Goal: Feedback & Contribution: Submit feedback/report problem

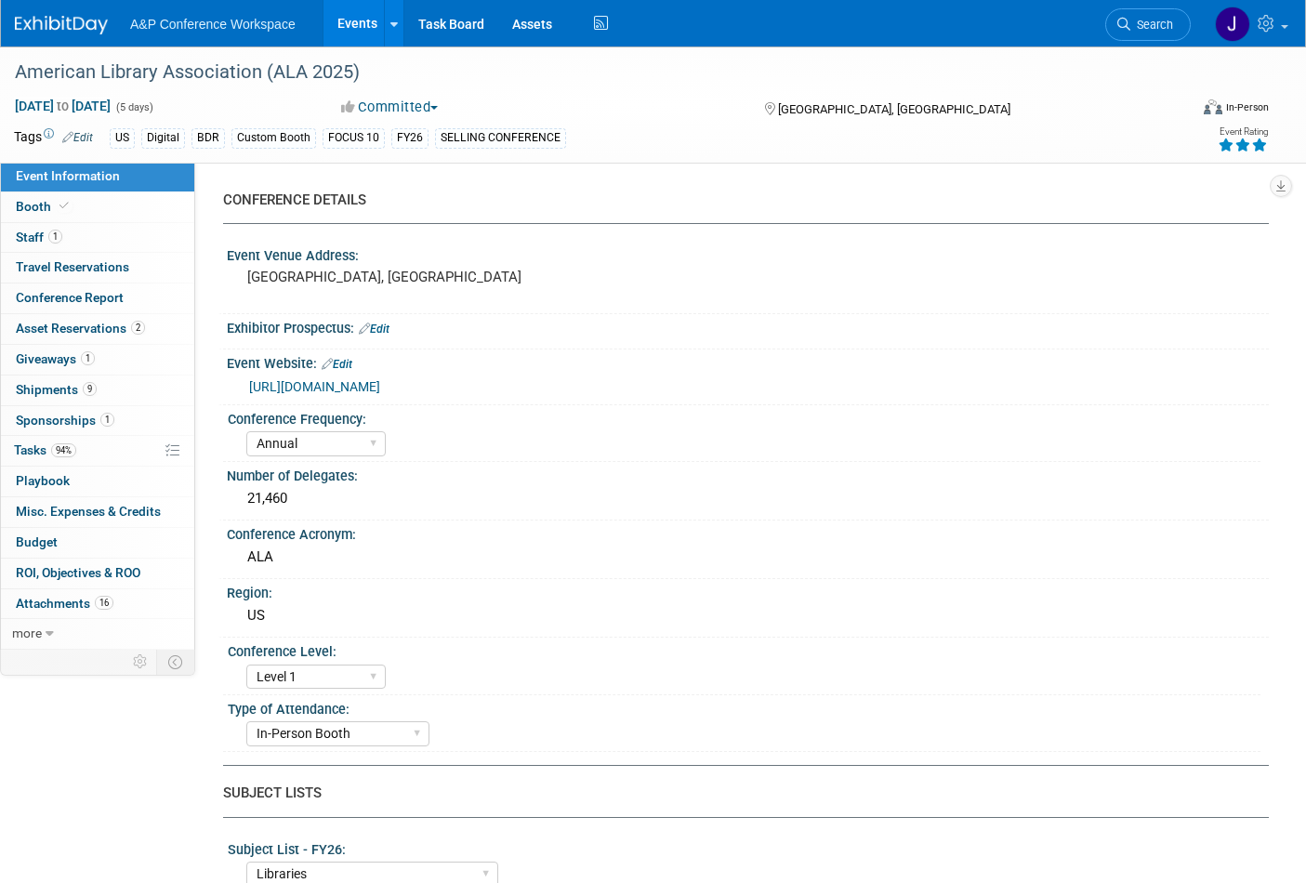
select select "Annual"
select select "Level 1"
select select "In-Person Booth"
select select "Libraries"
select select "Bloomsbury Digital Resources"
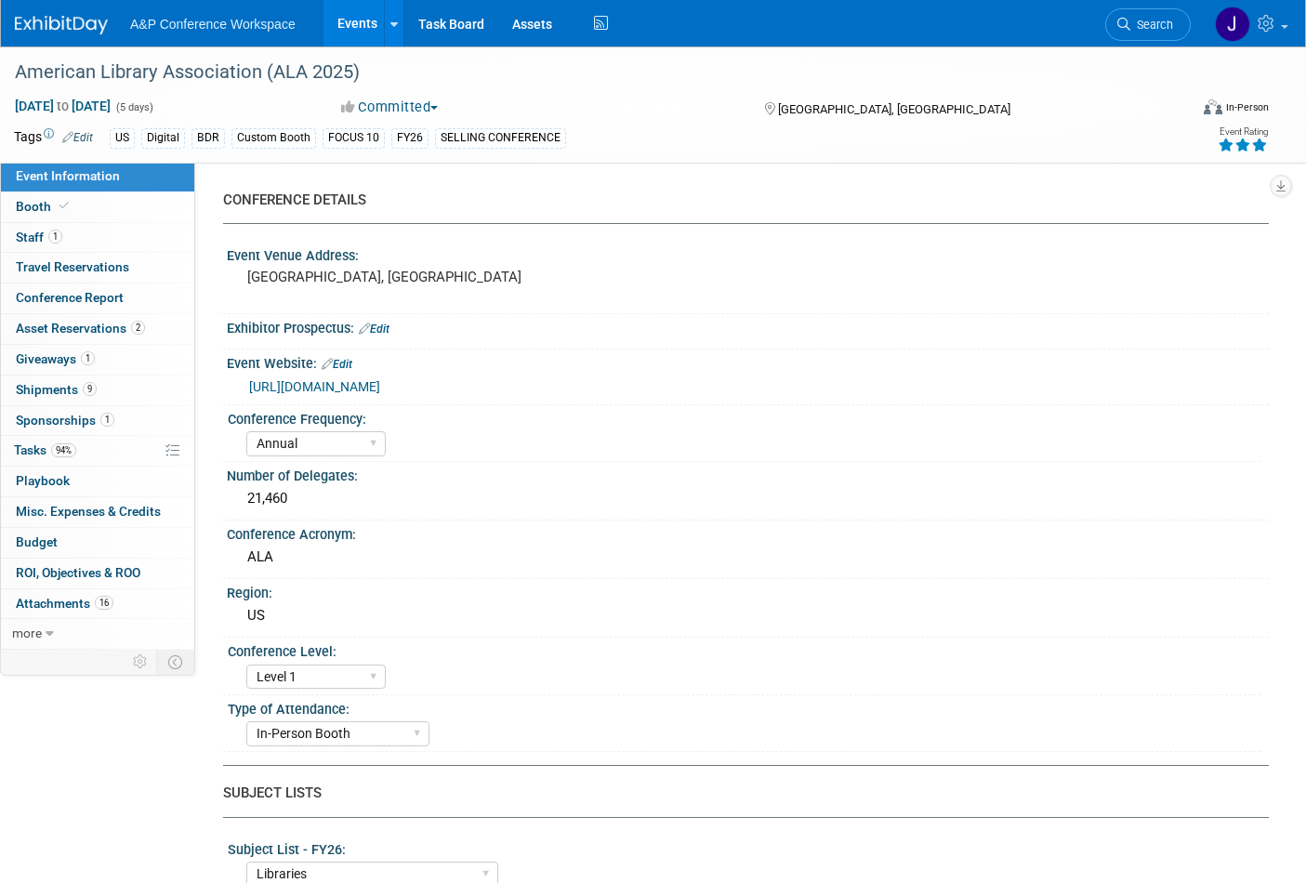
select select "[PERSON_NAME]"
select select "BDR Product Awareness and Trial Generation​"
click at [51, 359] on span "Giveaways 1" at bounding box center [55, 358] width 79 height 15
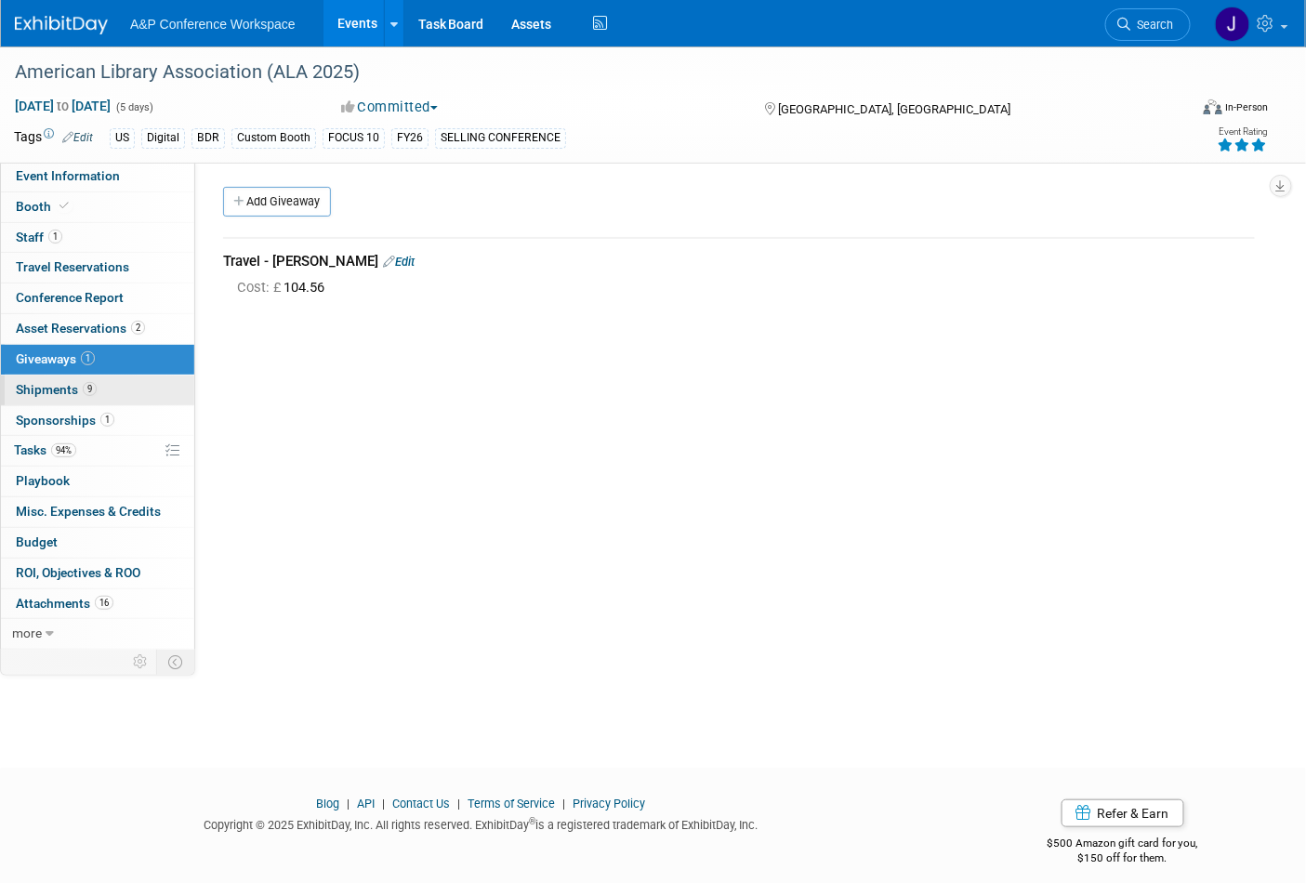
click at [51, 387] on span "Shipments 9" at bounding box center [56, 389] width 81 height 15
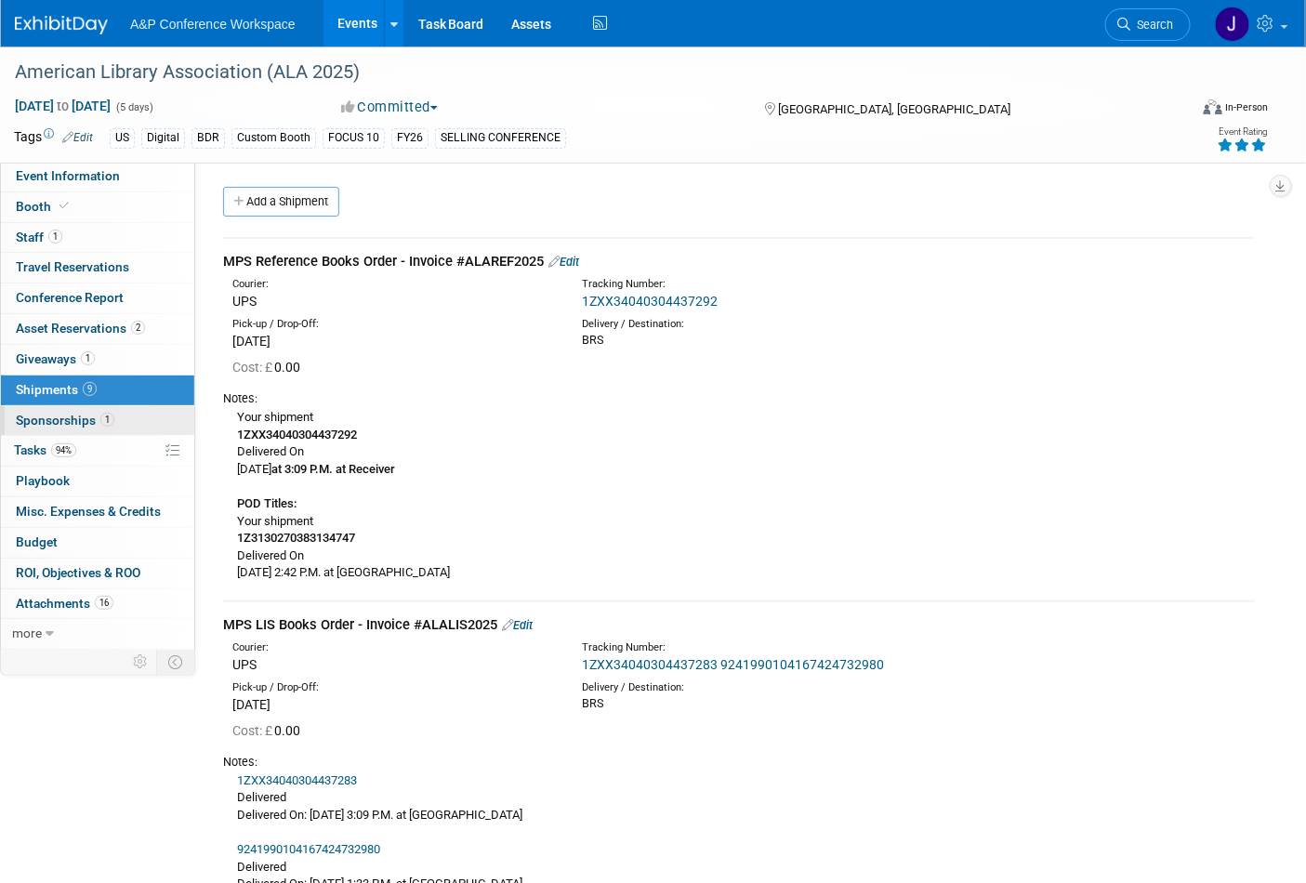
click at [70, 419] on span "Sponsorships 1" at bounding box center [65, 420] width 99 height 15
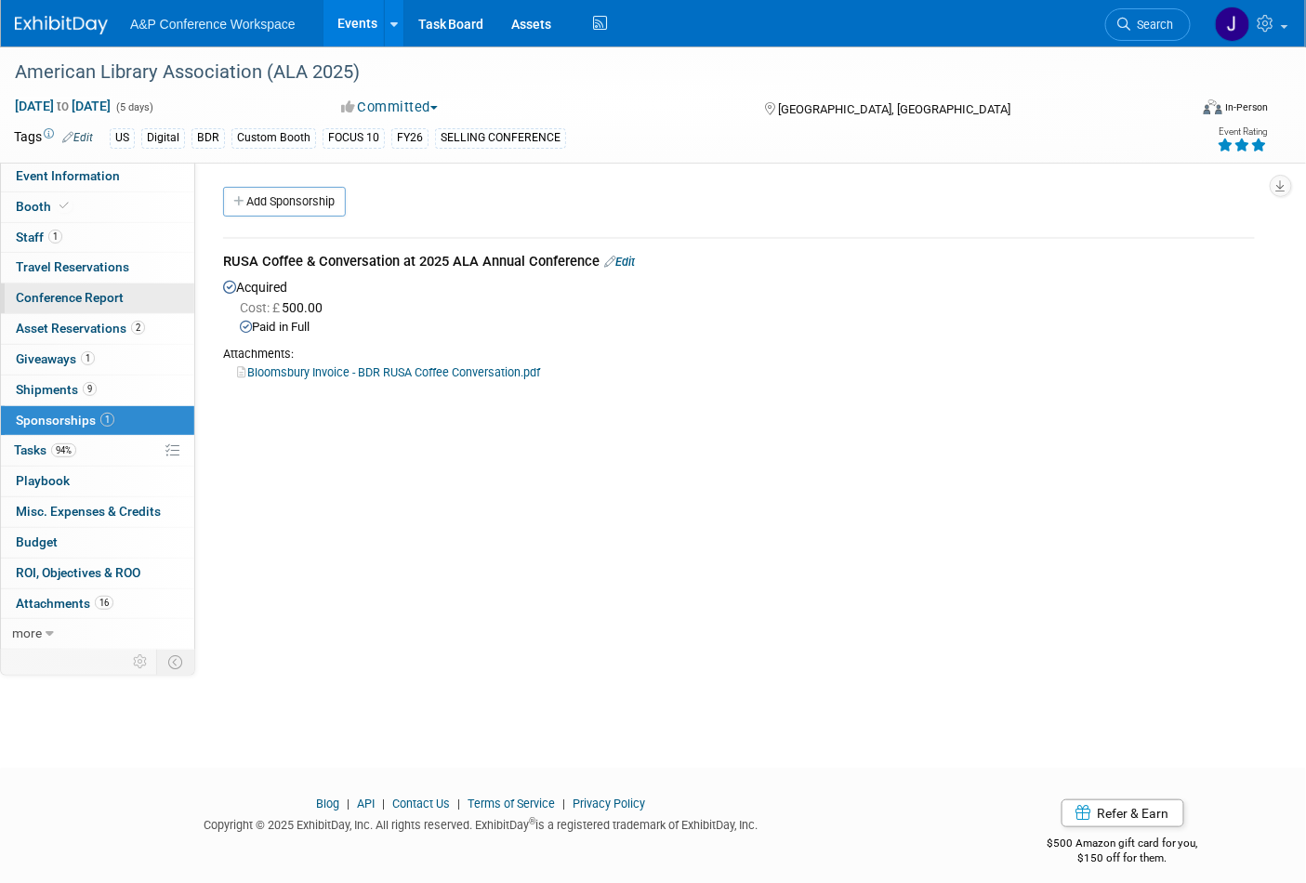
click at [106, 303] on span "Conference Report" at bounding box center [70, 297] width 108 height 15
select select "YES"
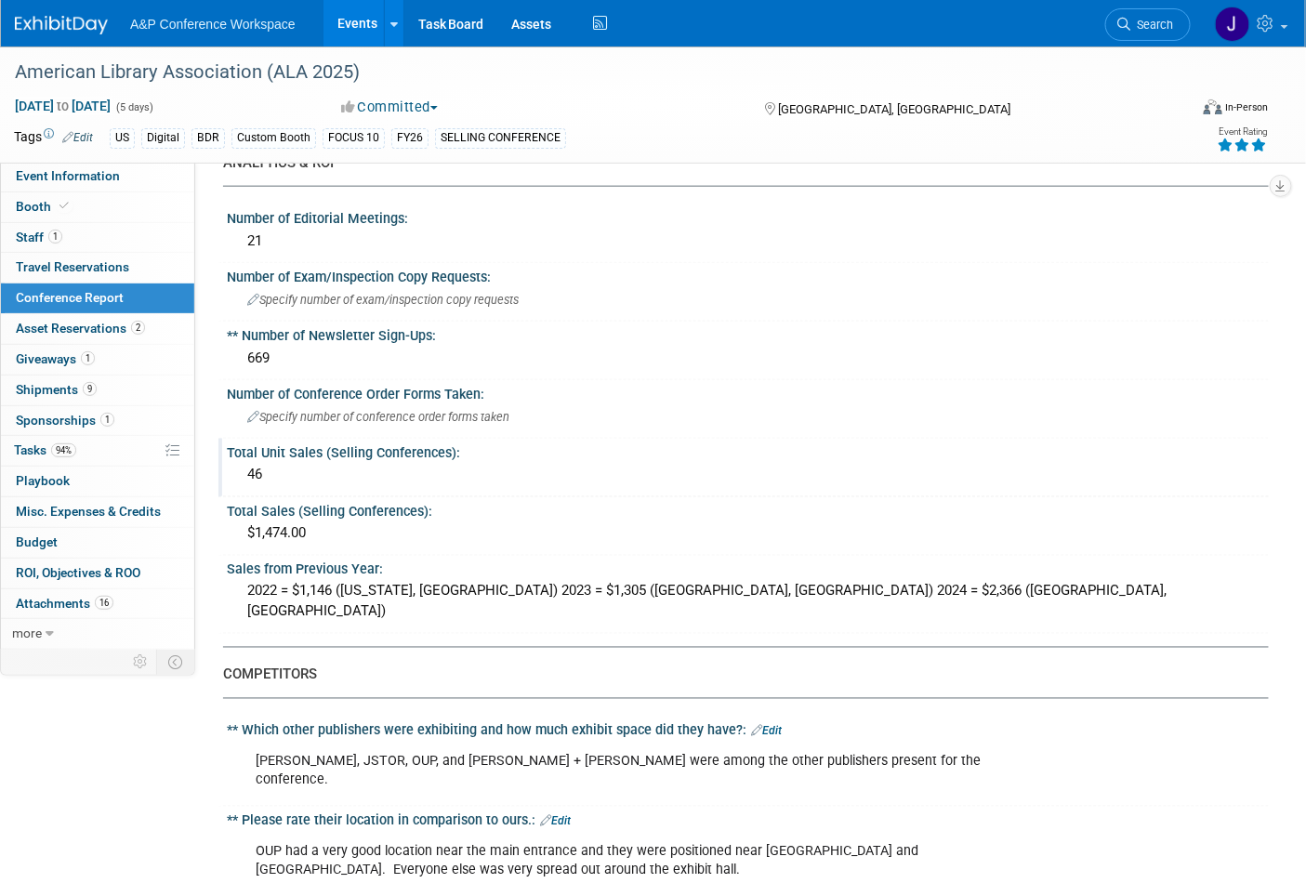
scroll to position [516, 0]
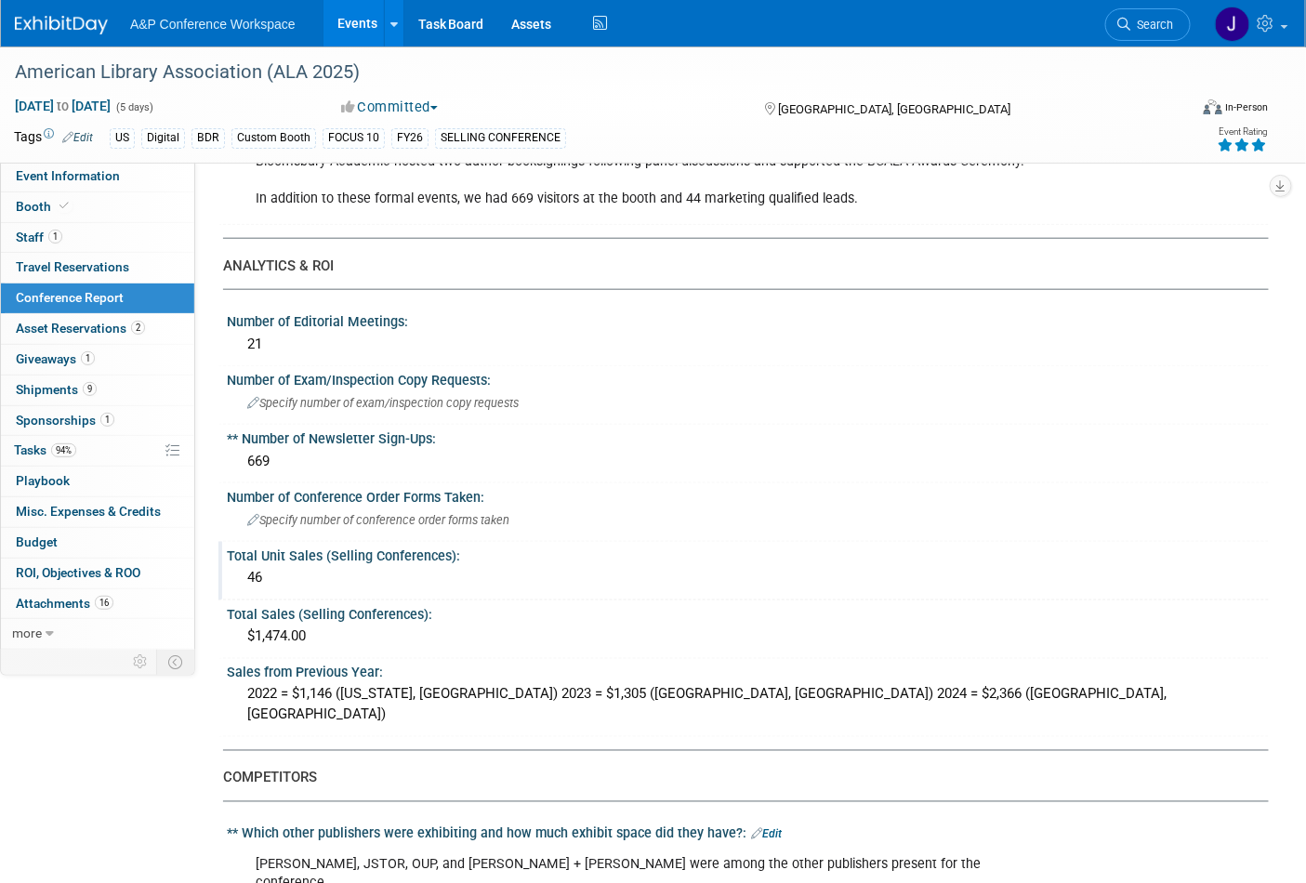
click at [305, 571] on div "46" at bounding box center [748, 577] width 1014 height 29
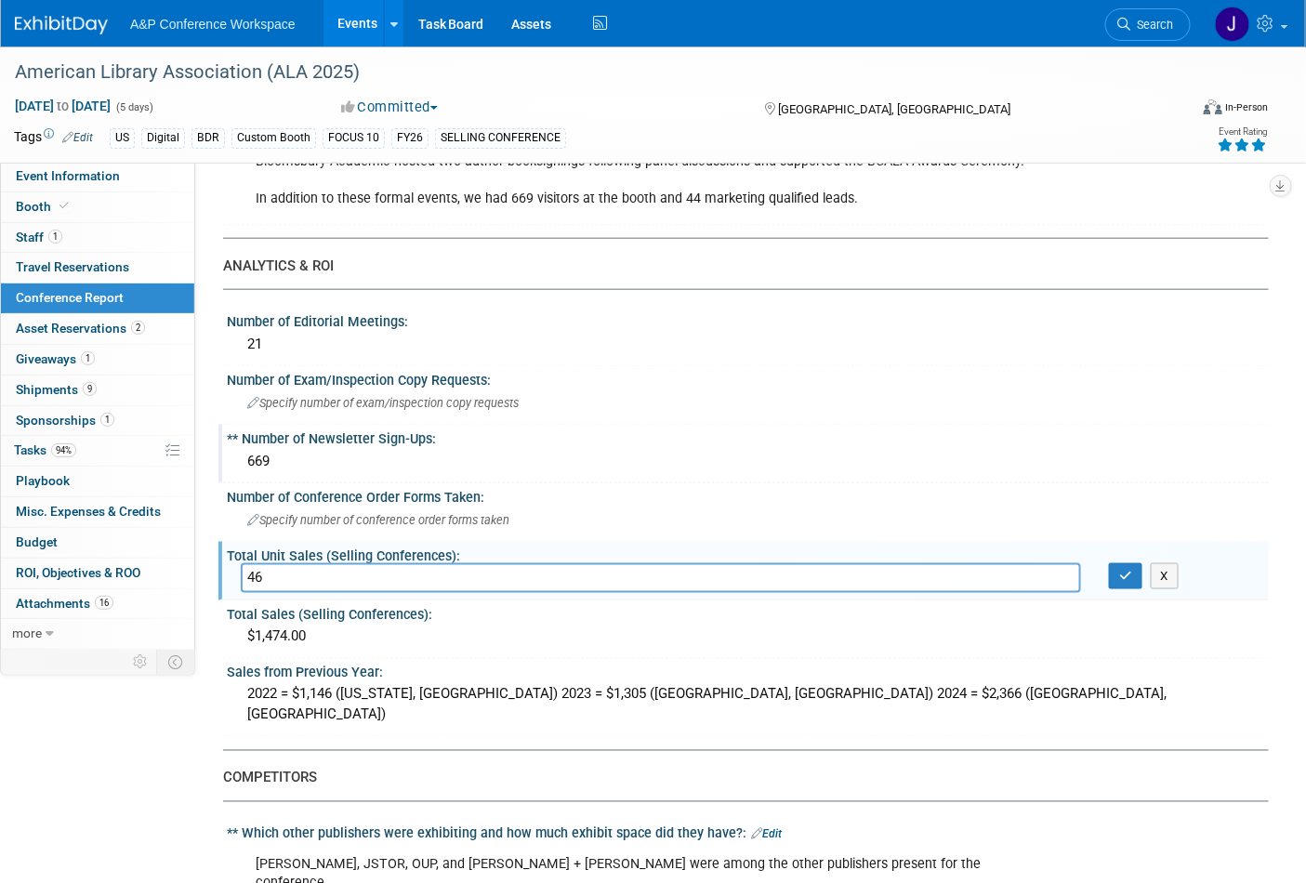
click at [1203, 425] on div "** Number of Newsletter Sign-Ups:" at bounding box center [748, 436] width 1042 height 23
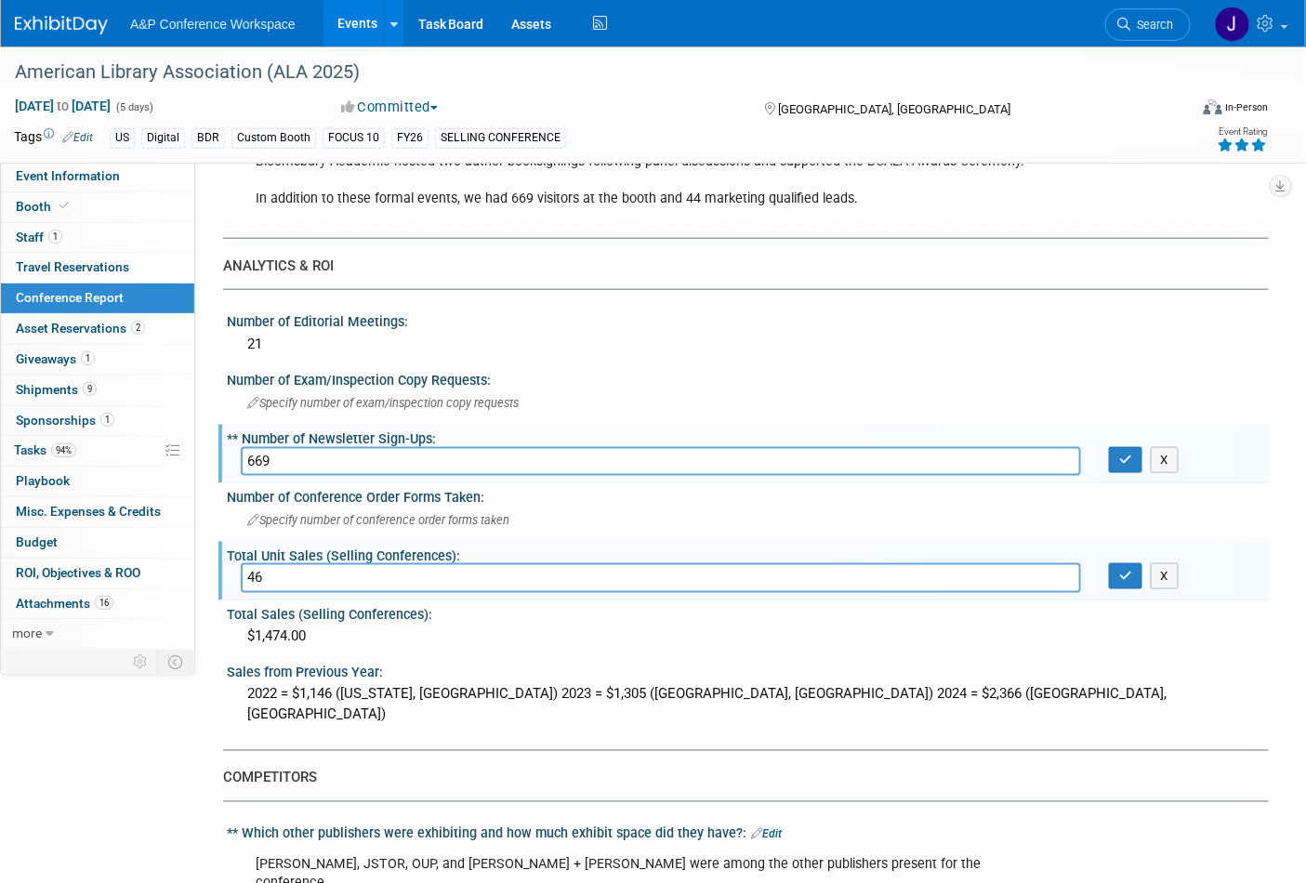
click at [958, 117] on div "[DATE] to [DATE] (5 days) [DATE] to [DATE] Committed Committed Considering Not …" at bounding box center [641, 111] width 1283 height 28
click at [270, 574] on input "46" at bounding box center [661, 577] width 840 height 29
click at [270, 571] on input "46 (205 units sent)" at bounding box center [661, 577] width 840 height 29
type input "46 (of 205 units sent)"
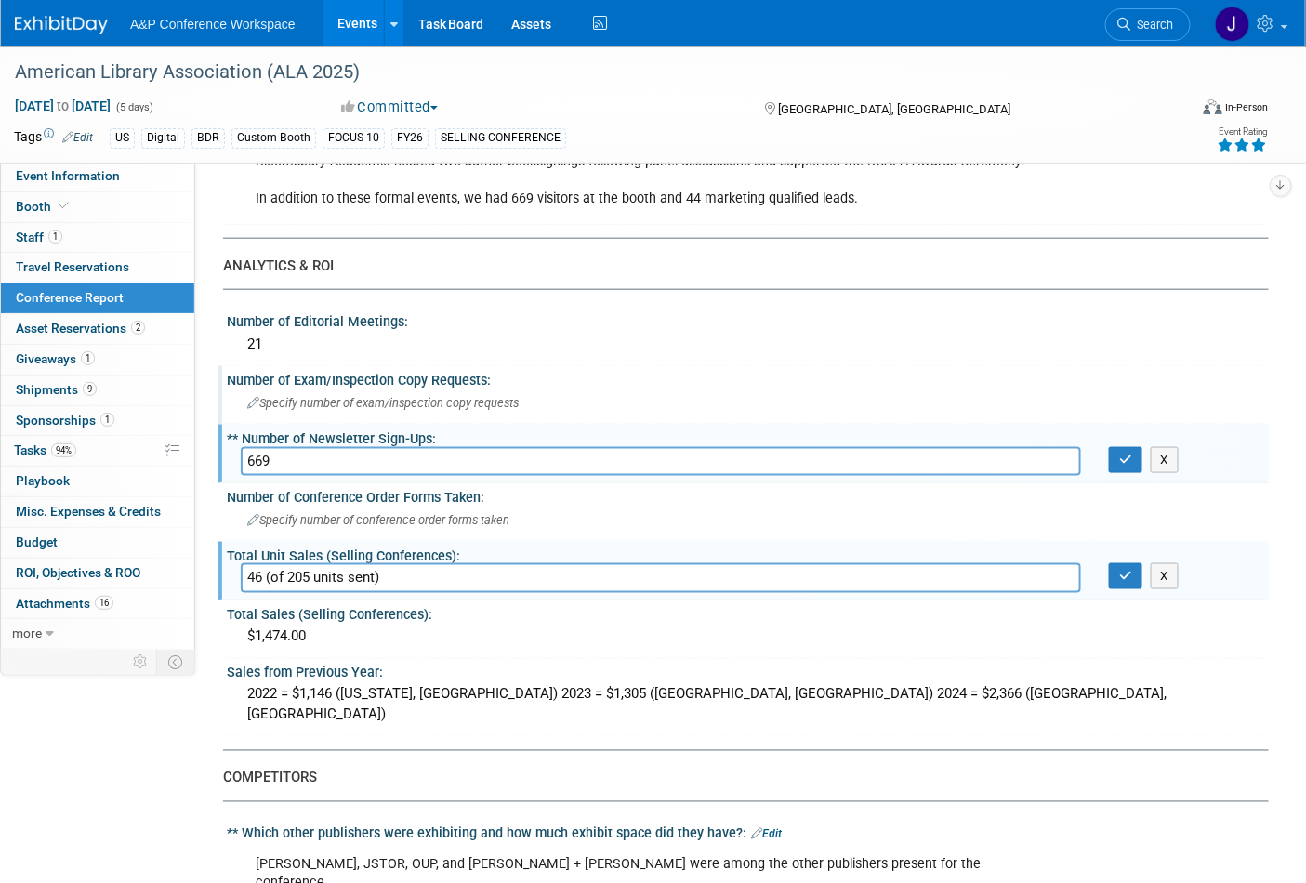
click at [680, 373] on div "Number of Exam/Inspection Copy Requests:" at bounding box center [748, 377] width 1042 height 23
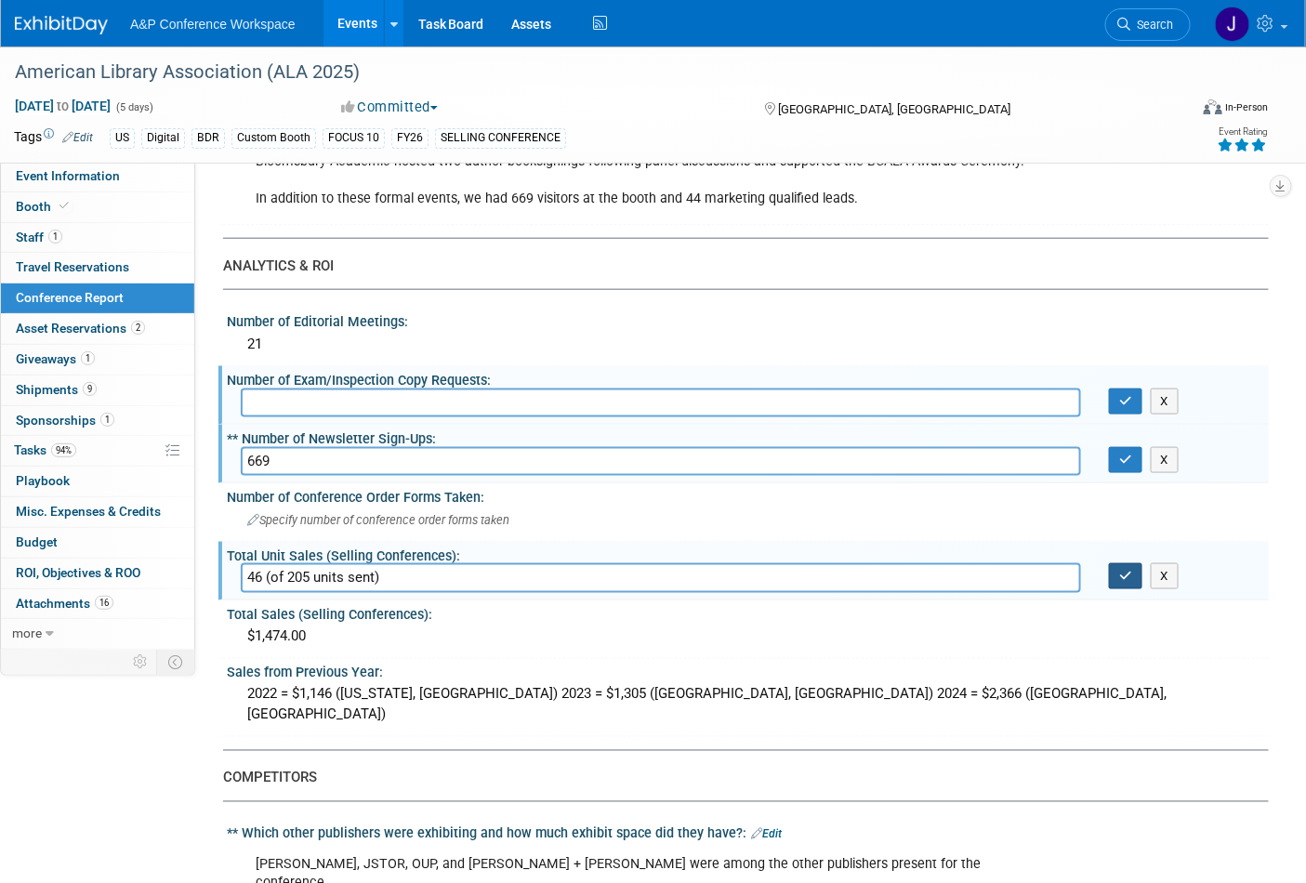
click at [1122, 570] on icon "button" at bounding box center [1125, 576] width 13 height 12
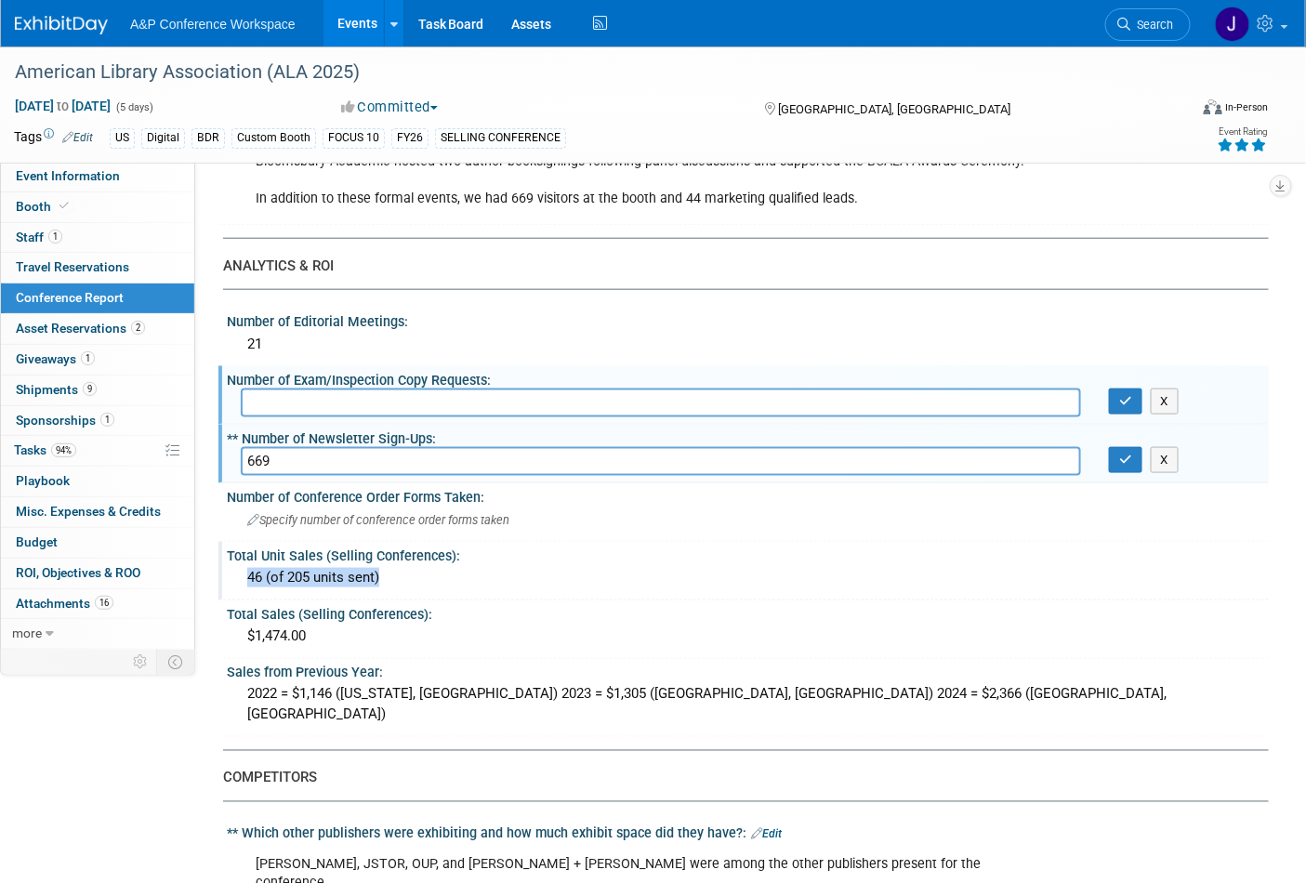
drag, startPoint x: 432, startPoint y: 565, endPoint x: 229, endPoint y: 562, distance: 203.6
click at [229, 563] on div "46 (of 205 units sent)" at bounding box center [748, 578] width 1042 height 31
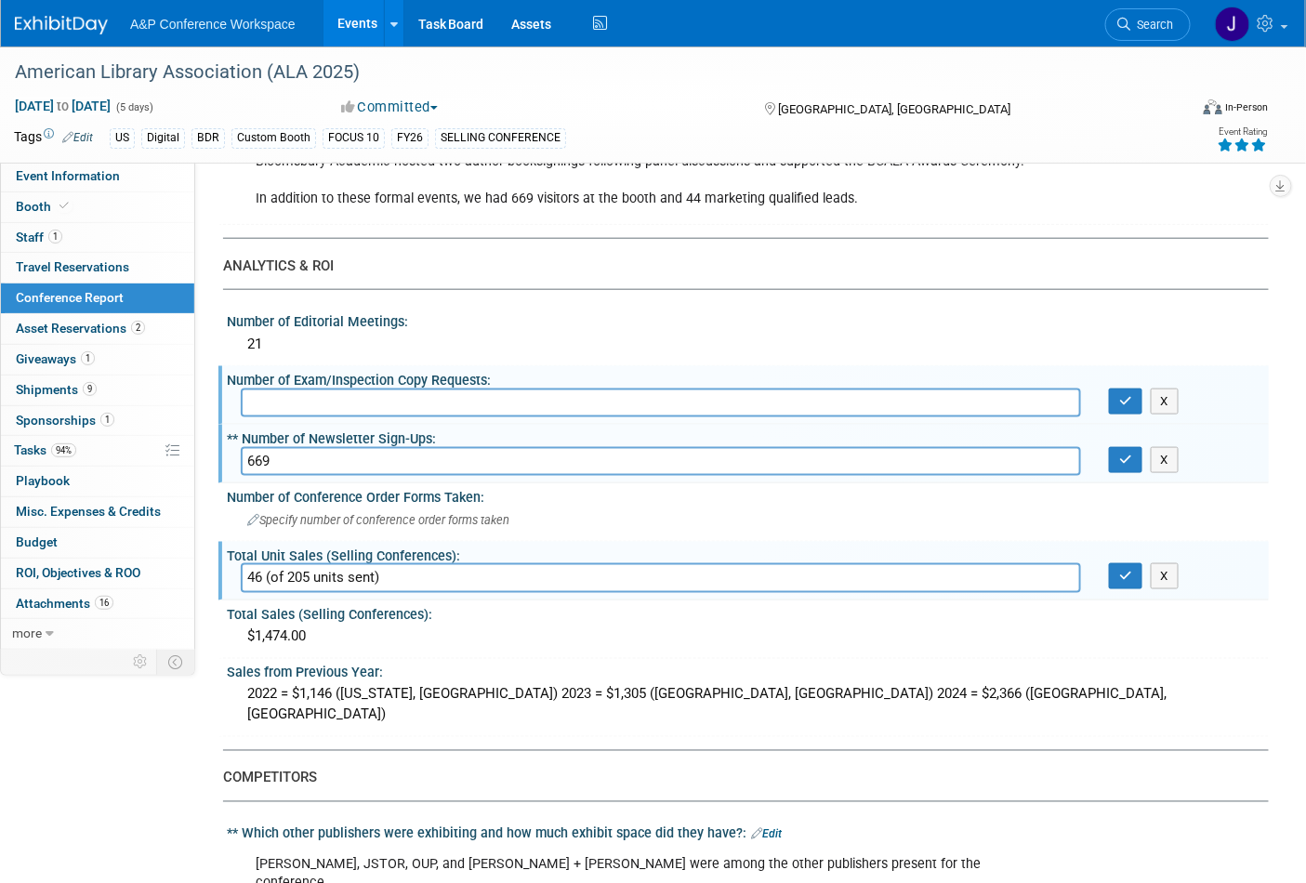
drag, startPoint x: 385, startPoint y: 562, endPoint x: 224, endPoint y: 560, distance: 160.9
click at [227, 563] on div "46 (of 205 units sent)" at bounding box center [661, 577] width 868 height 29
click at [1127, 570] on icon "button" at bounding box center [1125, 576] width 13 height 12
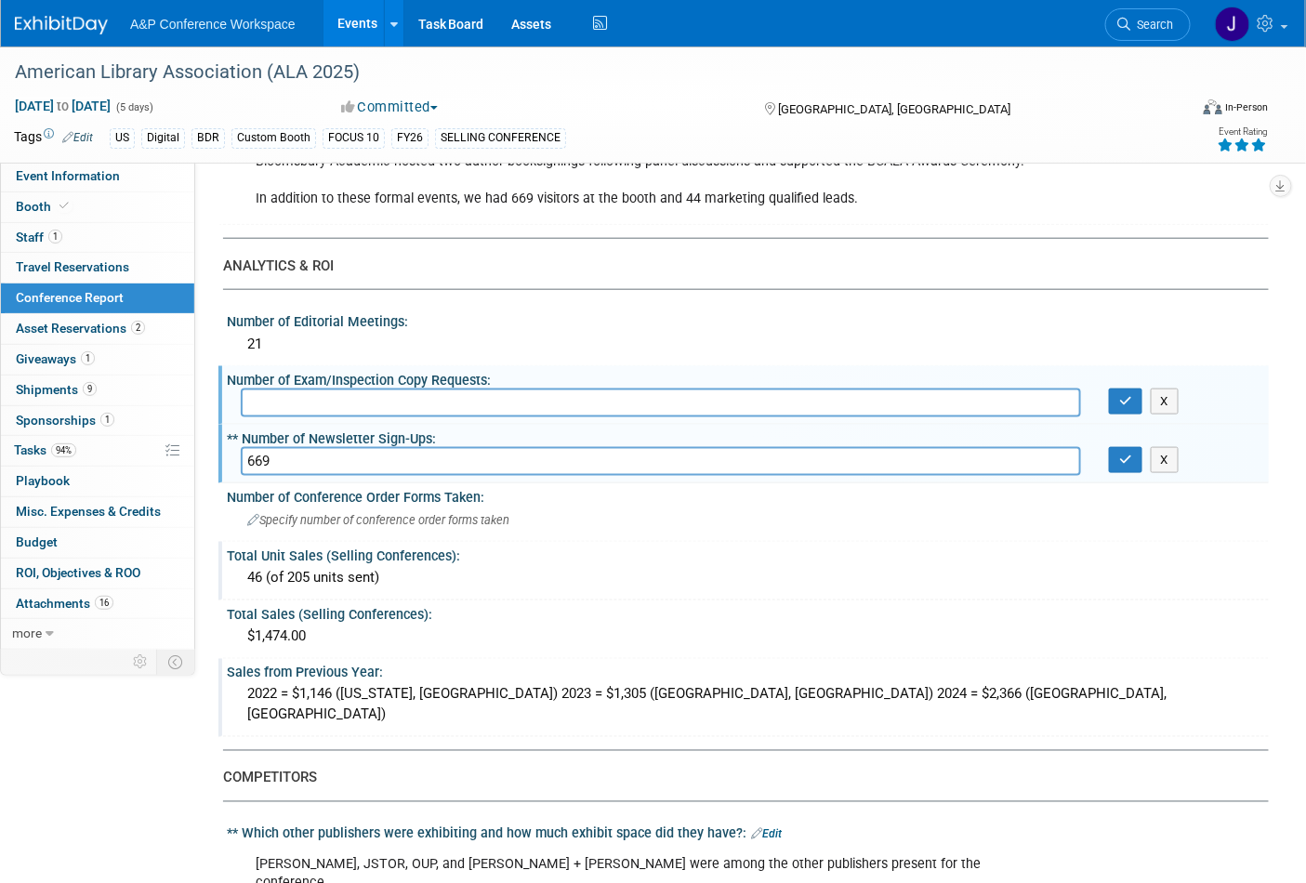
click at [1211, 685] on div "2022 = $1,146 ([US_STATE], [GEOGRAPHIC_DATA]) 2023 = $1,305 ([GEOGRAPHIC_DATA],…" at bounding box center [748, 705] width 1014 height 49
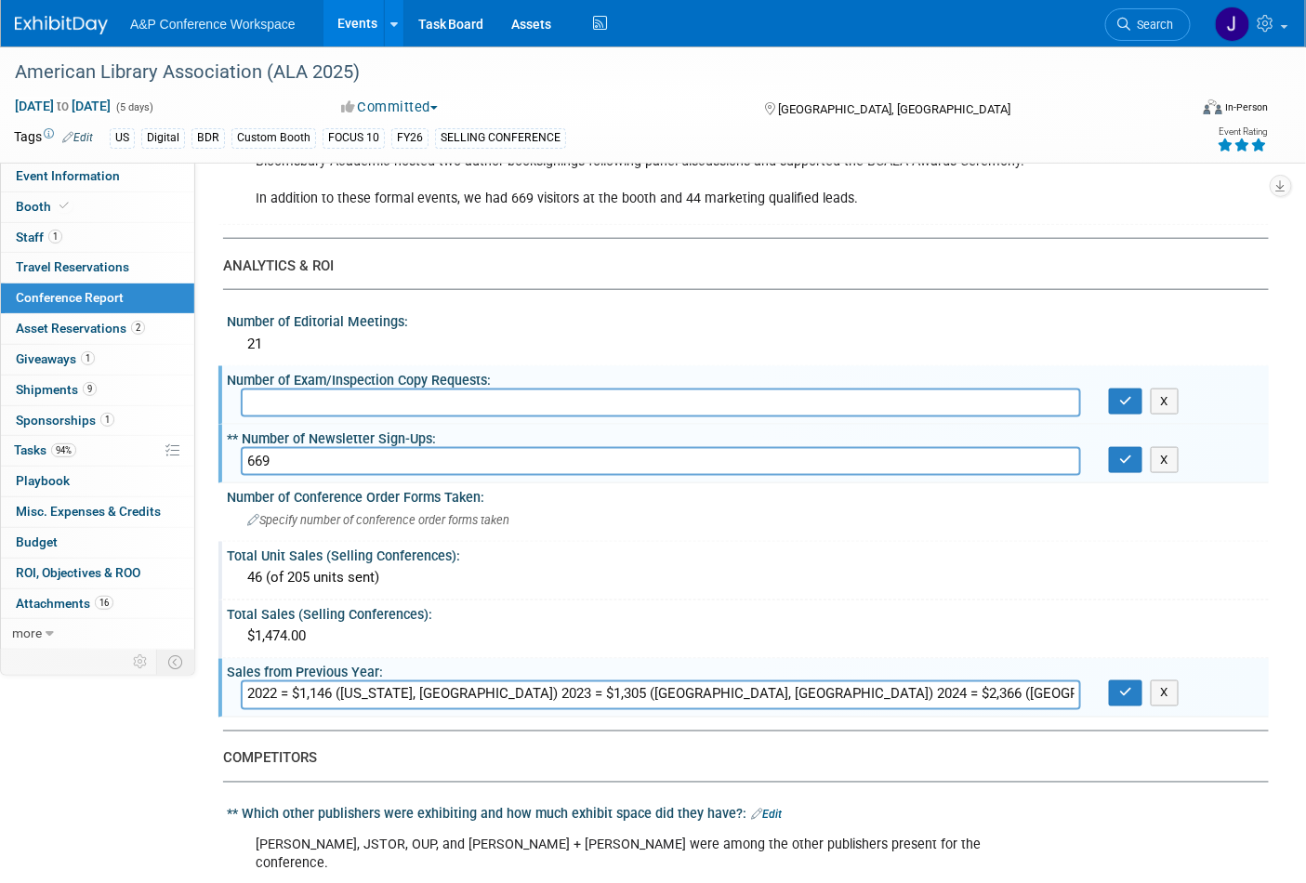
click at [1260, 622] on div "$1,474.00" at bounding box center [748, 637] width 1042 height 31
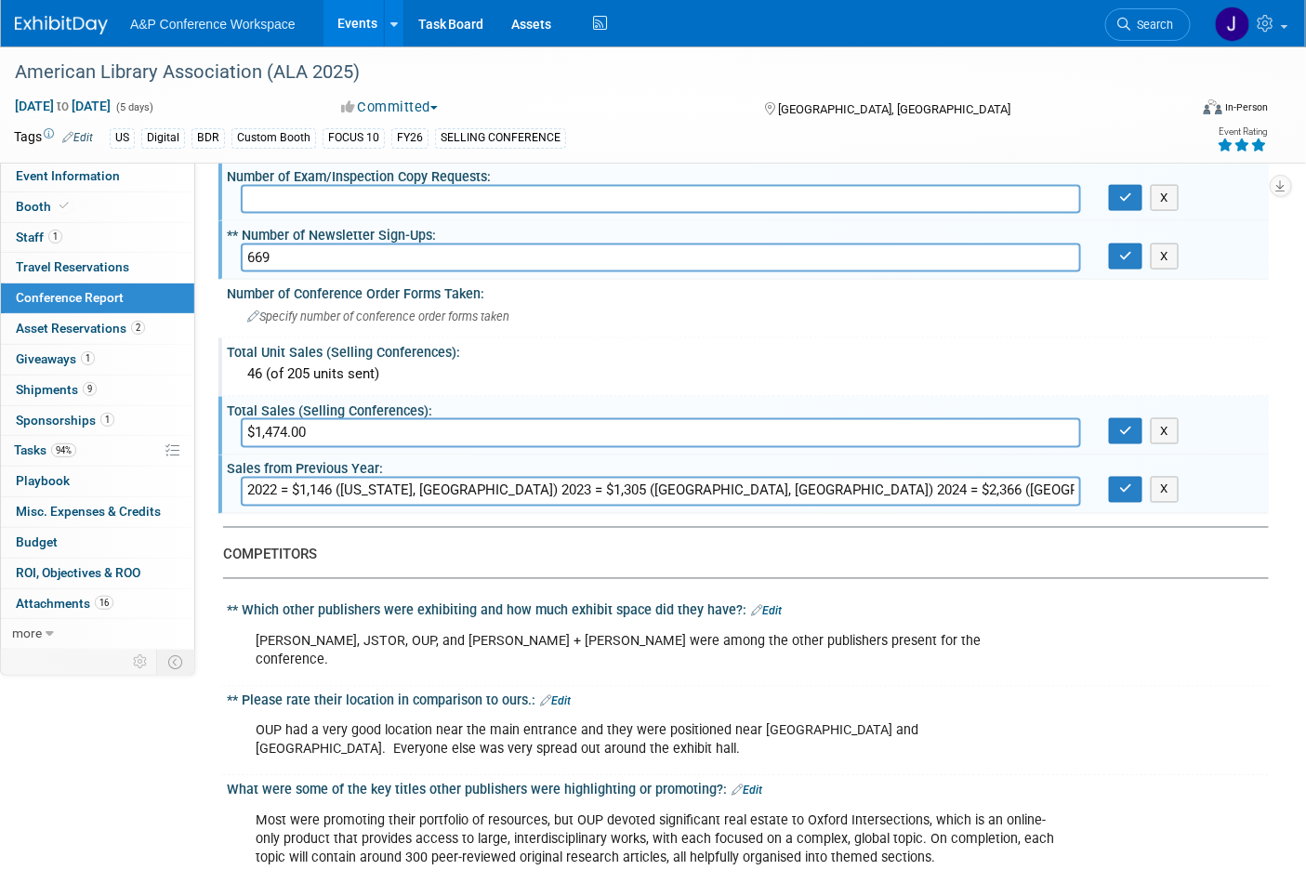
scroll to position [722, 0]
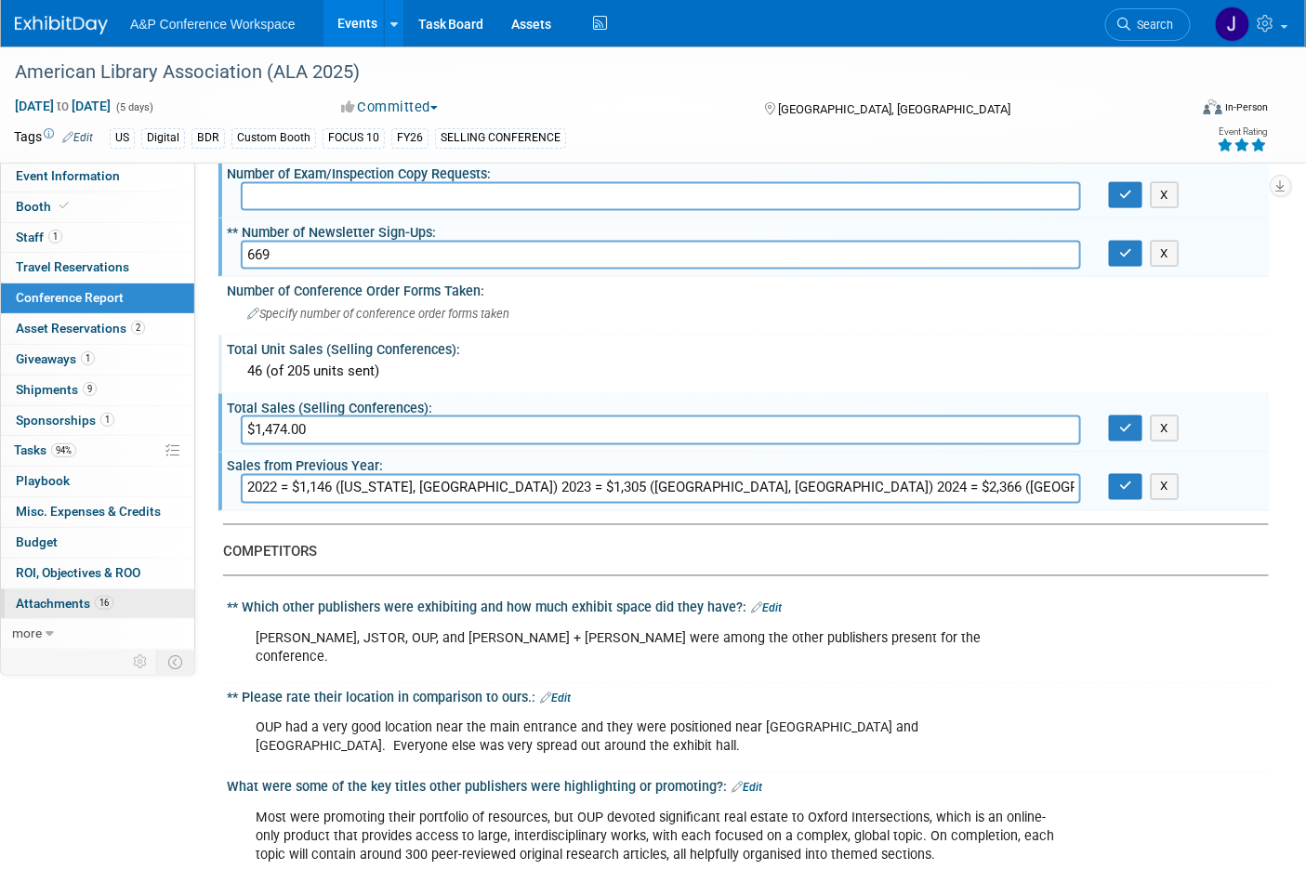
click at [76, 606] on span "Attachments 16" at bounding box center [65, 603] width 98 height 15
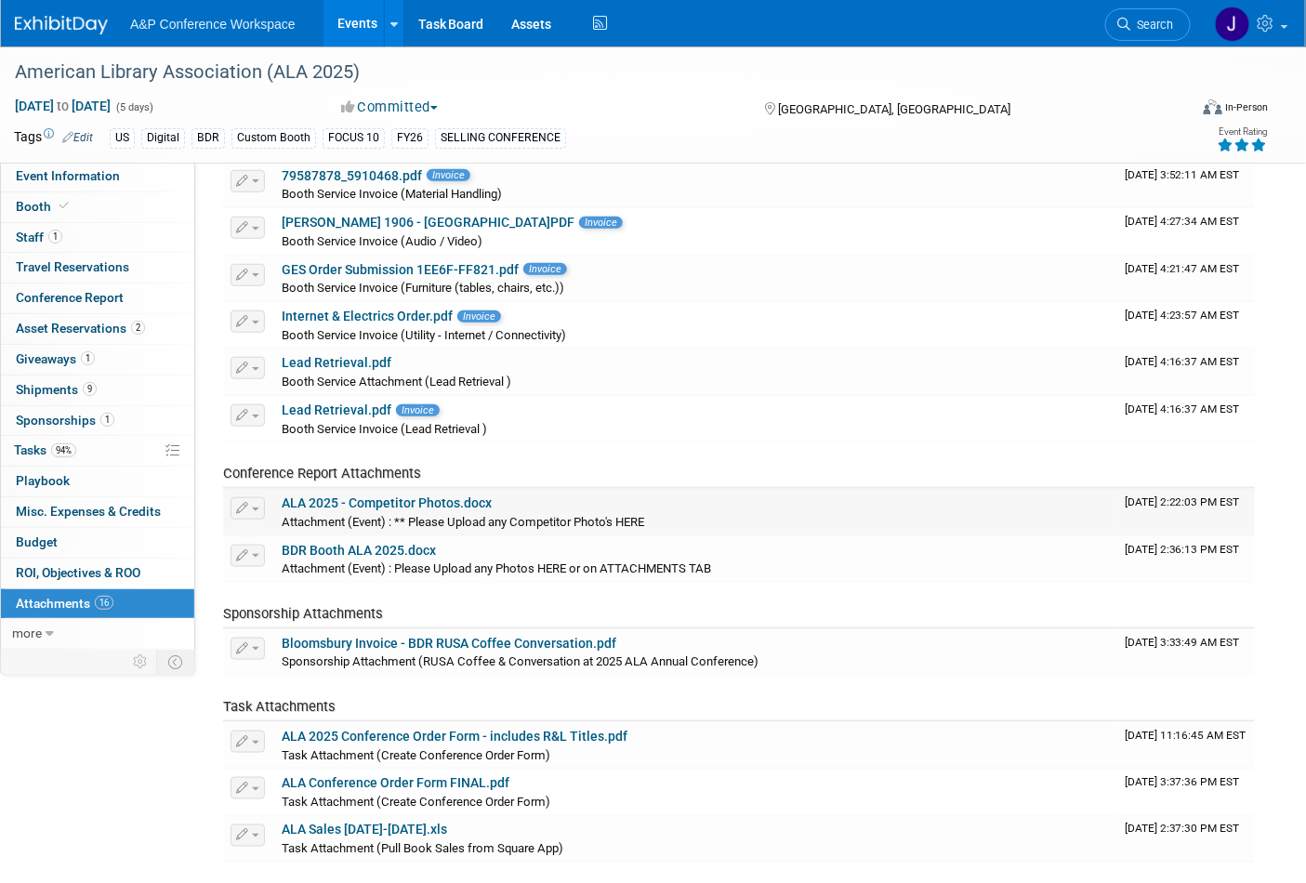
scroll to position [543, 0]
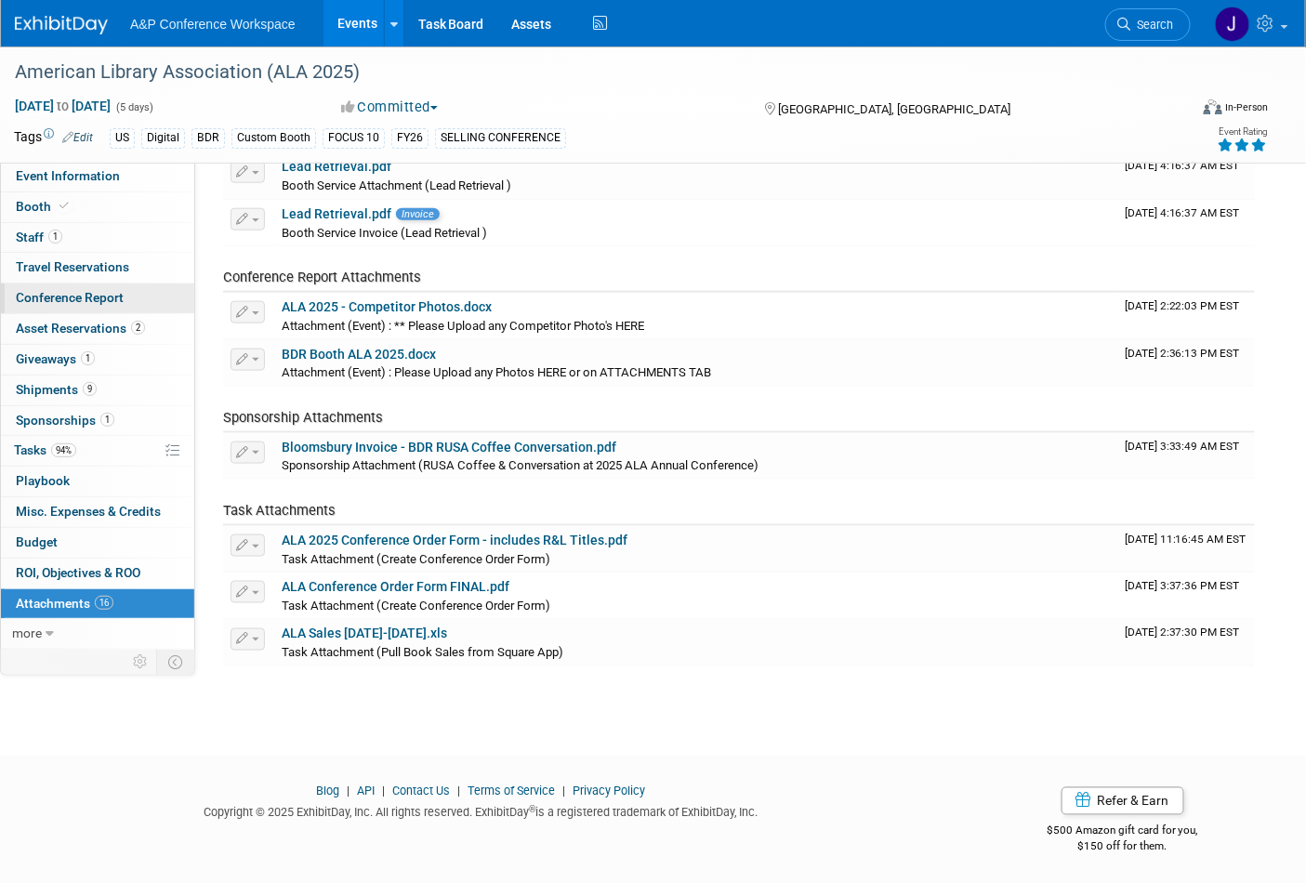
click at [77, 291] on span "Conference Report" at bounding box center [70, 297] width 108 height 15
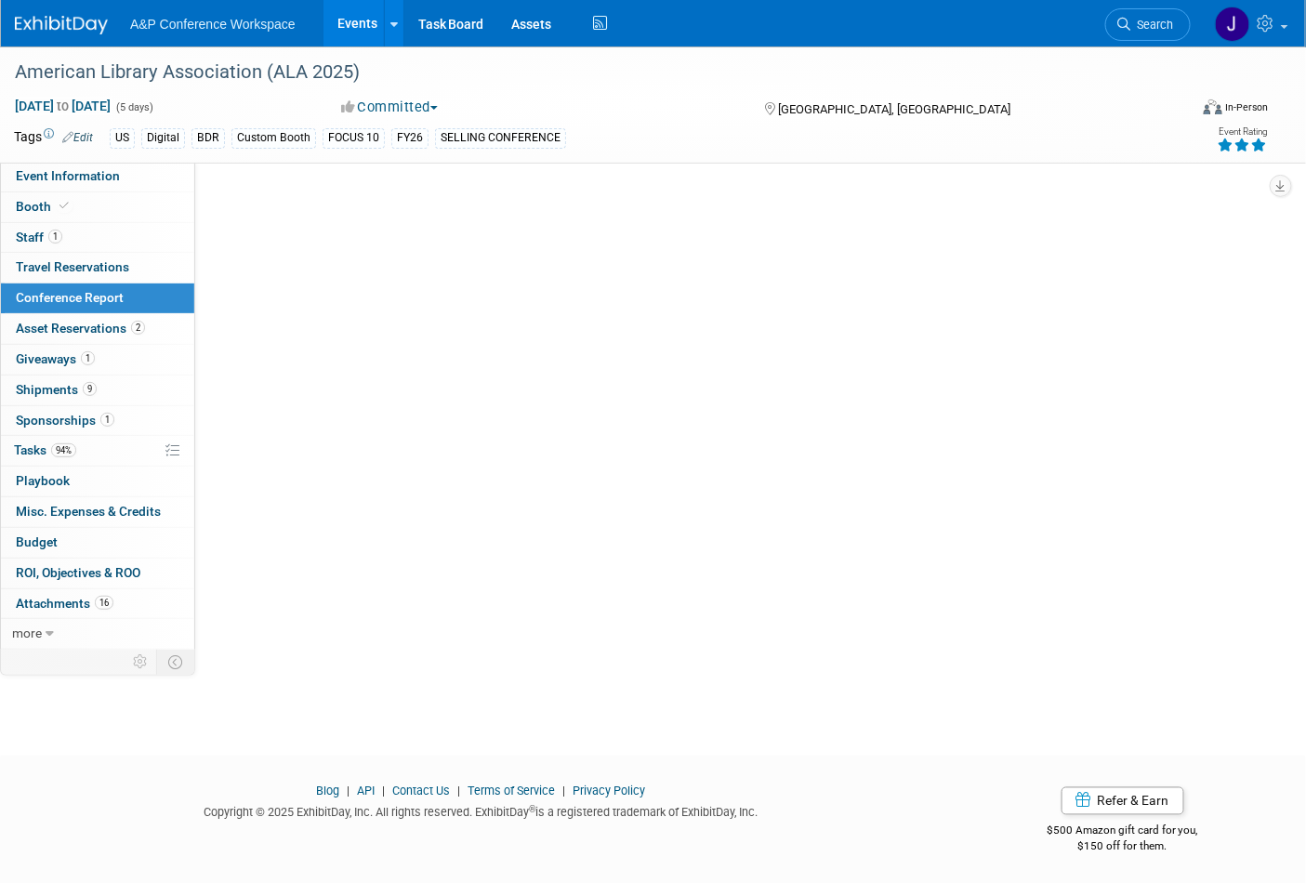
scroll to position [0, 0]
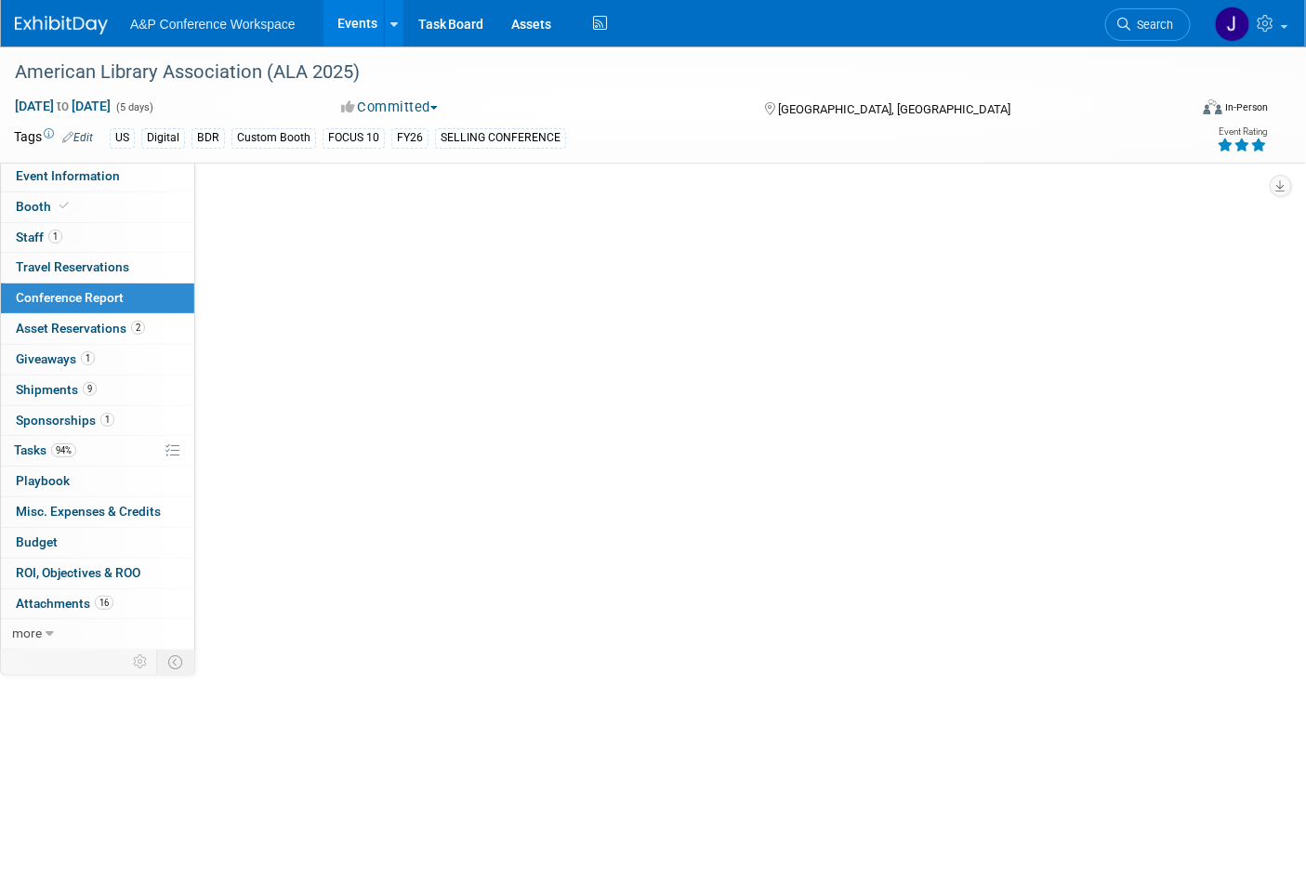
select select "YES"
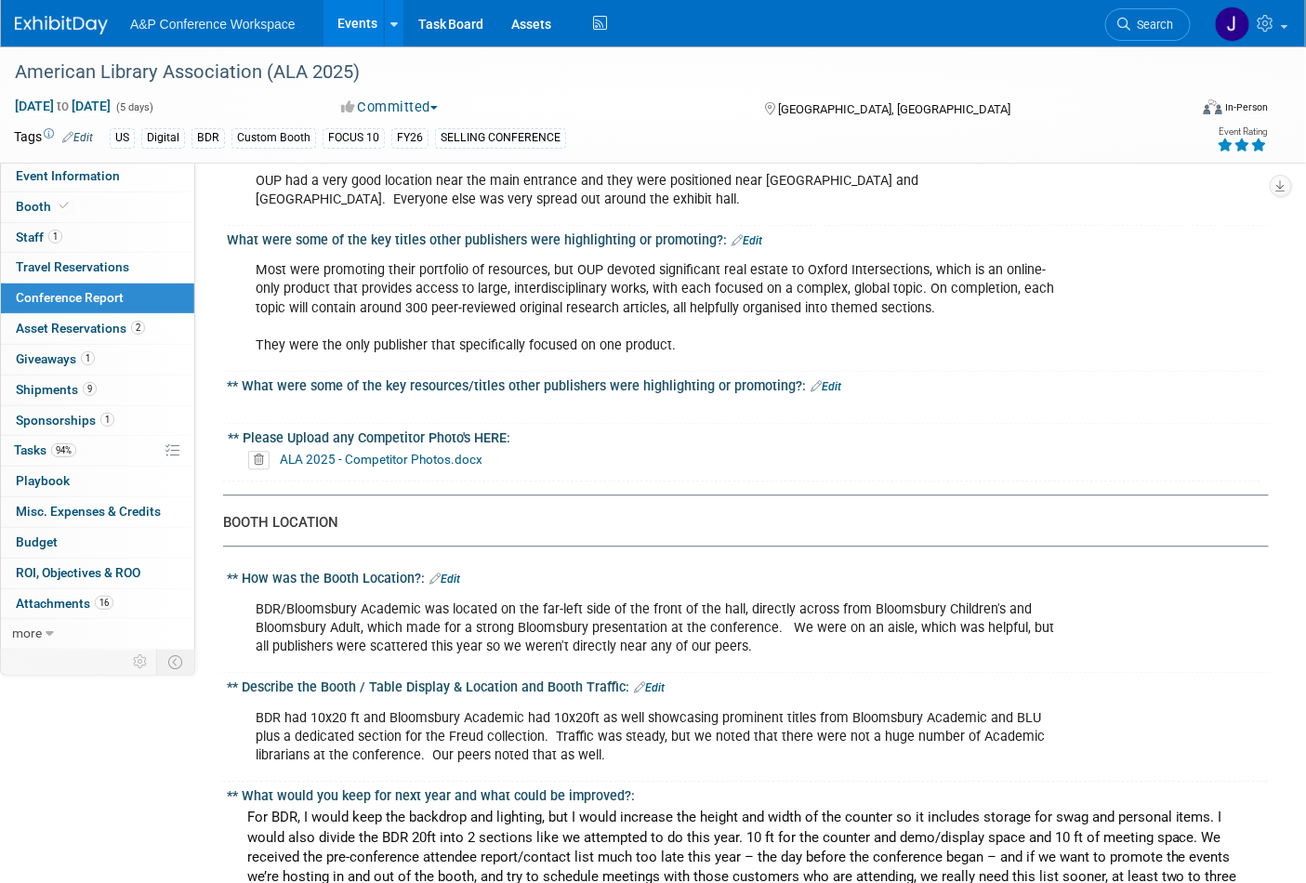
scroll to position [1342, 0]
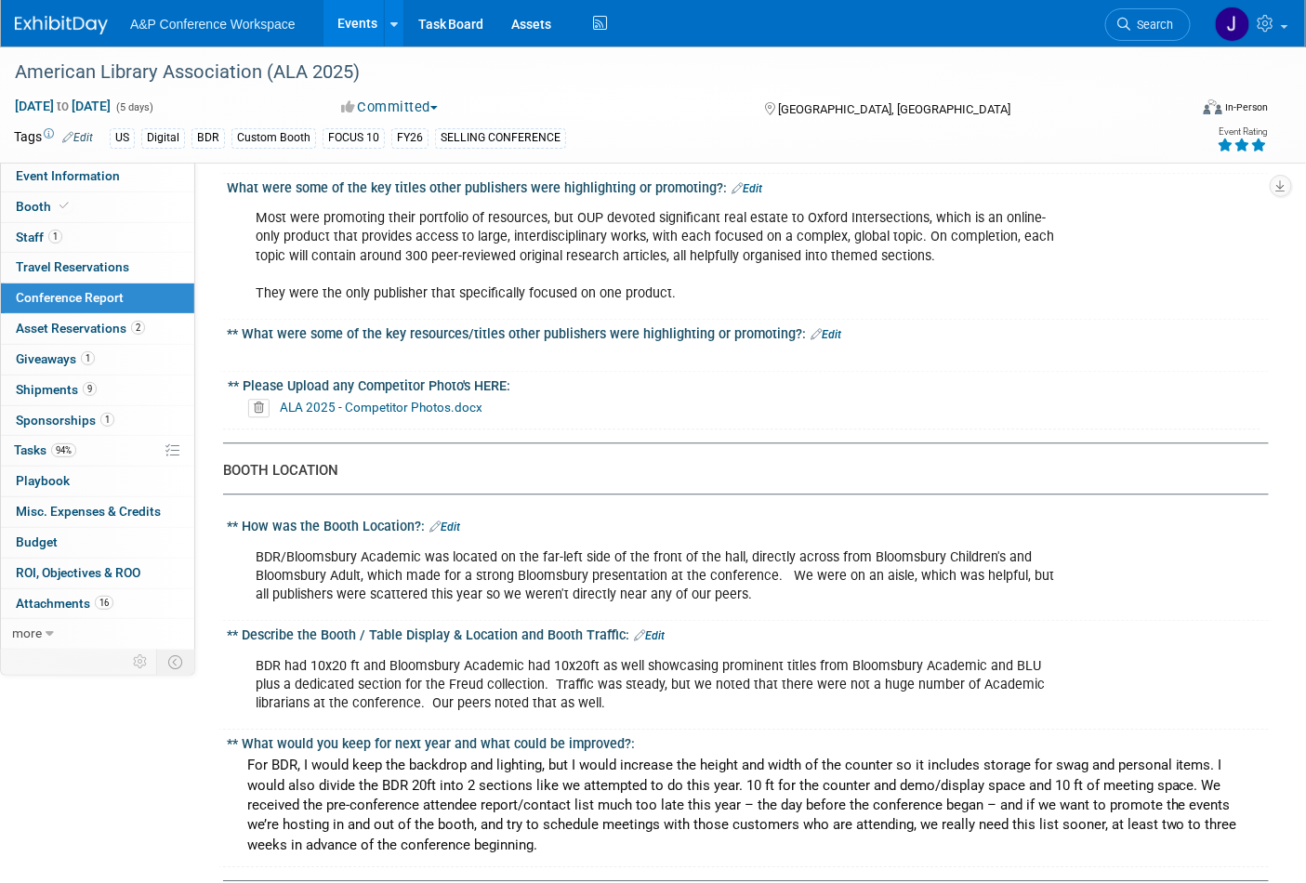
click at [415, 400] on link "ALA 2025 - Competitor Photos.docx" at bounding box center [381, 407] width 203 height 15
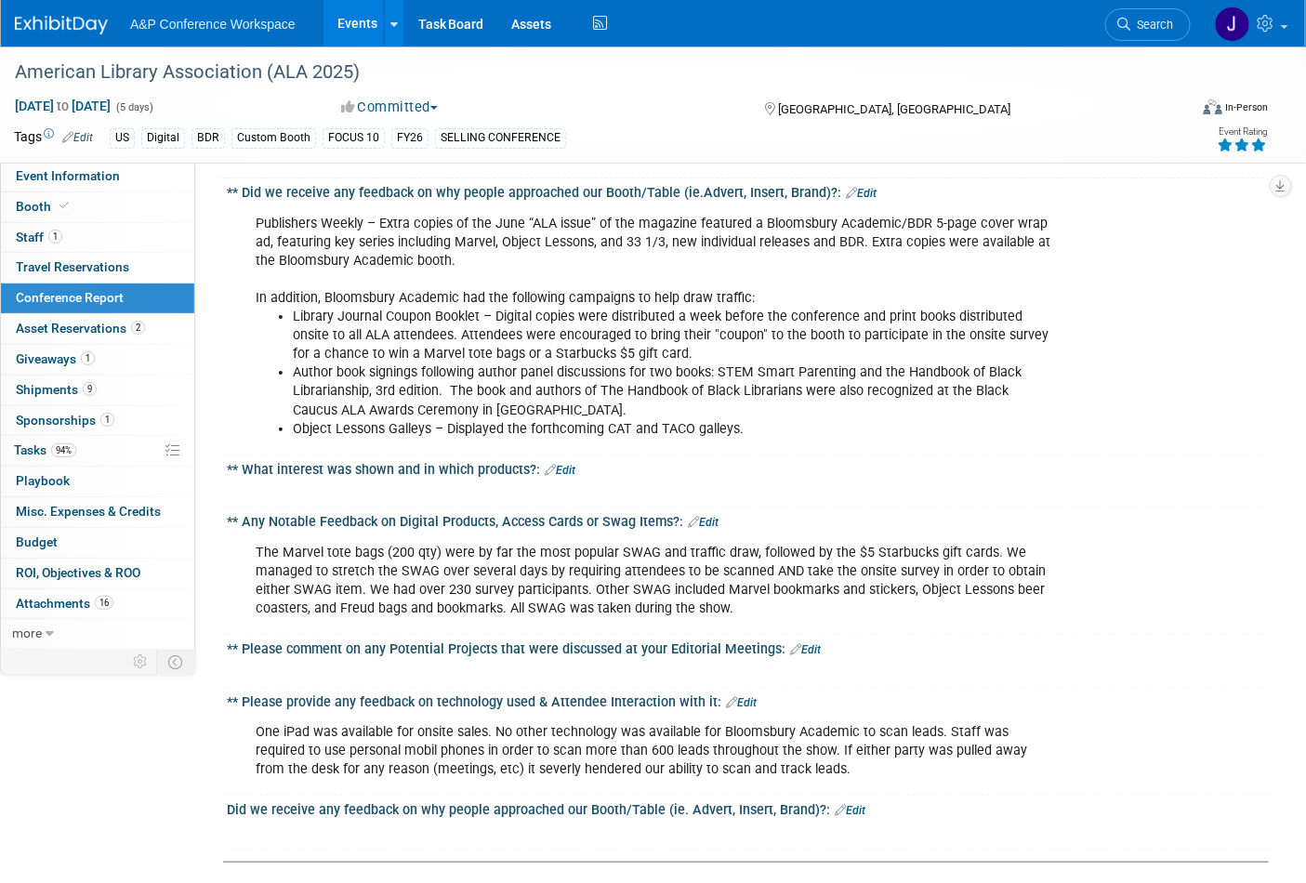
scroll to position [4648, 0]
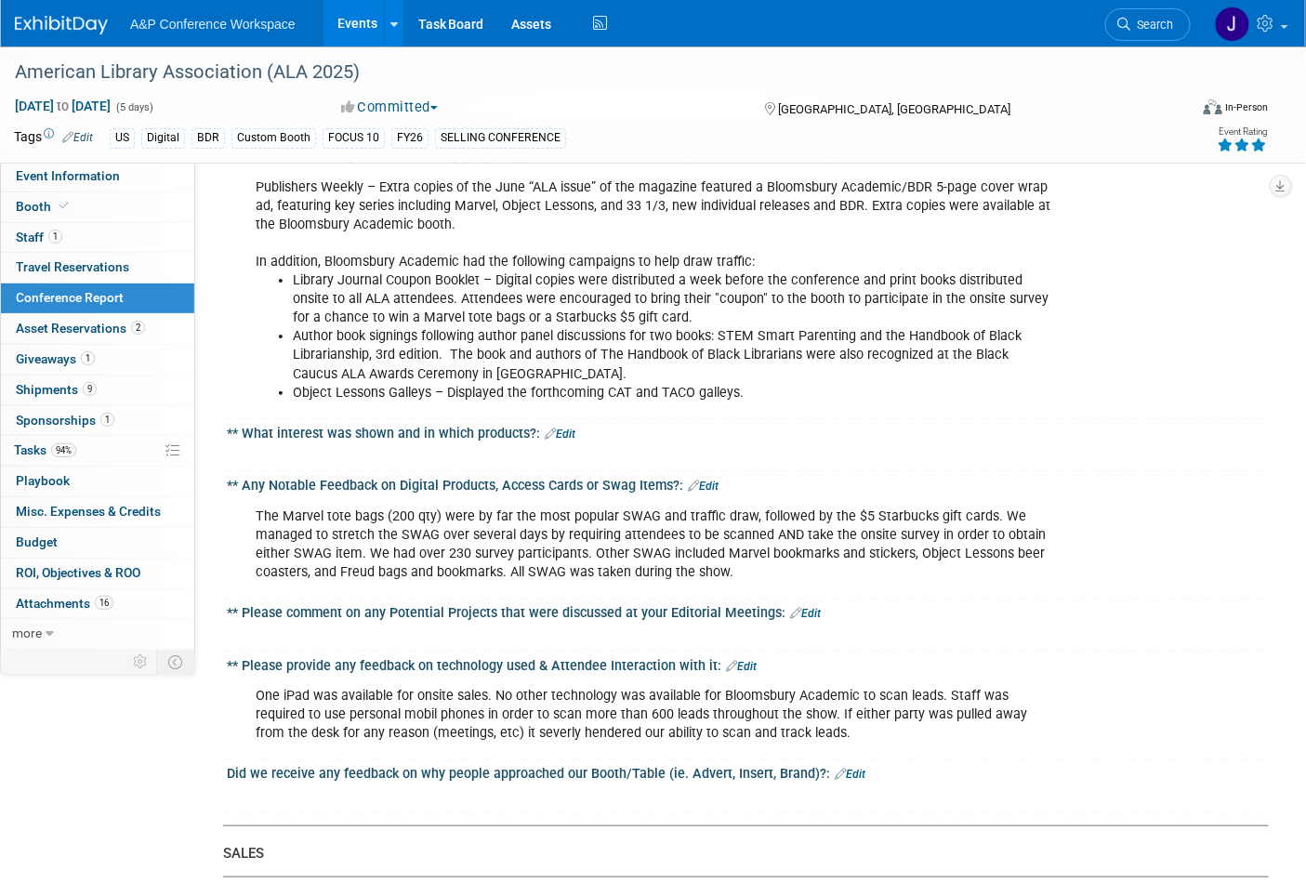
drag, startPoint x: 768, startPoint y: 601, endPoint x: 778, endPoint y: 590, distance: 14.5
click at [778, 678] on div "One iPad was available for onsite sales. No other technology was available for …" at bounding box center [655, 715] width 825 height 74
click at [764, 678] on div "One iPad was available for onsite sales. No other technology was available for …" at bounding box center [655, 715] width 825 height 74
click at [755, 678] on div "One iPad was available for onsite sales. No other technology was available for …" at bounding box center [655, 715] width 825 height 74
drag, startPoint x: 253, startPoint y: 567, endPoint x: 782, endPoint y: 615, distance: 531.1
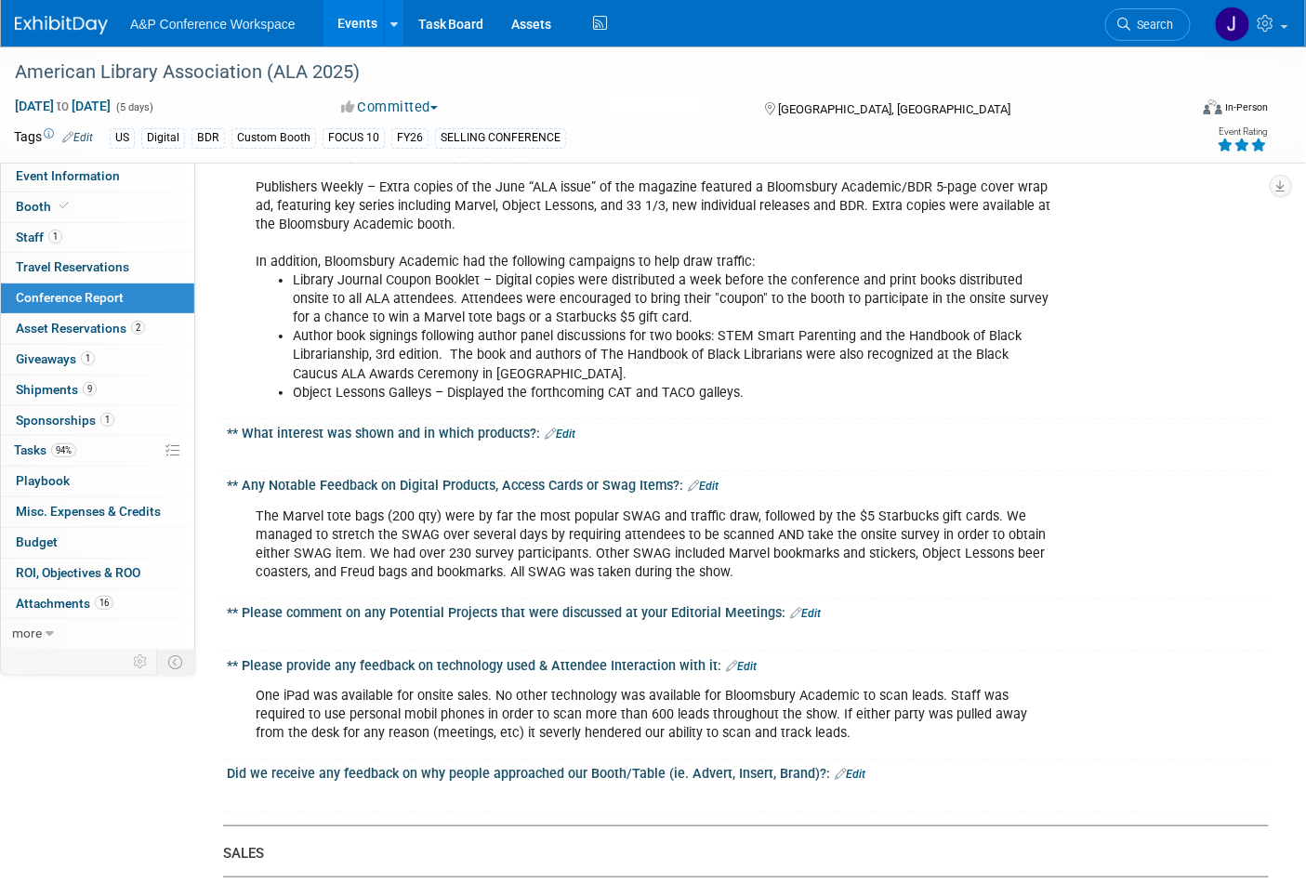
click at [782, 678] on div "One iPad was available for onsite sales. No other technology was available for …" at bounding box center [655, 715] width 825 height 74
copy div "One iPad was available for onsite sales. No other technology was available for …"
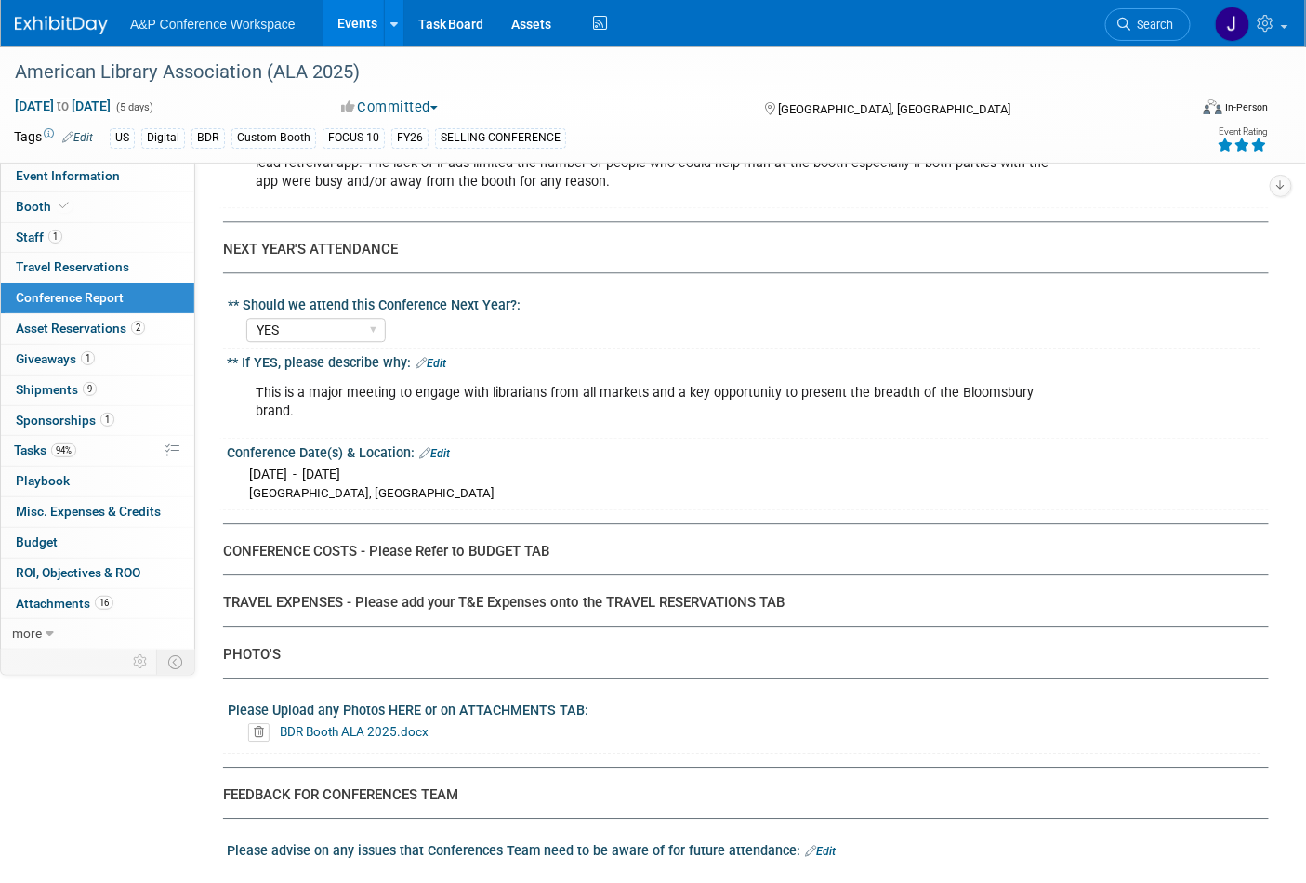
scroll to position [6197, 0]
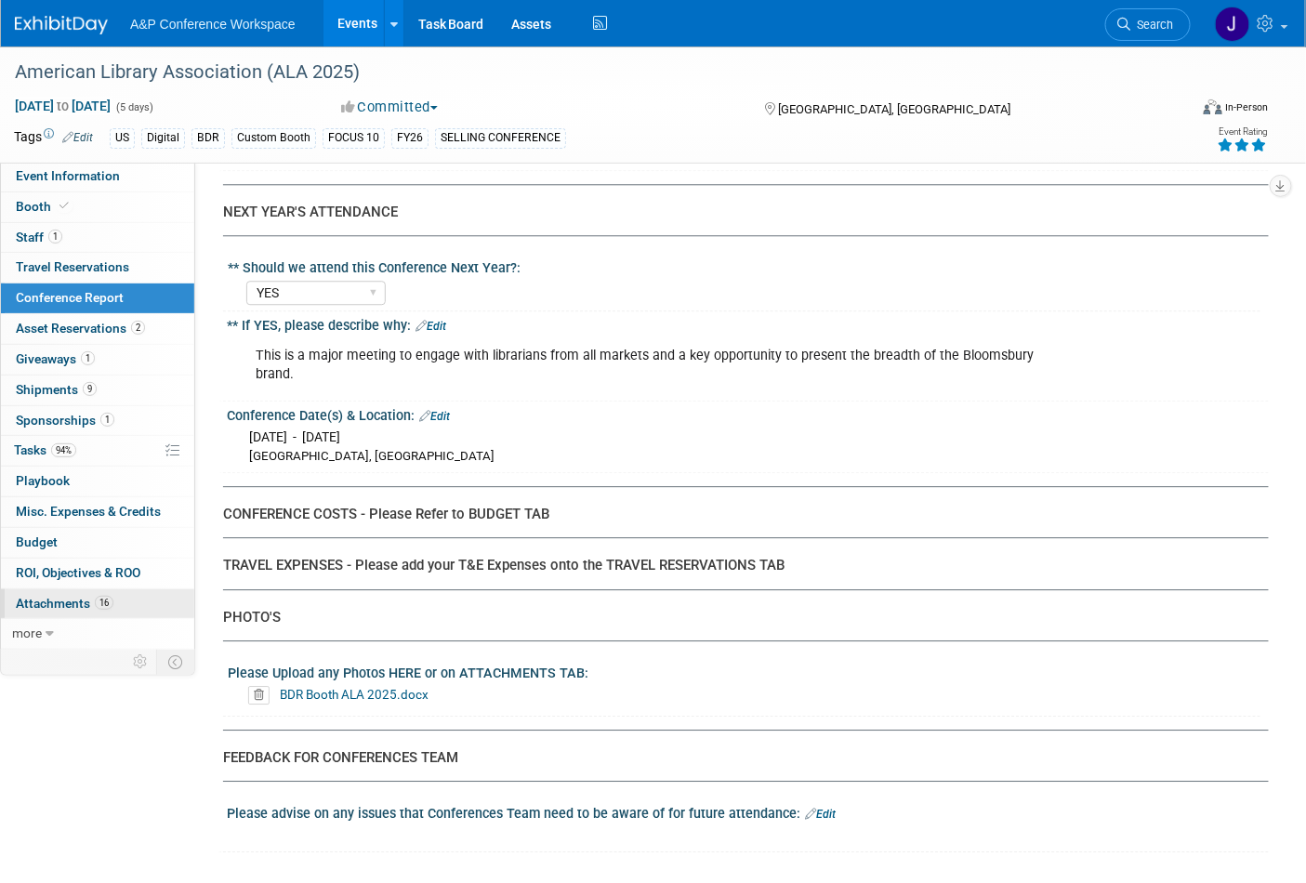
click at [68, 600] on span "Attachments 16" at bounding box center [65, 603] width 98 height 15
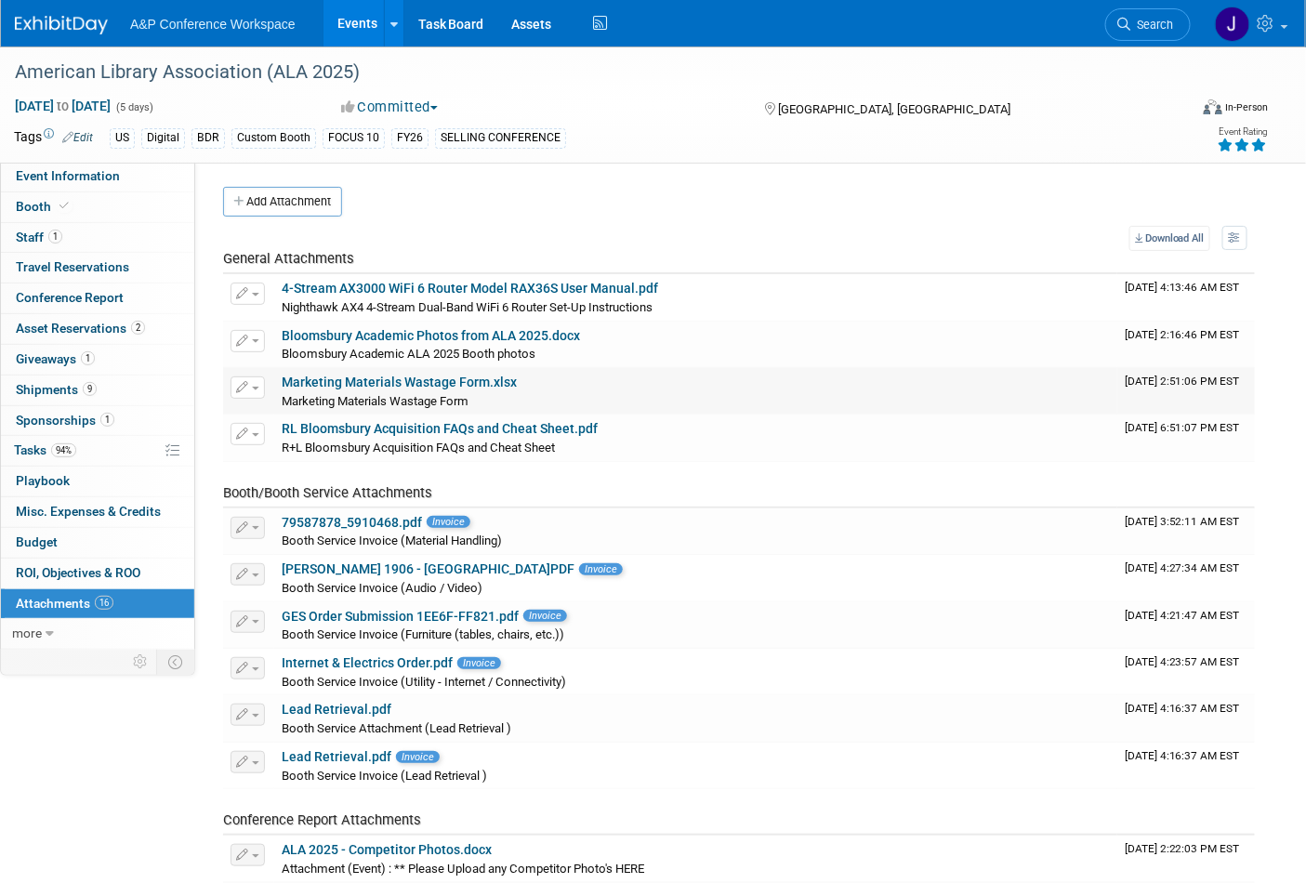
click at [437, 377] on link "Marketing Materials Wastage Form.xlsx" at bounding box center [399, 382] width 235 height 15
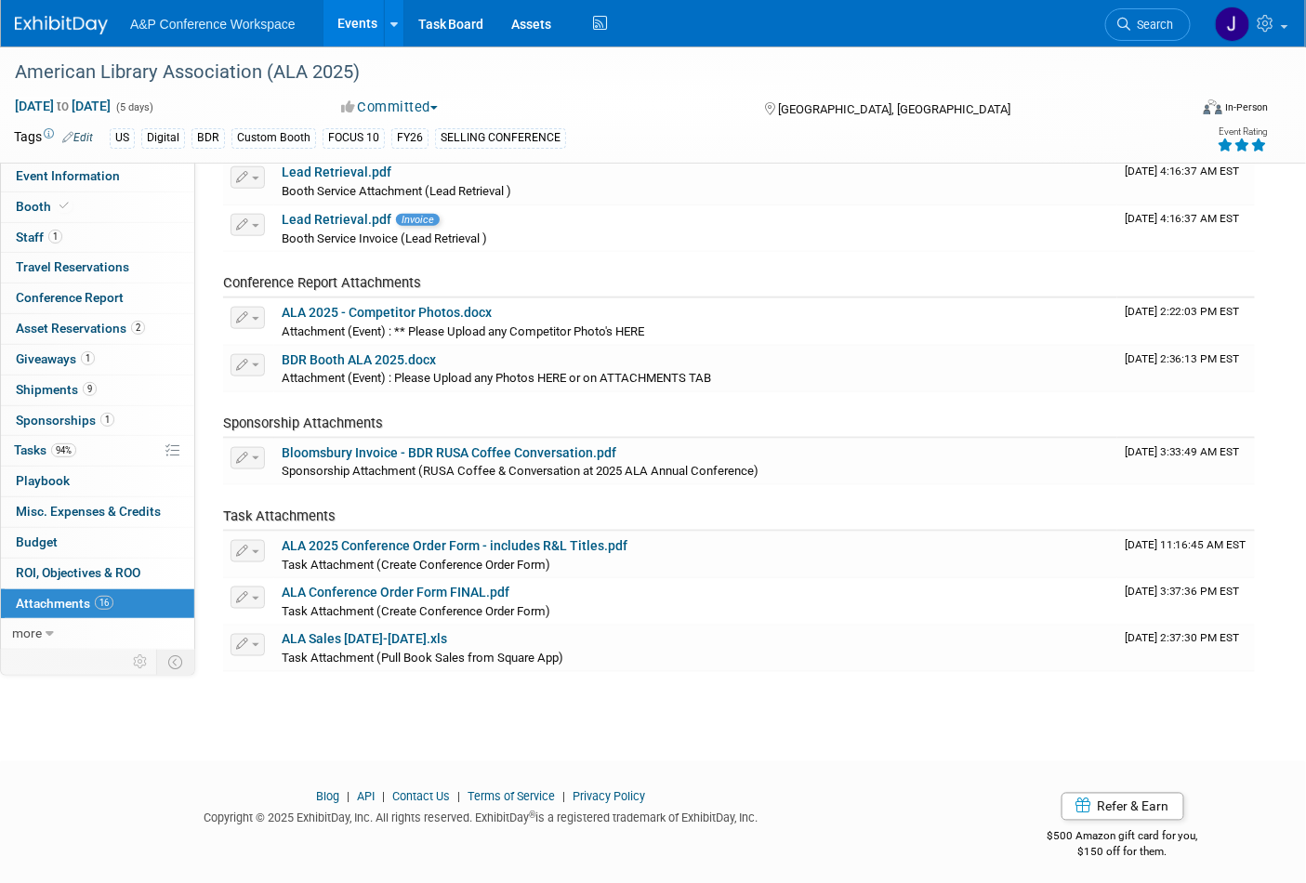
scroll to position [543, 0]
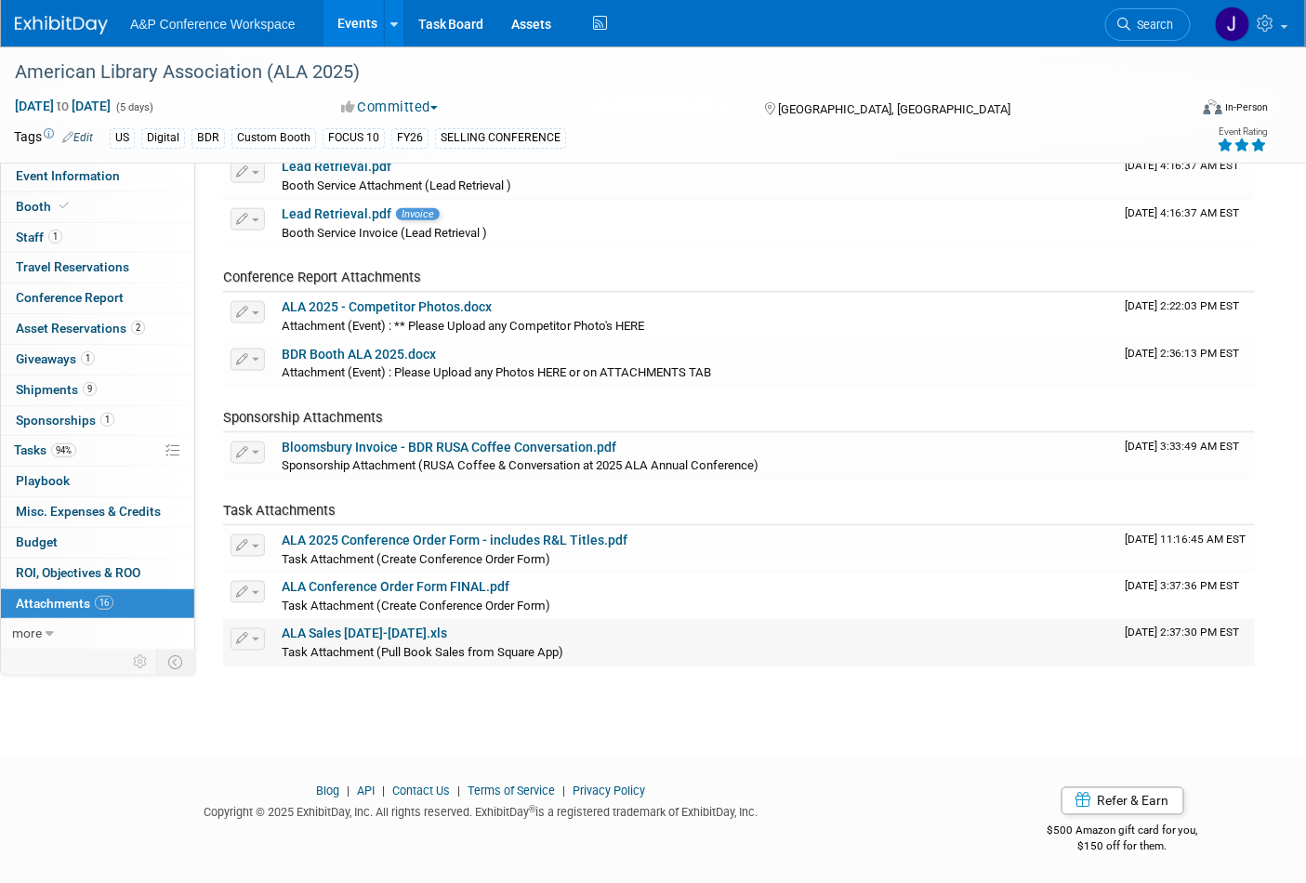
click at [405, 627] on link "ALA Sales [DATE]-[DATE].xls" at bounding box center [364, 634] width 165 height 15
click at [84, 295] on span "Conference Report" at bounding box center [70, 297] width 108 height 15
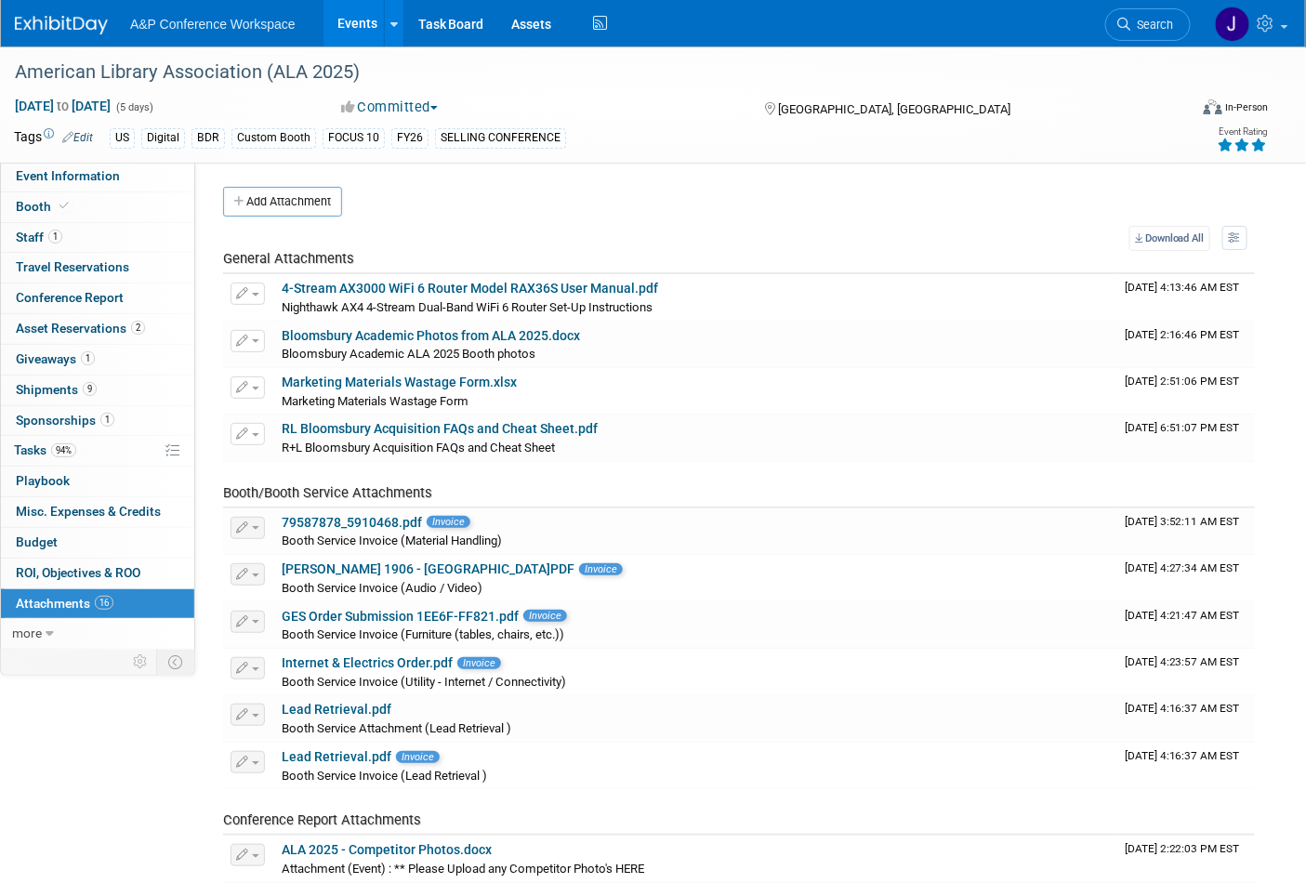
select select "YES"
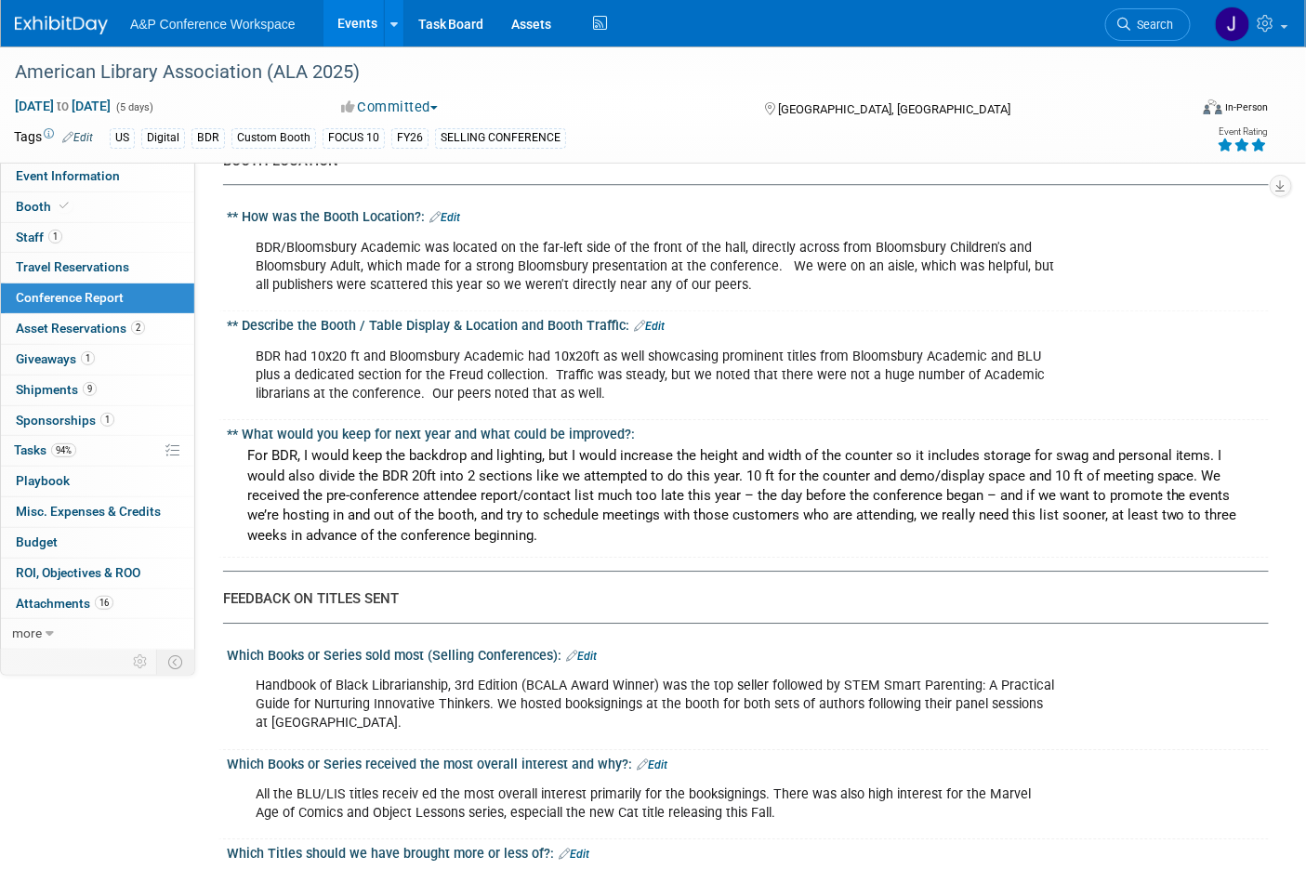
scroll to position [1755, 0]
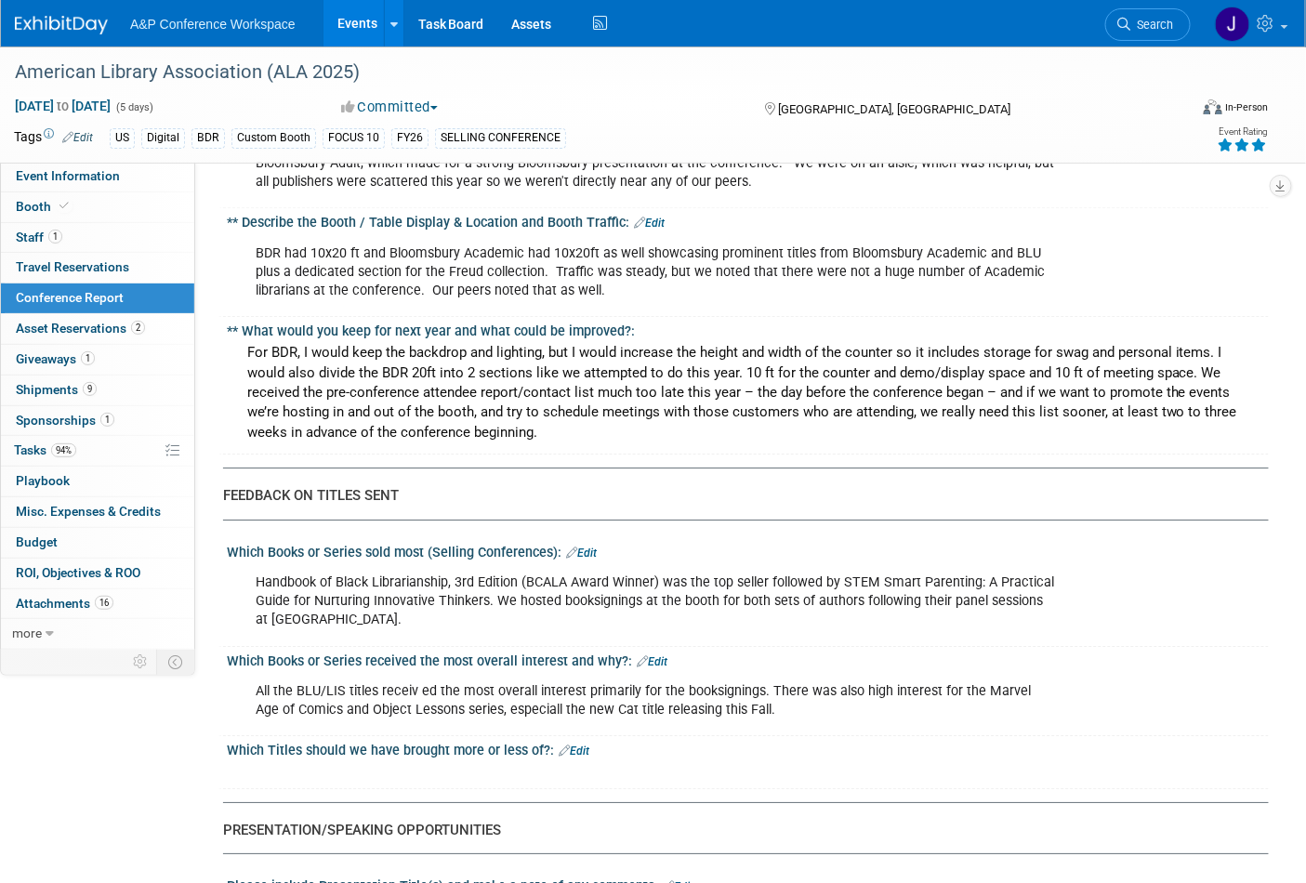
click at [574, 745] on link "Edit" at bounding box center [574, 751] width 31 height 13
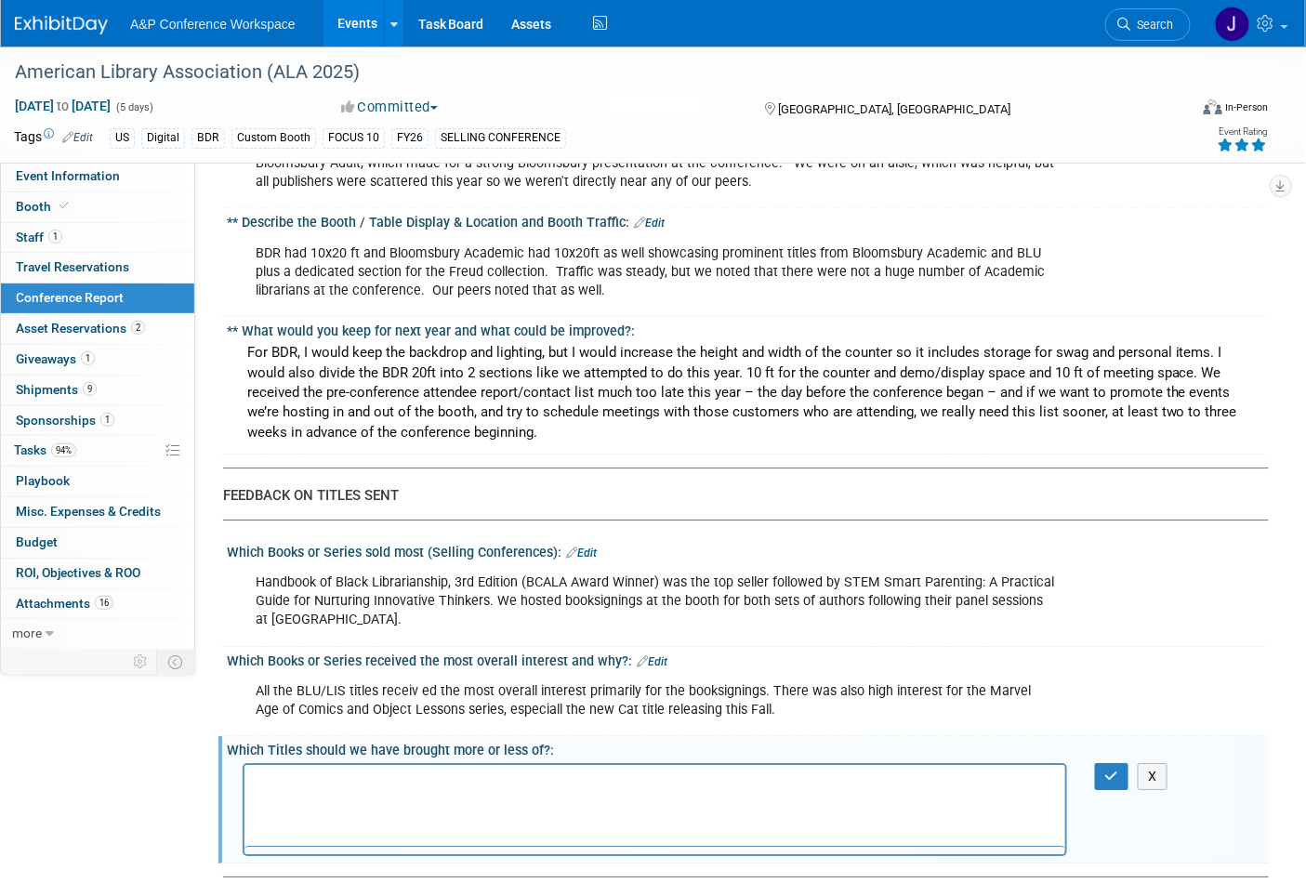
scroll to position [0, 0]
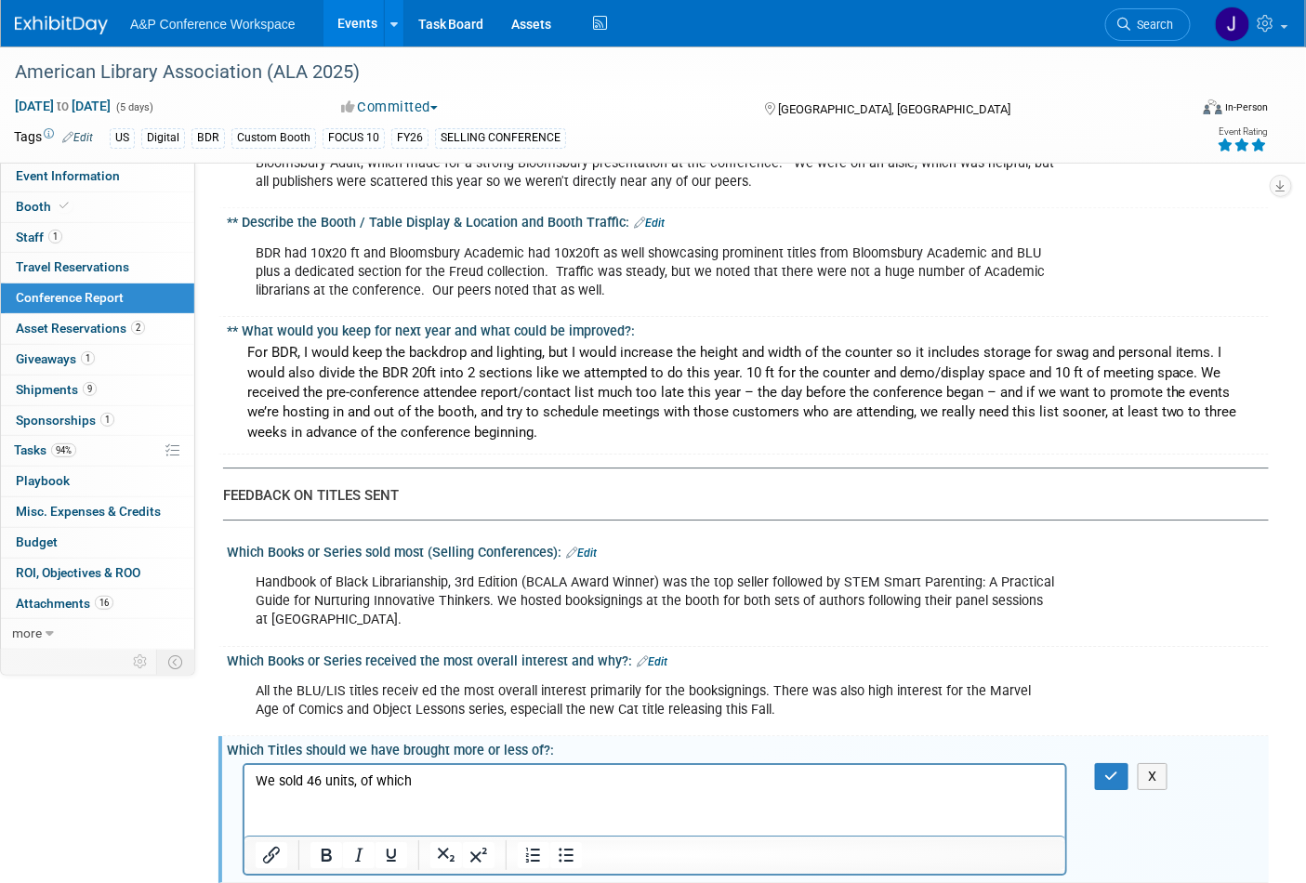
click at [434, 779] on p "We sold 46 units, of which" at bounding box center [655, 781] width 800 height 19
click at [679, 781] on p "We sold 46 units, of which Handbook of Black Librarianship" at bounding box center [655, 781] width 800 height 19
click at [699, 774] on html "We sold 46 units, of which Handbook of Black Librarianship x 19 and" at bounding box center [654, 777] width 821 height 26
click at [840, 783] on p "We sold 46 units, of which Handbook of Black Librarianship x 19 and STEM SMART …" at bounding box center [655, 781] width 800 height 19
click at [463, 783] on p "We sold 46 units, of which Handbook of Black Librarianship x 19 and STEM SMART …" at bounding box center [655, 781] width 800 height 19
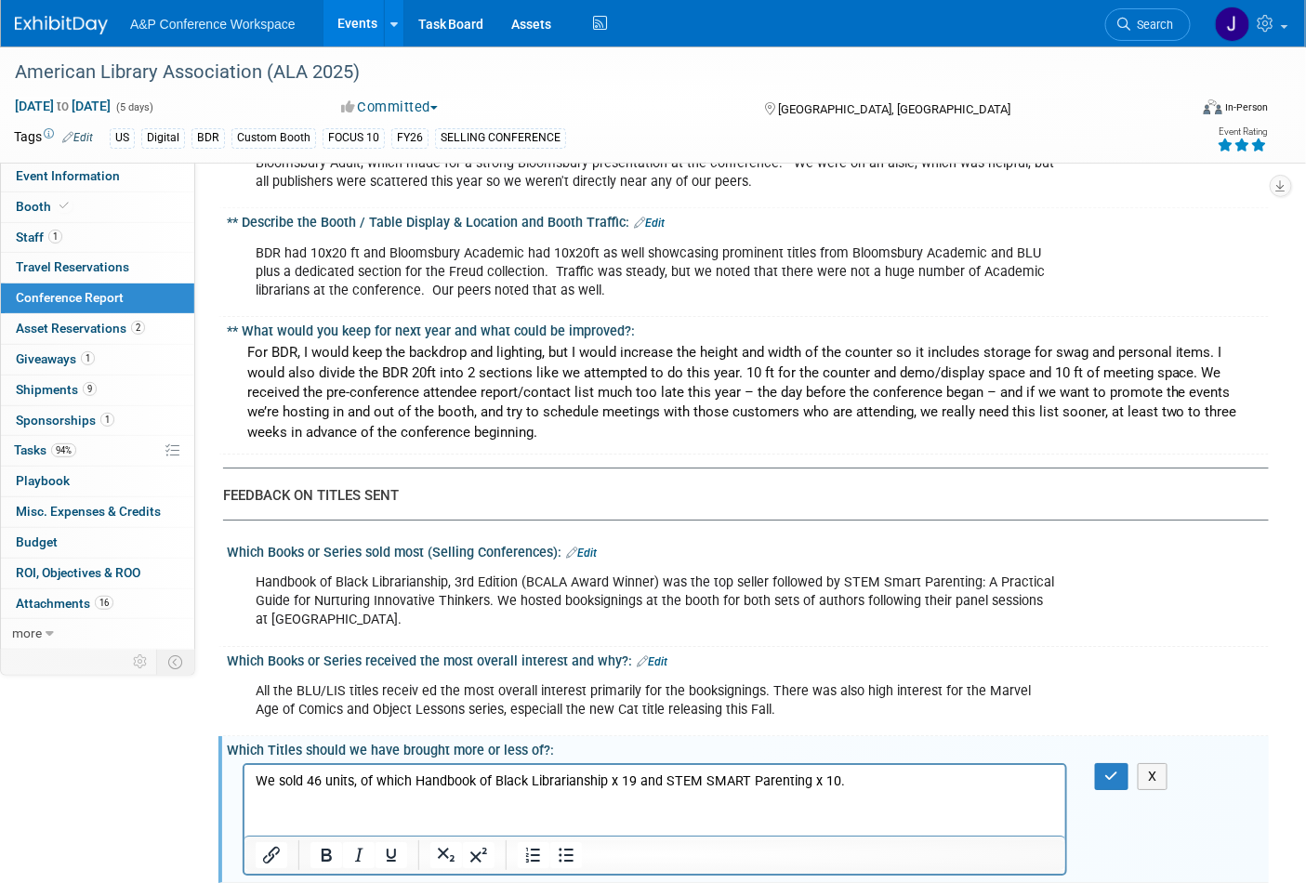
click at [416, 778] on p "We sold 46 units, of which Handbook of Black Librarianship x 19 and STEM SMART …" at bounding box center [655, 781] width 800 height 19
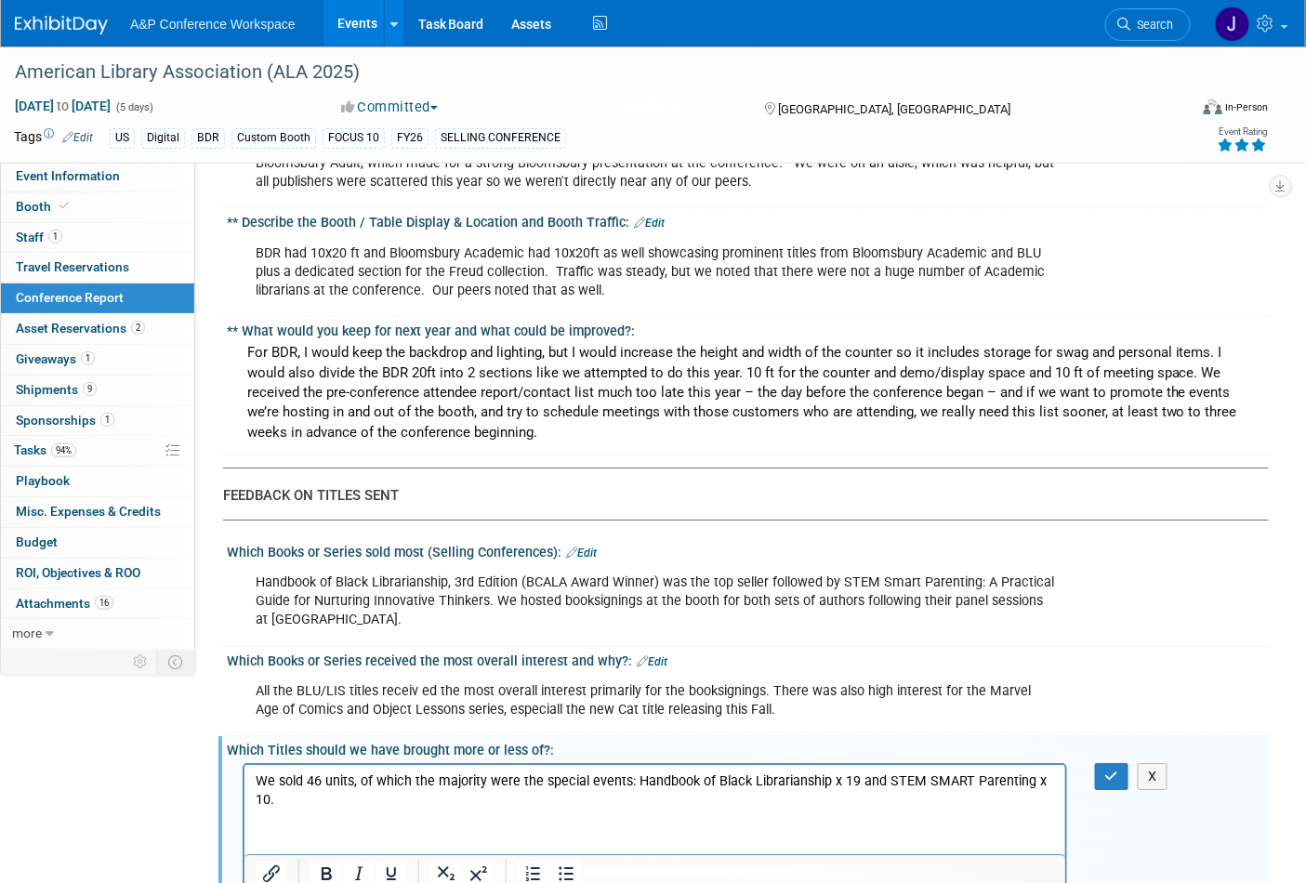
click at [299, 797] on p "We sold 46 units, of which the majority were the special events: Handbook of Bl…" at bounding box center [655, 790] width 800 height 37
click at [497, 788] on p "We sold 46 units, of which the majority were the special events: Handbook of Bl…" at bounding box center [655, 790] width 800 height 37
click at [509, 803] on p "We sold 46 units, of which the majority were the special events: Handbook of Bl…" at bounding box center [655, 790] width 800 height 37
click at [274, 796] on p "We sold 46 units, of which the majority were the special events: Handbook of Bl…" at bounding box center [655, 790] width 800 height 37
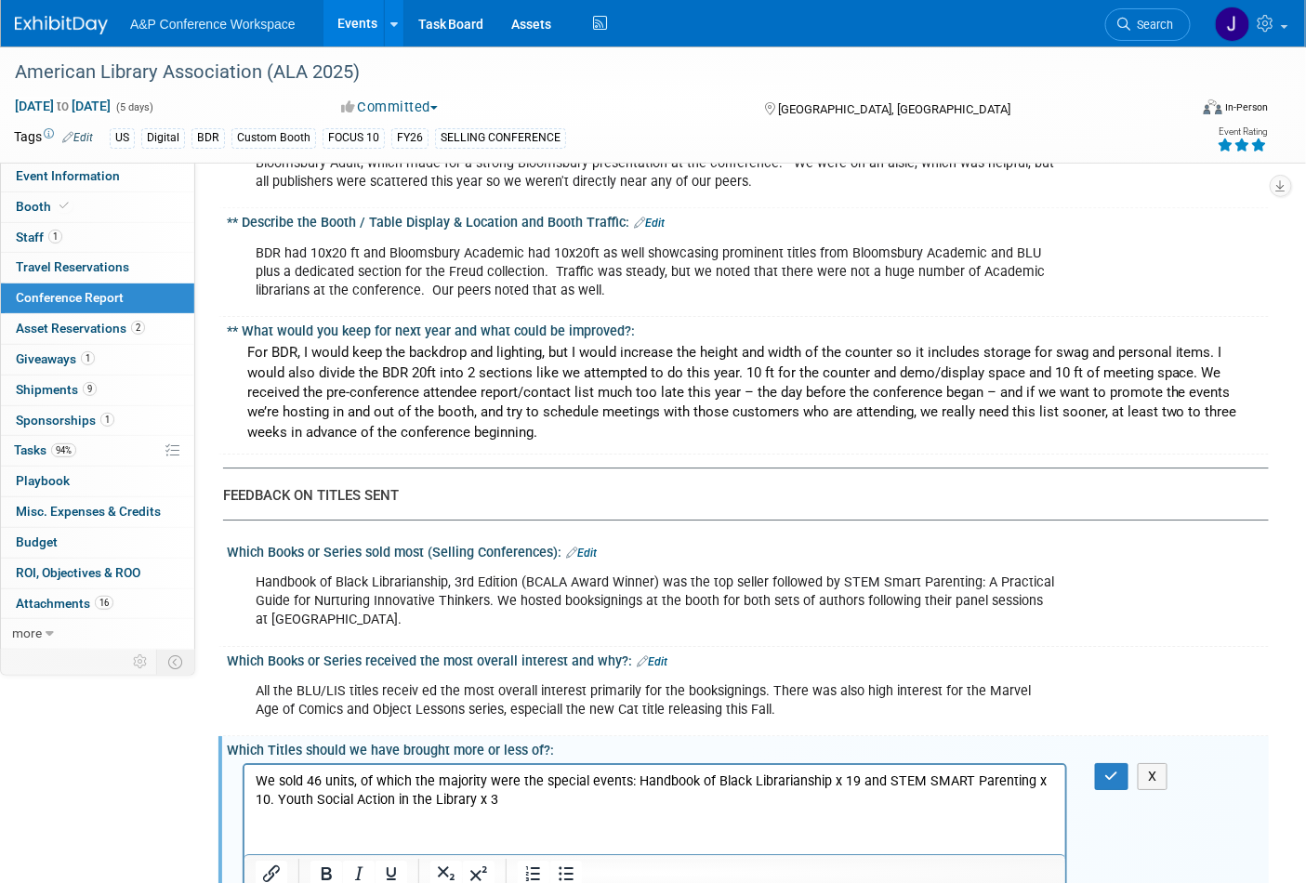
click at [375, 809] on p "We sold 46 units, of which the majority were the special events: Handbook of Bl…" at bounding box center [655, 790] width 800 height 37
click at [557, 800] on p "We sold 46 units, of which the majority were the special events: Handbook of Bl…" at bounding box center [655, 790] width 800 height 37
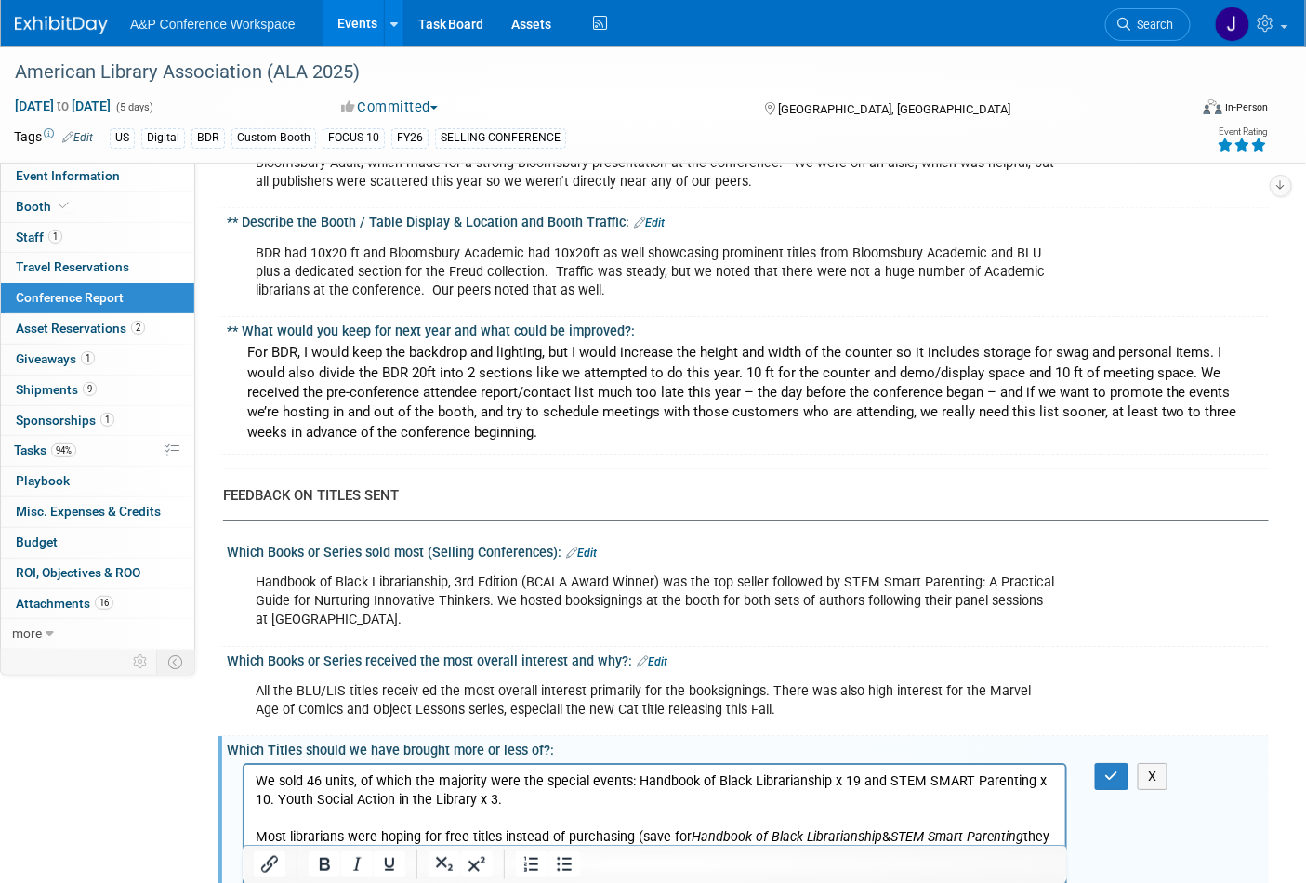
click at [596, 787] on p "We sold 46 units, of which the majority were the special events: Handbook of Bl…" at bounding box center [655, 800] width 800 height 56
click at [596, 785] on p "We sold 46 units, of which the majority were the special events: Handbook of Bl…" at bounding box center [655, 800] width 800 height 56
click at [587, 774] on p "We sold 46 units, of which the majority were the special events: Handbook of Bl…" at bounding box center [655, 800] width 800 height 56
click at [588, 775] on p "We sold 46 units, of which the majority were the special events: Handbook of Bl…" at bounding box center [655, 800] width 800 height 56
click at [578, 800] on p "We sold 46 units, of which the majority were the special signing events: Handbo…" at bounding box center [655, 800] width 800 height 56
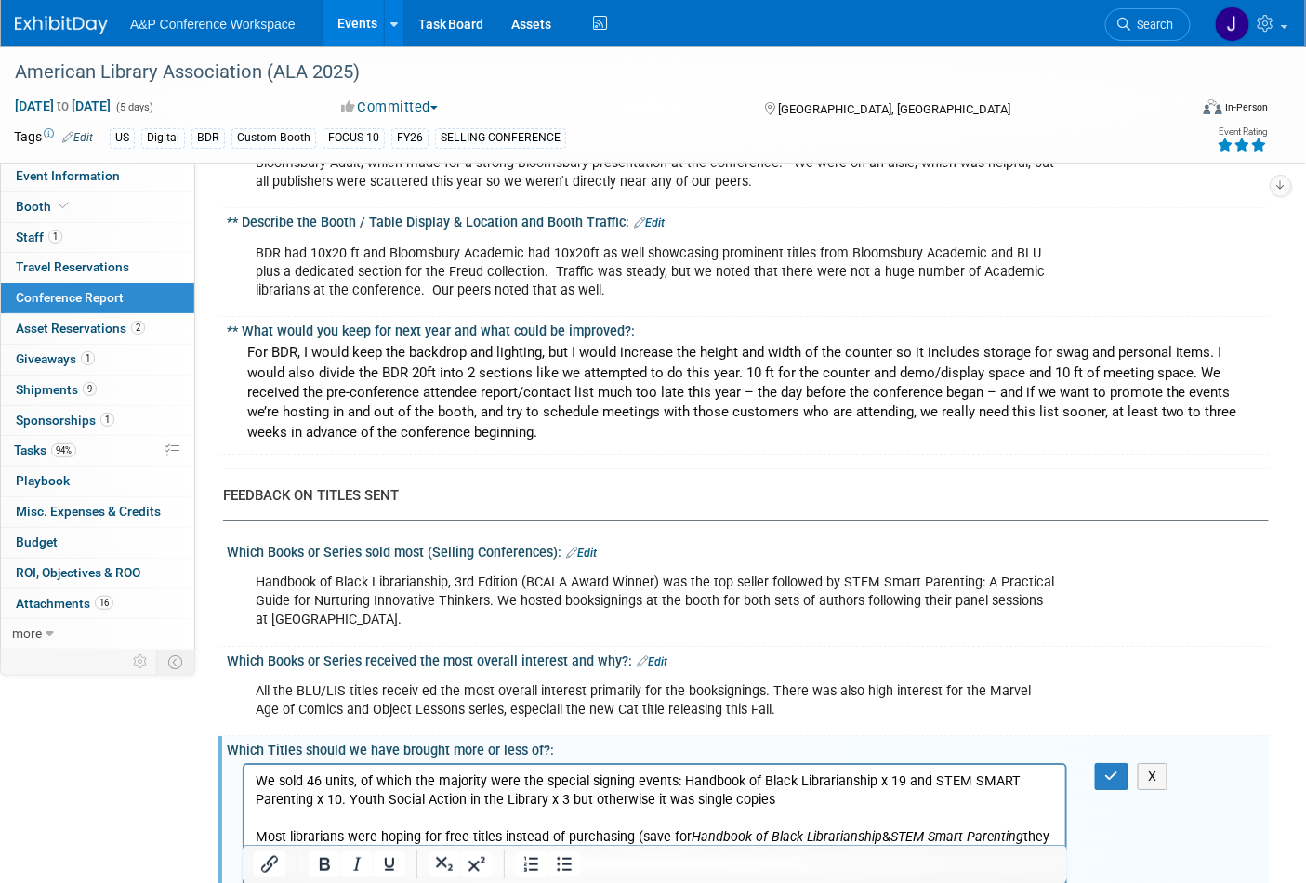
click at [778, 809] on p "We sold 46 units, of which the majority were the special signing events: Handbo…" at bounding box center [655, 800] width 800 height 56
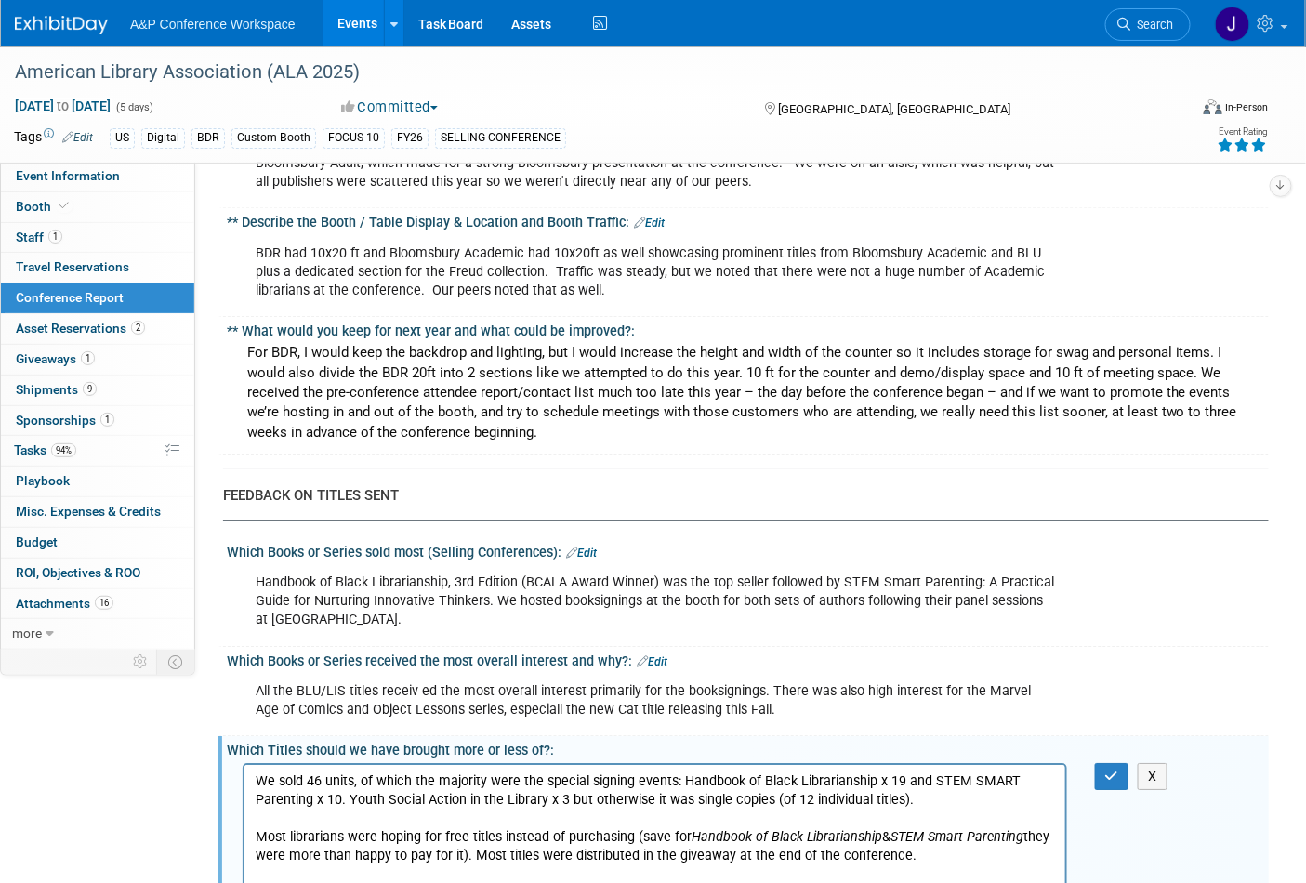
click at [927, 853] on p "Most librarians were hoping for free titles instead of purchasing (save for Han…" at bounding box center [655, 845] width 800 height 37
click at [930, 801] on p "We sold 46 units, of which the majority were the special signing events: Handbo…" at bounding box center [655, 800] width 800 height 56
click at [915, 860] on p "Most librarians were hoping for free titles instead of purchasing (save for Han…" at bounding box center [655, 845] width 800 height 37
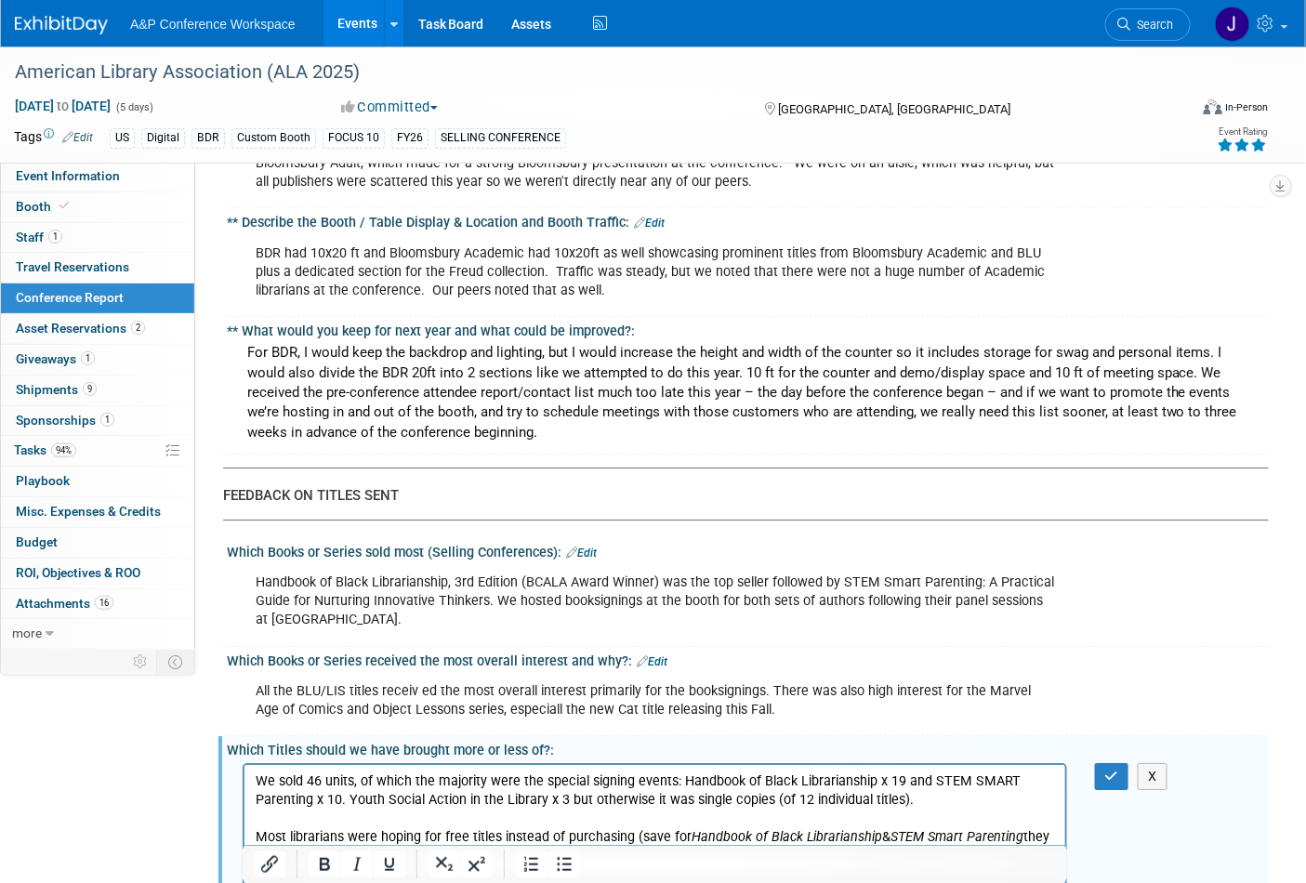
drag, startPoint x: 408, startPoint y: 889, endPoint x: 258, endPoint y: 890, distance: 150.6
click at [258, 882] on p "We took a lot of multiples so suggest we only" at bounding box center [655, 892] width 800 height 19
click at [929, 791] on p "We sold 46 units, of which the majority were the special signing events: Handbo…" at bounding box center [655, 800] width 800 height 56
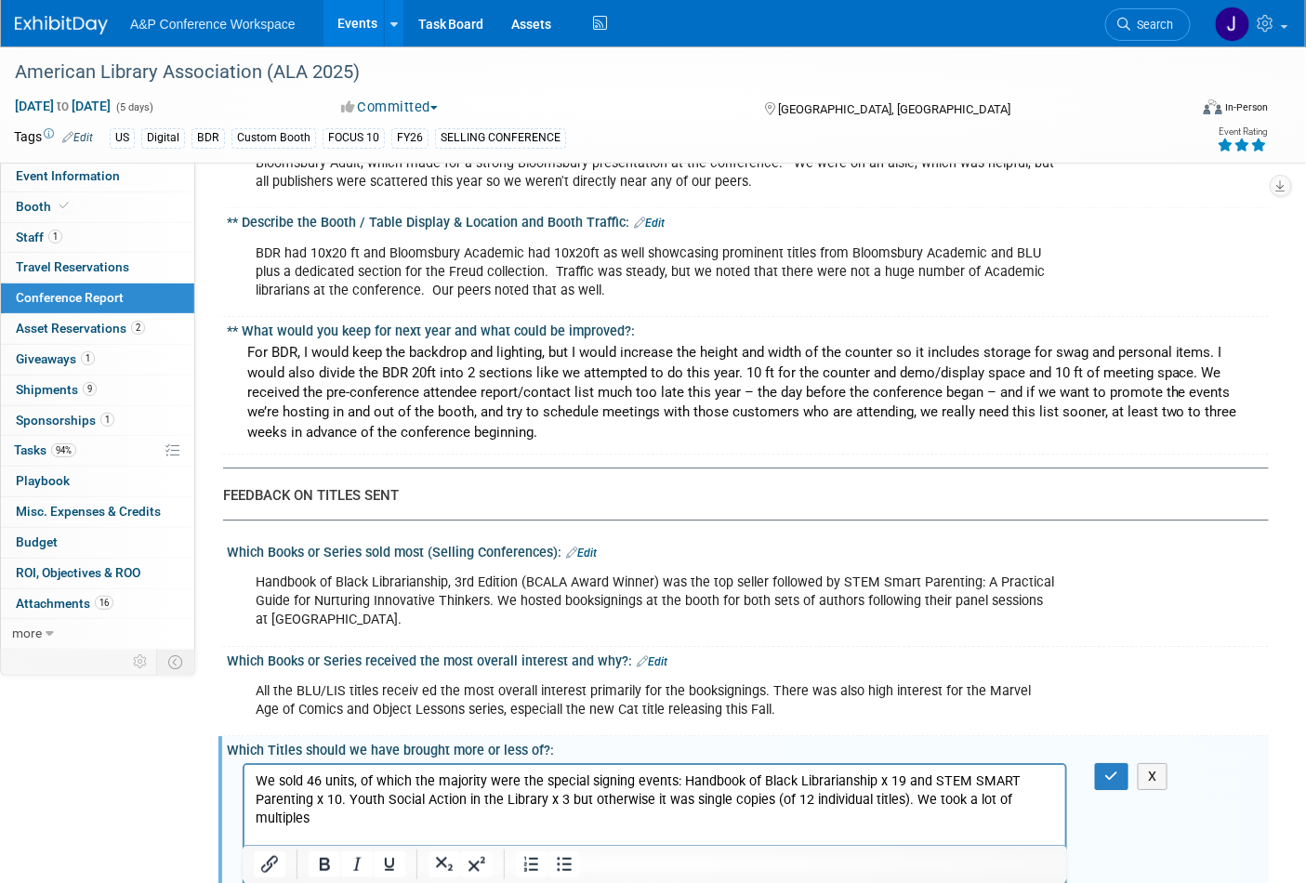
click at [361, 812] on p "We sold 46 units, of which the majority were the special signing events: Handbo…" at bounding box center [655, 809] width 800 height 74
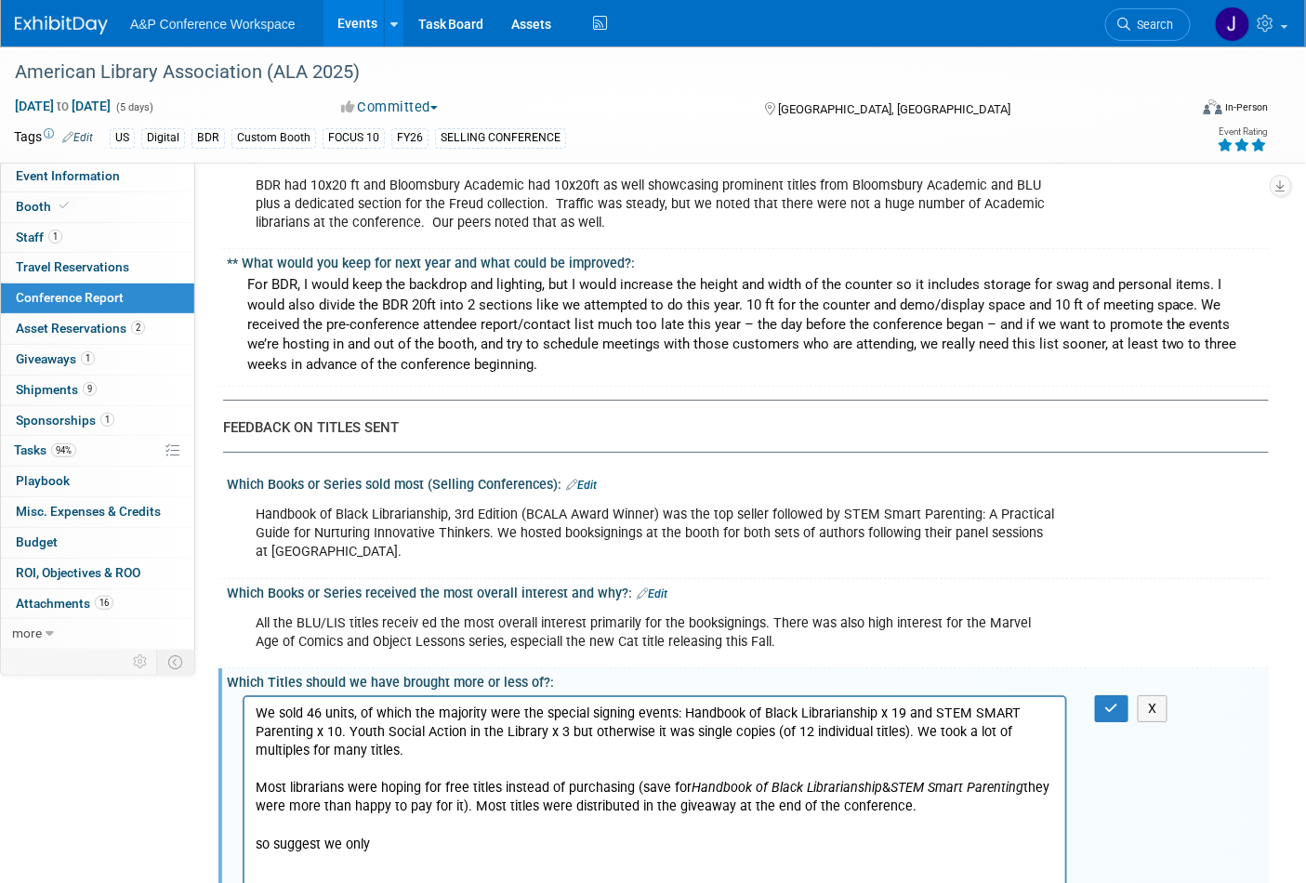
scroll to position [1859, 0]
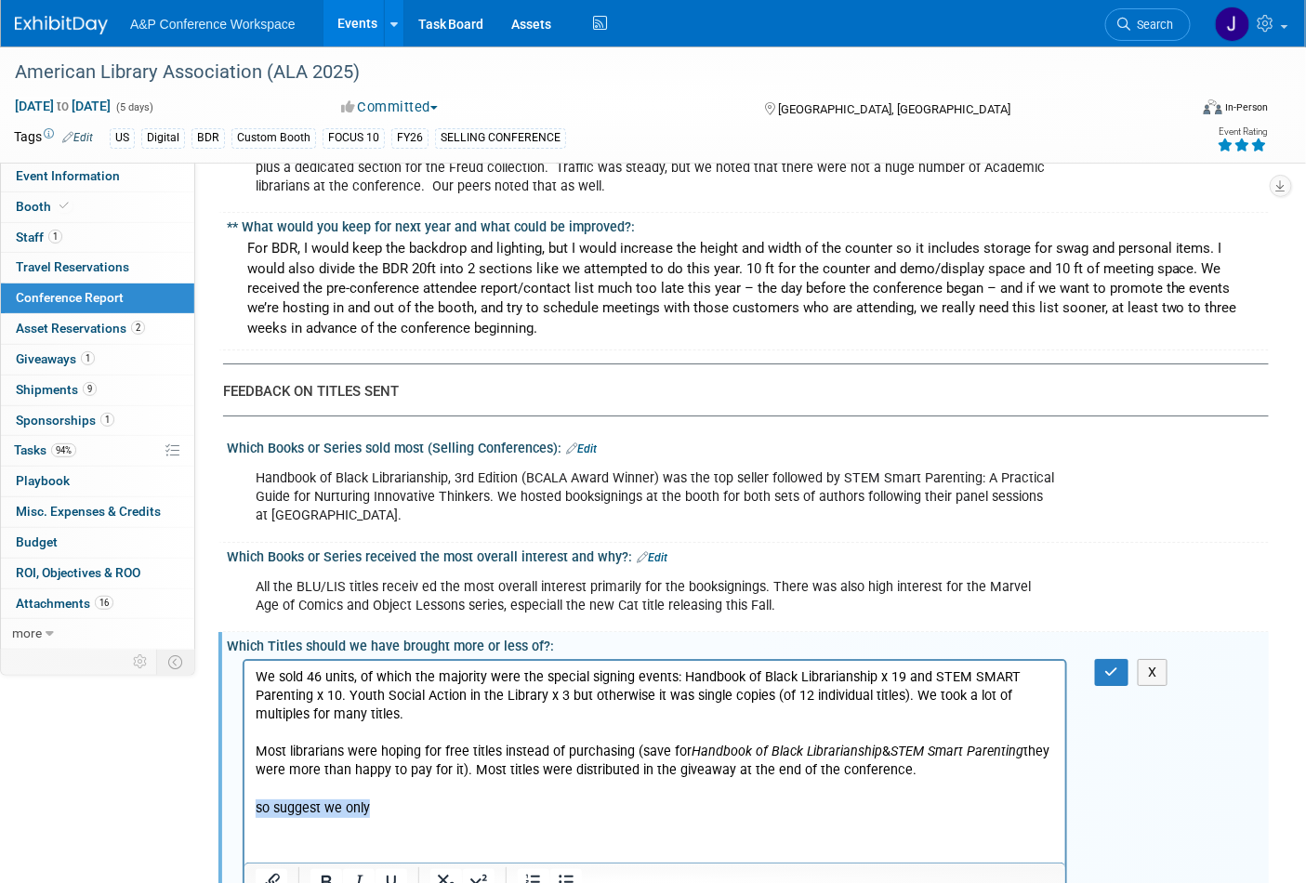
drag, startPoint x: 398, startPoint y: 810, endPoint x: 259, endPoint y: 811, distance: 138.5
click at [250, 817] on html "We sold 46 units, of which the majority were the special signing events: Handbo…" at bounding box center [654, 738] width 821 height 157
click at [261, 804] on p "so suggest we only" at bounding box center [655, 808] width 800 height 19
click at [385, 800] on p "Suggest we only" at bounding box center [655, 808] width 800 height 19
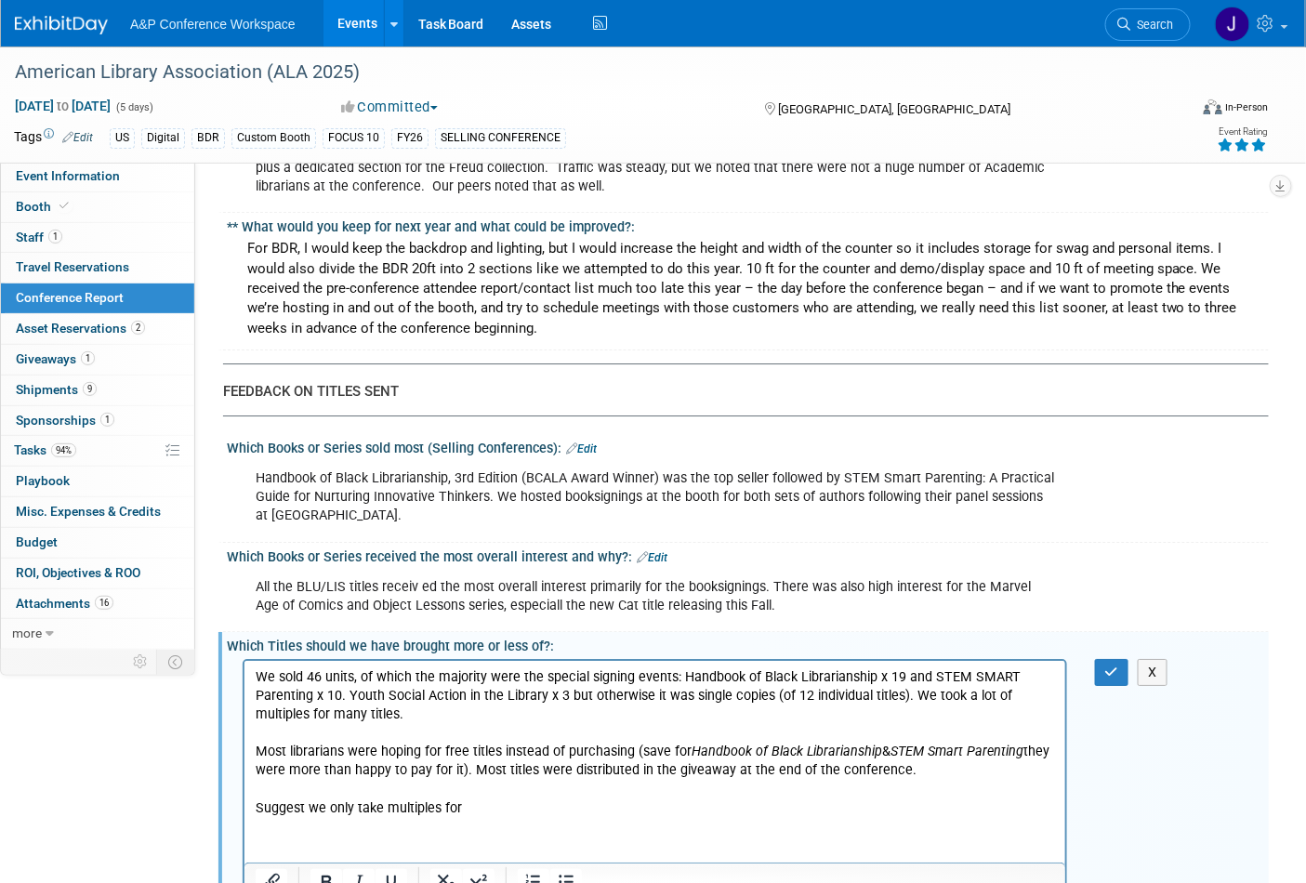
click at [302, 802] on p "Suggest we only take multiples for" at bounding box center [655, 808] width 800 height 19
click at [466, 812] on p "We should only take multiples for" at bounding box center [655, 808] width 800 height 19
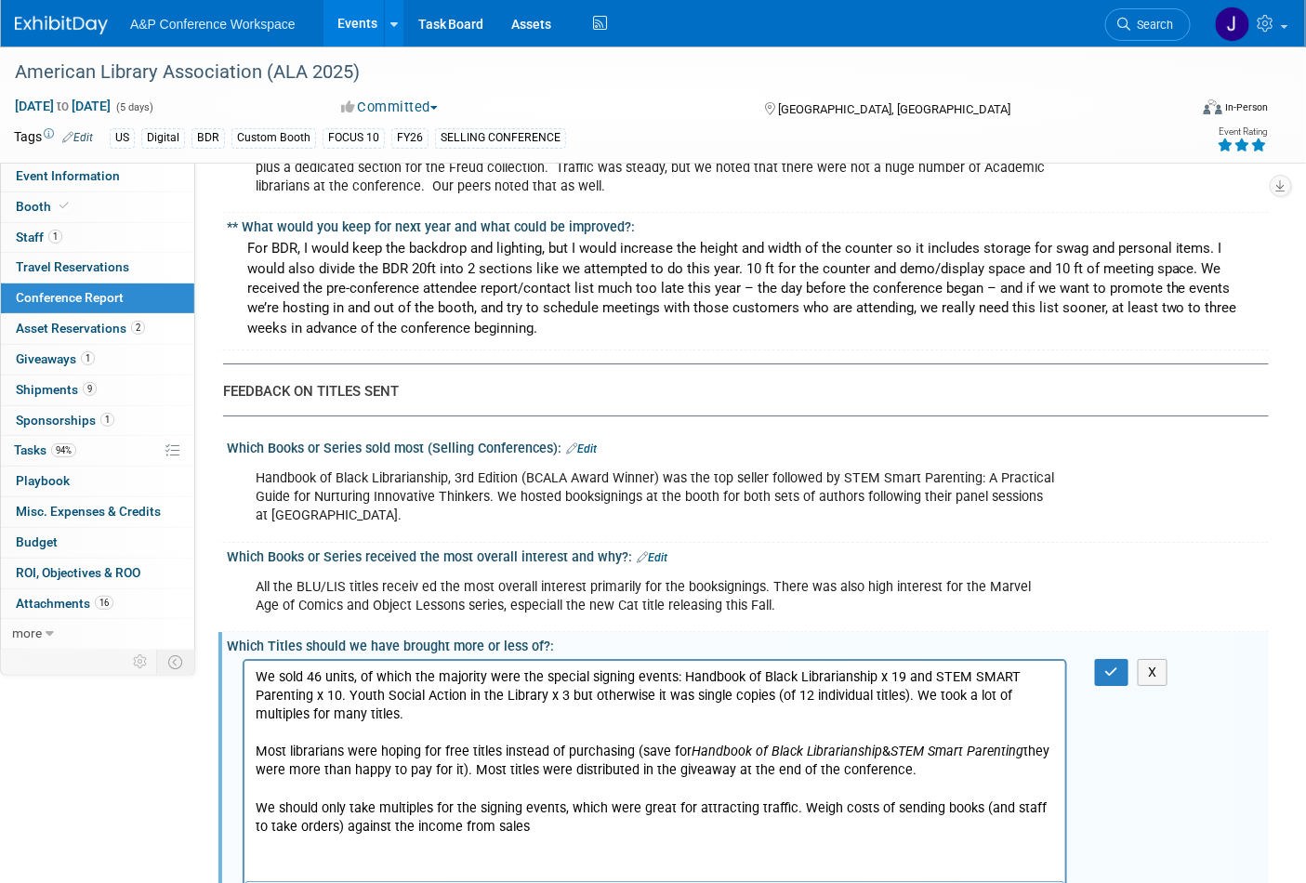
click at [799, 802] on p "We should only take multiples for the signing events, which were great for attr…" at bounding box center [655, 817] width 800 height 37
click at [916, 819] on p "We should only take multiples for the signing events, which were great for attr…" at bounding box center [655, 827] width 800 height 56
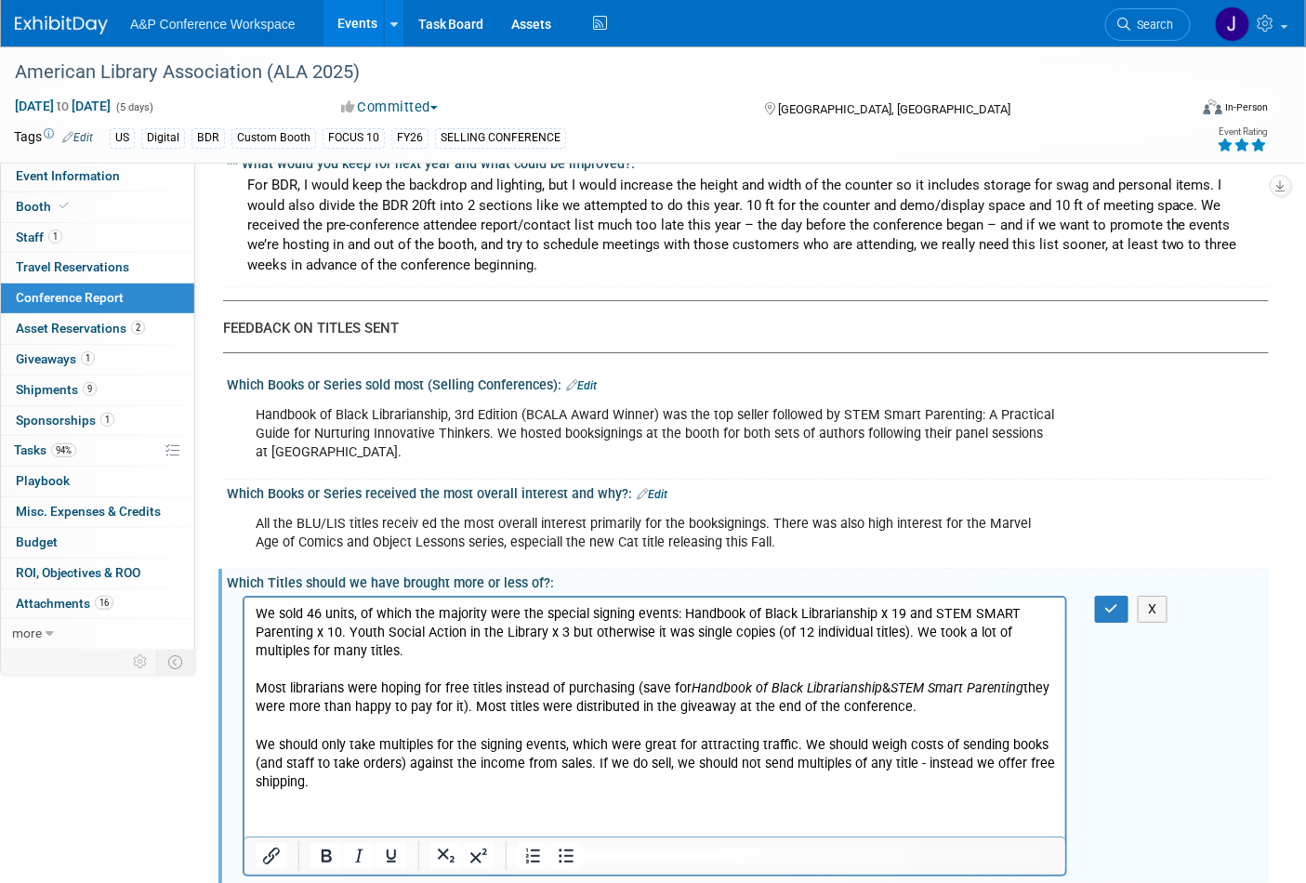
scroll to position [1963, 0]
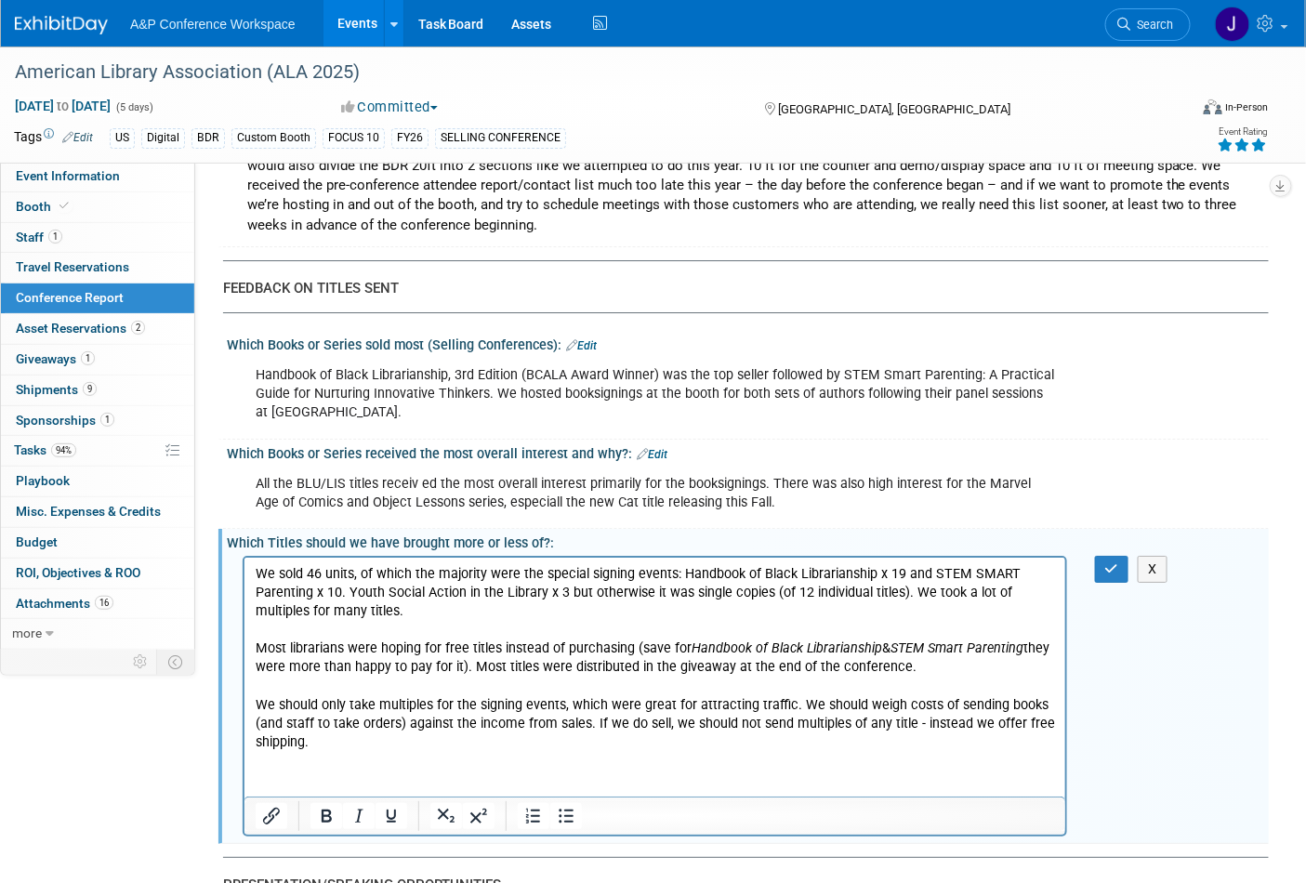
click at [456, 607] on p "We sold 46 units, of which the majority were the special signing events: Handbo…" at bounding box center [655, 601] width 800 height 74
click at [430, 607] on p "We sold 46 units, of which the majority were the special signing events: Handbo…" at bounding box center [655, 601] width 800 height 74
click at [581, 723] on p "We should only take multiples for the signing events, which were great for attr…" at bounding box center [655, 723] width 800 height 56
click at [592, 738] on p "We should only take multiples for the signing events, which were great for attr…" at bounding box center [655, 723] width 800 height 56
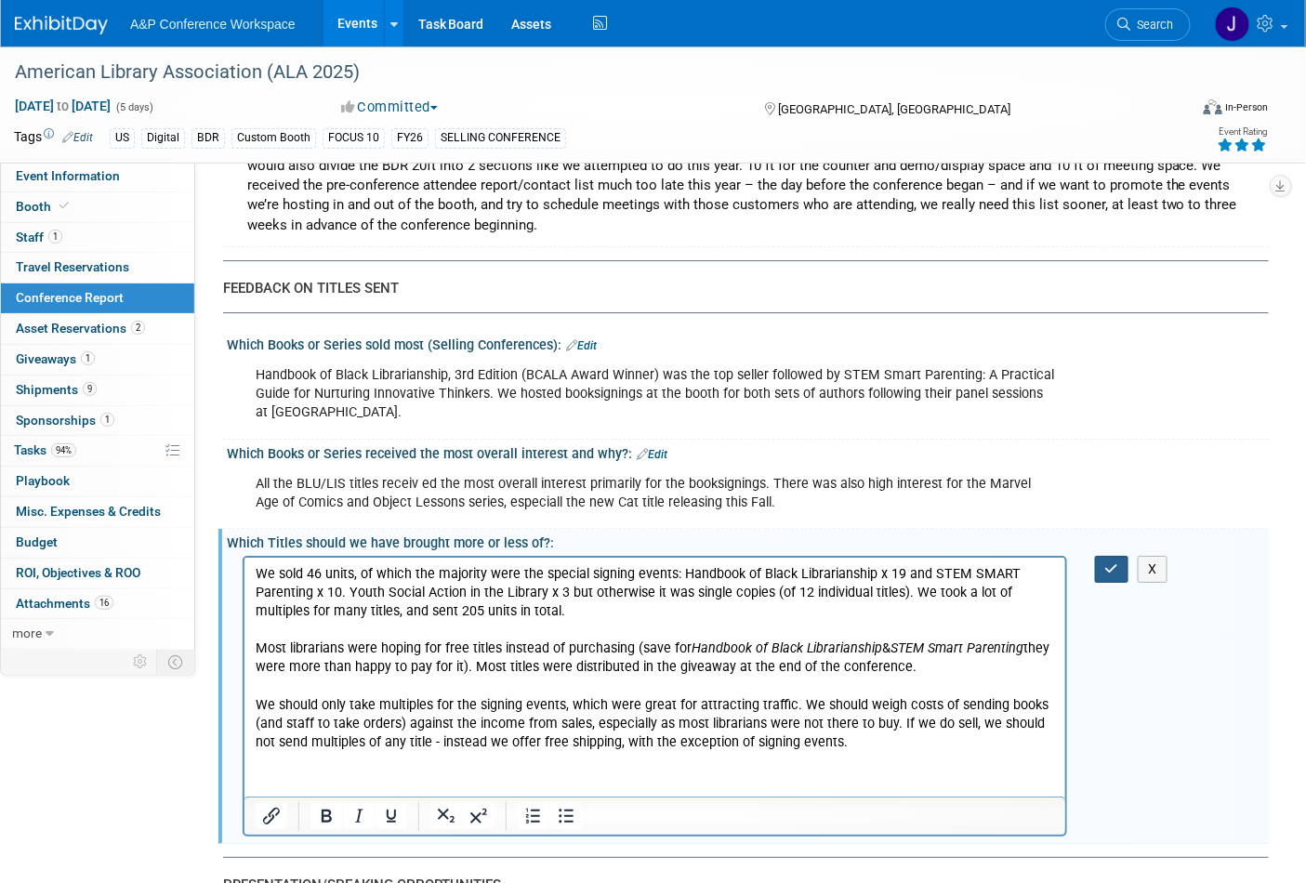
click at [1102, 556] on button "button" at bounding box center [1112, 569] width 34 height 27
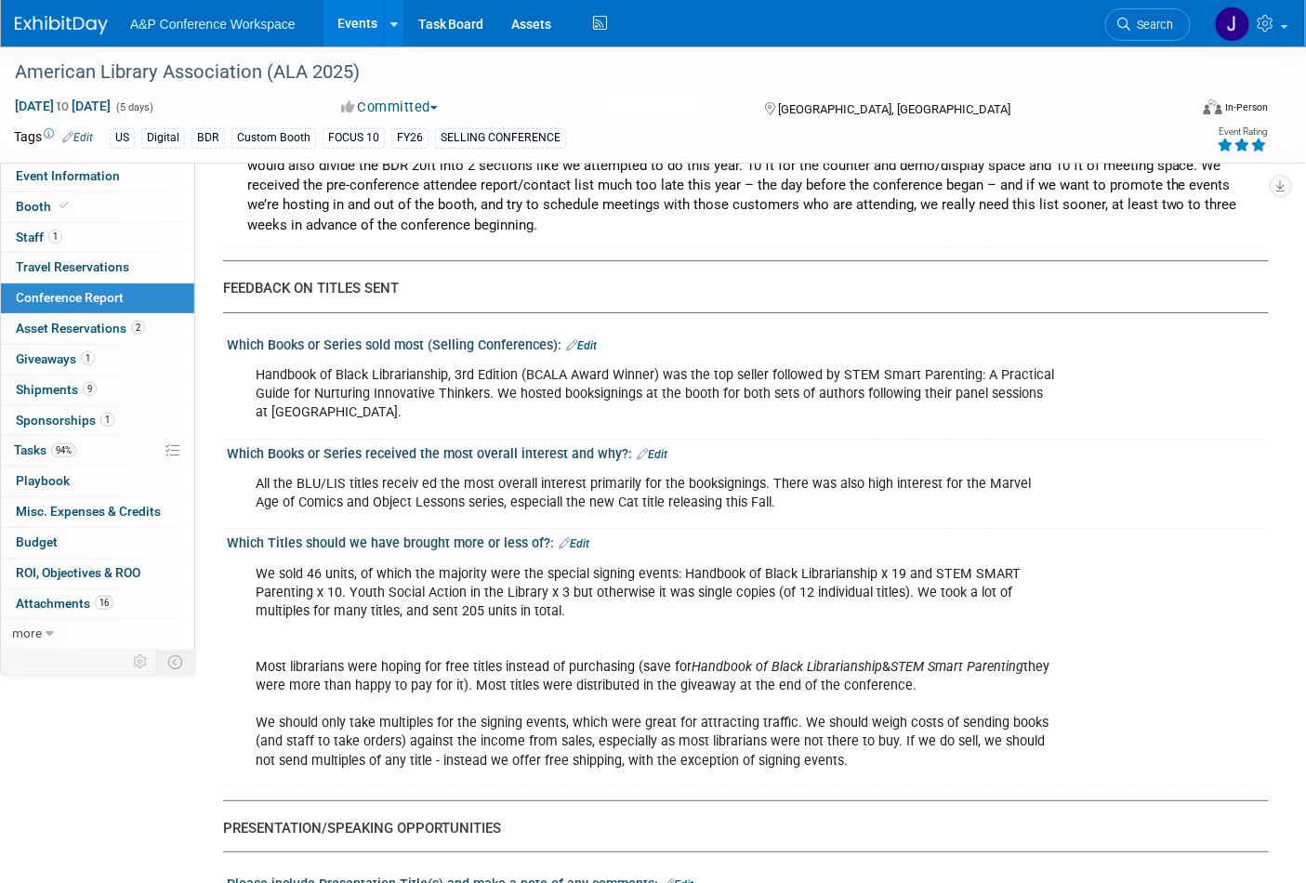
click at [576, 537] on link "Edit" at bounding box center [574, 543] width 31 height 13
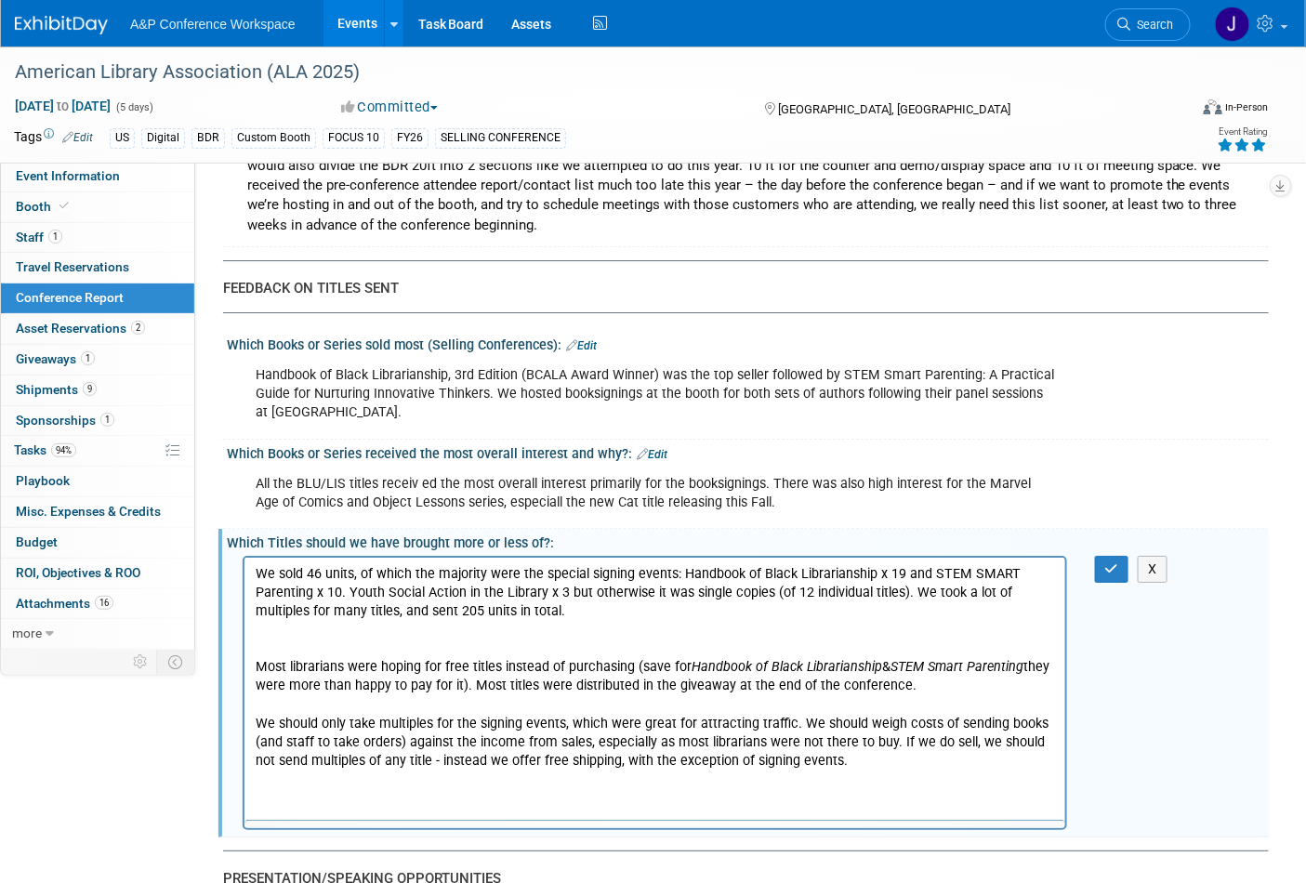
scroll to position [0, 0]
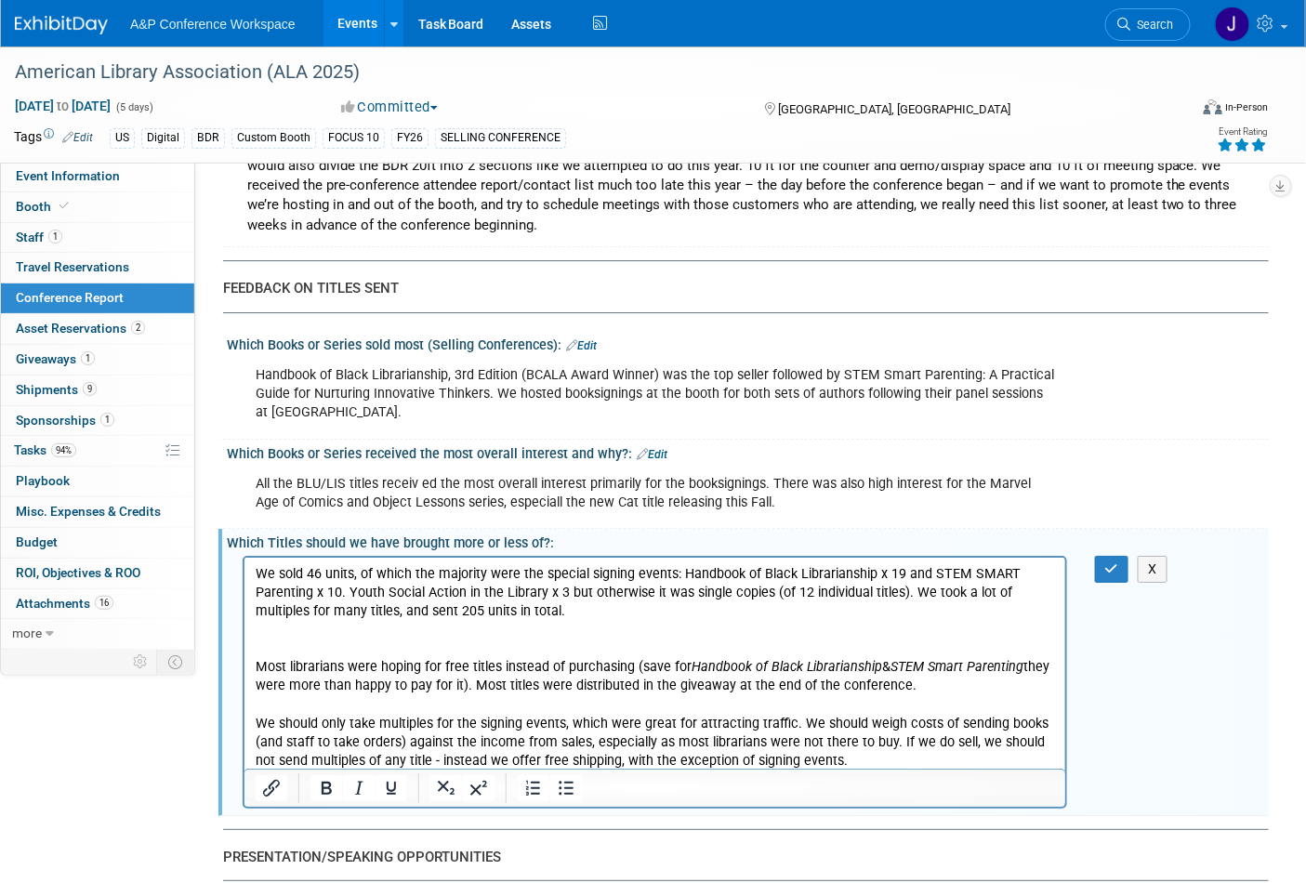
click at [442, 634] on p "We sold 46 units, of which the majority were the special signing events: Handbo…" at bounding box center [655, 666] width 800 height 205
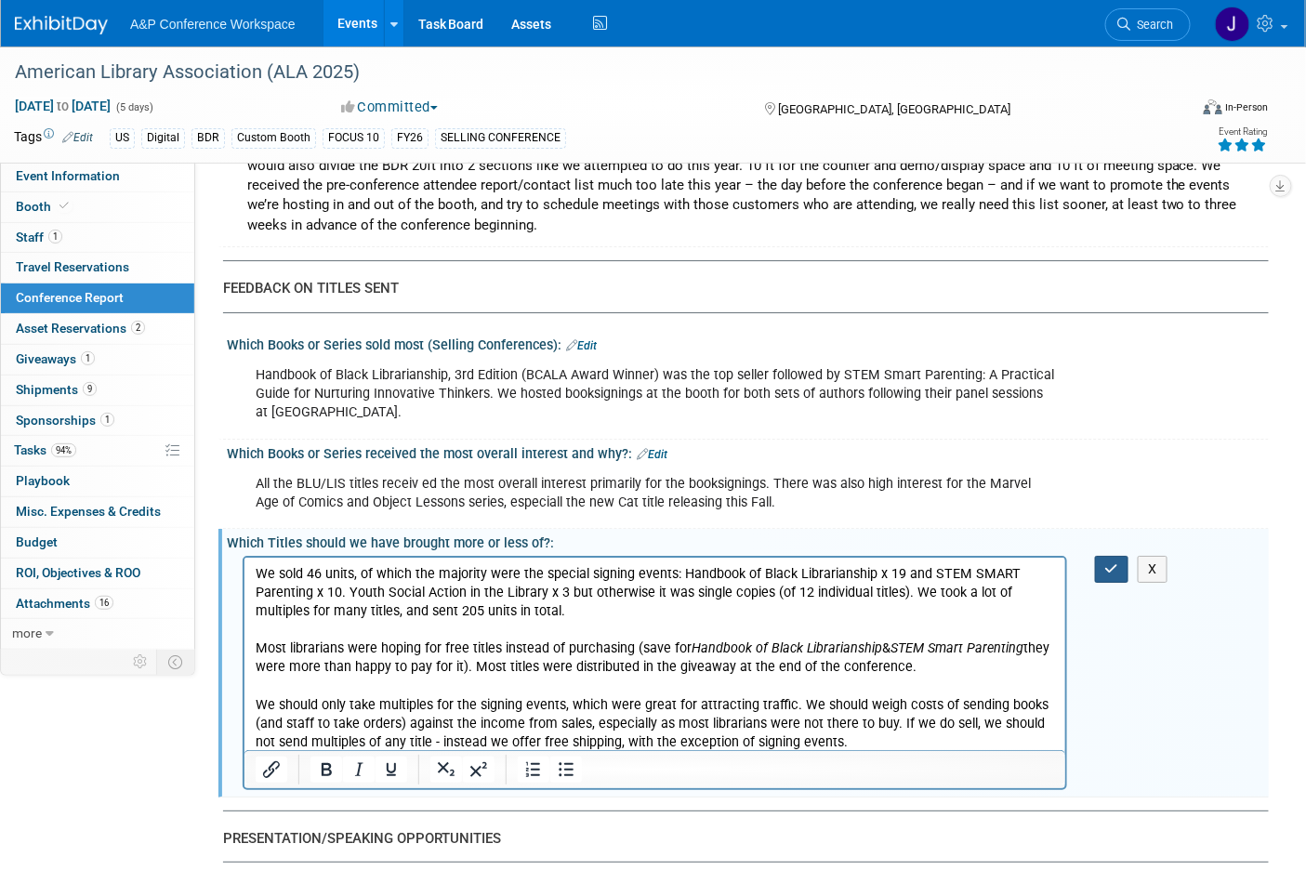
drag, startPoint x: 1104, startPoint y: 505, endPoint x: 824, endPoint y: 134, distance: 465.2
click at [1105, 562] on icon "button" at bounding box center [1112, 568] width 14 height 13
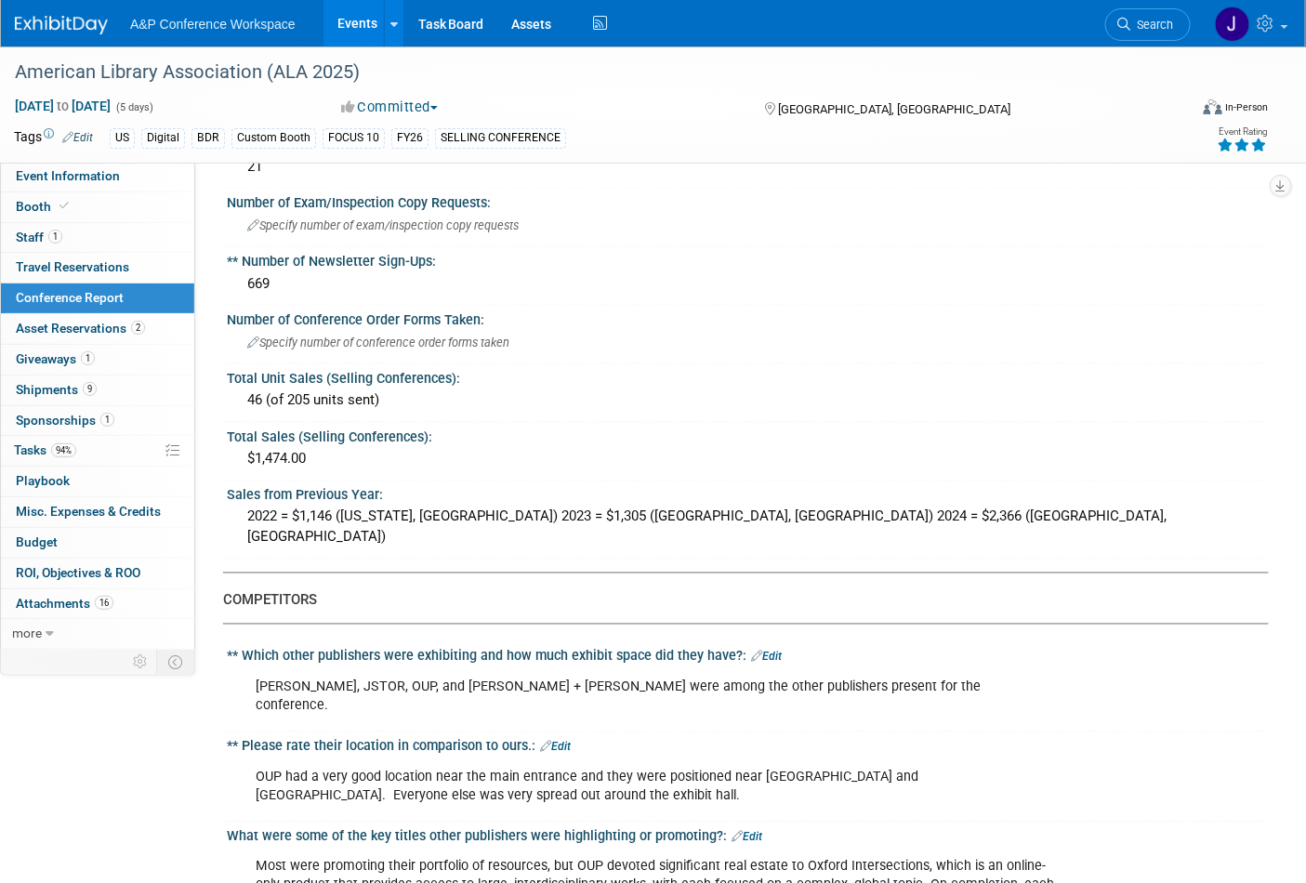
scroll to position [516, 0]
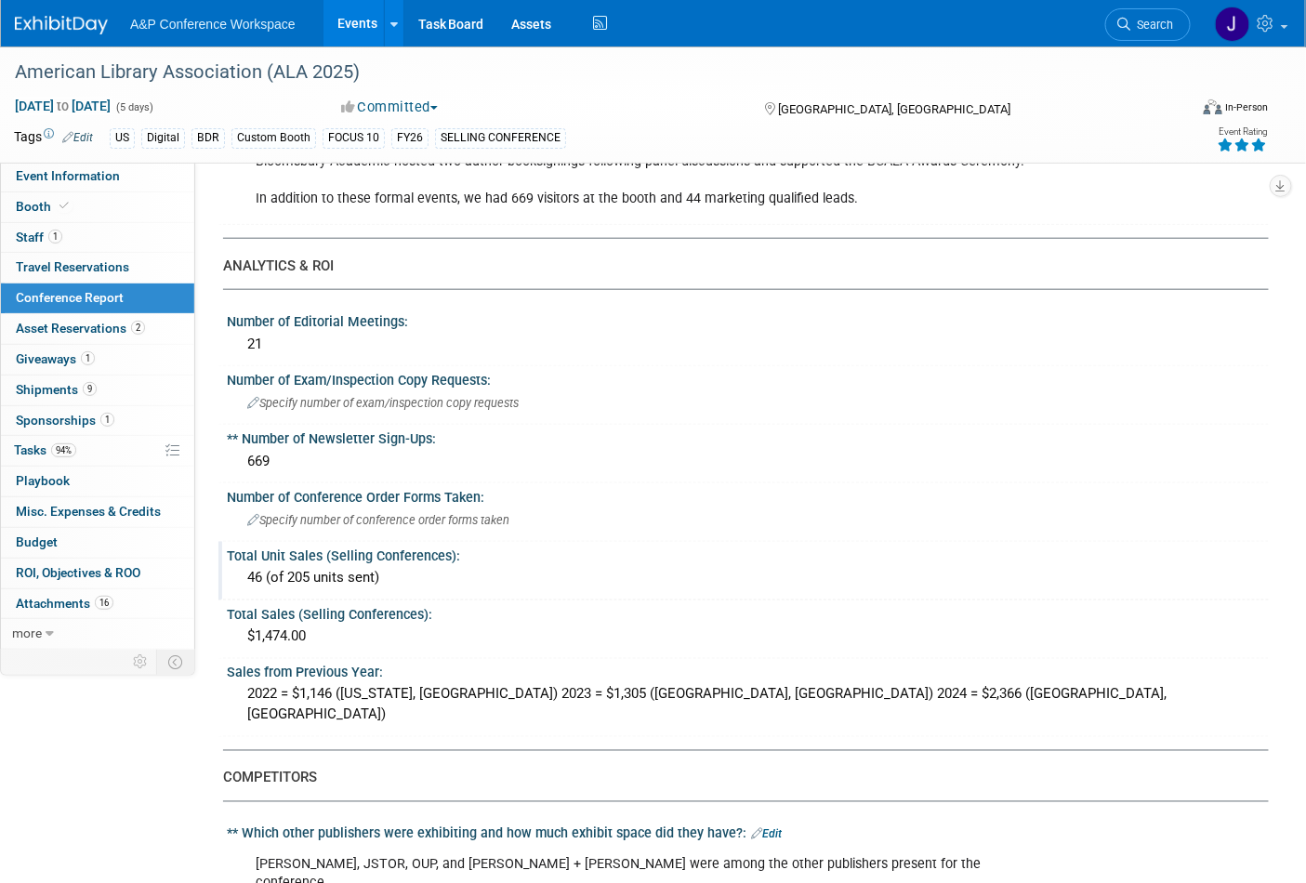
click at [410, 564] on div "46 (of 205 units sent)" at bounding box center [748, 577] width 1014 height 29
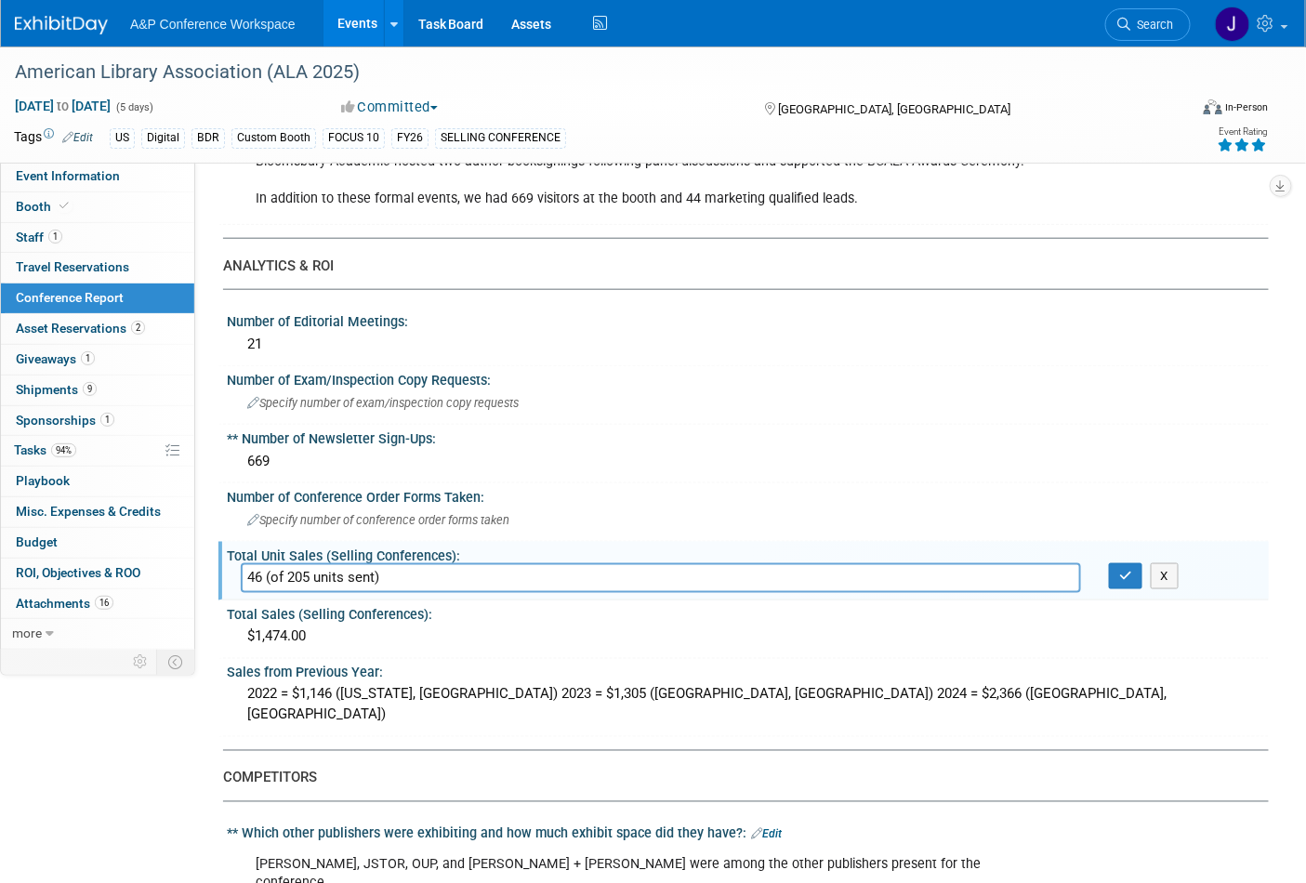
drag, startPoint x: 271, startPoint y: 568, endPoint x: 628, endPoint y: 562, distance: 358.0
click at [628, 563] on input "46 (of 205 units sent)" at bounding box center [661, 577] width 840 height 29
type input "46"
click at [1125, 570] on icon "button" at bounding box center [1125, 576] width 13 height 12
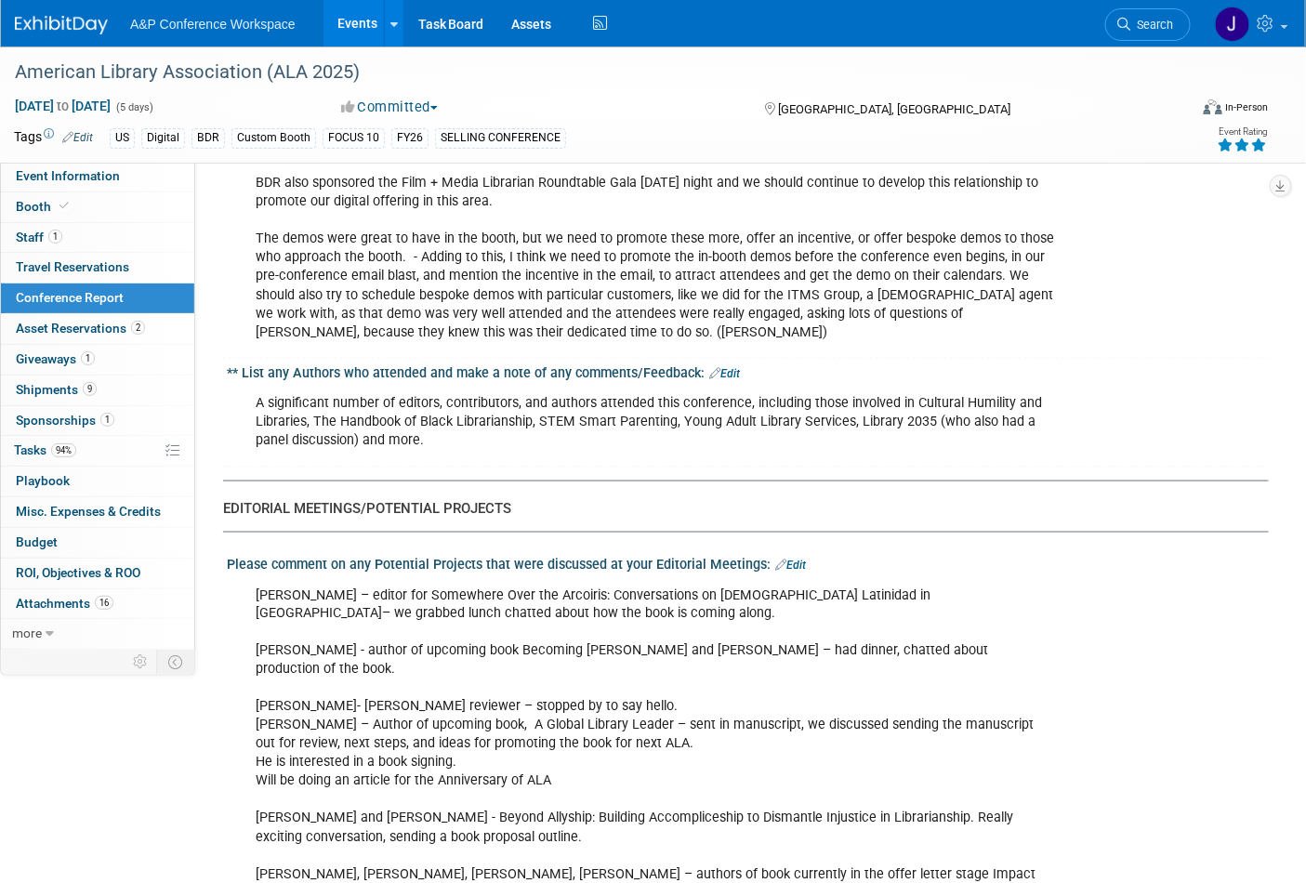
scroll to position [2995, 0]
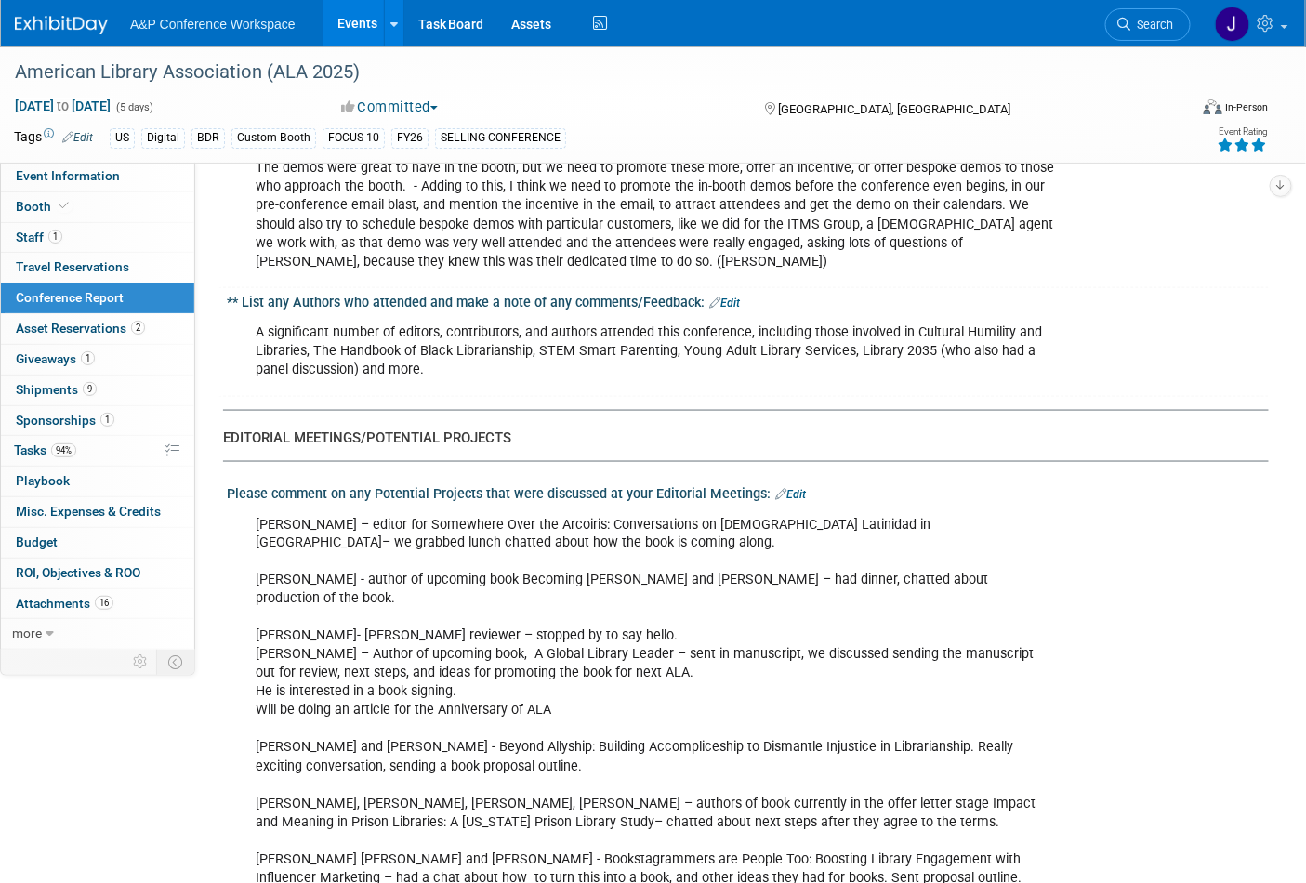
drag, startPoint x: 644, startPoint y: 425, endPoint x: 665, endPoint y: 430, distance: 21.0
click at [645, 480] on div "Please comment on any Potential Projects that were discussed at your Editorial …" at bounding box center [748, 492] width 1042 height 24
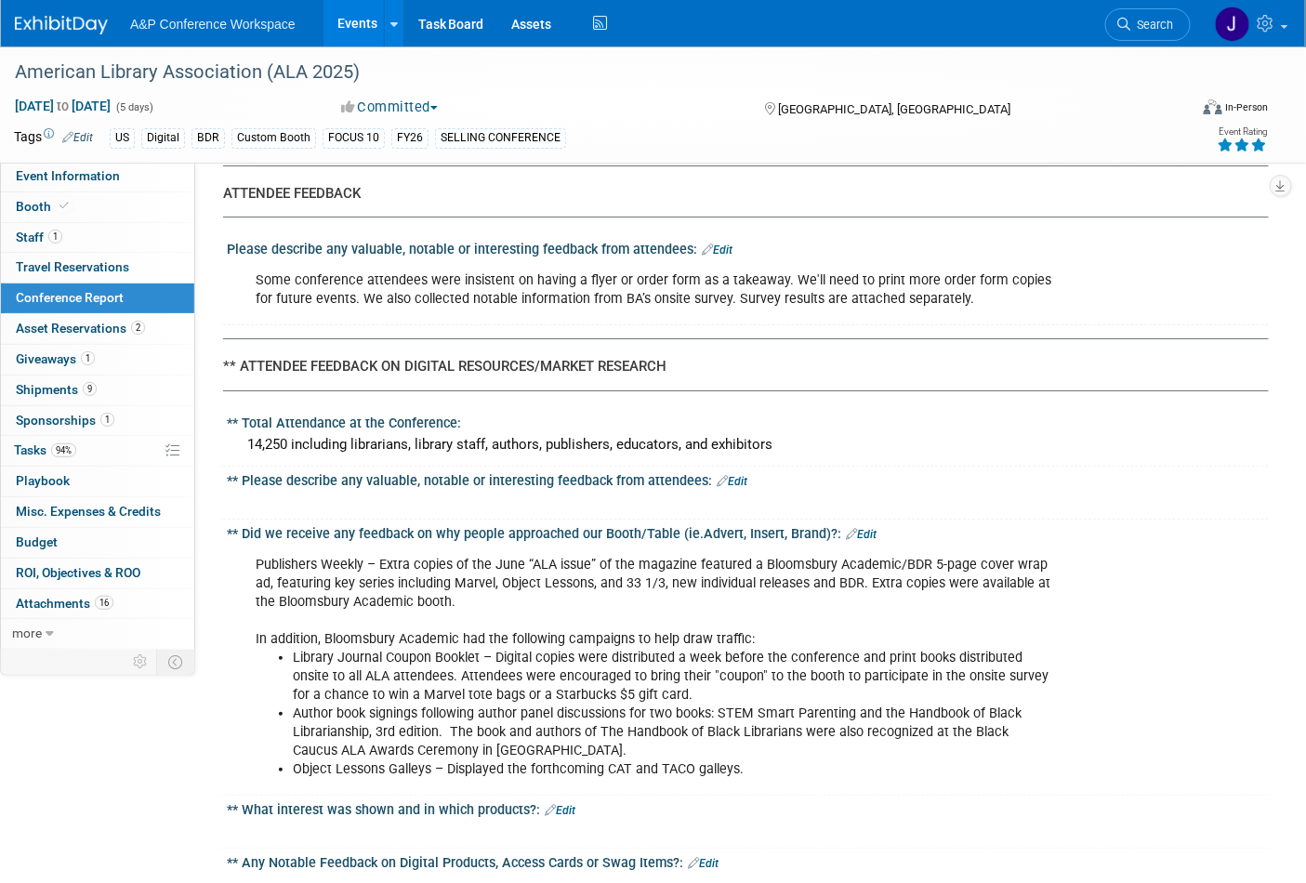
scroll to position [5683, 0]
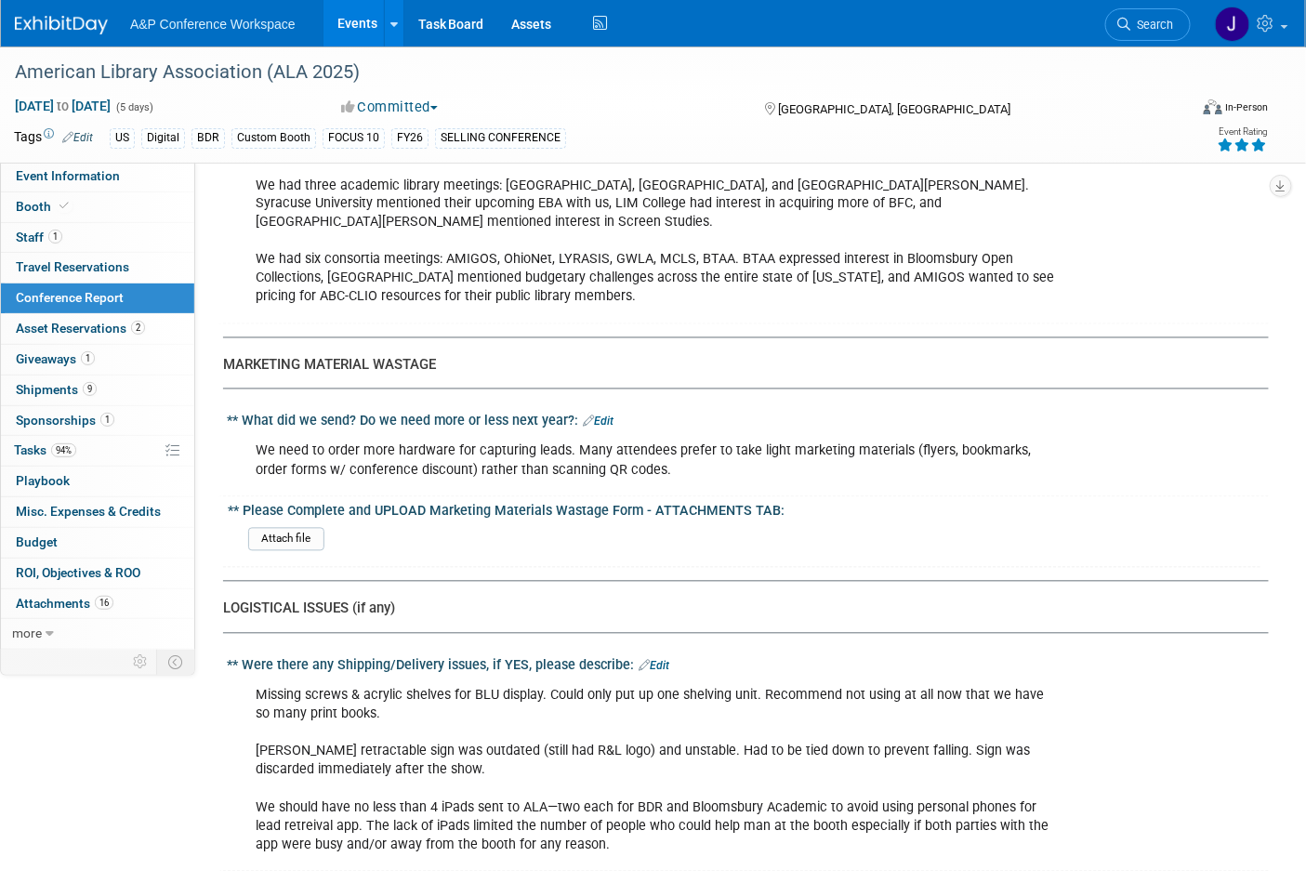
click at [707, 678] on div "Missing screws & acrylic shelves for BLU display. Could only put up one shelvin…" at bounding box center [655, 771] width 825 height 187
click at [654, 660] on link "Edit" at bounding box center [654, 666] width 31 height 13
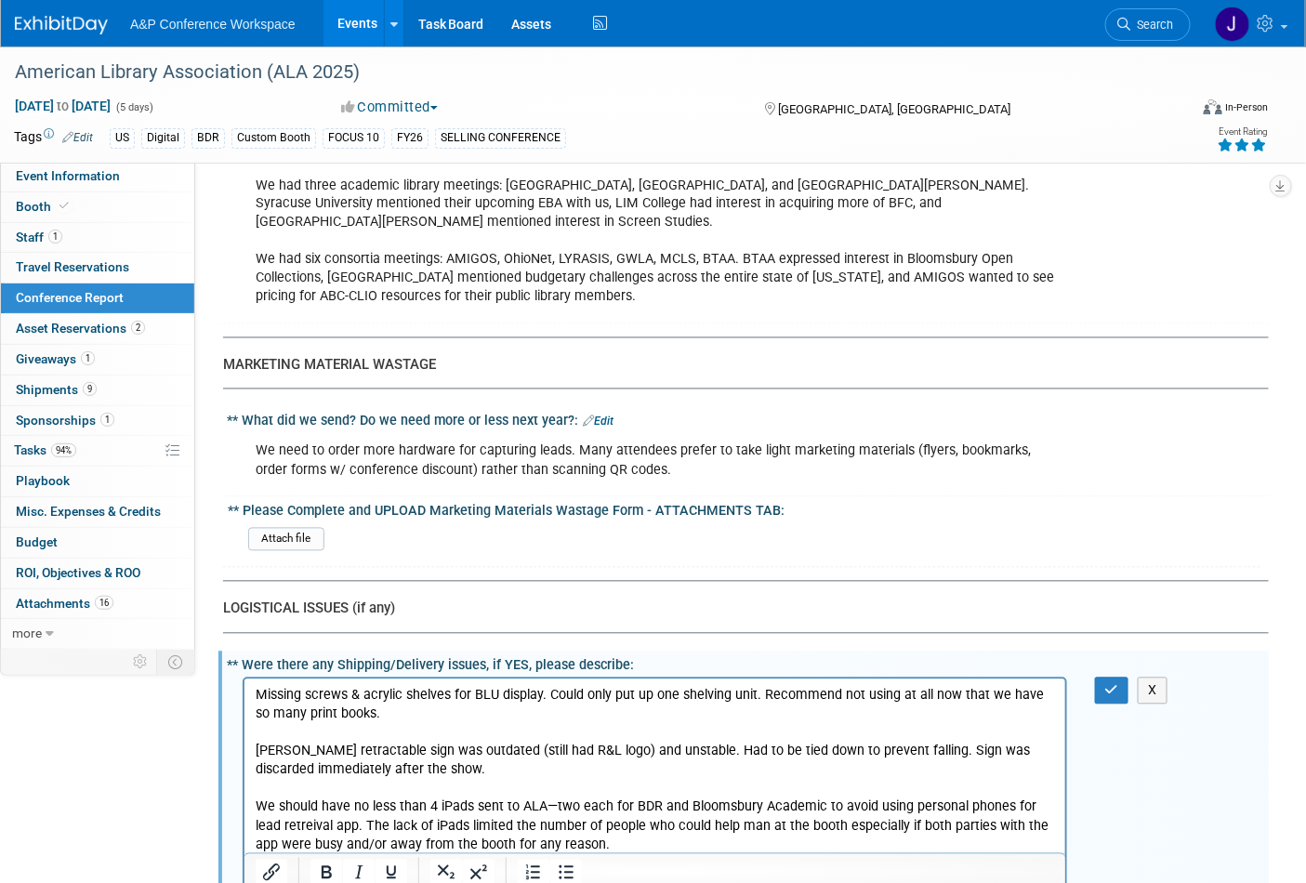
scroll to position [0, 0]
click at [648, 845] on p "Missing screws & acrylic shelves for BLU display. Could only put up one shelvin…" at bounding box center [655, 770] width 800 height 168
click at [366, 873] on p "Rich Text Area. Press ALT-0 for help." at bounding box center [655, 882] width 800 height 19
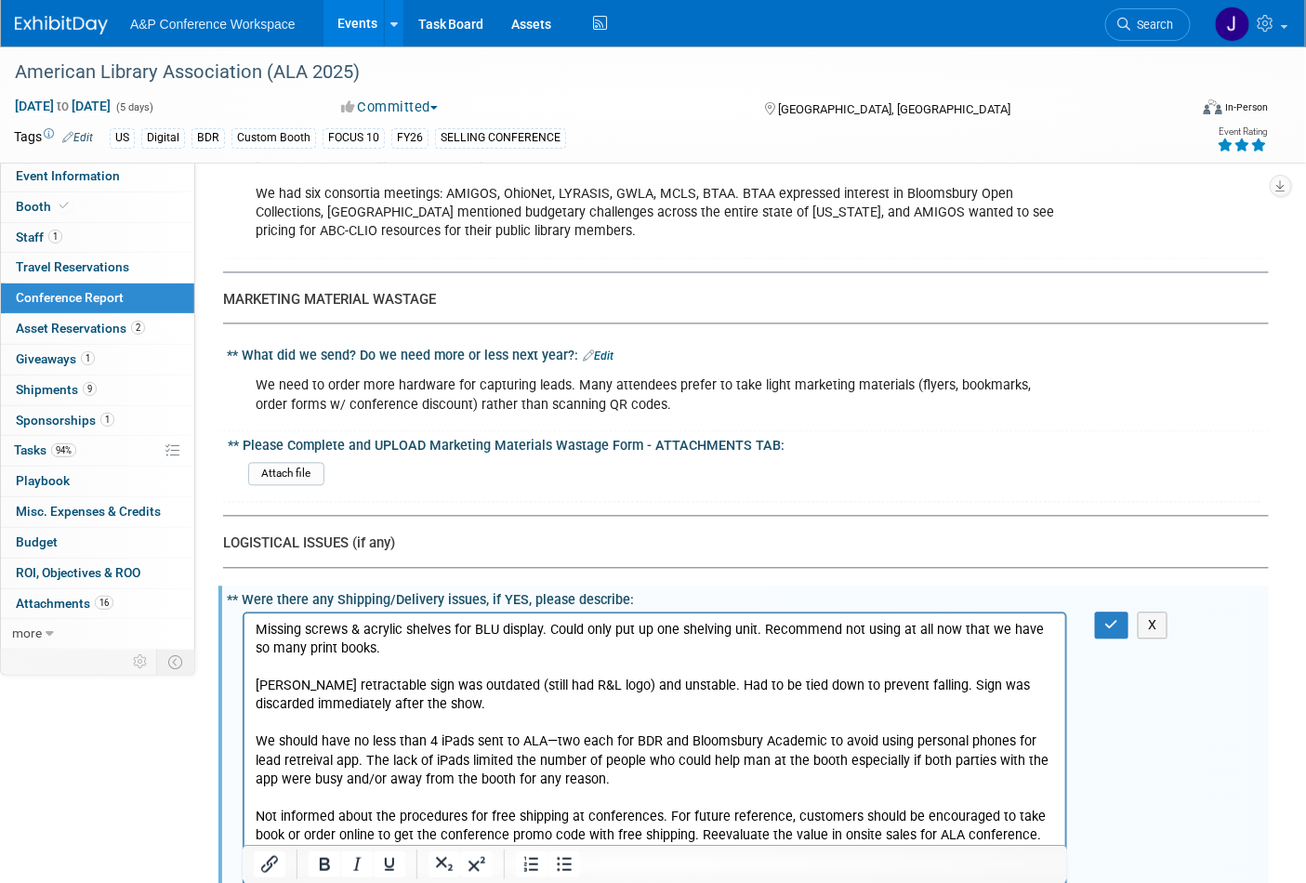
drag, startPoint x: 252, startPoint y: 814, endPoint x: 393, endPoint y: 822, distance: 141.5
click at [393, 822] on html "Missing screws & acrylic shelves for BLU display. Could only put up one shelvin…" at bounding box center [654, 823] width 821 height 418
drag, startPoint x: 392, startPoint y: 814, endPoint x: 254, endPoint y: 813, distance: 138.5
click at [255, 813] on p "Not informed about the procedures for free shipping at conferences. For future …" at bounding box center [655, 836] width 800 height 56
click at [807, 859] on p "Stand attendees unclear about procedures for free shipping at conferences. For …" at bounding box center [655, 836] width 800 height 56
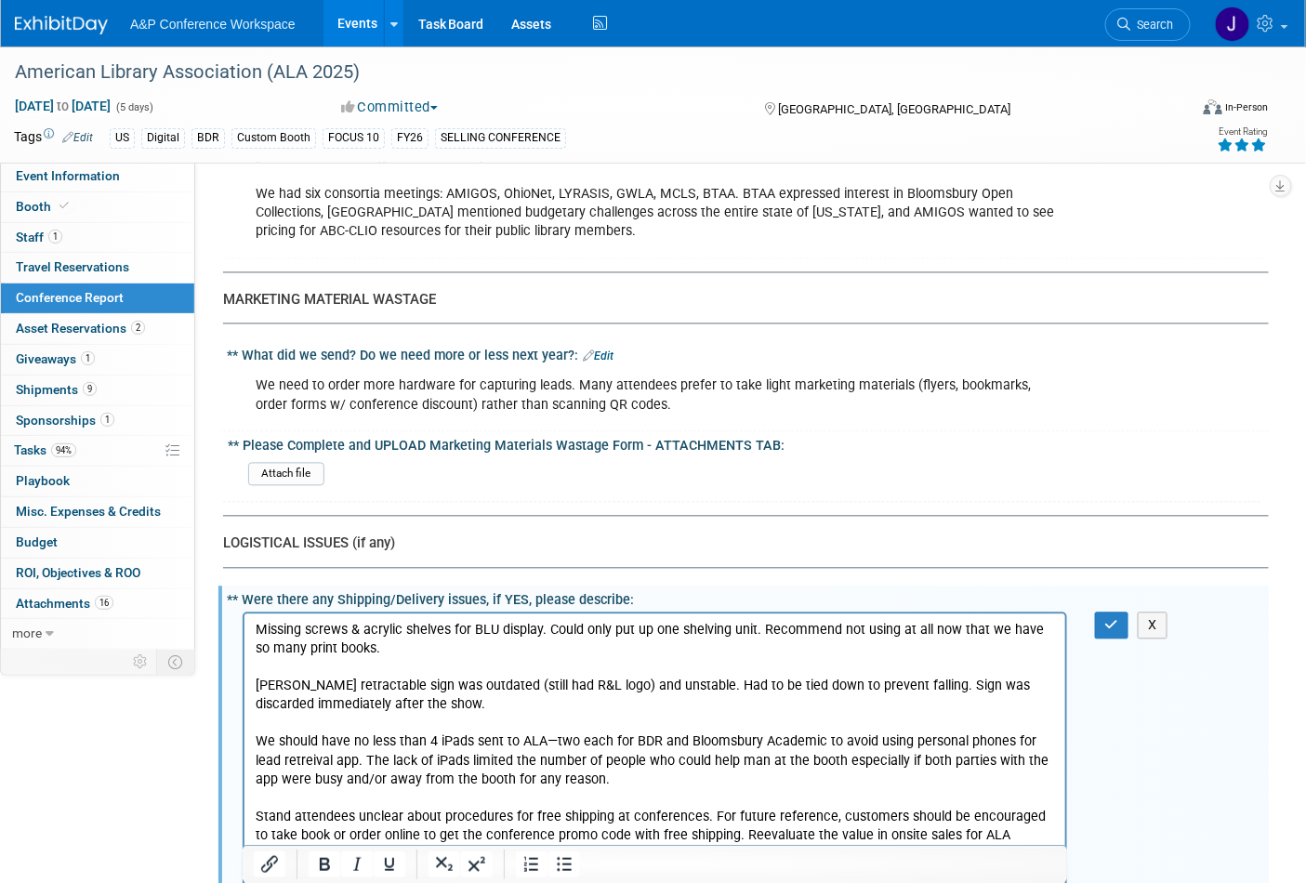
drag, startPoint x: 818, startPoint y: 849, endPoint x: 253, endPoint y: 855, distance: 565.3
click at [254, 855] on body "Missing screws & acrylic shelves for BLU display. Could only put up one shelvin…" at bounding box center [654, 836] width 801 height 430
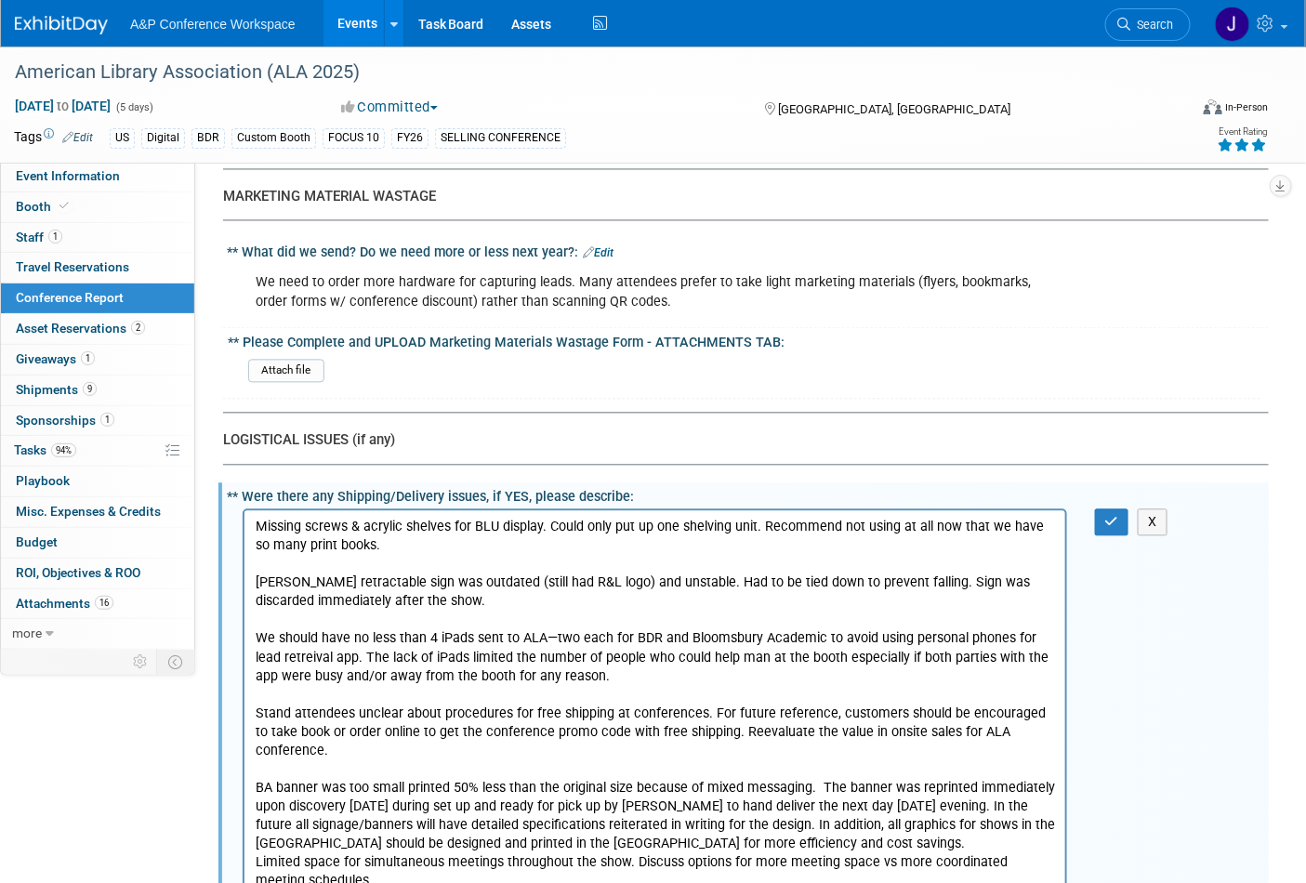
click at [817, 779] on p "BA banner was too small printed 50% less than the original size because of mixe…" at bounding box center [655, 816] width 800 height 74
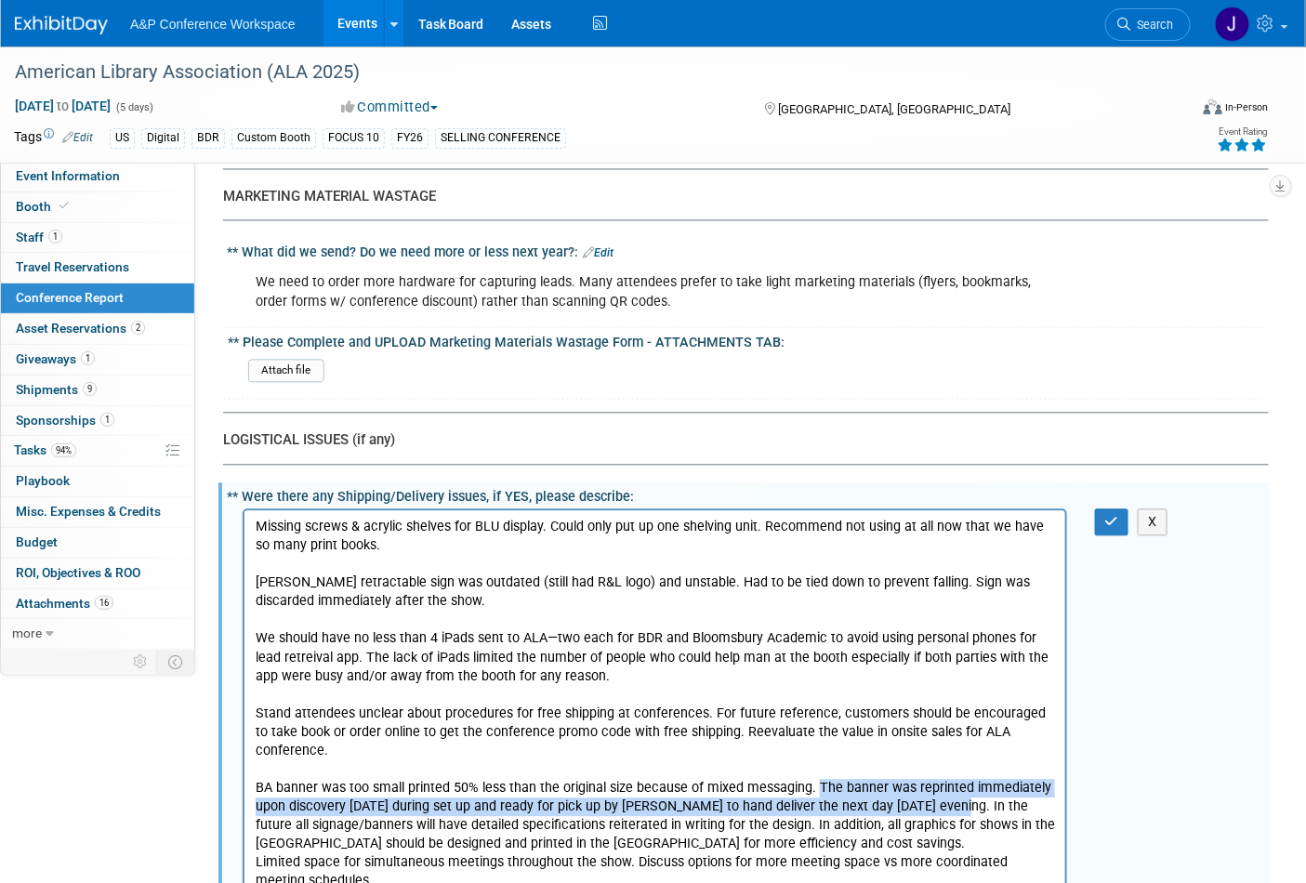
drag, startPoint x: 812, startPoint y: 769, endPoint x: 879, endPoint y: 787, distance: 69.2
click at [952, 783] on p "BA banner was too small printed 50% less than the original size because of mixe…" at bounding box center [655, 816] width 800 height 74
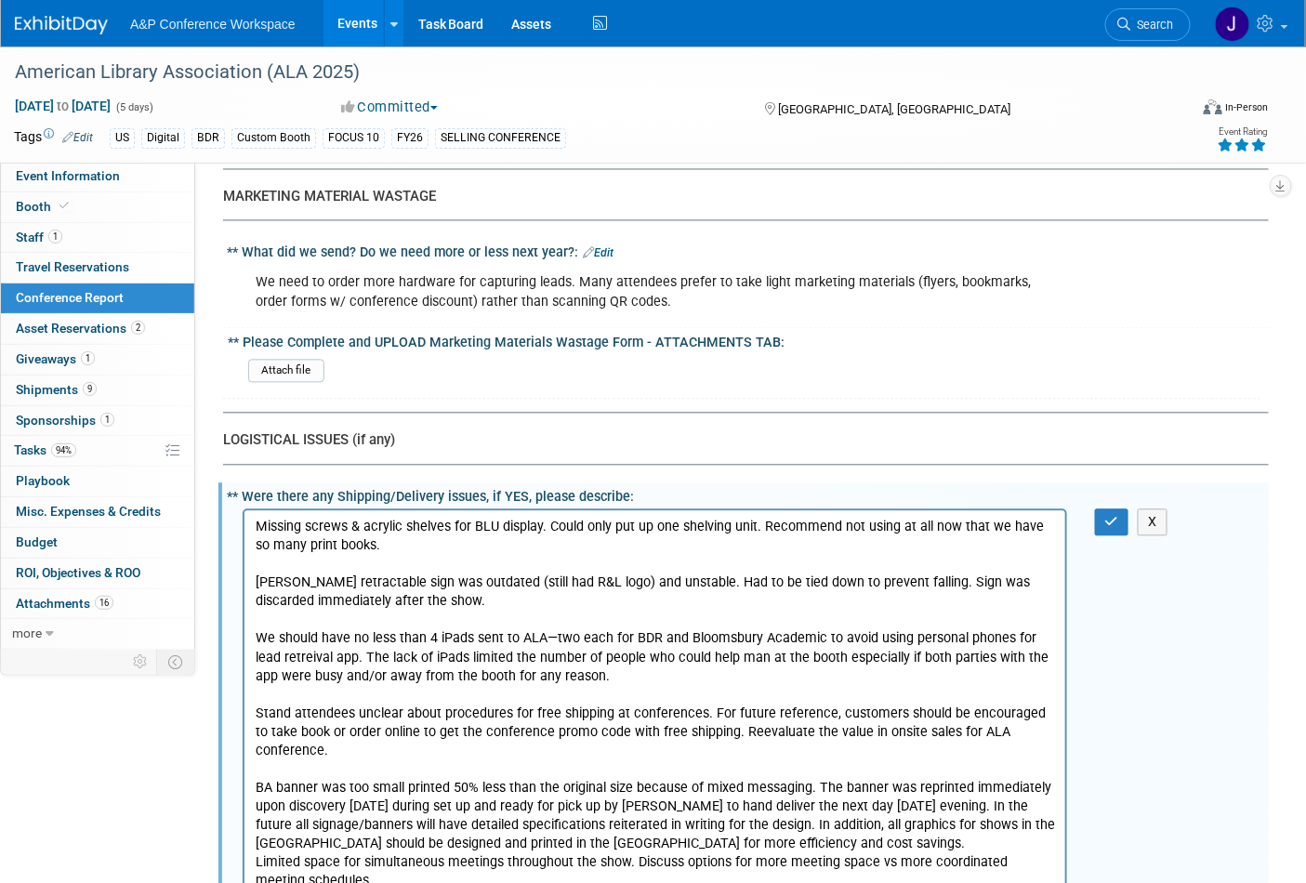
click at [755, 823] on p "BA banner was too small printed 50% less than the original size because of mixe…" at bounding box center [655, 816] width 800 height 74
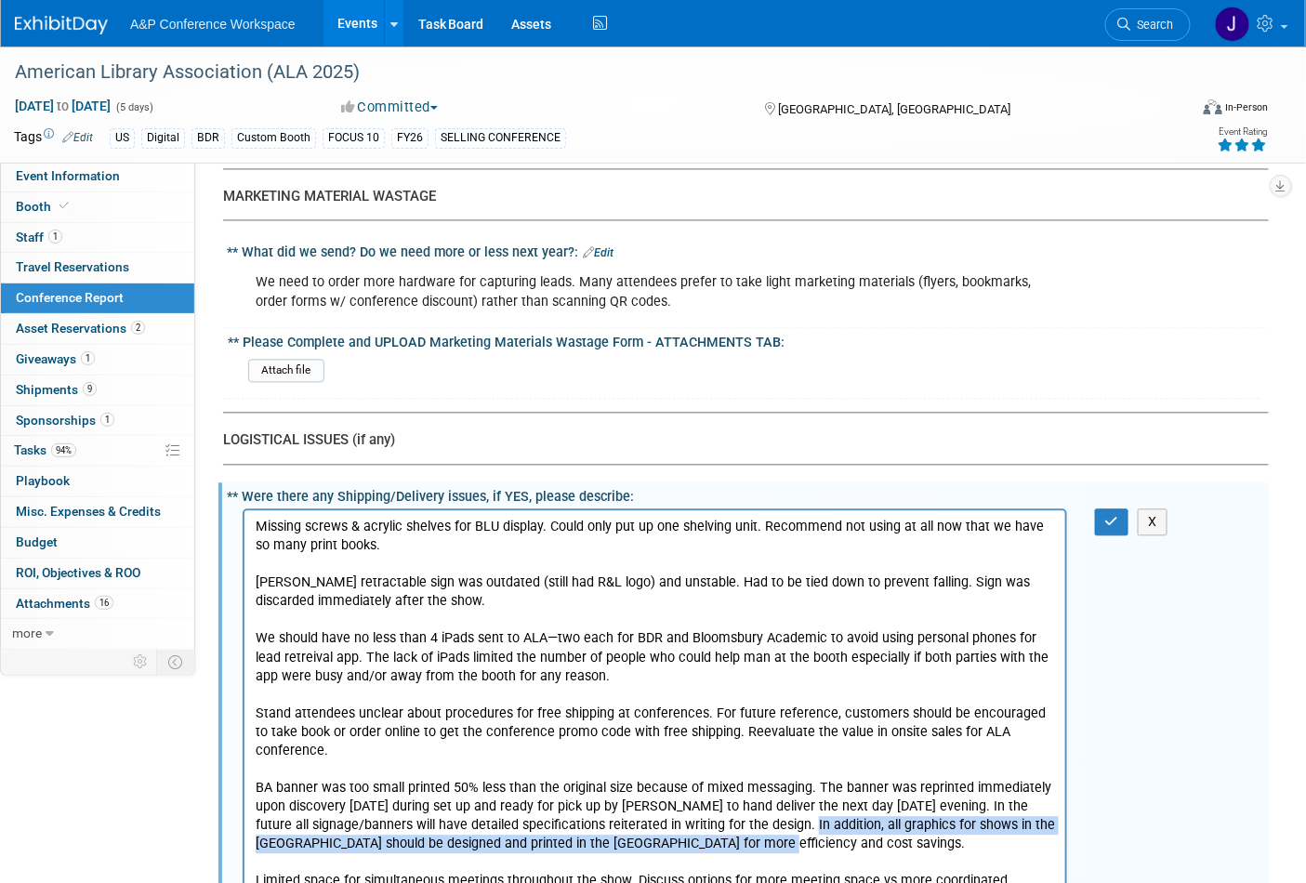
drag, startPoint x: 761, startPoint y: 829, endPoint x: 770, endPoint y: 811, distance: 20.4
click at [770, 811] on p "BA banner was too small printed 50% less than the original size because of mixe…" at bounding box center [655, 816] width 800 height 74
click at [692, 828] on p "BA banner was too small printed 50% less than the original size because of mixe…" at bounding box center [655, 816] width 800 height 74
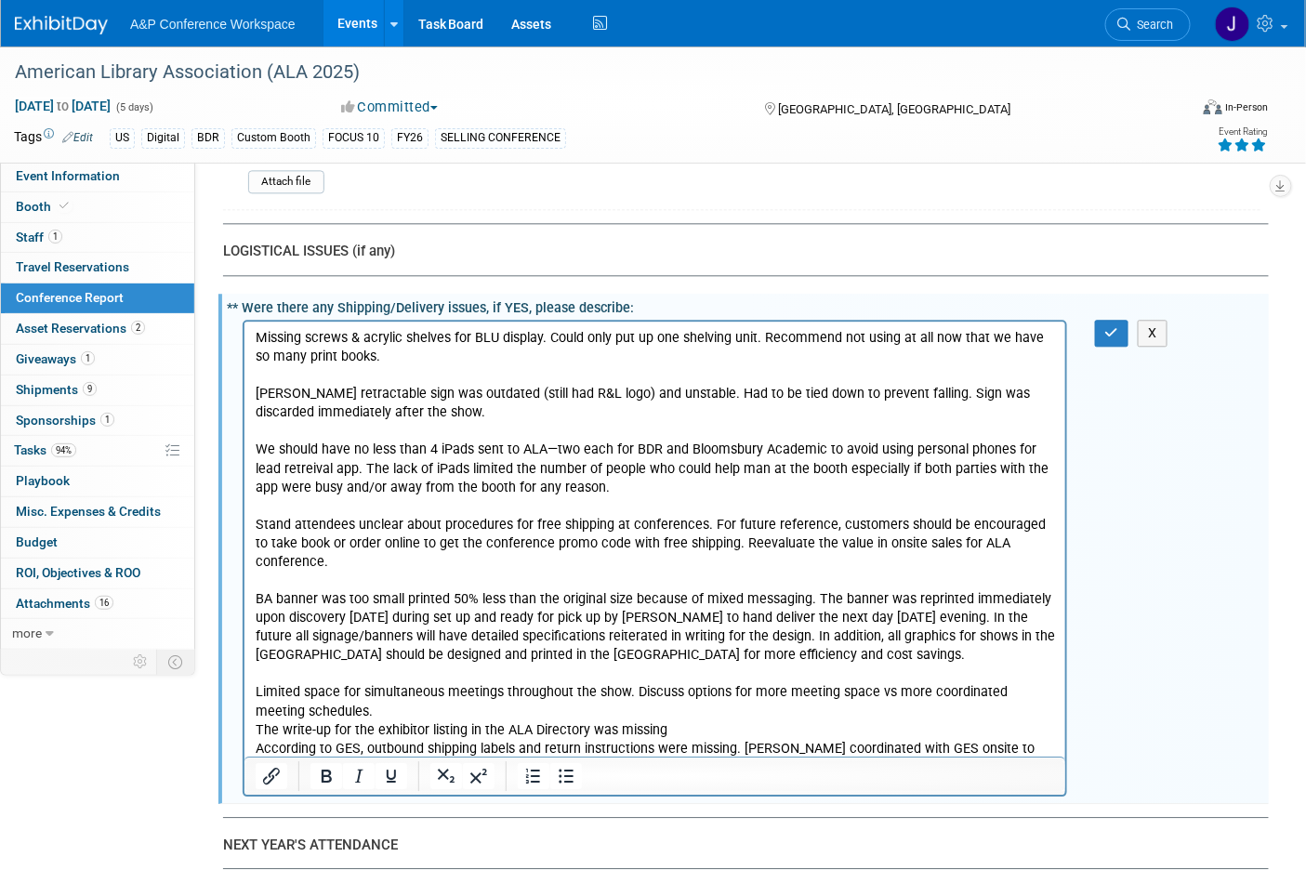
scroll to position [6058, 0]
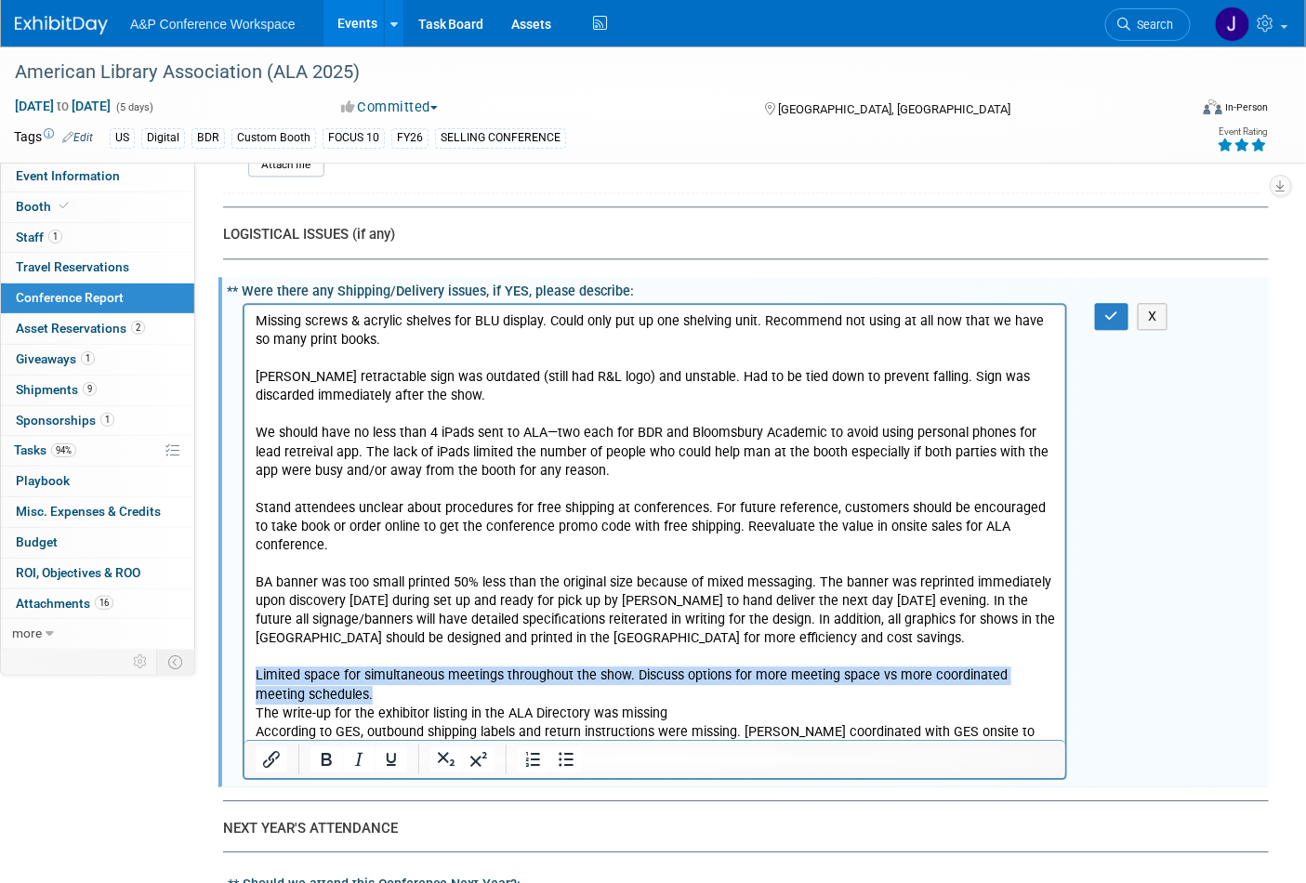
drag, startPoint x: 356, startPoint y: 675, endPoint x: 479, endPoint y: 795, distance: 171.6
click at [244, 660] on html "Missing screws & acrylic shelves for BLU display. Could only put up one shelvin…" at bounding box center [654, 532] width 821 height 456
click at [330, 674] on p "Limited space for simultaneous meetings throughout the show. Discuss options fo…" at bounding box center [655, 684] width 800 height 37
click at [369, 680] on p "Limited space for simultaneous meetings throughout the show. Discuss options fo…" at bounding box center [655, 684] width 800 height 37
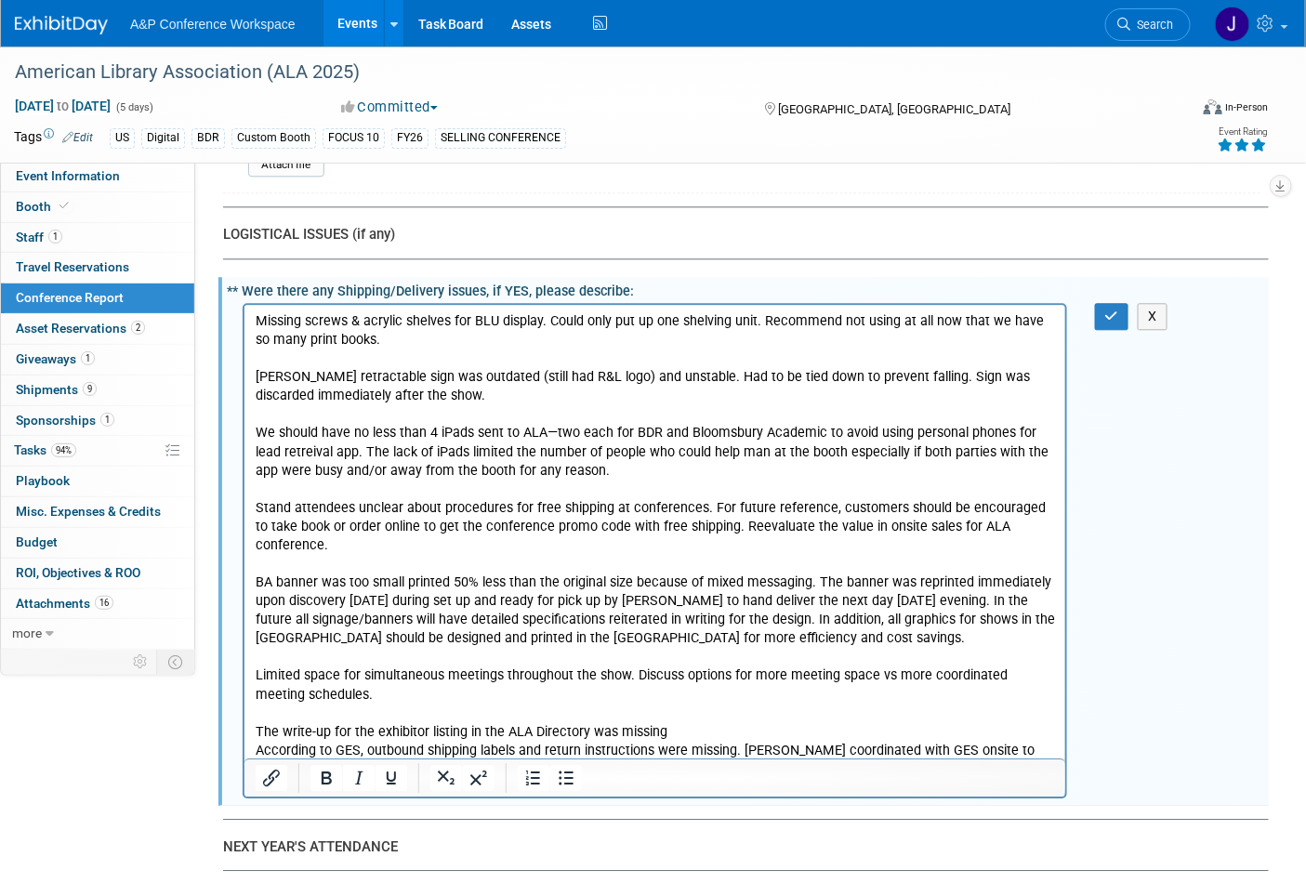
click at [670, 722] on p "The write-up for the exhibitor listing in the ALA Directory was missing" at bounding box center [655, 731] width 800 height 19
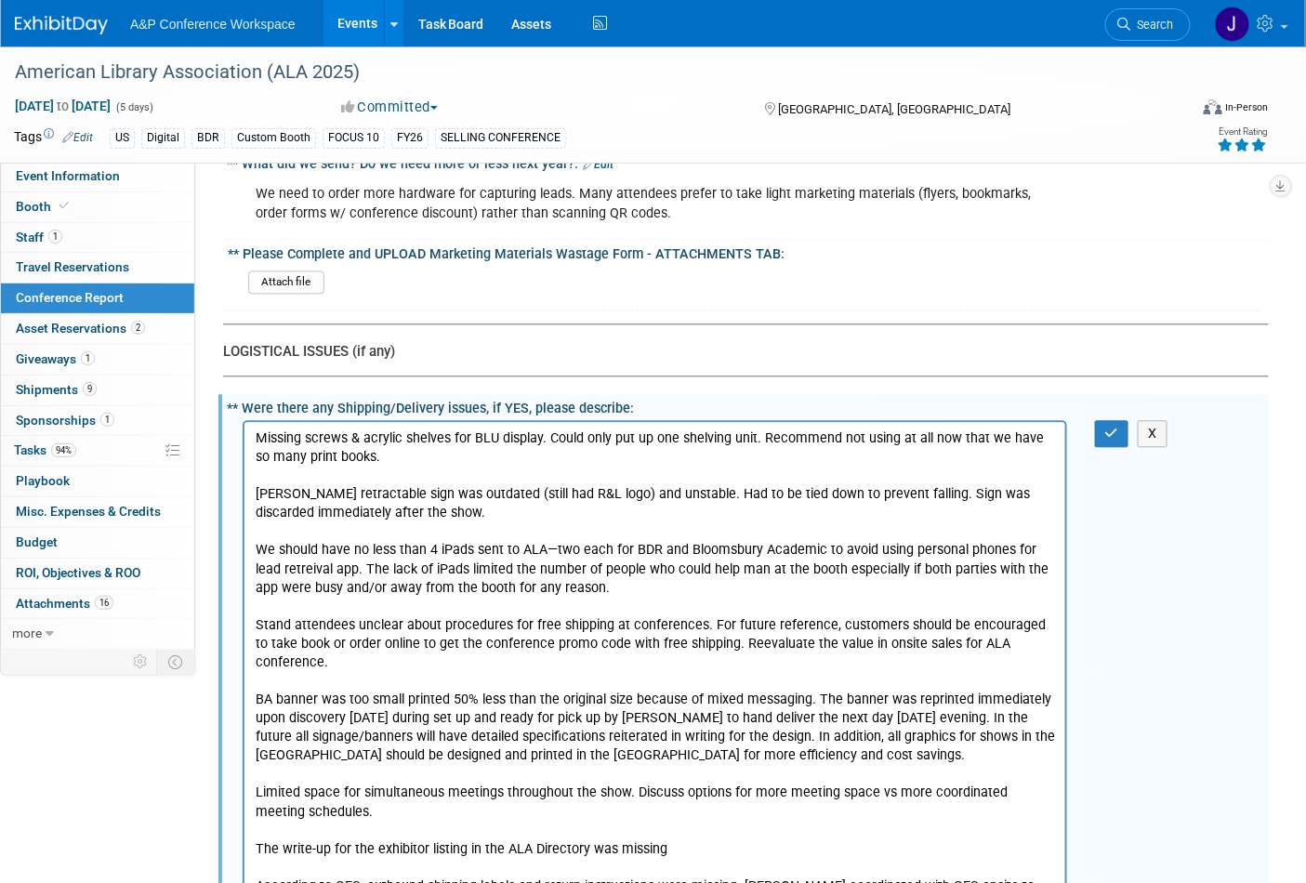
scroll to position [5851, 0]
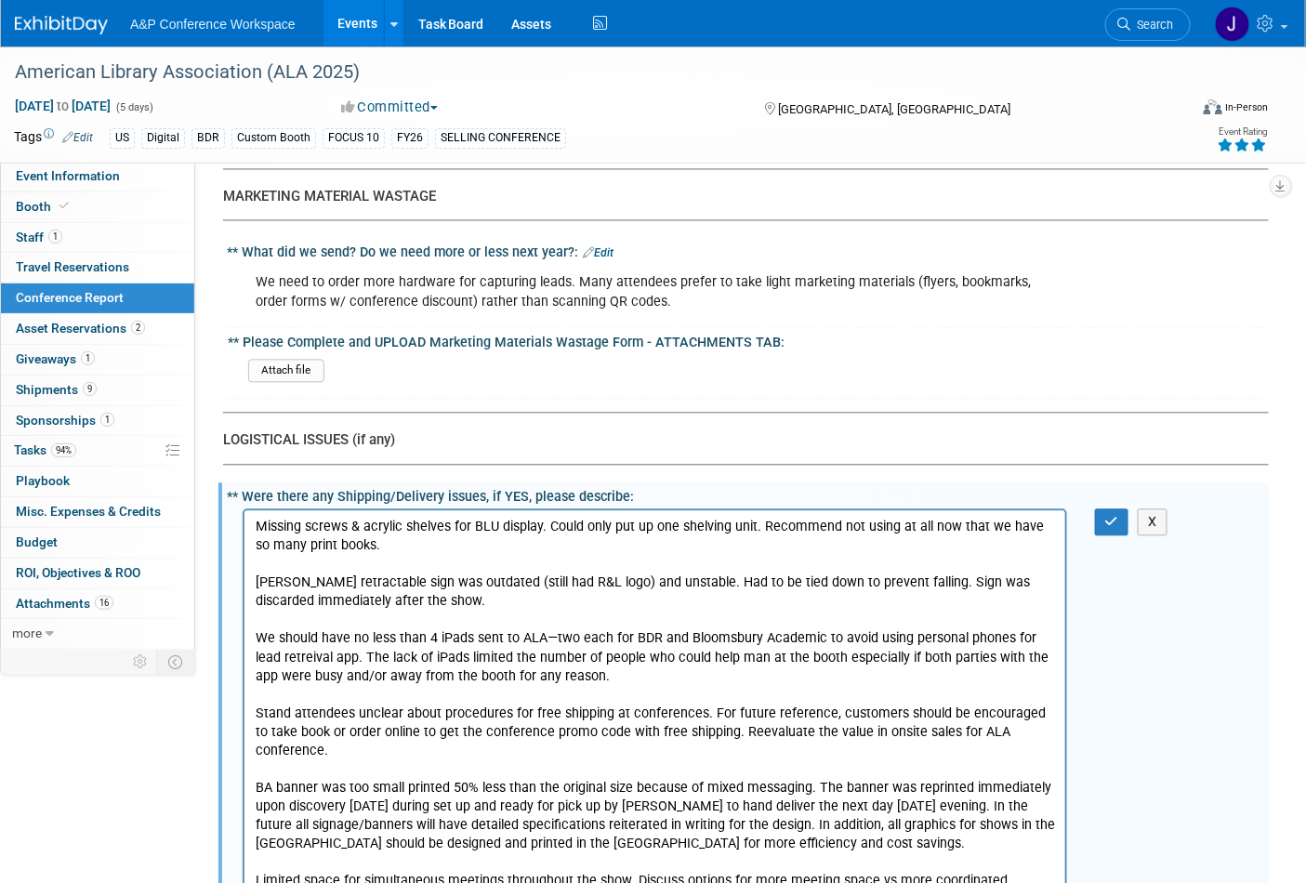
click at [695, 709] on p "Stand attendees unclear about procedures for free shipping at conferences. For …" at bounding box center [655, 733] width 800 height 56
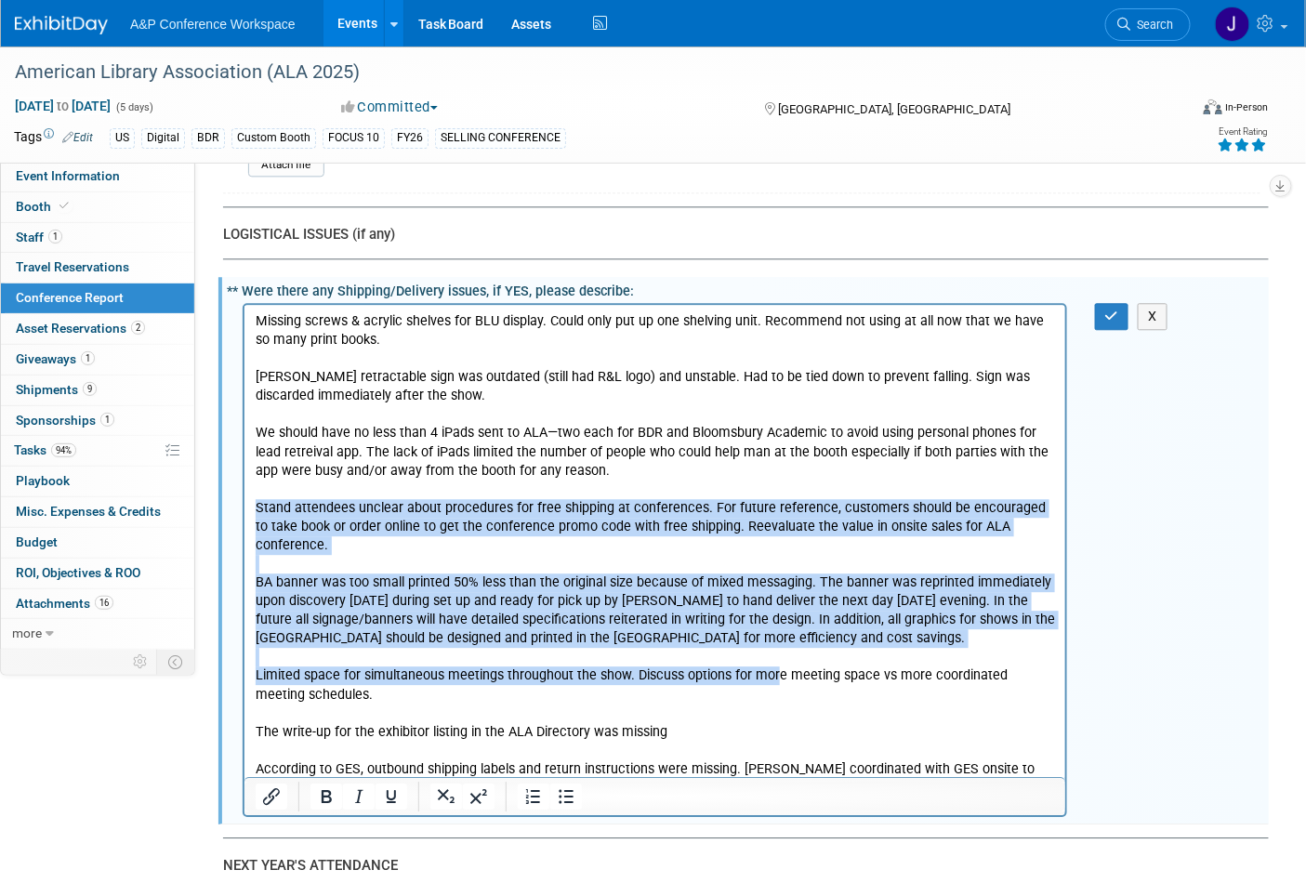
scroll to position [6161, 0]
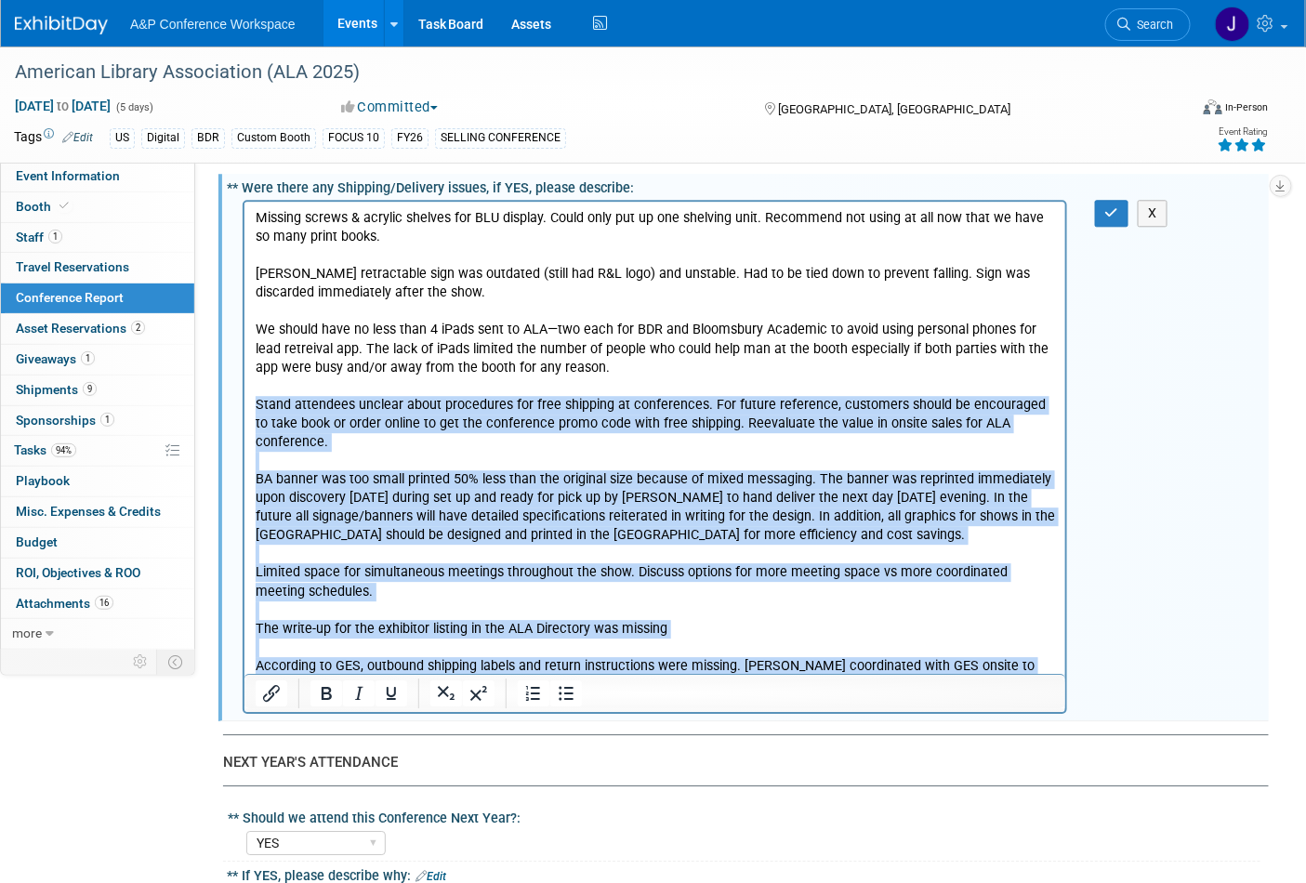
drag, startPoint x: 255, startPoint y: 398, endPoint x: 828, endPoint y: 664, distance: 632.2
click at [828, 664] on body "Missing screws & acrylic shelves for BLU display. Could only put up one shelvin…" at bounding box center [654, 450] width 801 height 485
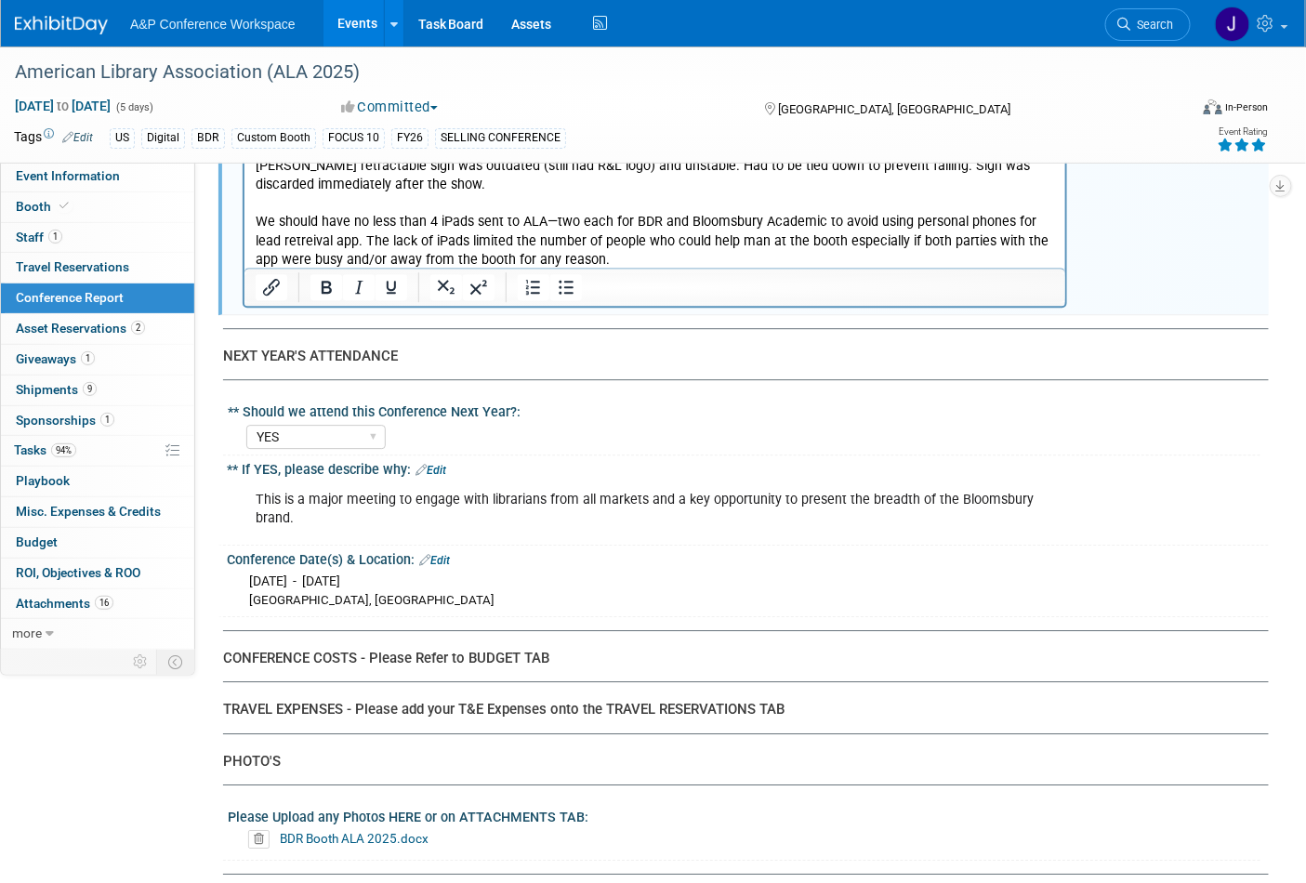
scroll to position [6415, 0]
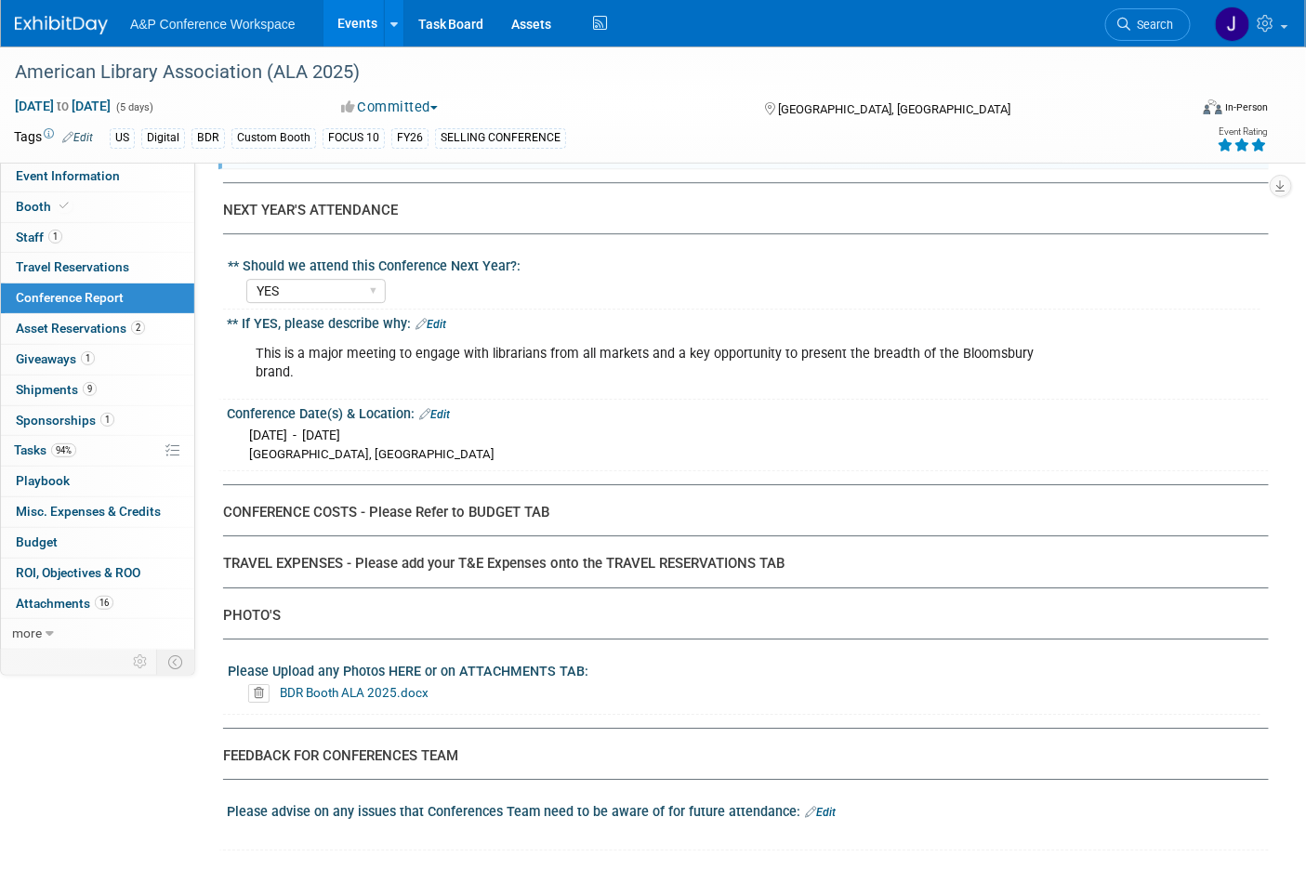
click at [814, 806] on link "Edit" at bounding box center [820, 812] width 31 height 13
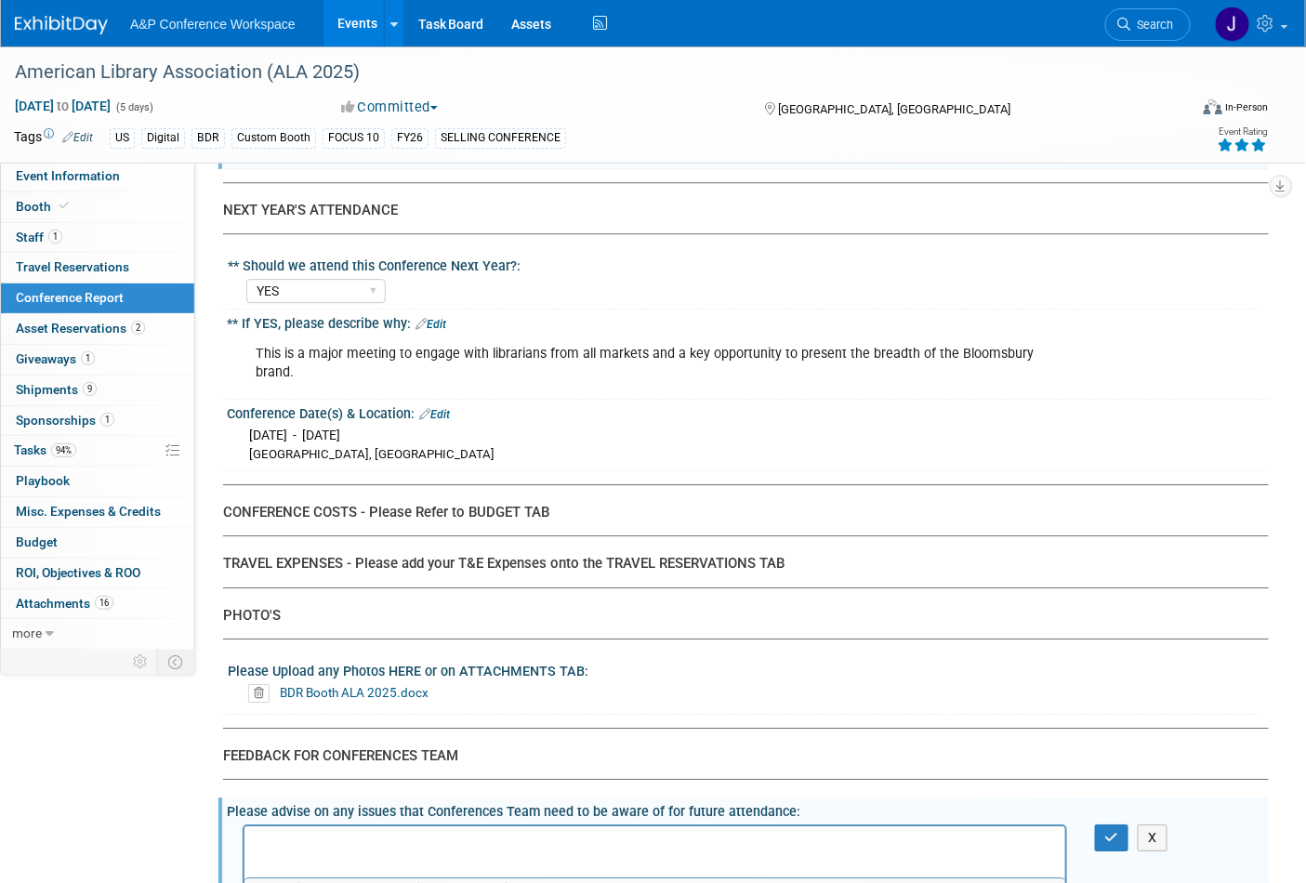
scroll to position [0, 0]
click at [734, 841] on p "Rich Text Area. Press ALT-0 for help." at bounding box center [655, 842] width 800 height 19
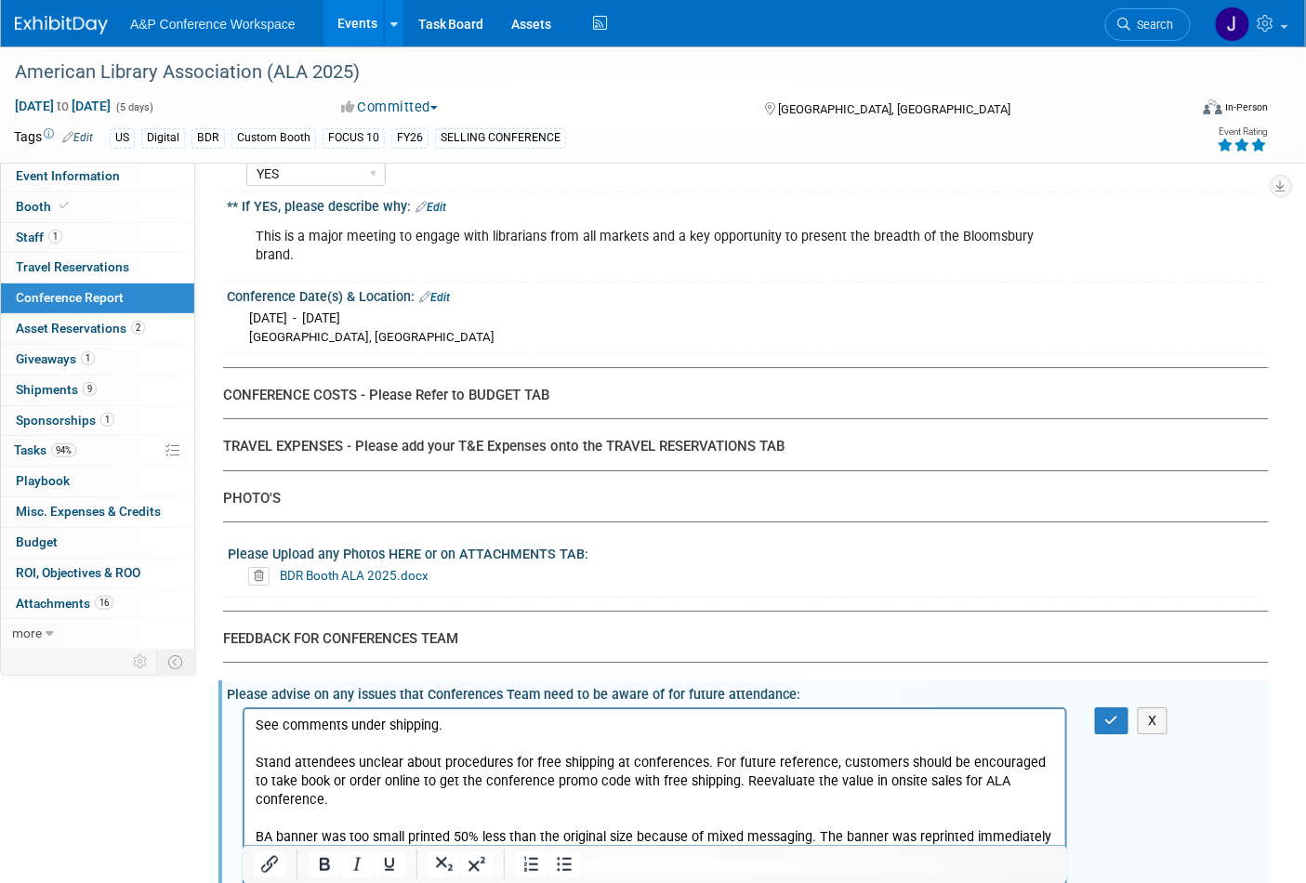
click at [404, 779] on p "Stand attendees unclear about procedures for free shipping at conferences. For …" at bounding box center [655, 781] width 800 height 56
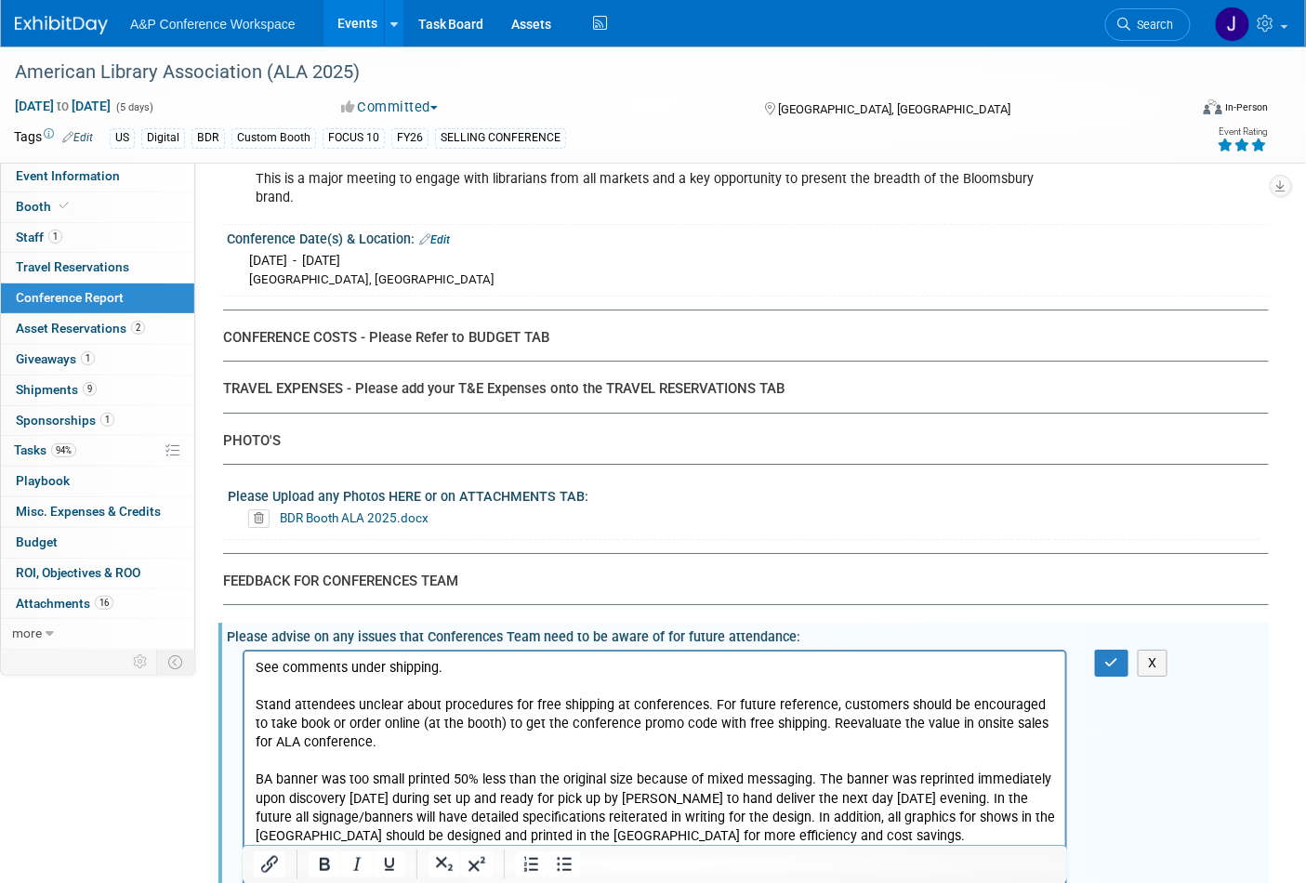
scroll to position [6635, 0]
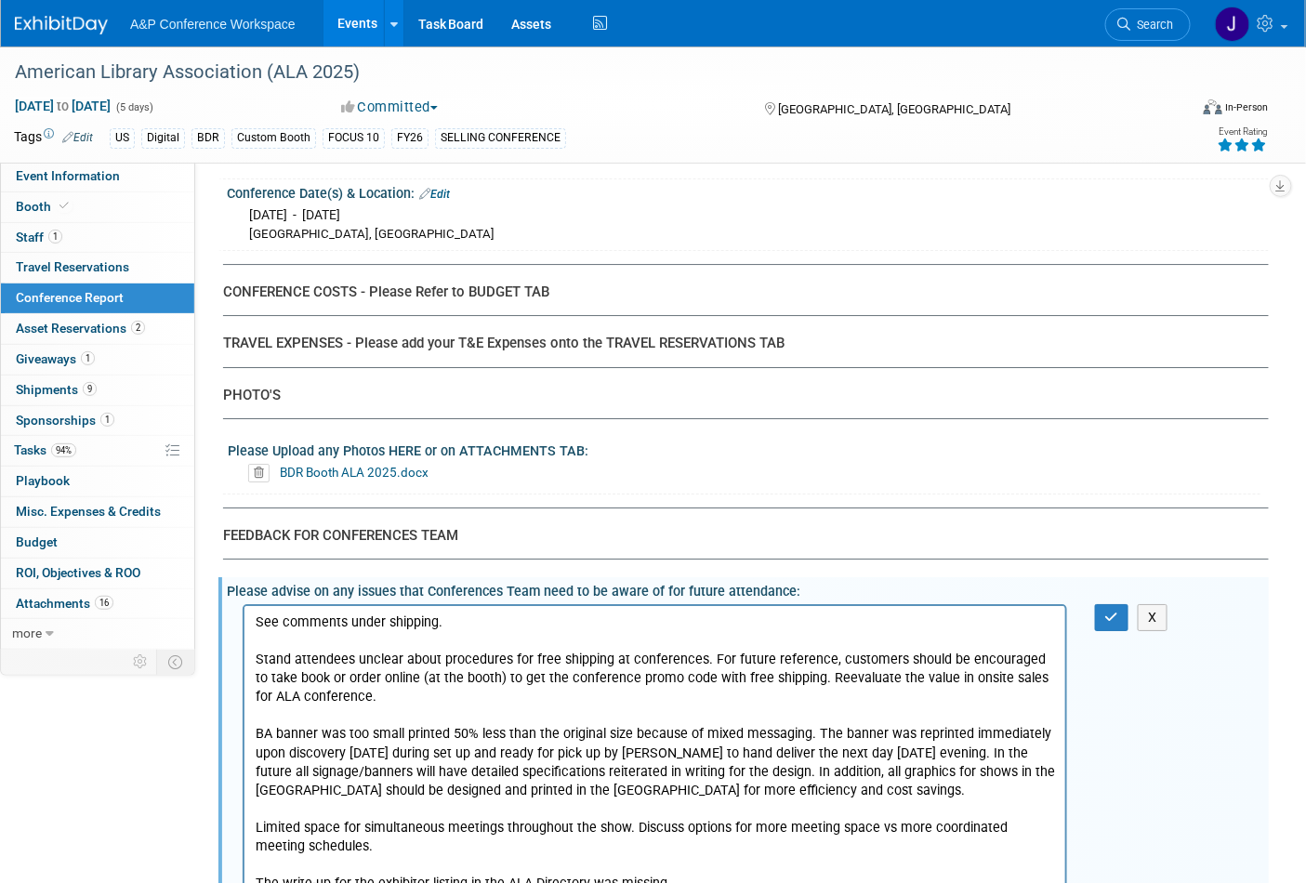
click at [682, 880] on p "The write-up for the exhibitor listing in the ALA Directory was missing" at bounding box center [655, 883] width 800 height 19
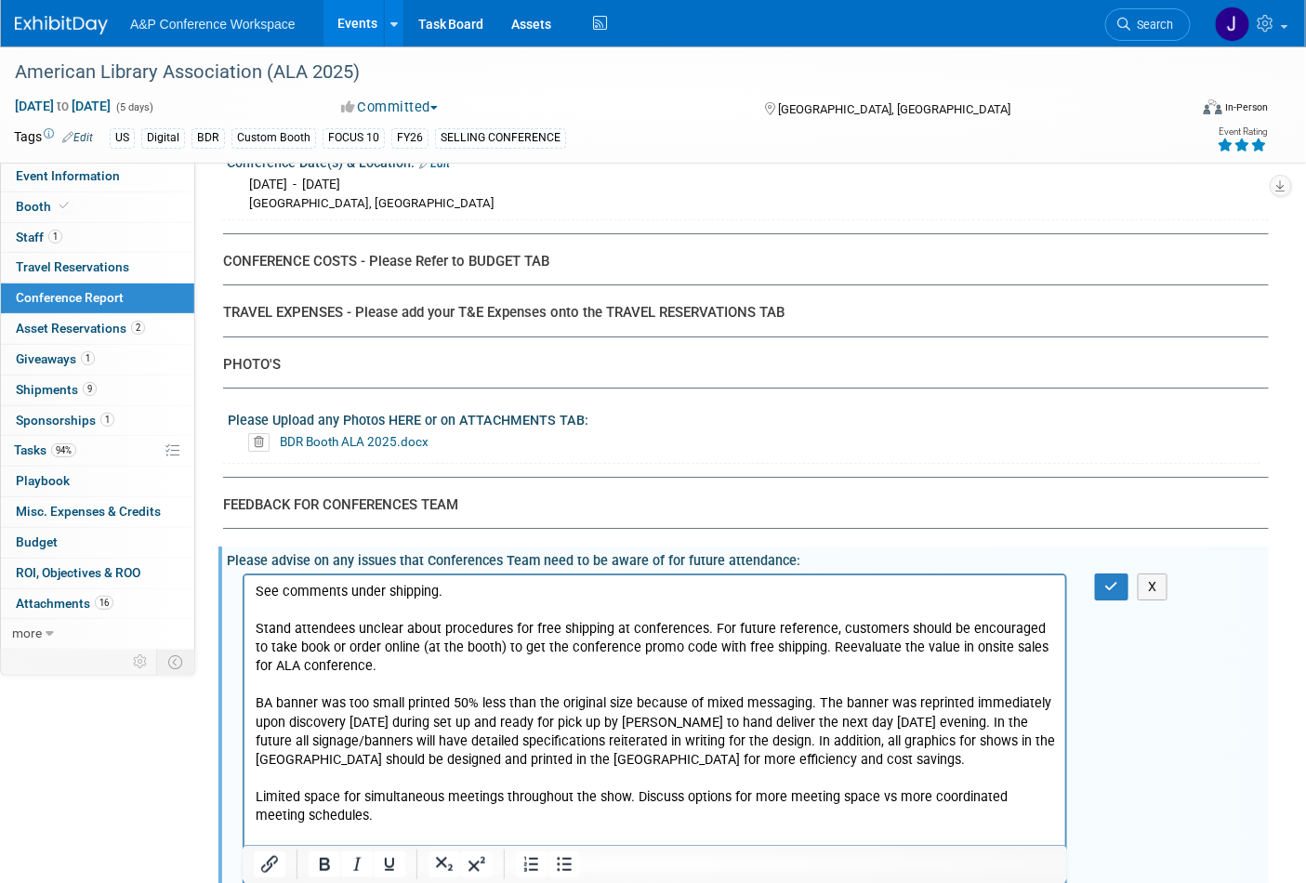
scroll to position [6738, 0]
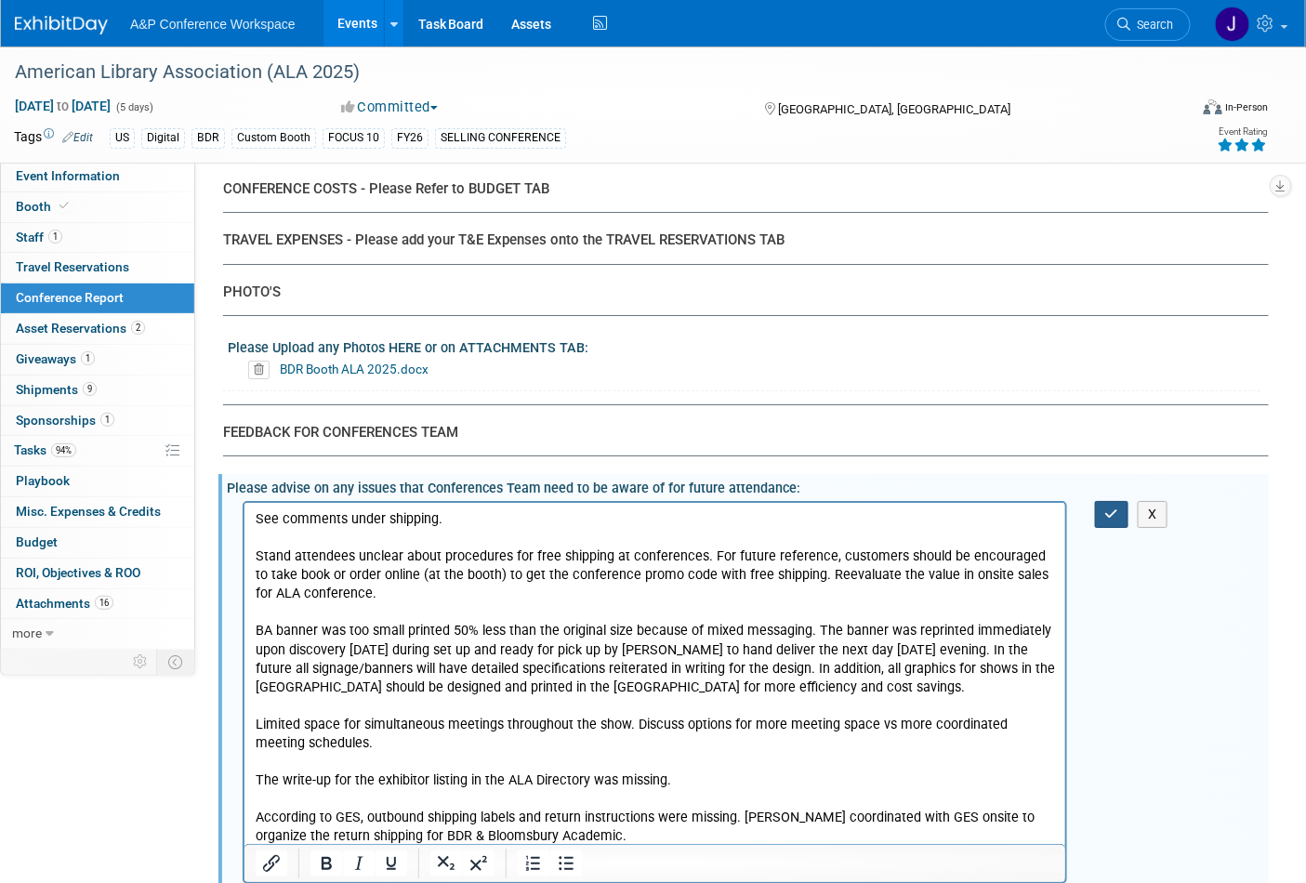
click at [1108, 501] on button "button" at bounding box center [1112, 514] width 34 height 27
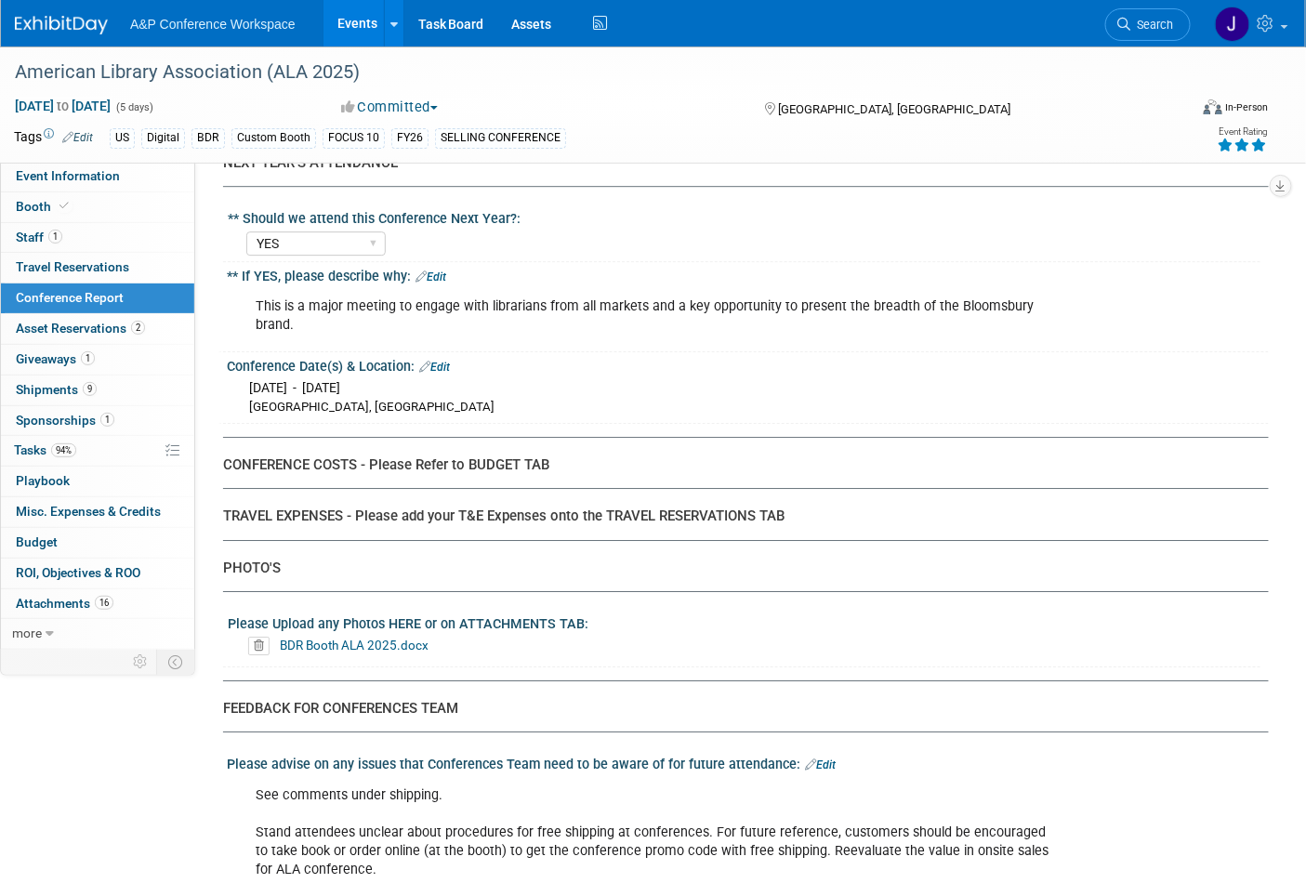
scroll to position [6429, 0]
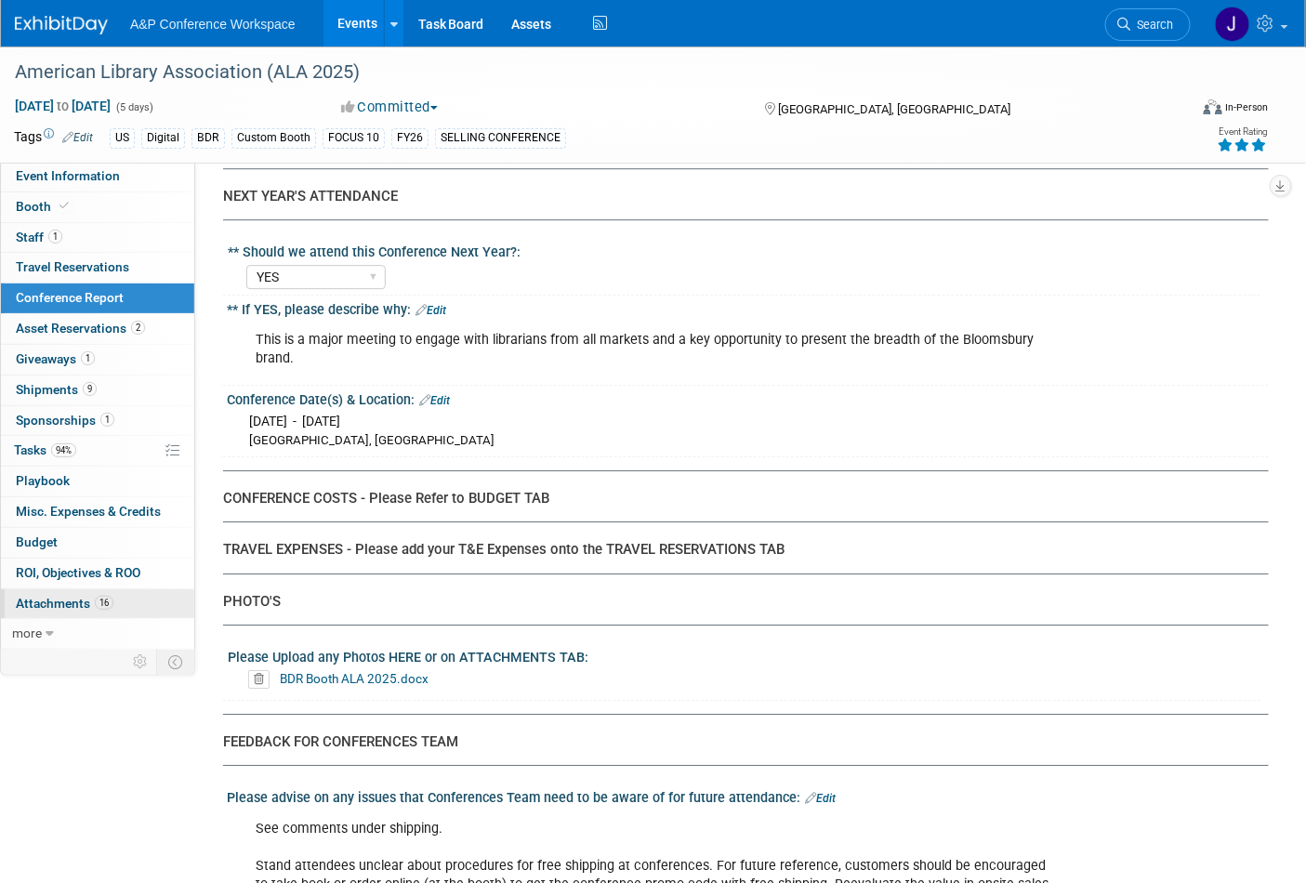
click at [66, 605] on span "Attachments 16" at bounding box center [65, 603] width 98 height 15
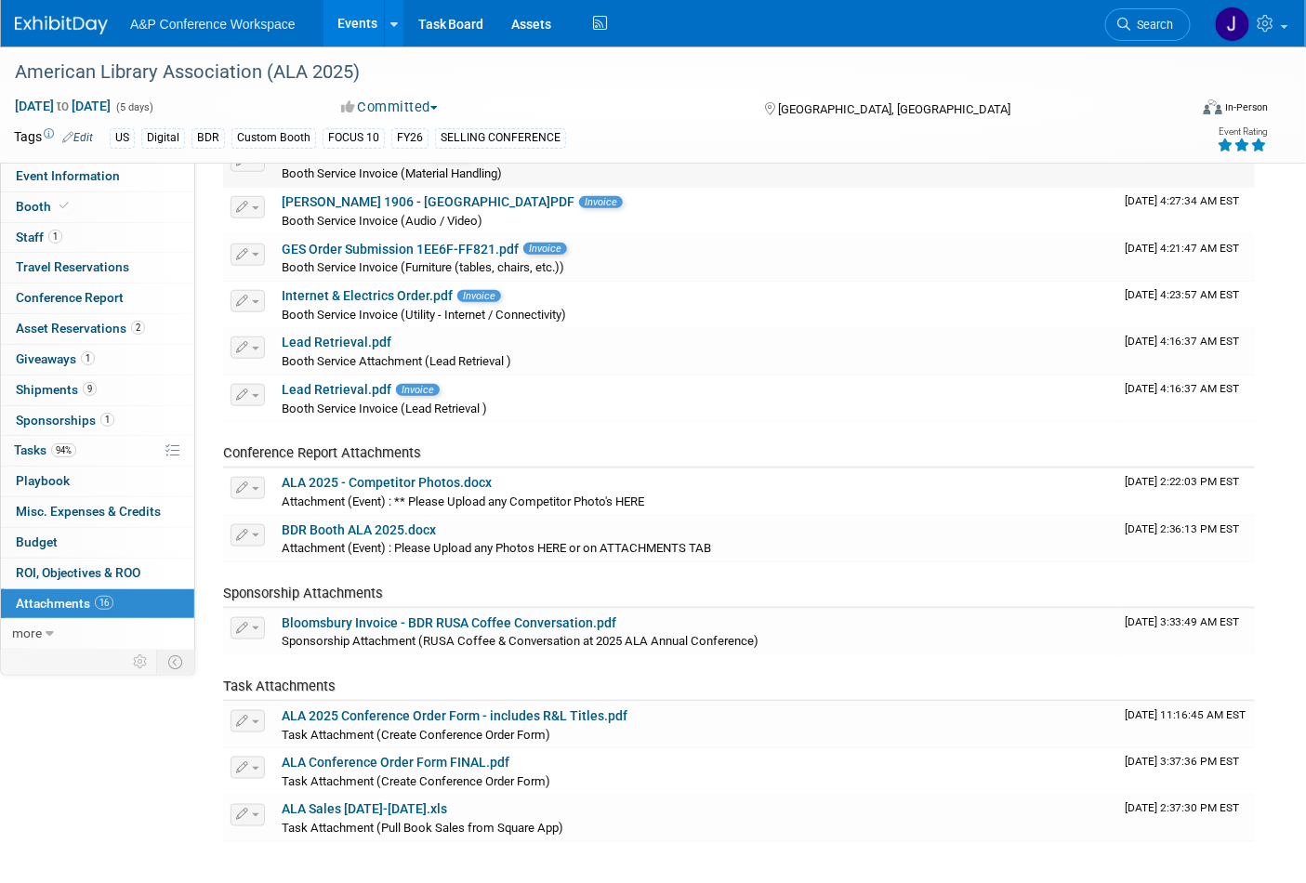
scroll to position [516, 0]
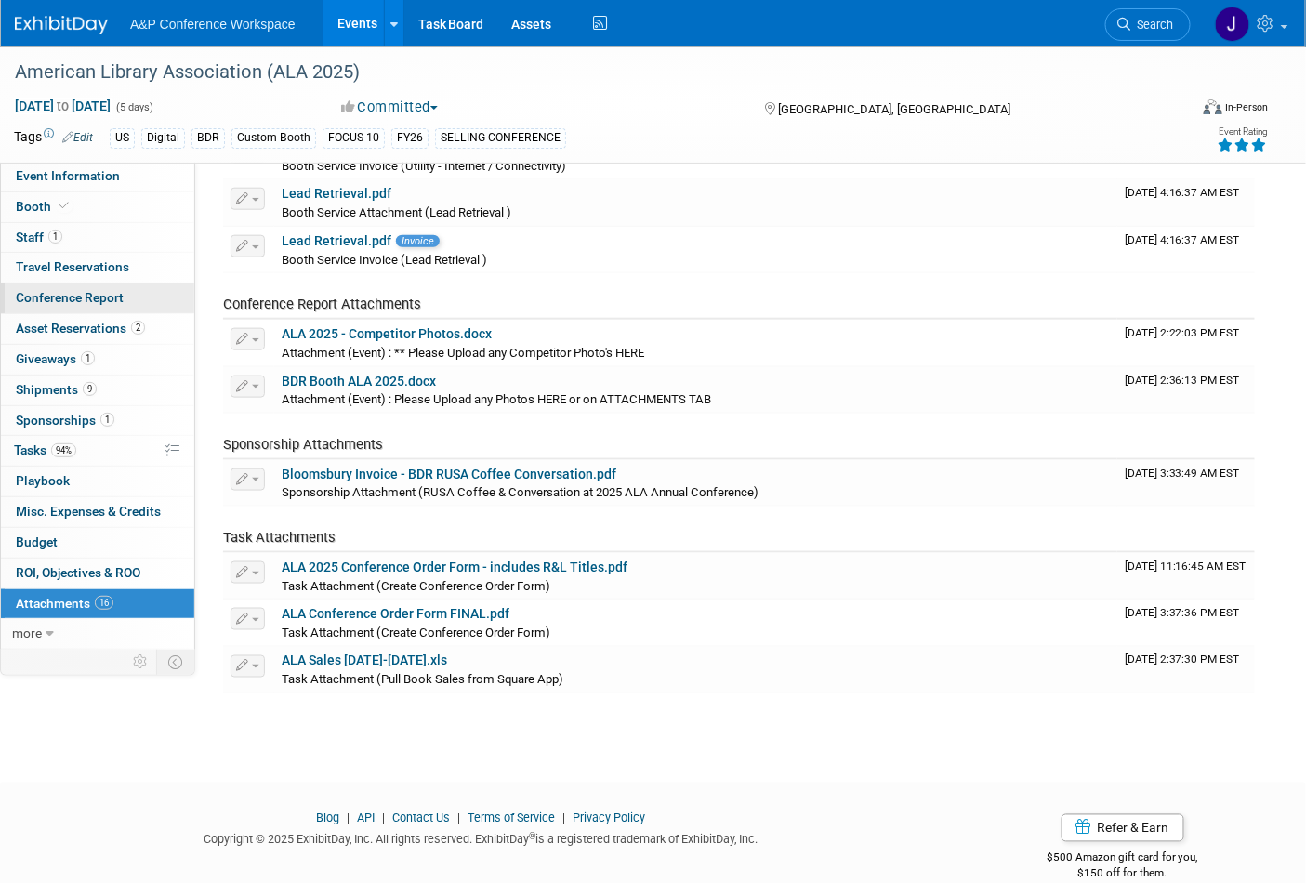
click at [60, 296] on span "Conference Report" at bounding box center [70, 297] width 108 height 15
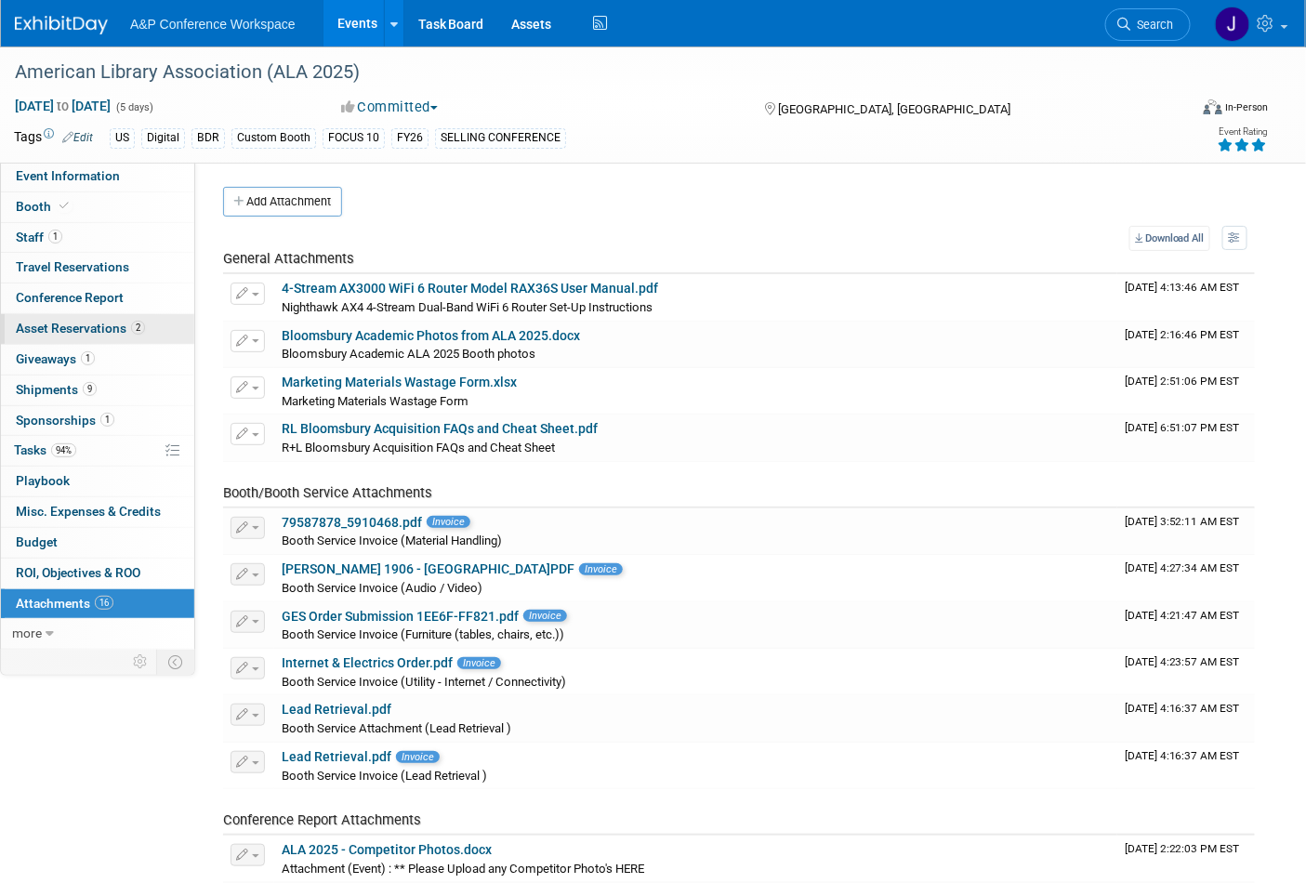
select select "YES"
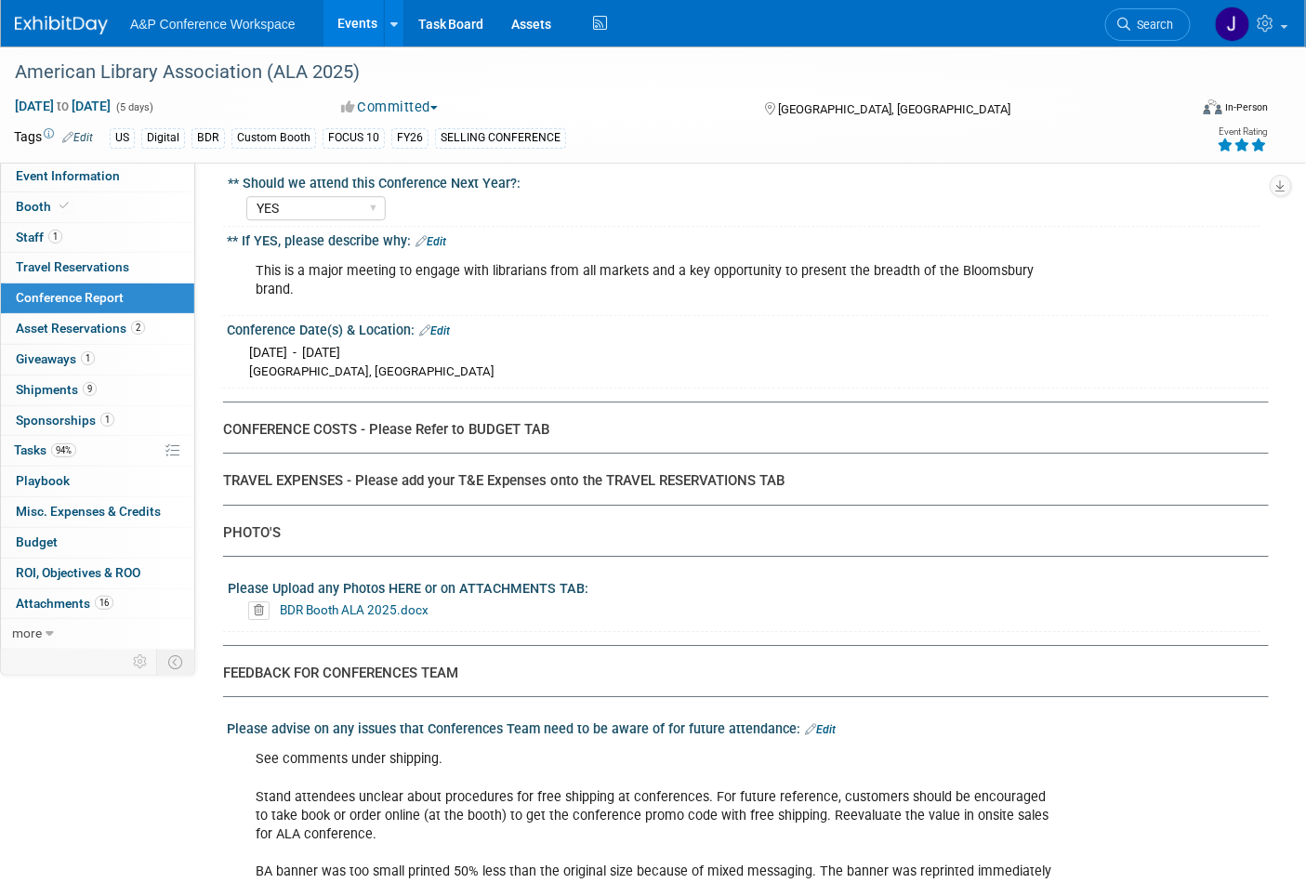
scroll to position [6722, 0]
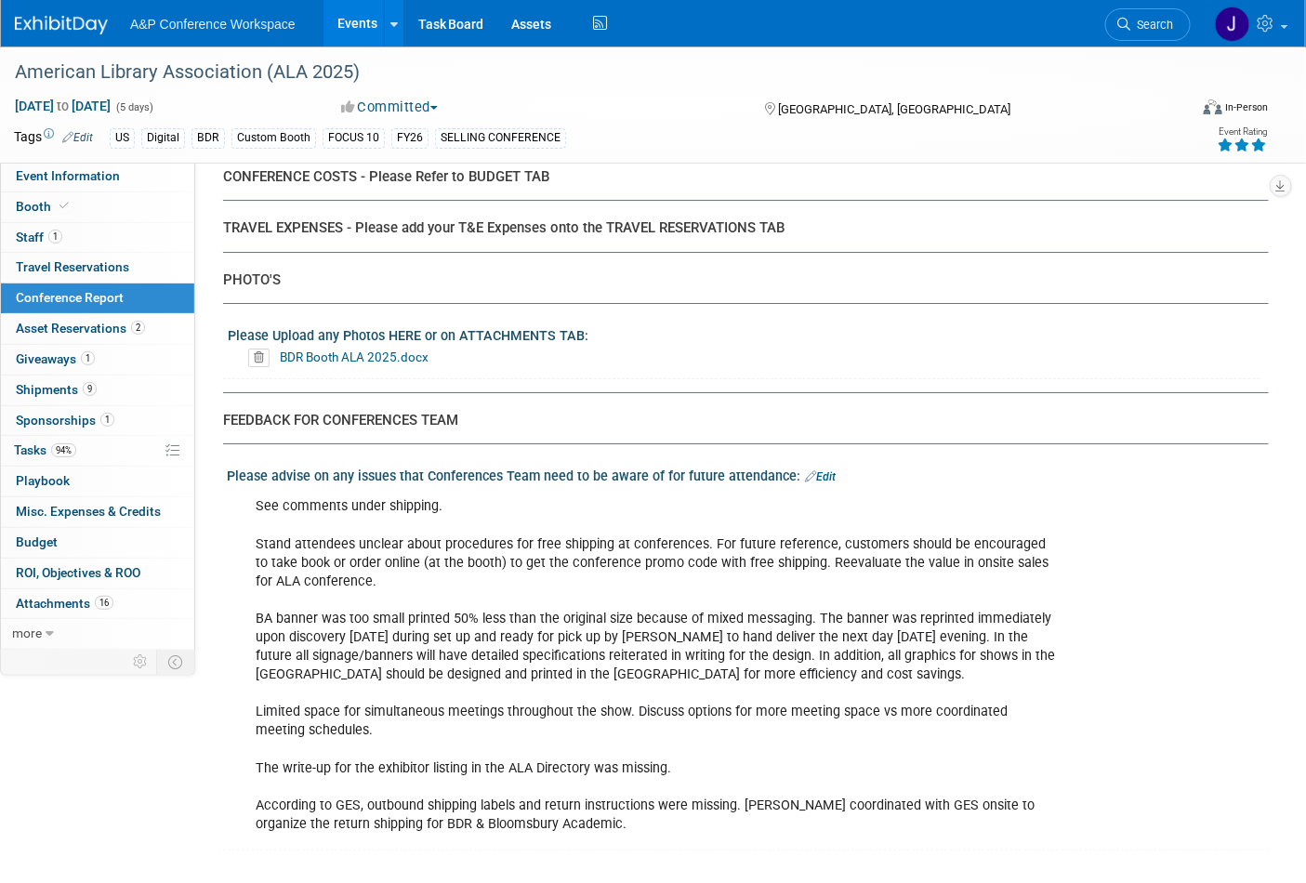
click at [821, 470] on link "Edit" at bounding box center [820, 476] width 31 height 13
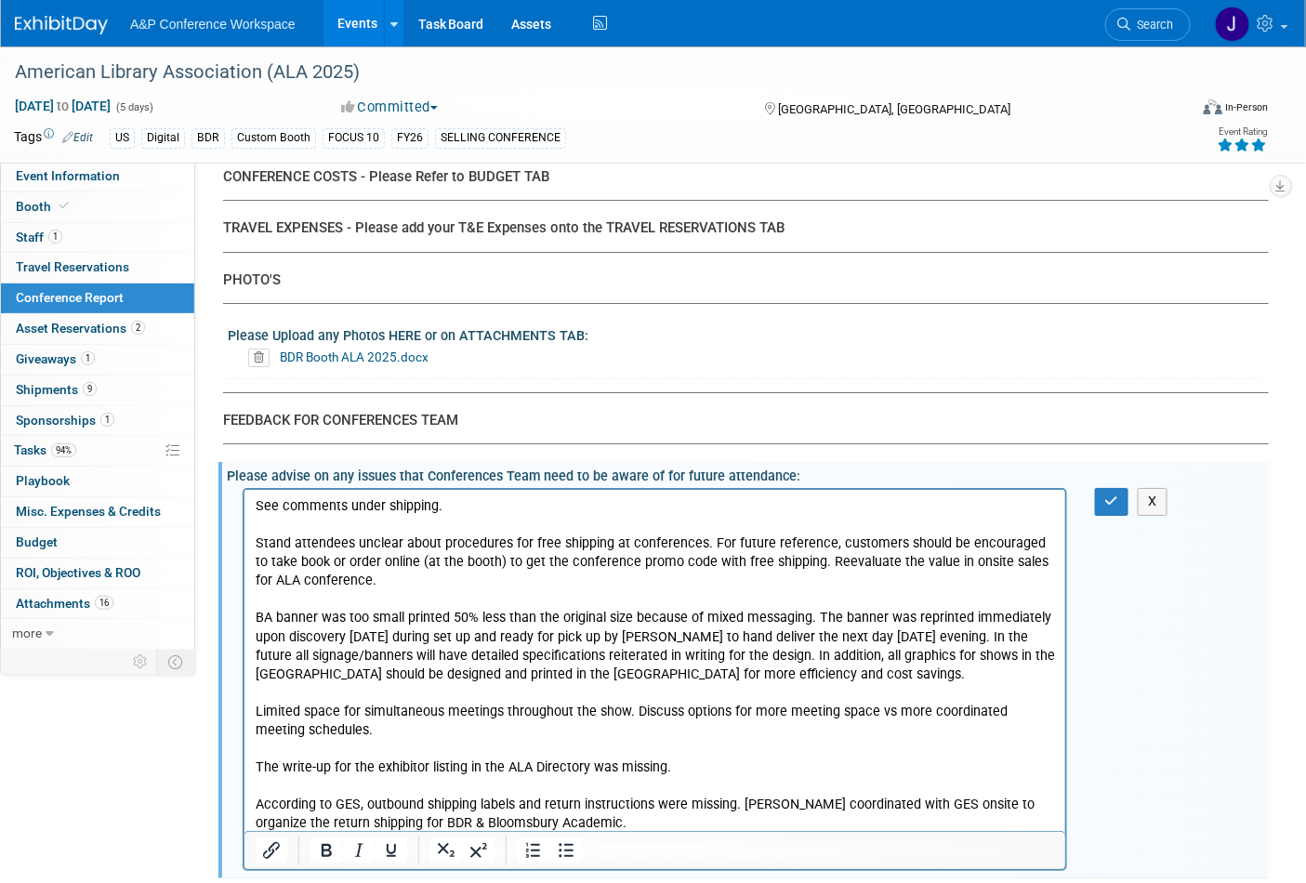
scroll to position [0, 0]
click at [691, 820] on p "See comments under shipping. Stand attendees unclear about procedures for free …" at bounding box center [655, 665] width 800 height 336
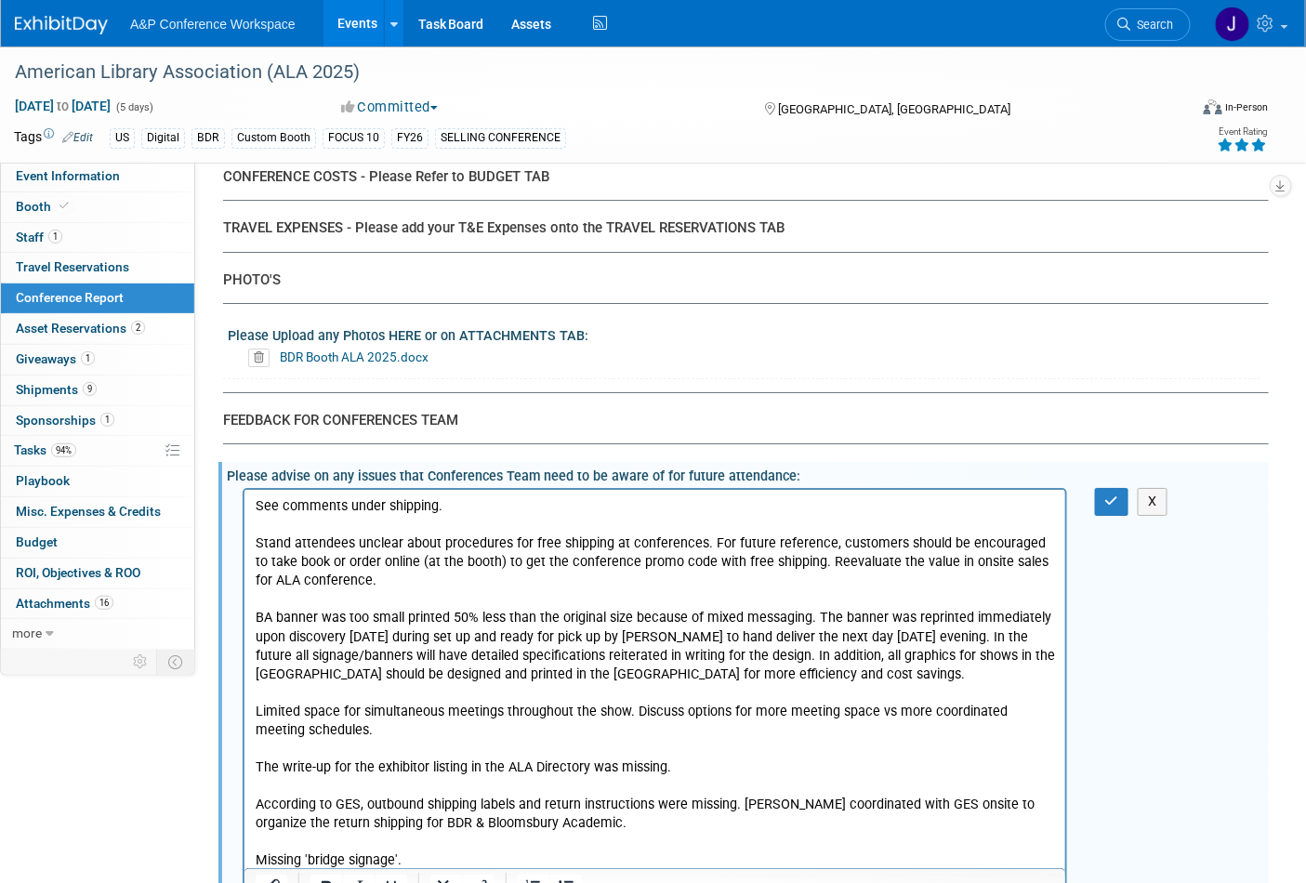
click at [404, 583] on p "See comments under shipping. Stand attendees unclear about procedures for free …" at bounding box center [655, 665] width 800 height 336
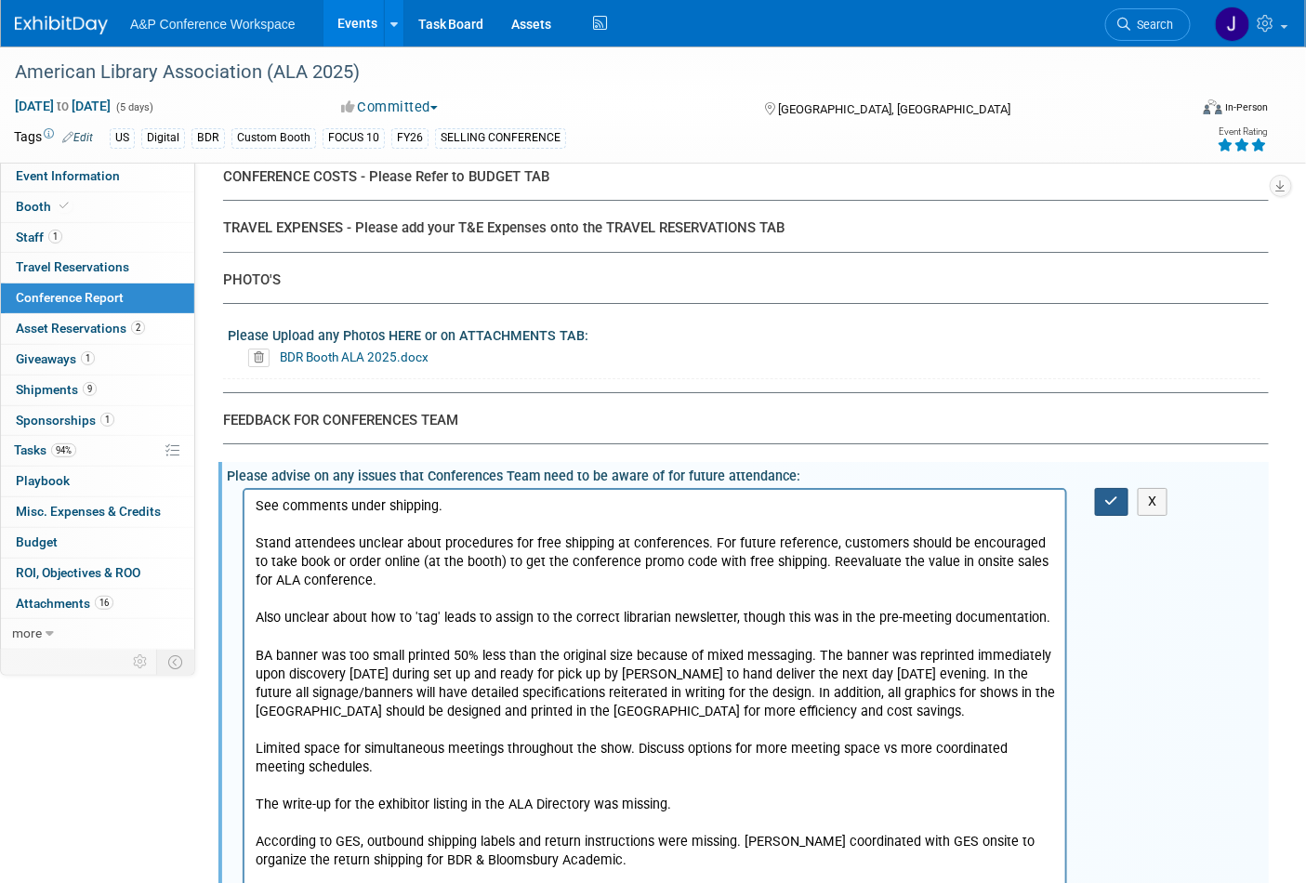
click at [1103, 488] on button "button" at bounding box center [1112, 501] width 34 height 27
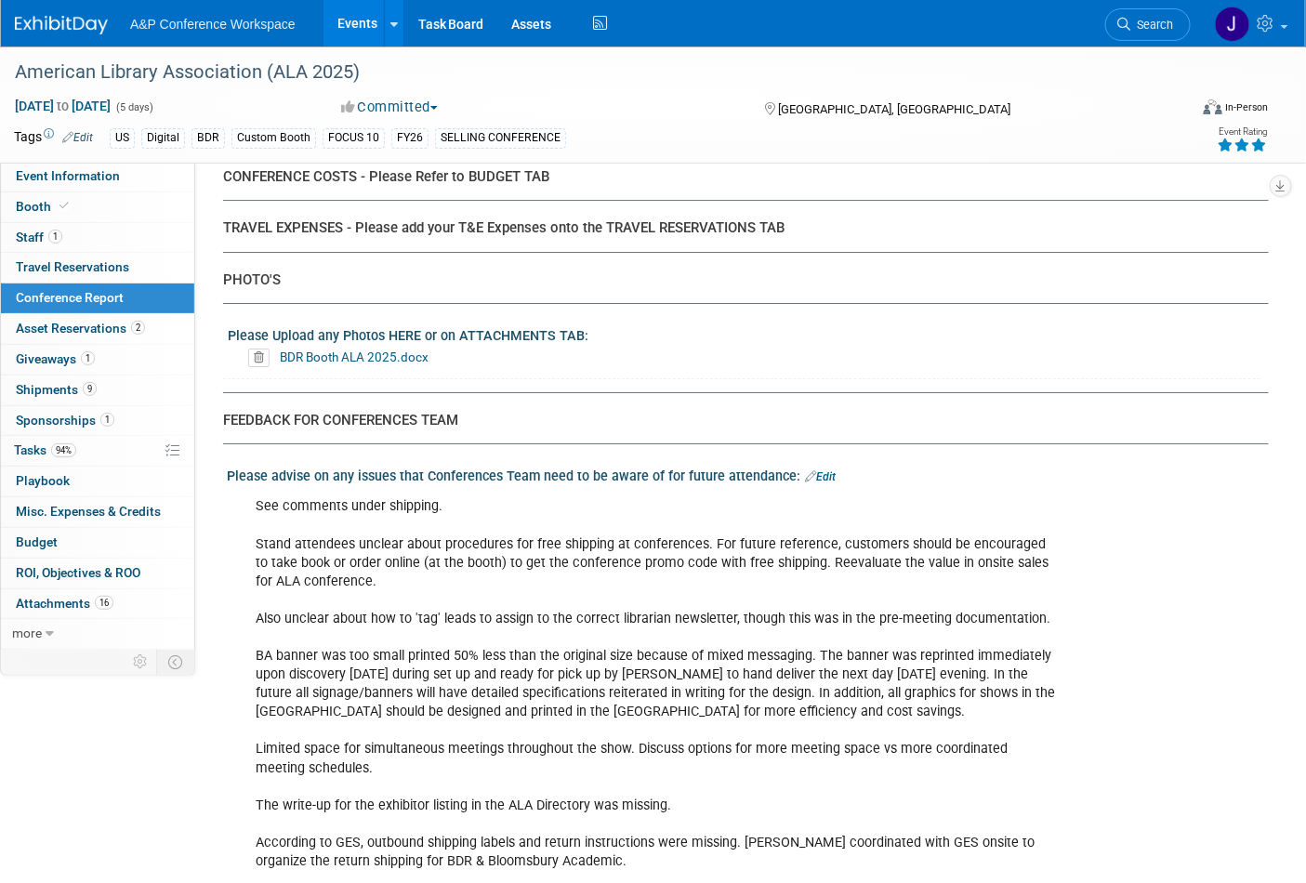
drag, startPoint x: 674, startPoint y: 430, endPoint x: 717, endPoint y: 422, distance: 43.6
click at [674, 488] on div "See comments under shipping. Stand attendees unclear about procedures for free …" at bounding box center [655, 703] width 825 height 430
click at [819, 470] on link "Edit" at bounding box center [820, 476] width 31 height 13
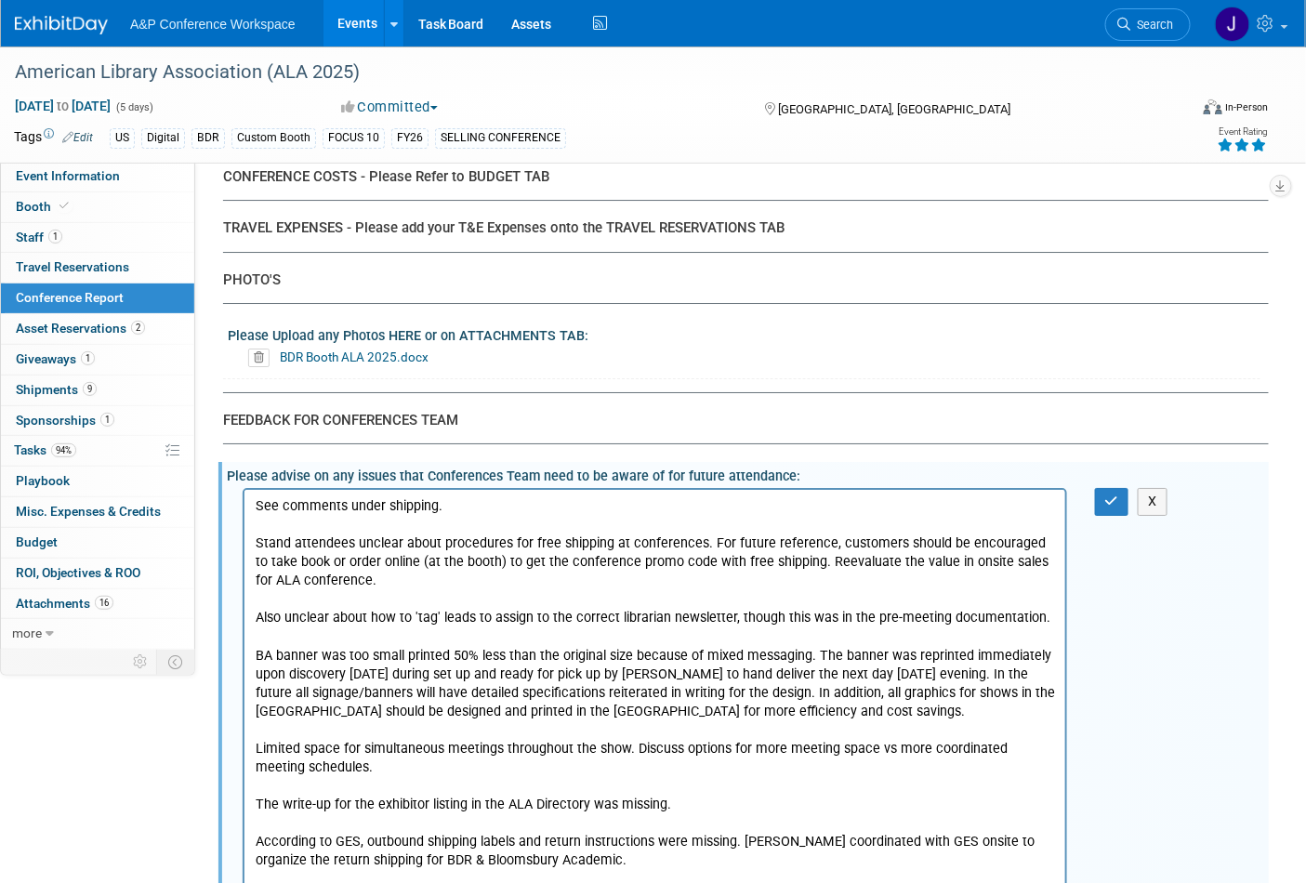
click at [695, 543] on p "See comments under shipping. Stand attendees unclear about procedures for free …" at bounding box center [655, 702] width 800 height 411
click at [705, 540] on p "See comments under shipping. Stand attendees unclear about procedures for free …" at bounding box center [655, 702] width 800 height 411
click at [943, 546] on p "See comments under shipping. Stand attendees unclear about procedures for free …" at bounding box center [655, 702] width 800 height 411
drag, startPoint x: 938, startPoint y: 617, endPoint x: 867, endPoint y: 623, distance: 70.9
click at [867, 623] on p "See comments under shipping. Stand attendees unclear about procedures for free …" at bounding box center [655, 702] width 800 height 411
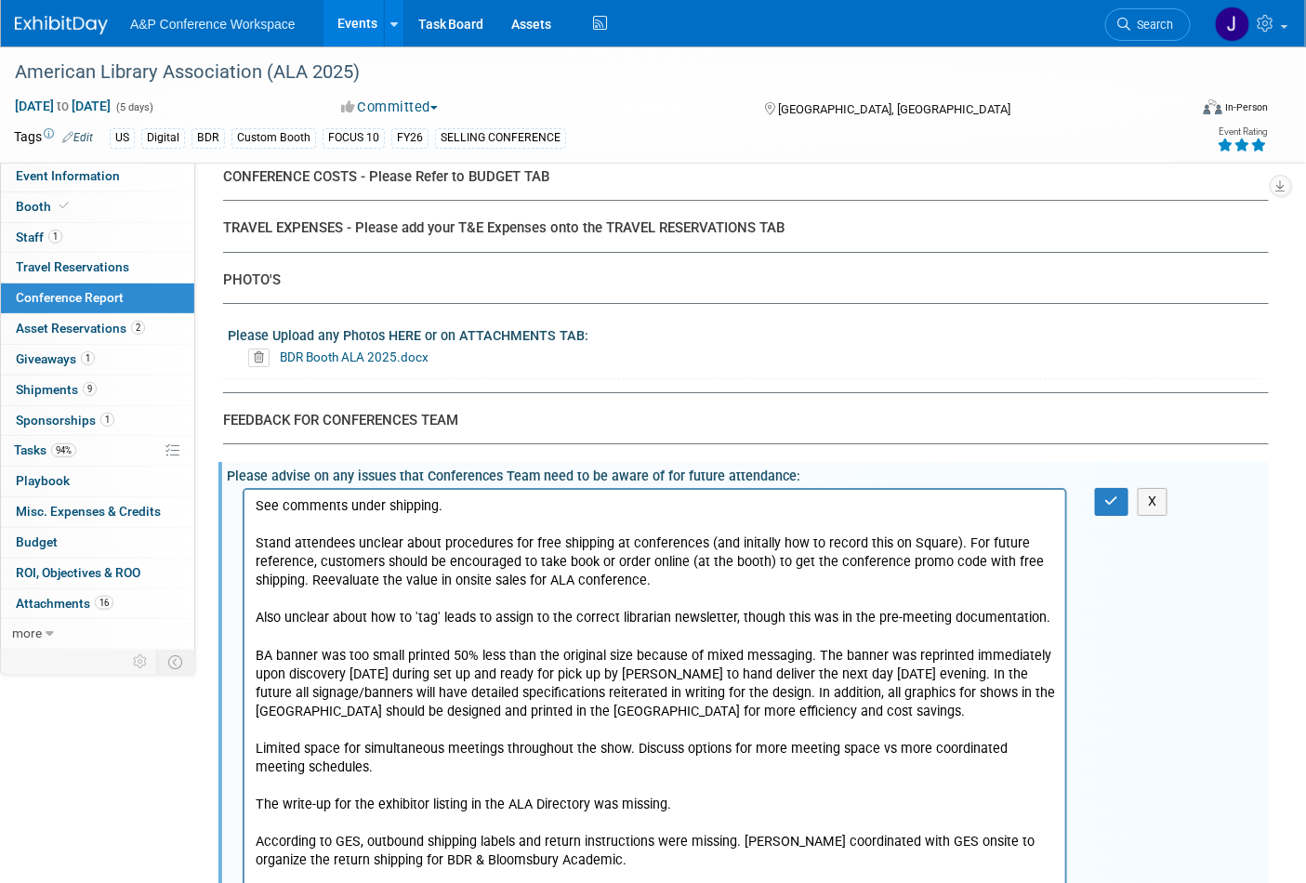
click at [871, 617] on p "See comments under shipping. Stand attendees unclear about procedures for free …" at bounding box center [655, 702] width 800 height 411
drag, startPoint x: 864, startPoint y: 624, endPoint x: 941, endPoint y: 622, distance: 77.2
click at [941, 622] on p "See comments under shipping. Stand attendees unclear about procedures for free …" at bounding box center [655, 702] width 800 height 411
click at [462, 497] on p "See comments under shipping. Stand attendees unclear about procedures for free …" at bounding box center [655, 702] width 800 height 411
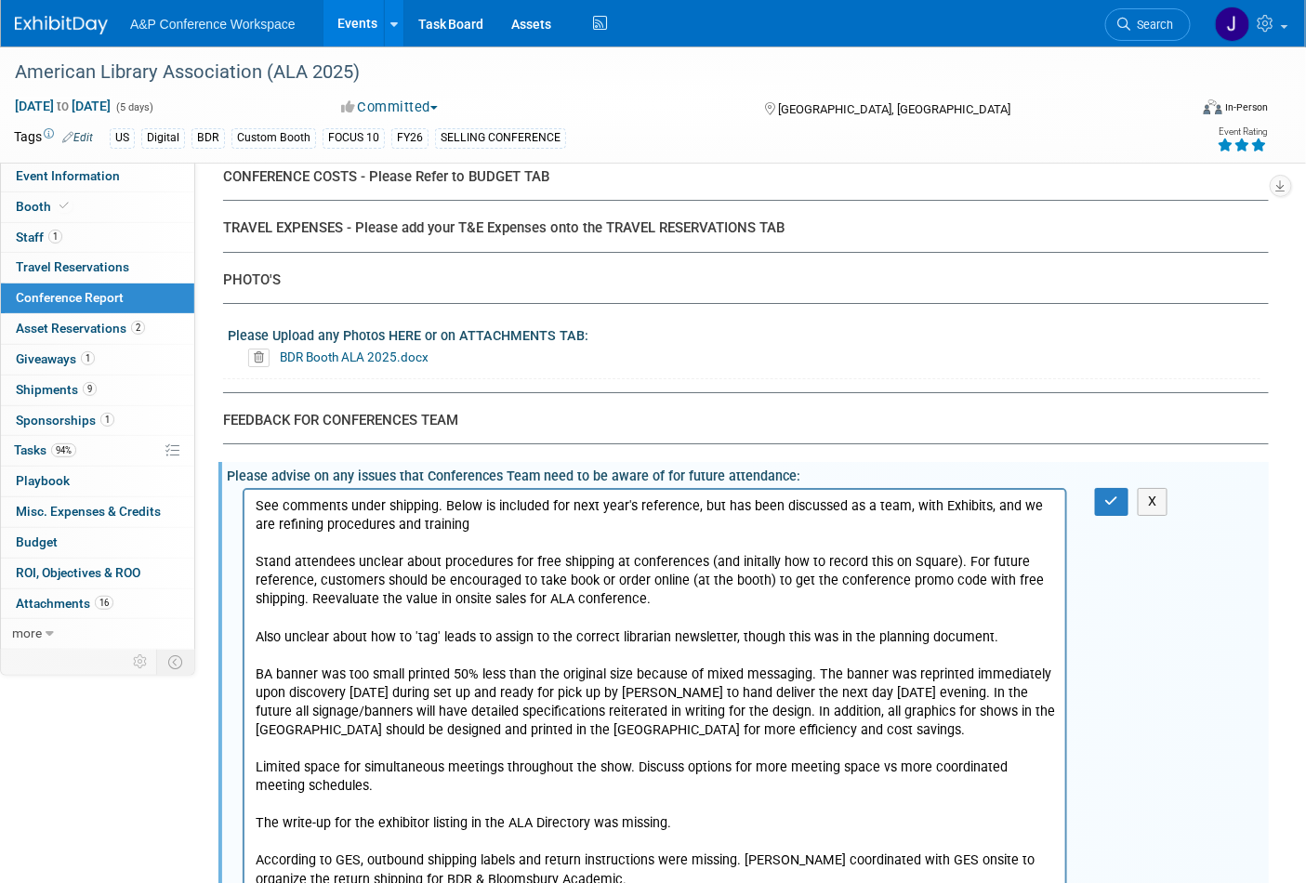
click at [335, 533] on p "See comments under shipping. Below is included for next year's reference, but h…" at bounding box center [655, 712] width 800 height 430
click at [335, 532] on p "See comments under shipping. Below is included for next year's reference, but h…" at bounding box center [655, 712] width 800 height 430
click at [390, 524] on p "See comments under shipping. Below is included for next year's reference, but h…" at bounding box center [655, 712] width 800 height 430
click at [460, 519] on p "See comments under shipping. Below is included for next year's reference, but h…" at bounding box center [655, 712] width 800 height 430
click at [532, 561] on p "See comments under shipping. Below is included for next year's reference, but h…" at bounding box center [655, 712] width 800 height 430
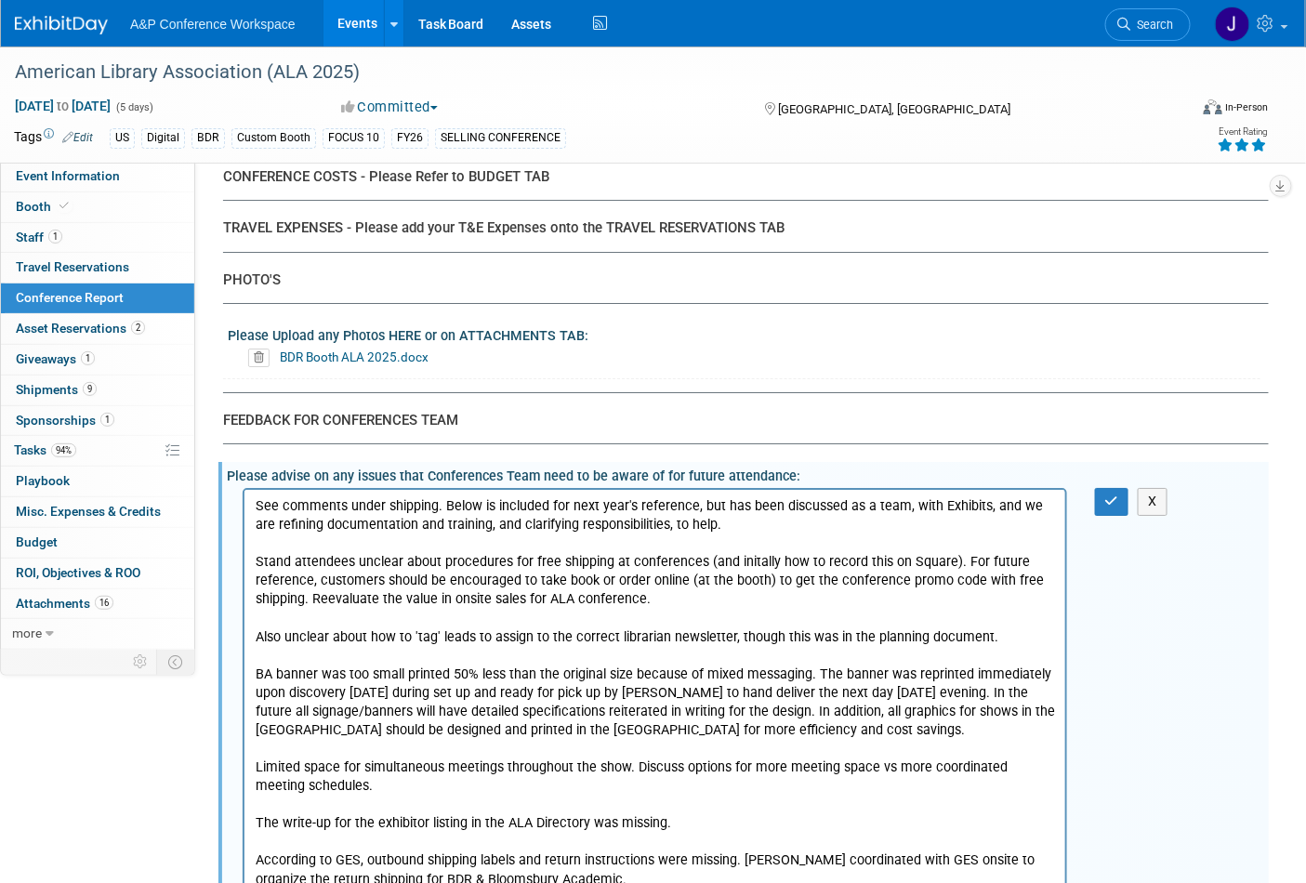
click at [437, 562] on p "See comments under shipping. Below is included for next year's reference, but h…" at bounding box center [655, 712] width 800 height 430
click at [1117, 495] on icon "button" at bounding box center [1112, 501] width 14 height 13
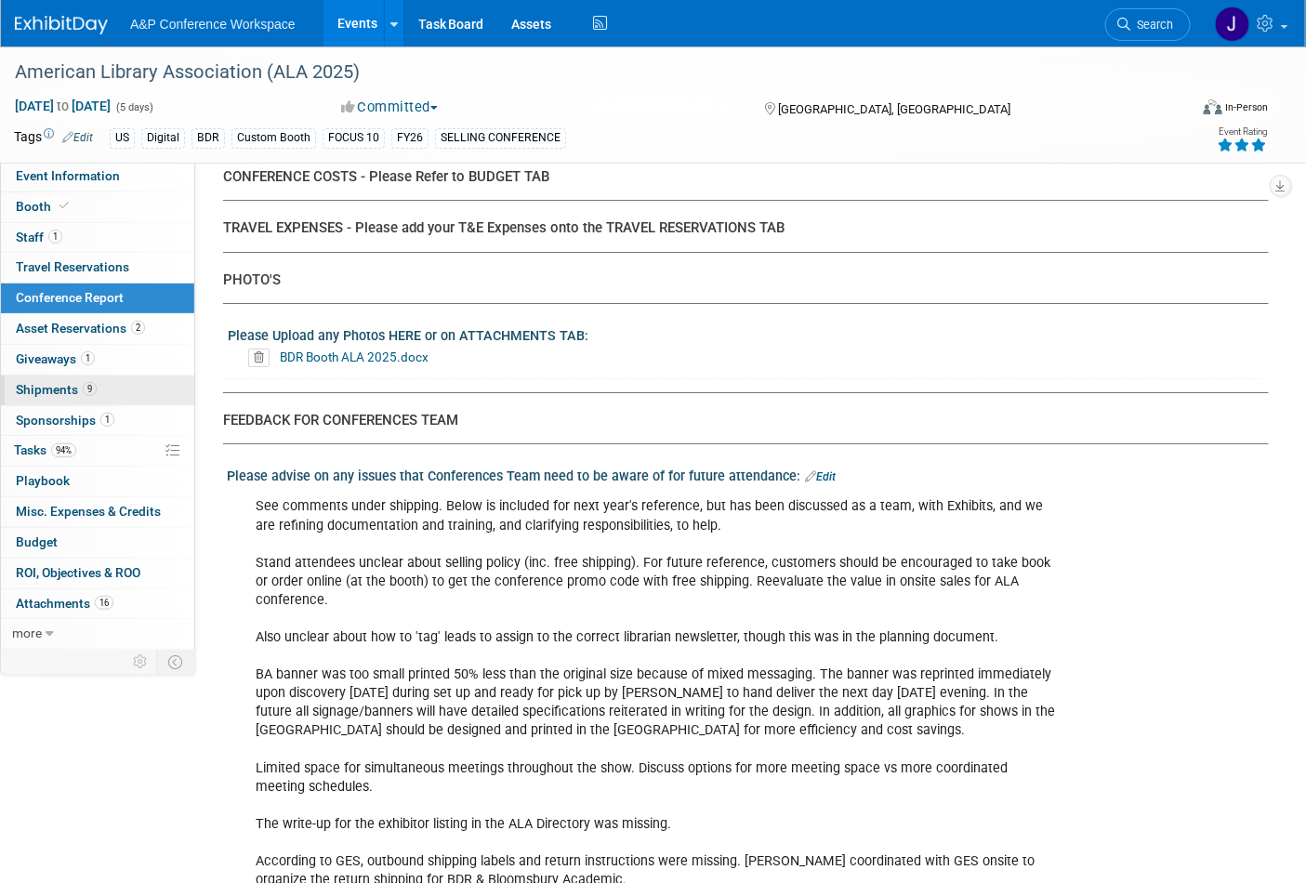
click at [50, 385] on span "Shipments 9" at bounding box center [56, 389] width 81 height 15
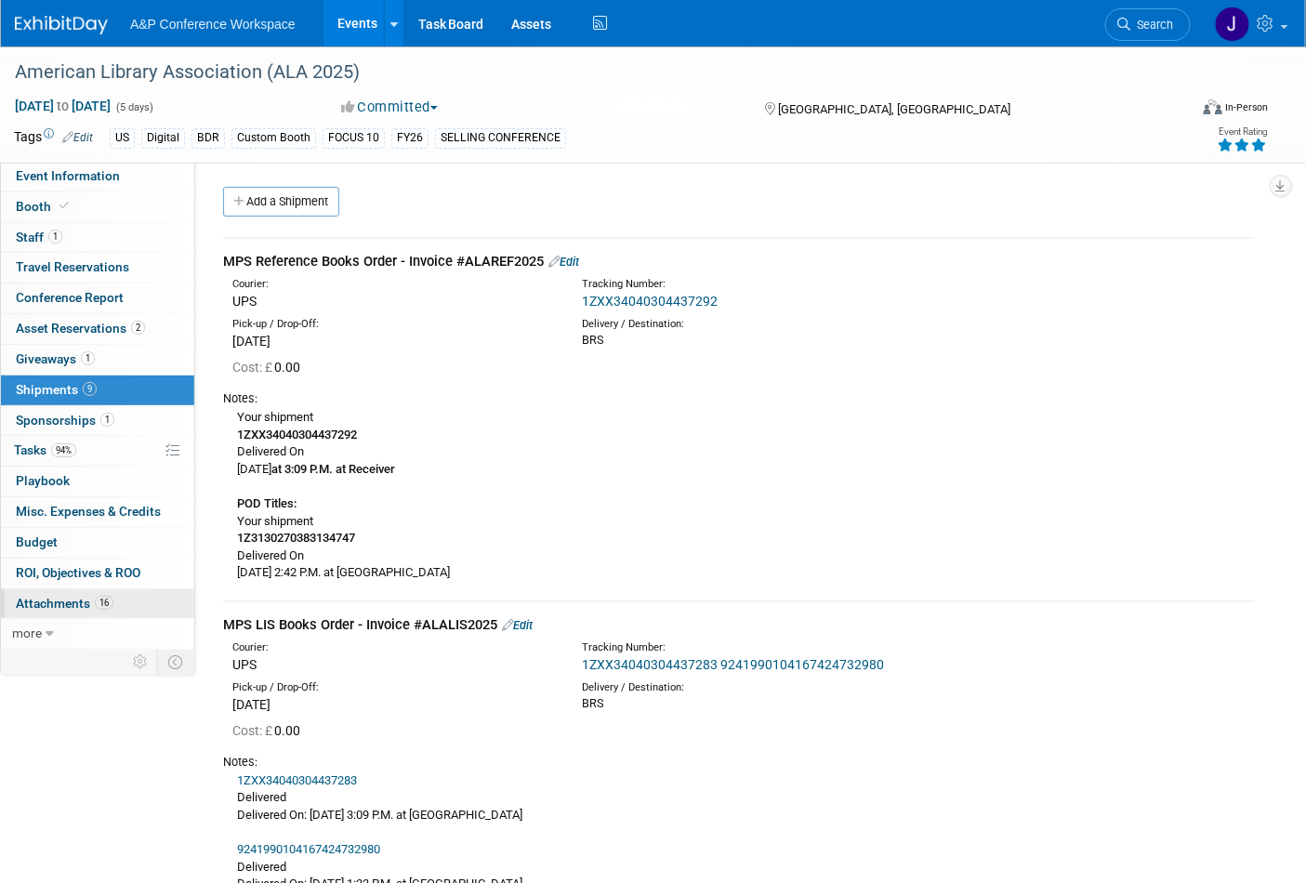
click at [26, 601] on span "Attachments 16" at bounding box center [65, 603] width 98 height 15
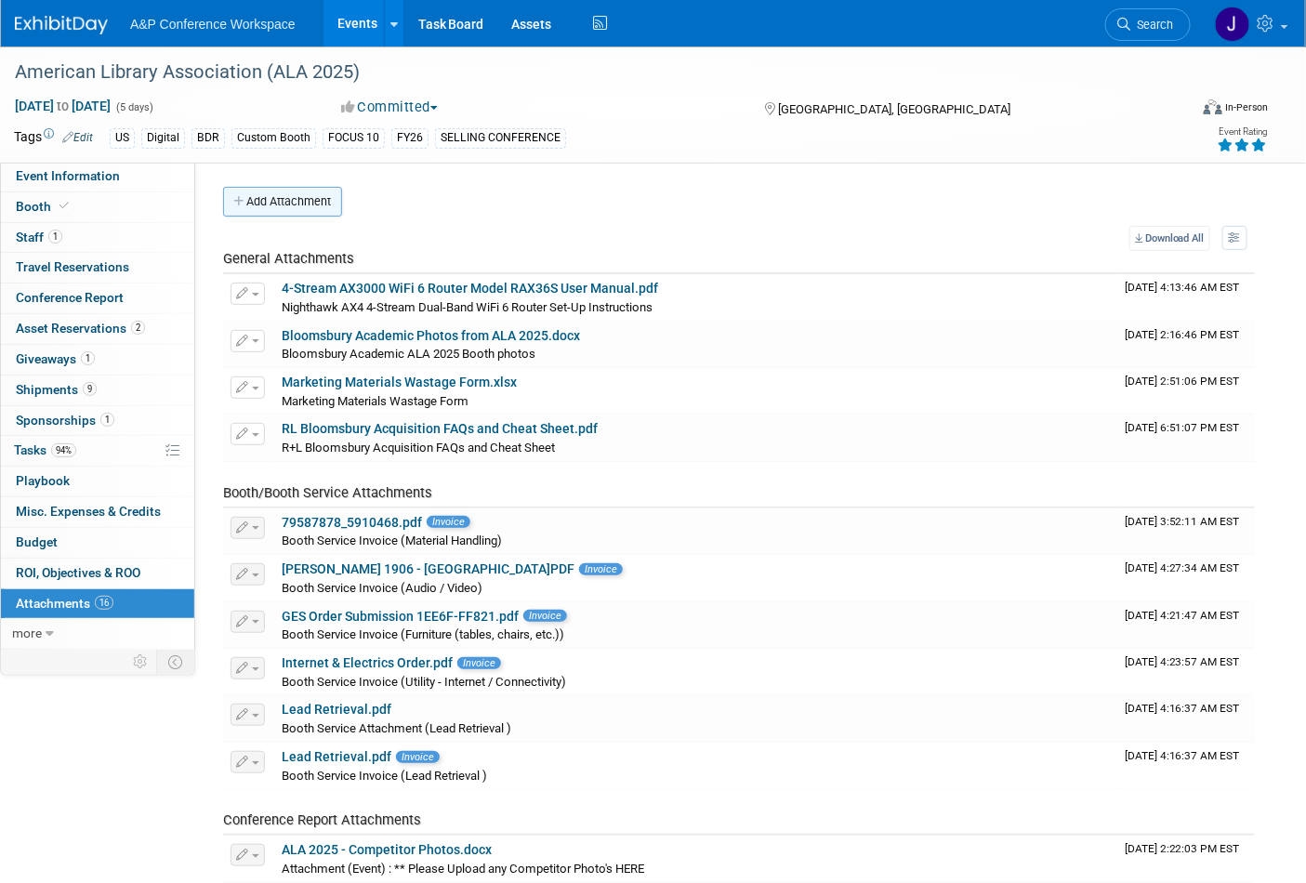
click at [265, 197] on button "Add Attachment" at bounding box center [282, 202] width 119 height 30
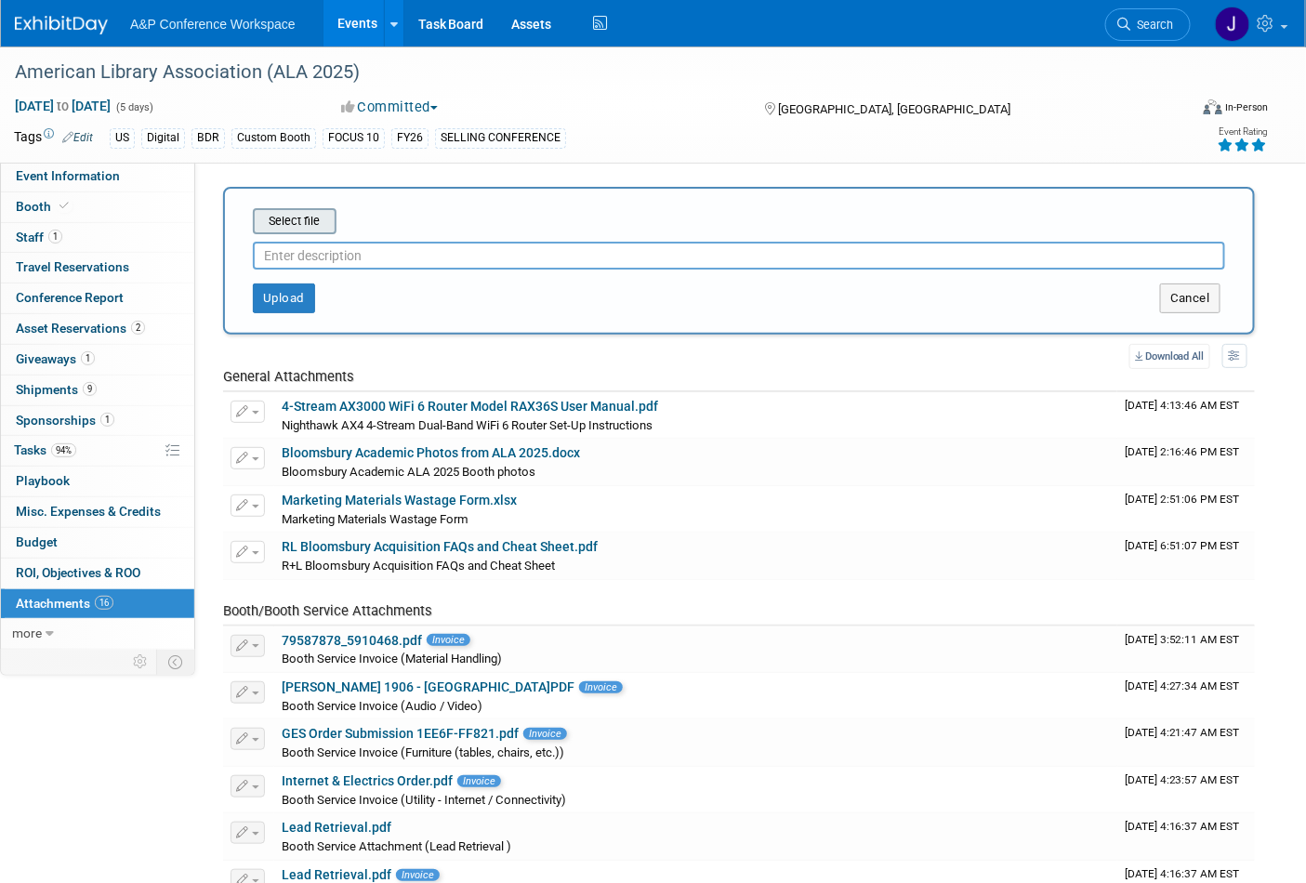
click at [298, 219] on input "file" at bounding box center [223, 221] width 221 height 22
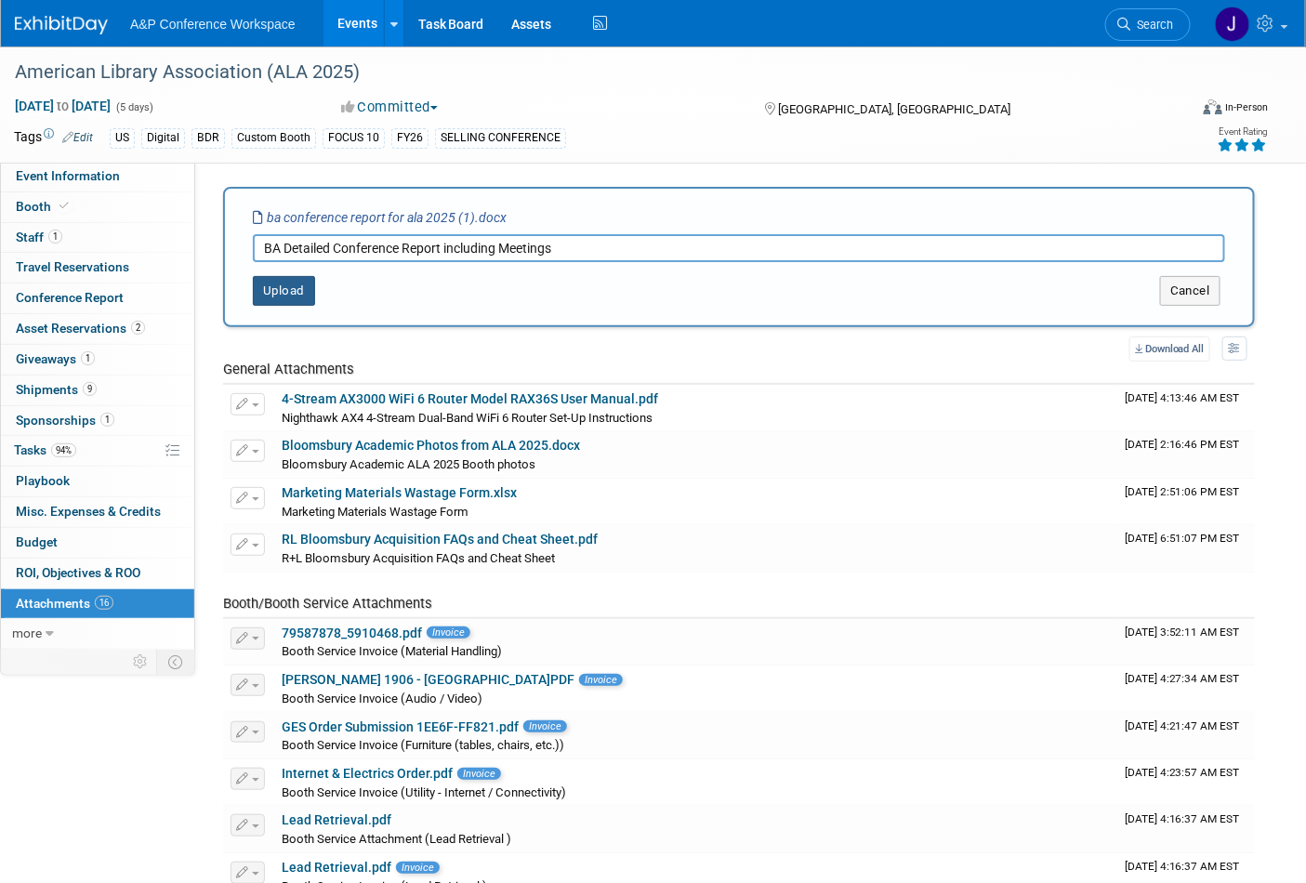
type input "BA Detailed Conference Report including Meetings"
click at [286, 290] on button "Upload" at bounding box center [284, 291] width 62 height 30
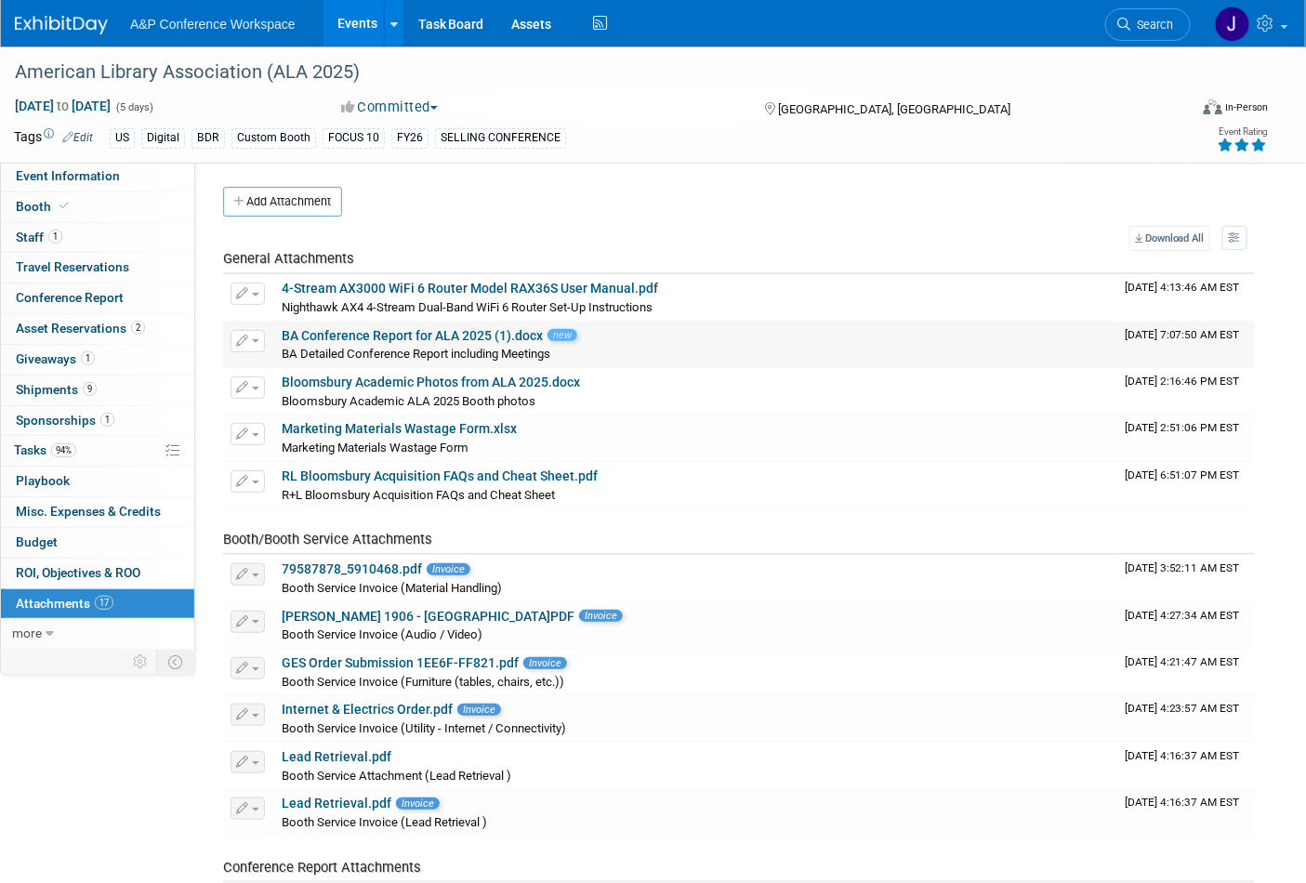
click at [255, 339] on span "button" at bounding box center [255, 341] width 7 height 4
click at [267, 324] on td "Download Change Description Delete Attachment" at bounding box center [248, 345] width 51 height 46
drag, startPoint x: 249, startPoint y: 338, endPoint x: 285, endPoint y: 652, distance: 315.4
click at [285, 652] on tbody "General Attachments Download Change Description Delete Attachment 4-Stream AX30…" at bounding box center [739, 753] width 1032 height 1006
click at [1241, 236] on icon "button" at bounding box center [1235, 237] width 13 height 11
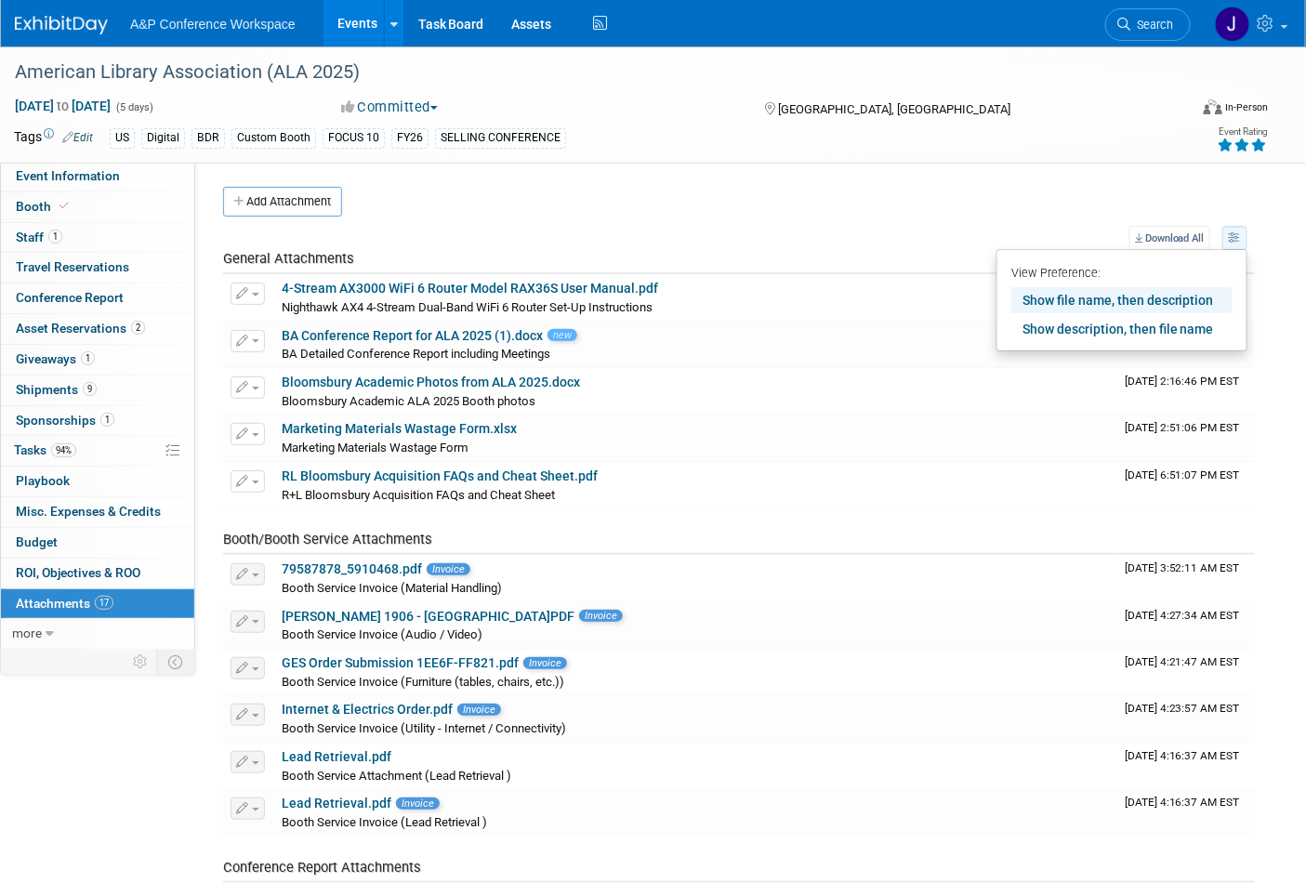
click at [1241, 236] on icon "button" at bounding box center [1235, 237] width 13 height 11
drag, startPoint x: 414, startPoint y: 338, endPoint x: 378, endPoint y: 333, distance: 35.8
click at [378, 333] on link "BA Conference Report for ALA 2025 (1).docx" at bounding box center [412, 335] width 261 height 15
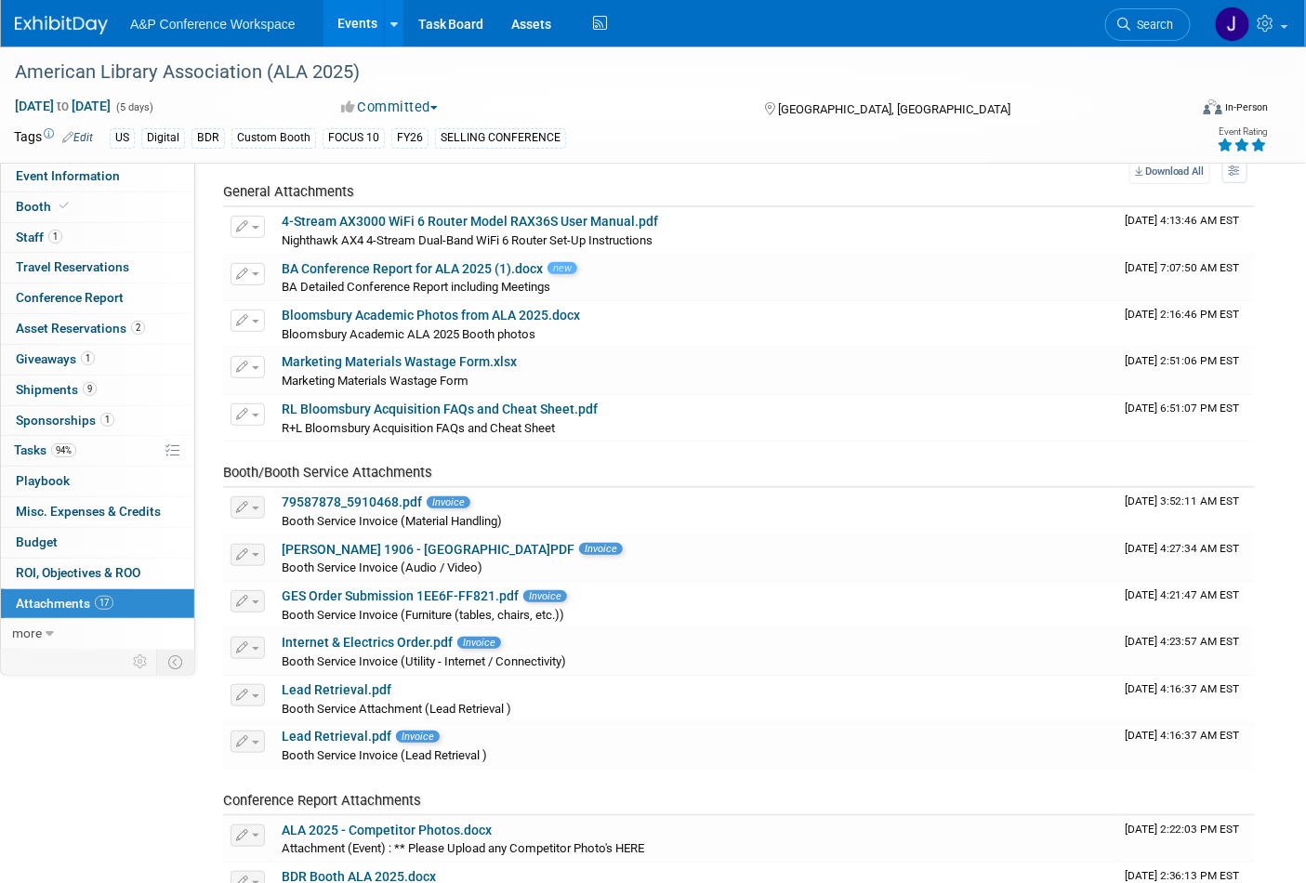
scroll to position [413, 0]
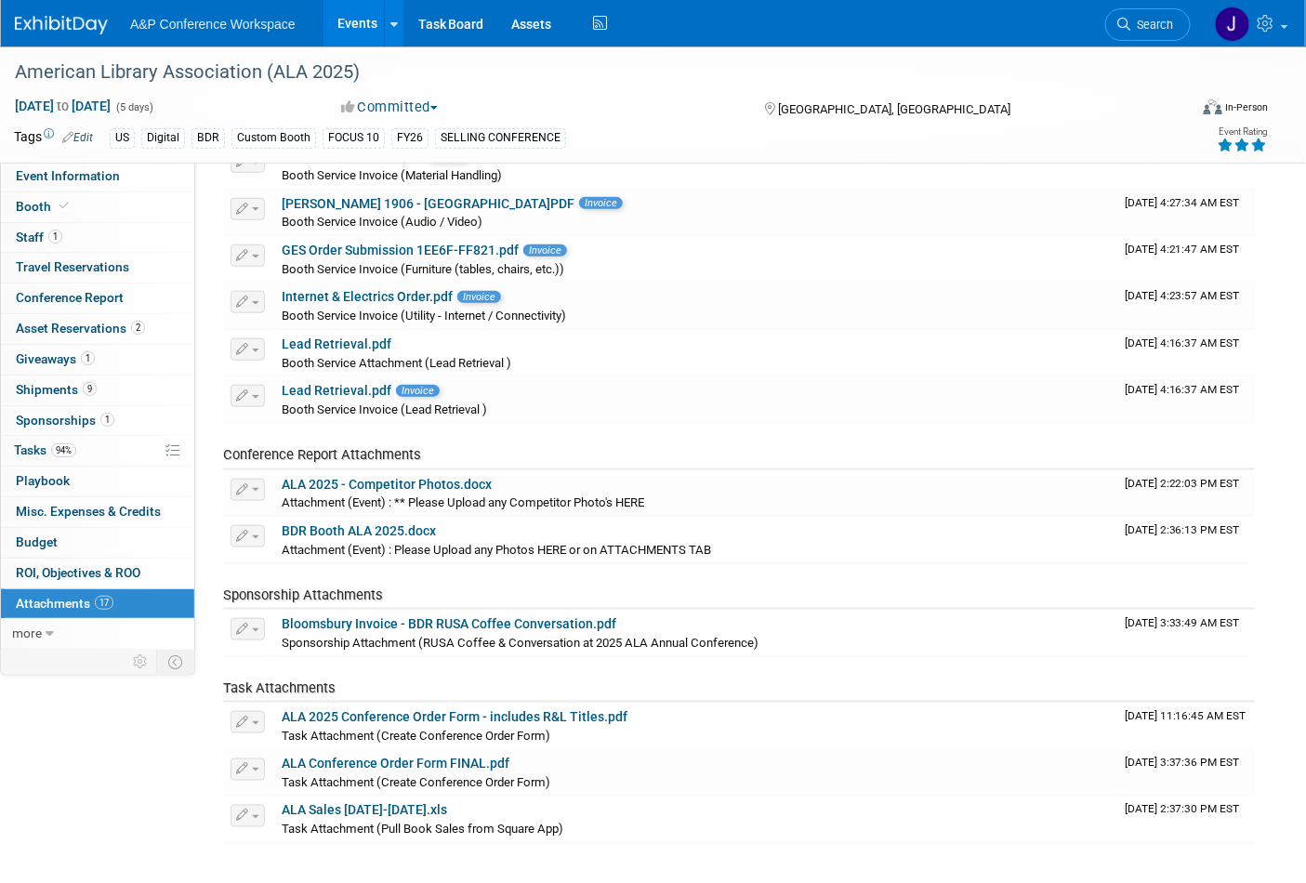
click at [308, 688] on span "Task Attachments" at bounding box center [279, 688] width 112 height 17
drag, startPoint x: 370, startPoint y: 681, endPoint x: 223, endPoint y: 681, distance: 146.9
click at [223, 681] on td "Task Attachments" at bounding box center [670, 680] width 894 height 46
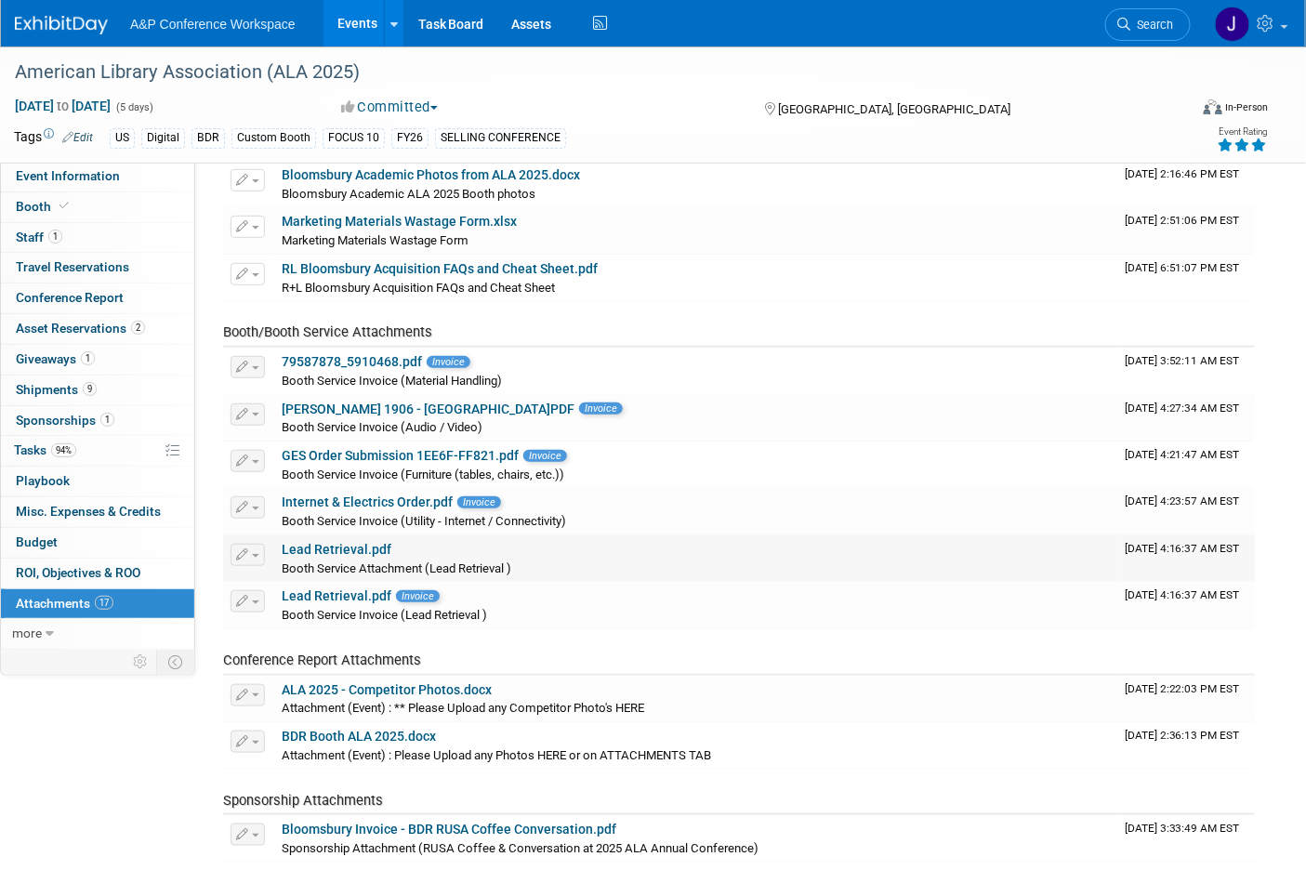
scroll to position [0, 0]
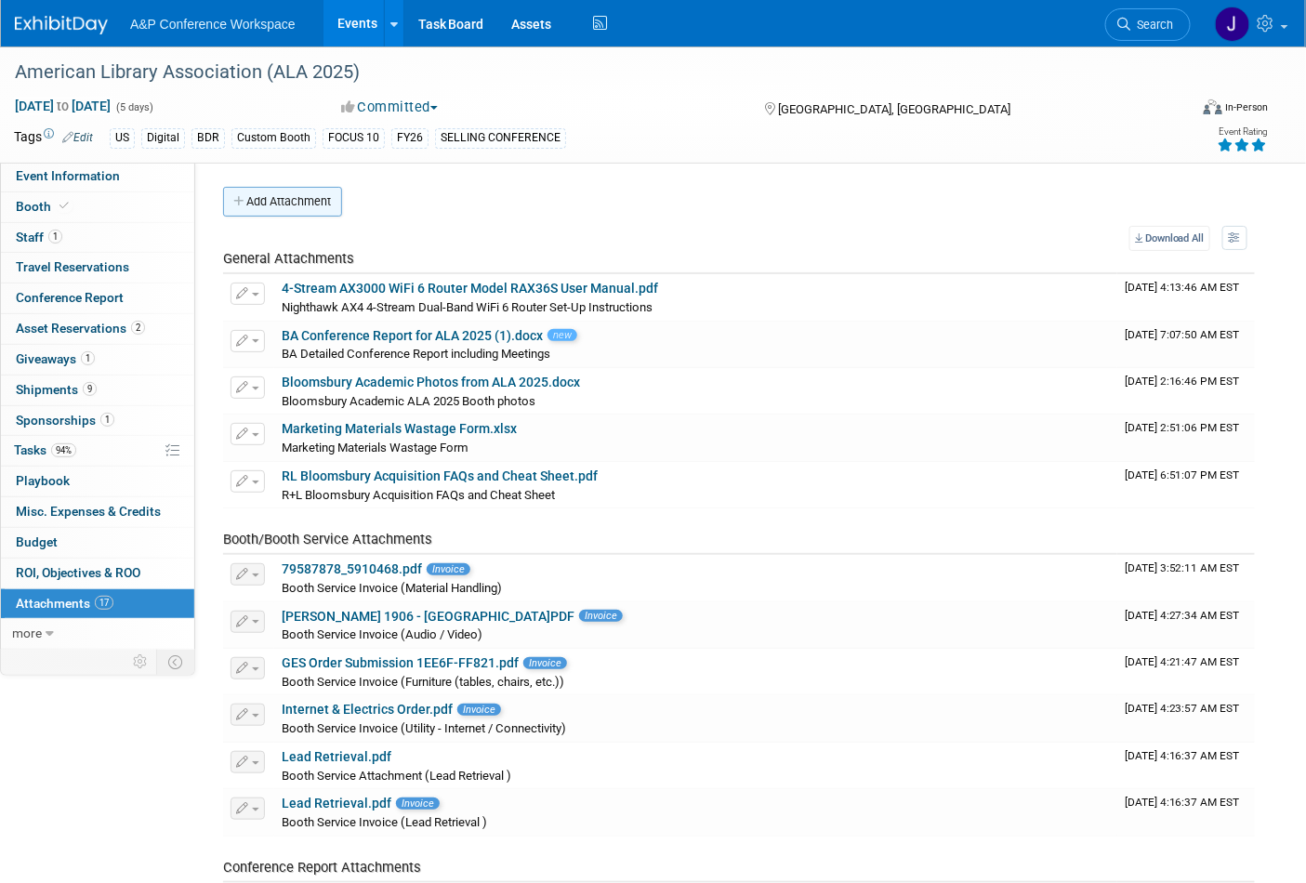
click at [271, 210] on button "Add Attachment" at bounding box center [282, 202] width 119 height 30
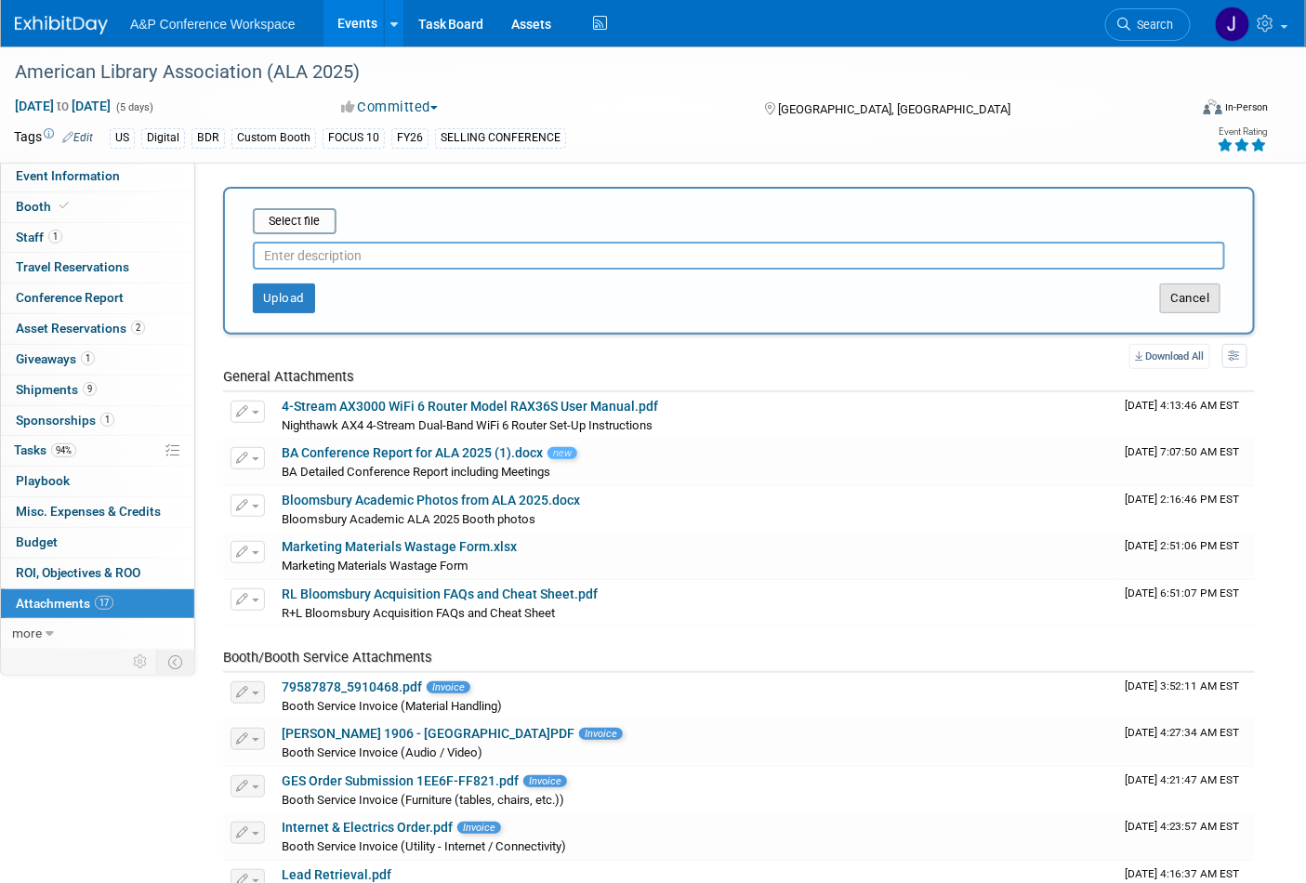
click at [1184, 298] on button "Cancel" at bounding box center [1190, 299] width 60 height 30
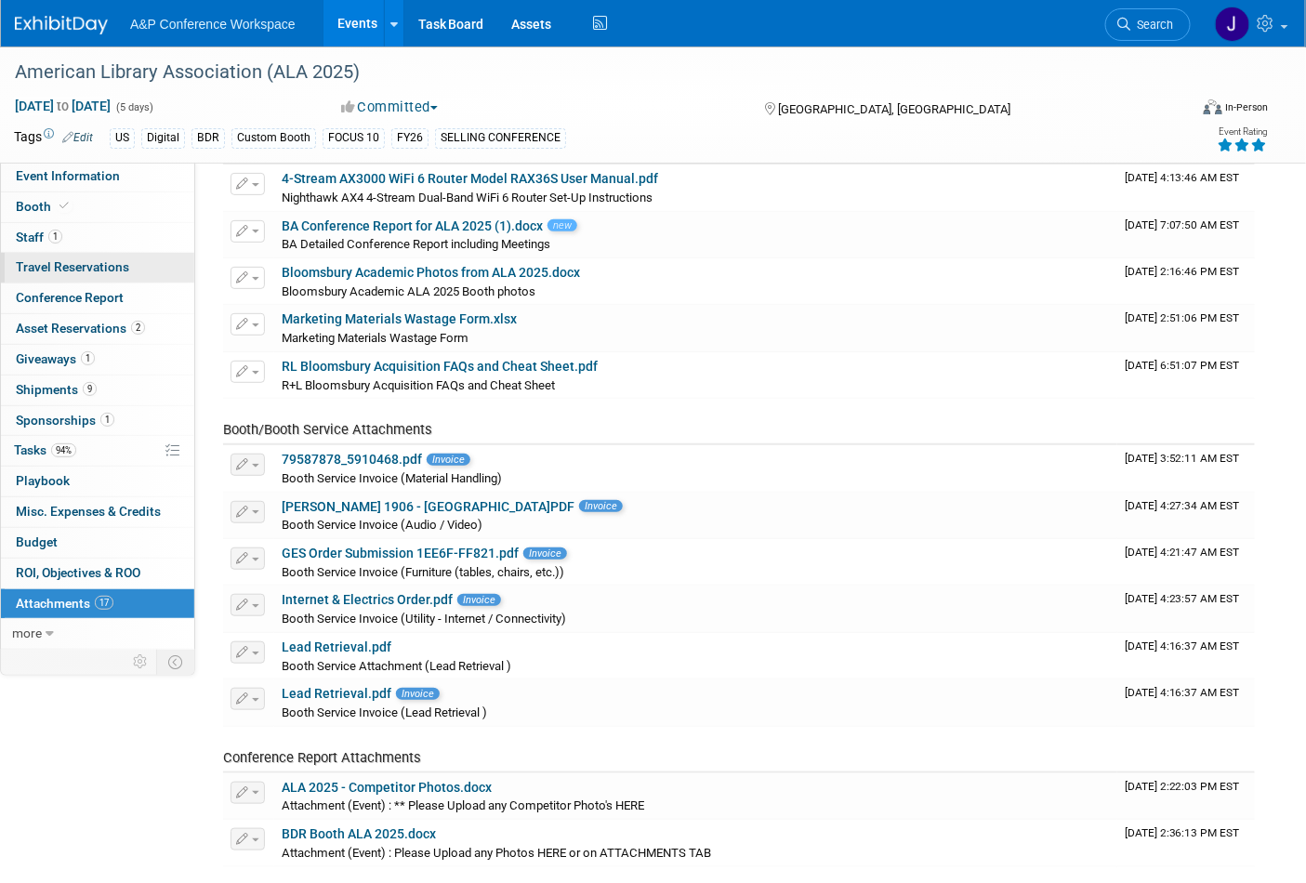
scroll to position [74, 0]
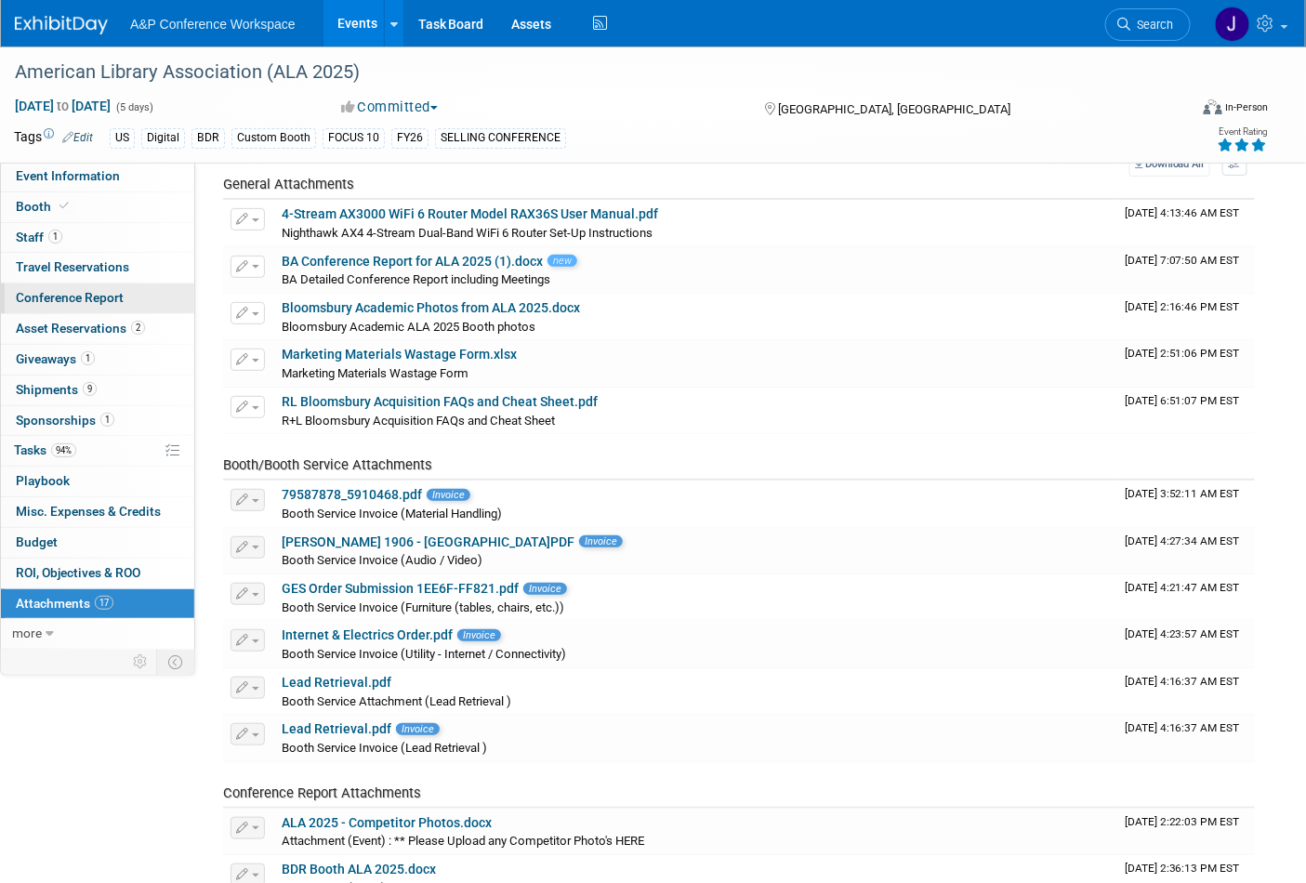
click at [65, 299] on span "Conference Report" at bounding box center [70, 297] width 108 height 15
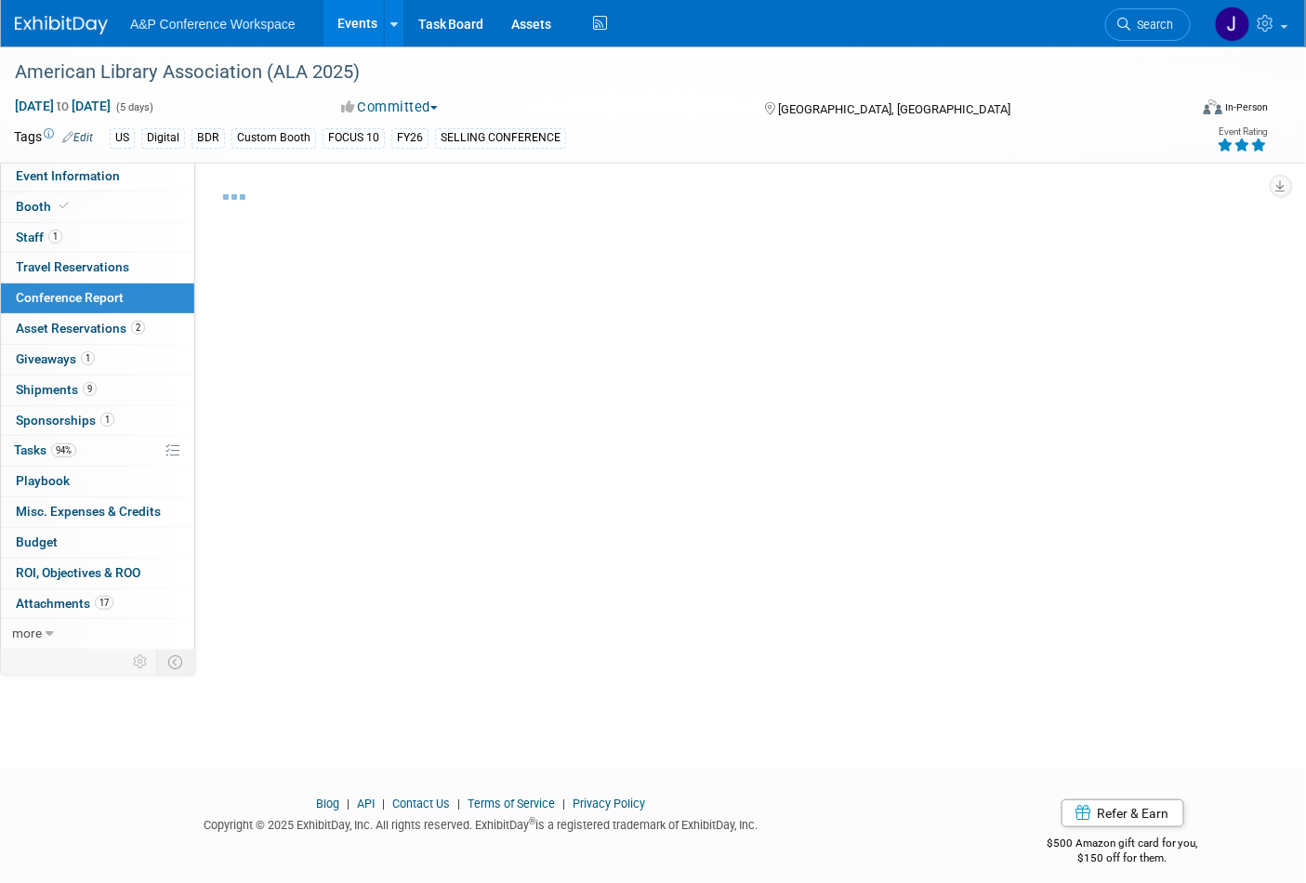
select select "YES"
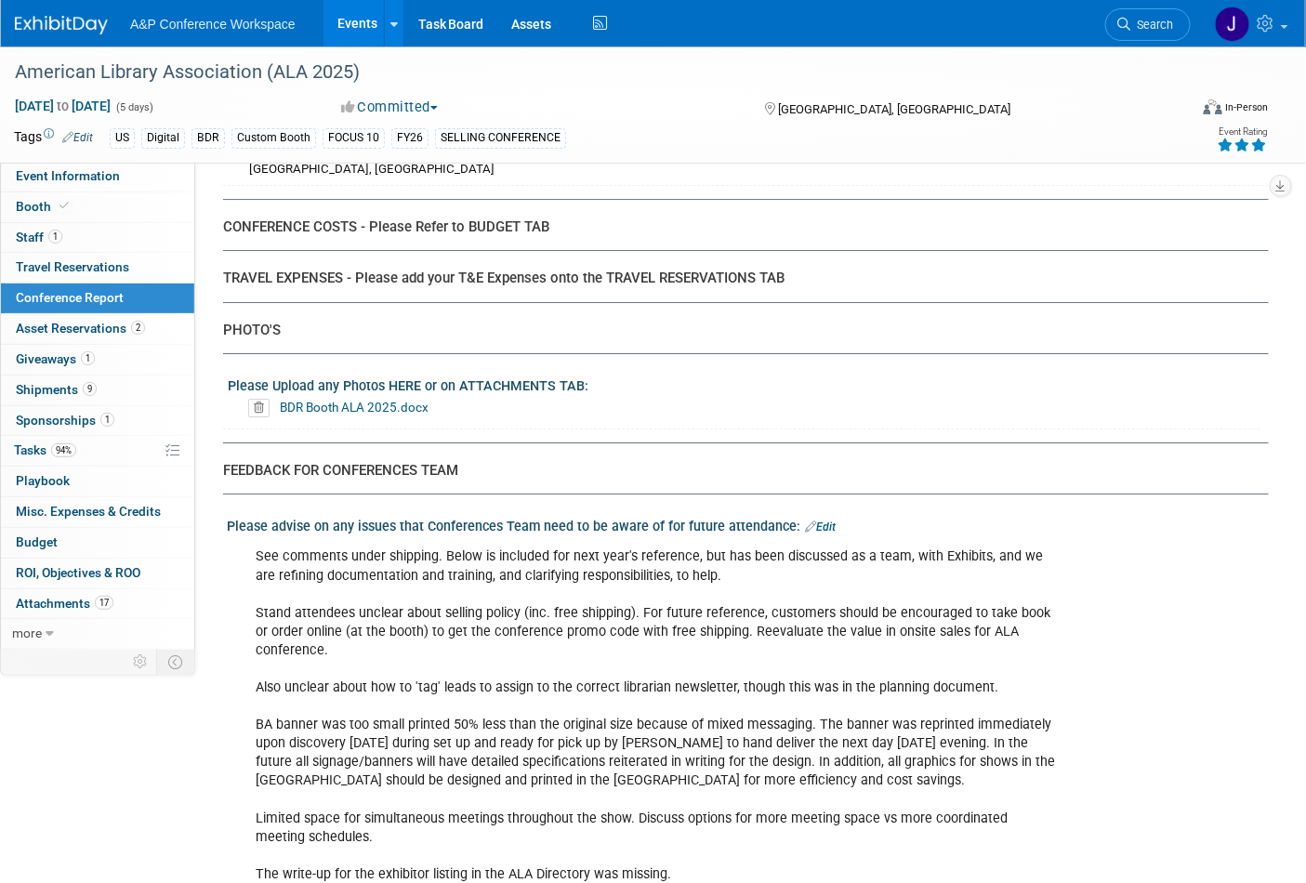
scroll to position [6815, 0]
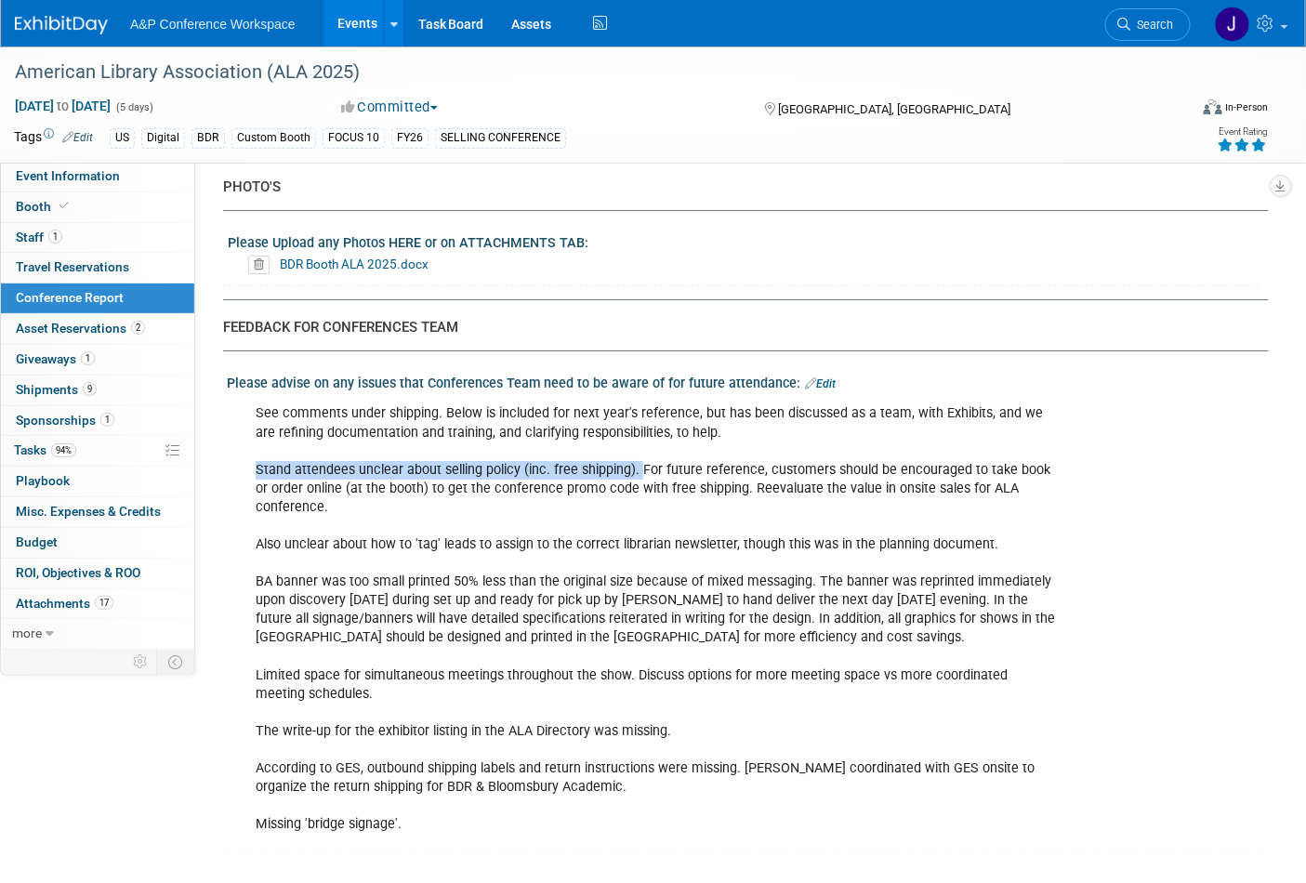
drag, startPoint x: 257, startPoint y: 297, endPoint x: 635, endPoint y: 296, distance: 378.4
click at [635, 395] on div "See comments under shipping. Below is included for next year's reference, but h…" at bounding box center [655, 619] width 825 height 448
copy div "Stand attendees unclear about selling policy (inc. free shipping)."
click at [662, 395] on div "See comments under shipping. Below is included for next year's reference, but h…" at bounding box center [655, 619] width 825 height 448
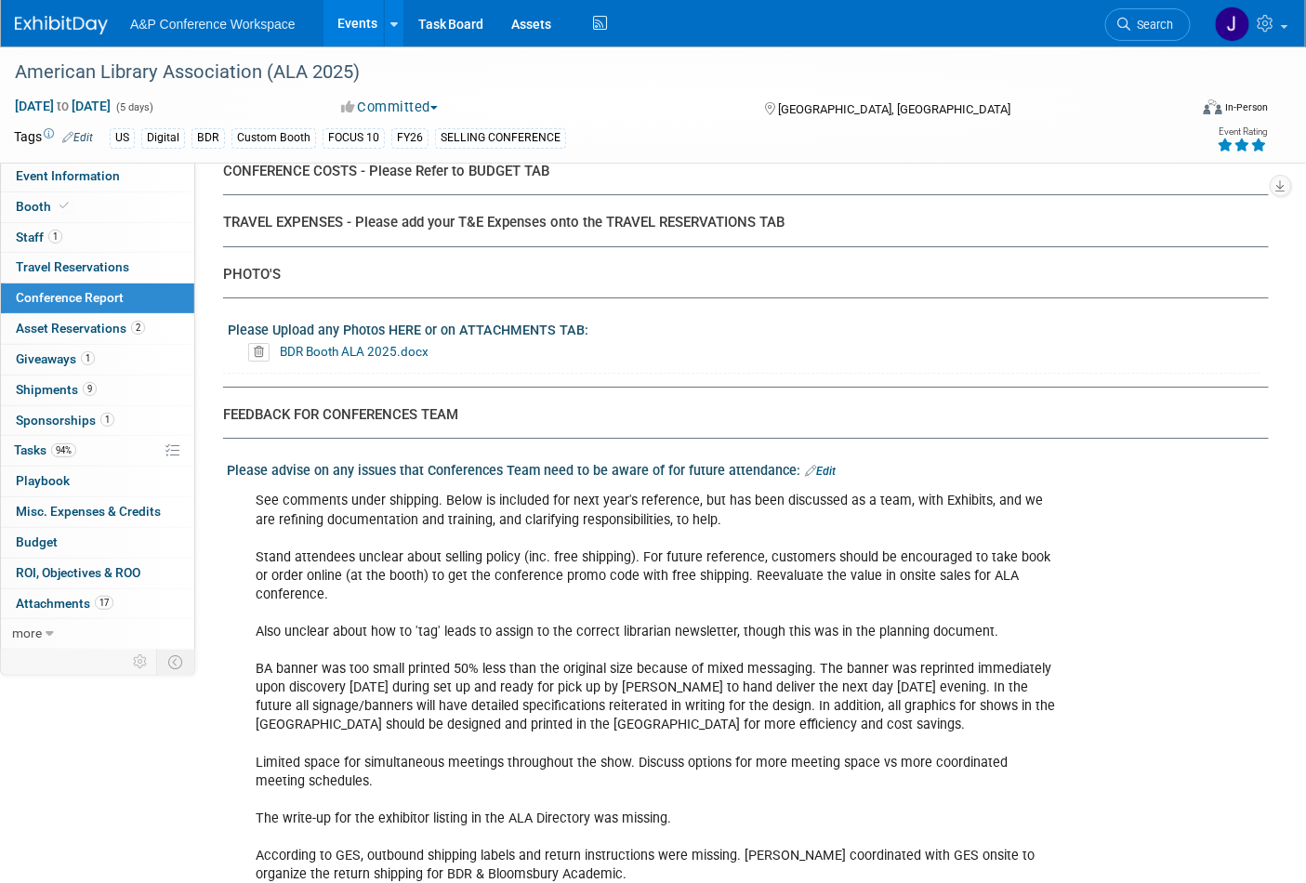
scroll to position [6607, 0]
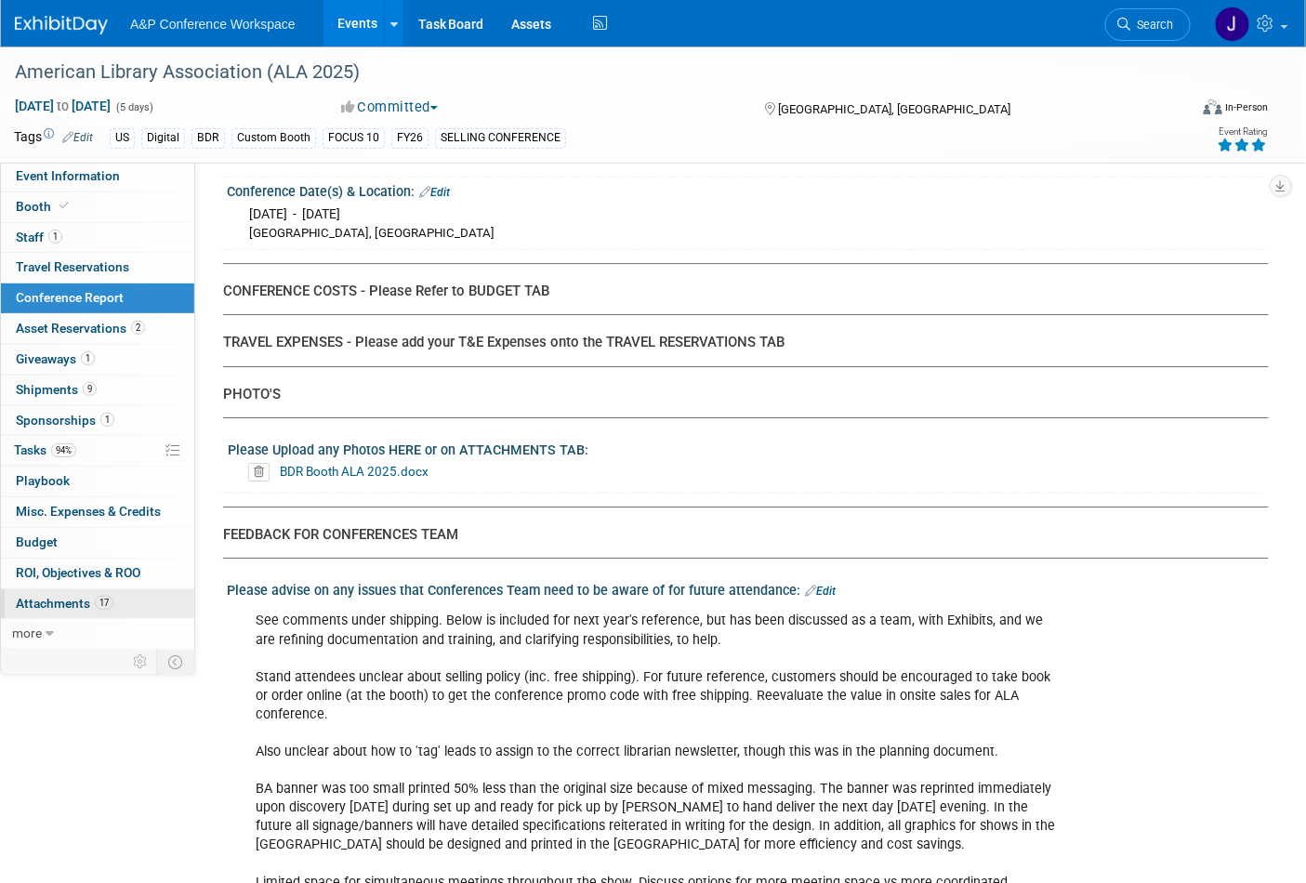
click at [40, 606] on span "Attachments 17" at bounding box center [65, 603] width 98 height 15
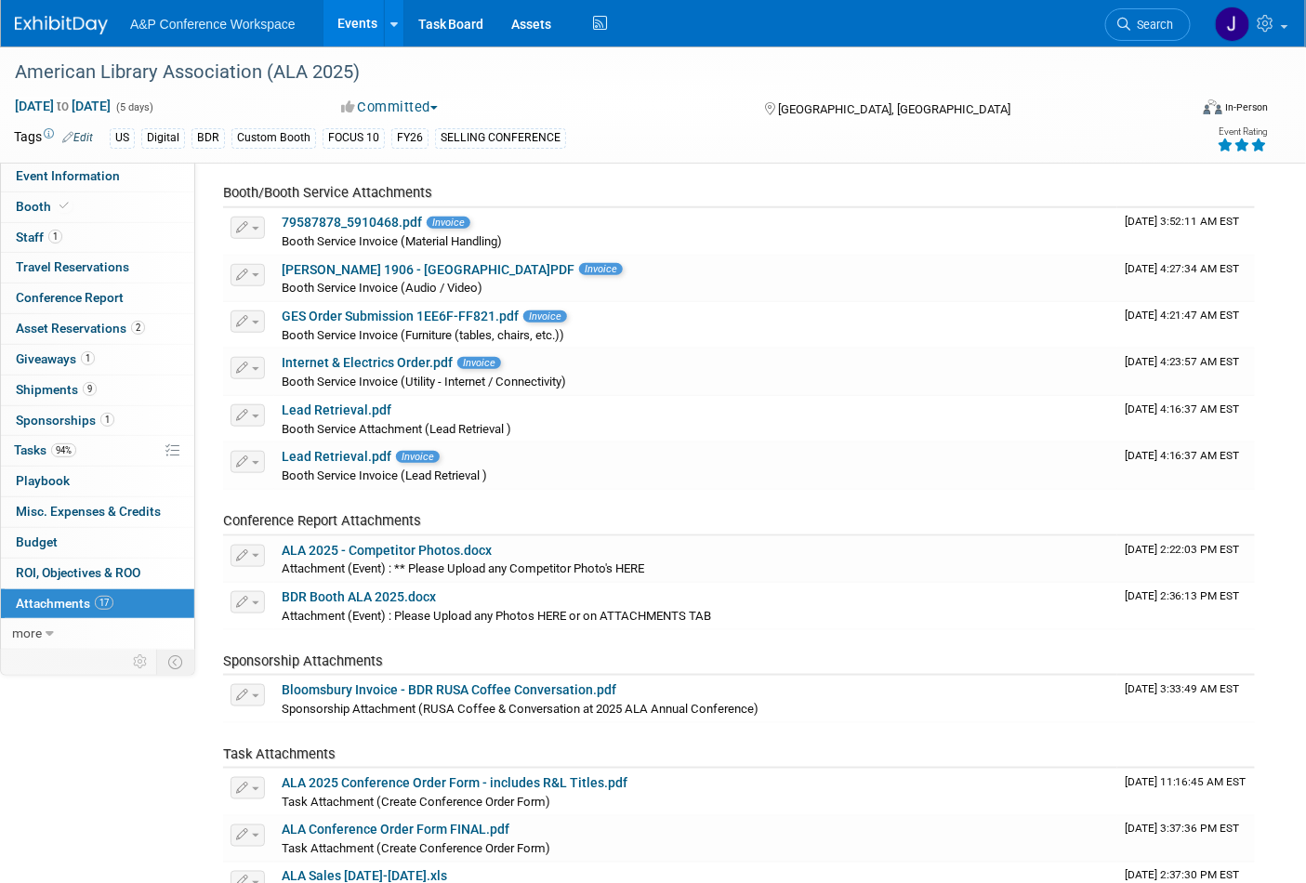
scroll to position [413, 0]
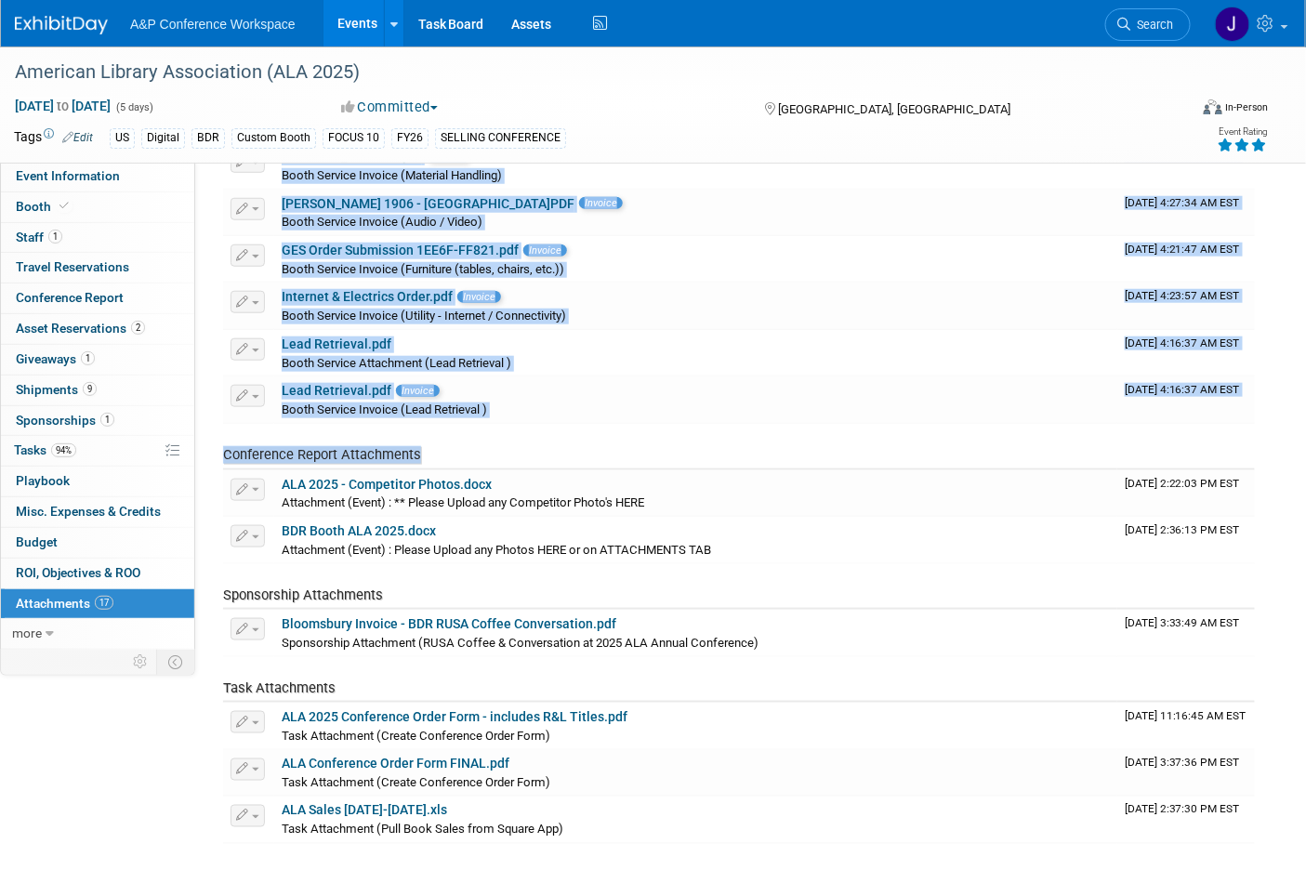
drag, startPoint x: 407, startPoint y: 451, endPoint x: 221, endPoint y: 450, distance: 185.9
click at [221, 450] on div "CONFERENCE DETAILS Event Venue Address: [GEOGRAPHIC_DATA], [GEOGRAPHIC_DATA] Ex…" at bounding box center [732, 296] width 1074 height 1095
click at [228, 456] on span "Conference Report Attachments" at bounding box center [322, 454] width 198 height 17
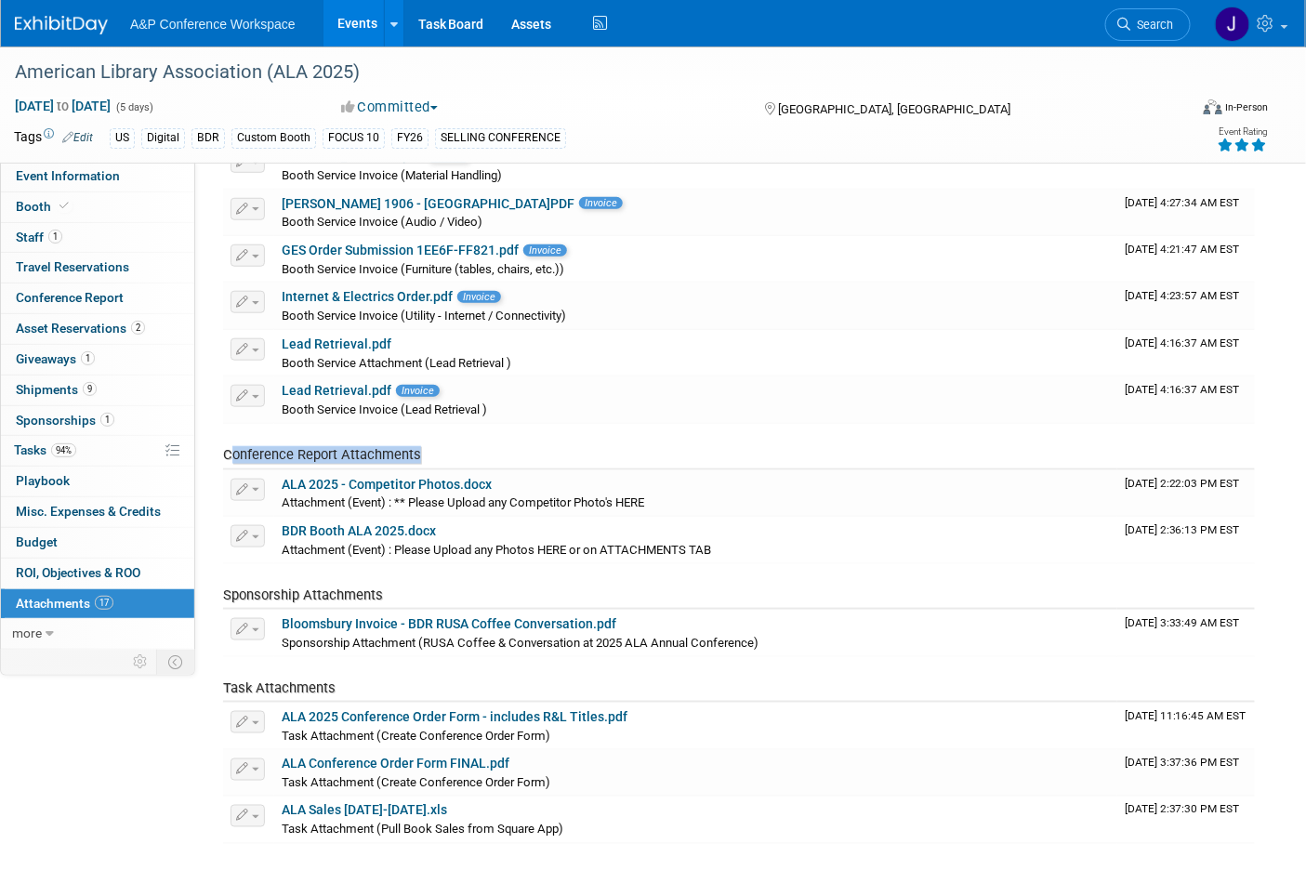
drag, startPoint x: 228, startPoint y: 456, endPoint x: 431, endPoint y: 453, distance: 203.6
click at [431, 453] on td "Conference Report Attachments" at bounding box center [670, 447] width 894 height 46
copy span "onference Report Attachments"
